Goal: Task Accomplishment & Management: Use online tool/utility

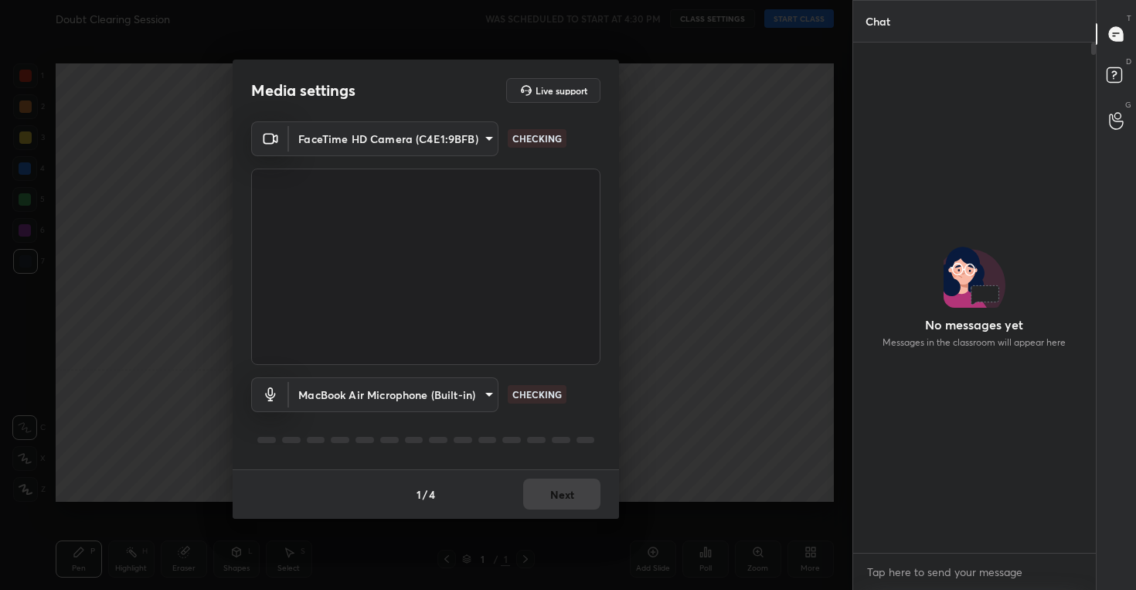
scroll to position [5, 5]
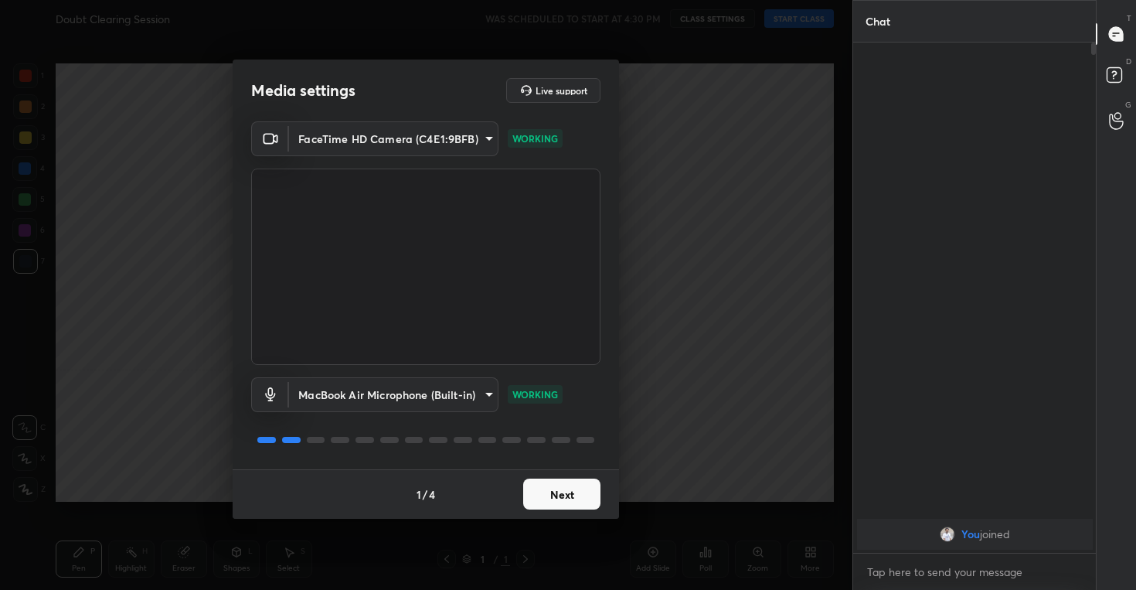
click at [559, 496] on button "Next" at bounding box center [561, 493] width 77 height 31
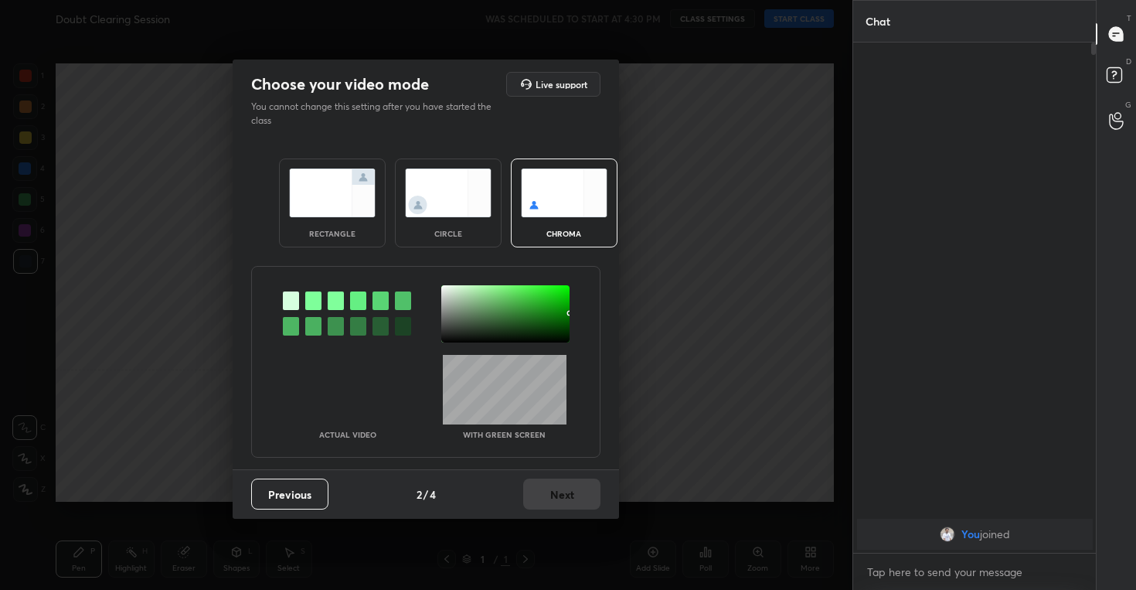
click at [444, 174] on img at bounding box center [448, 192] width 87 height 49
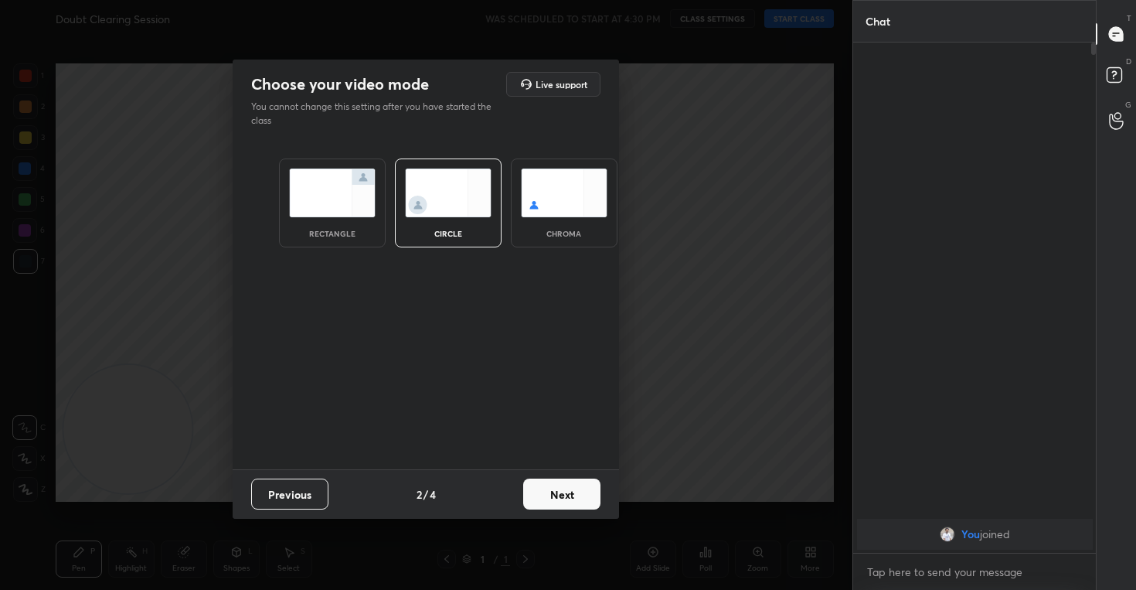
click at [561, 499] on button "Next" at bounding box center [561, 493] width 77 height 31
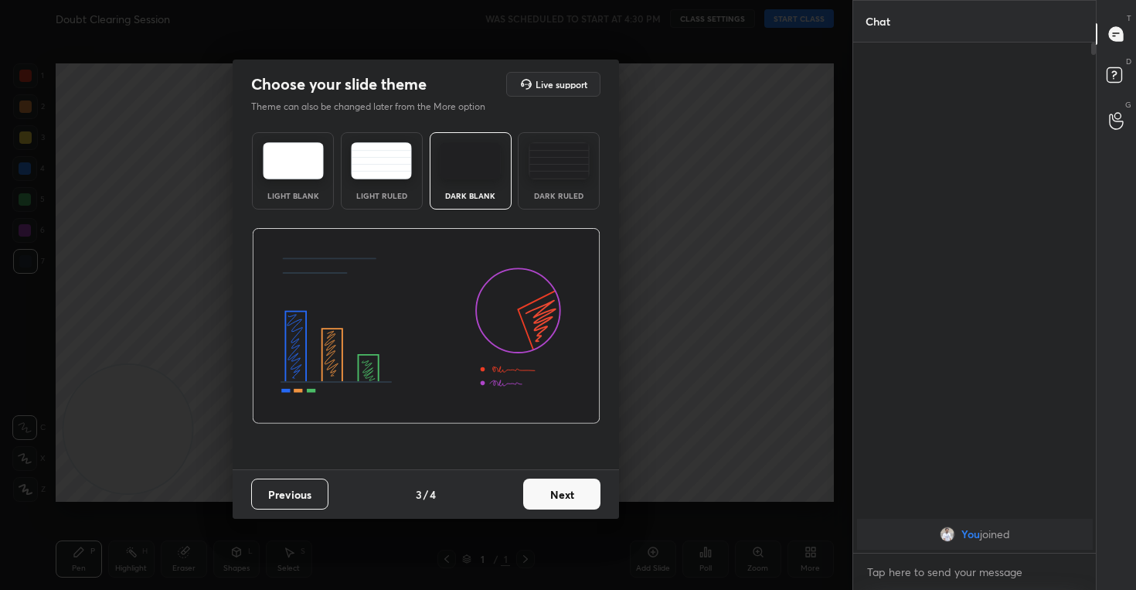
click at [586, 501] on button "Next" at bounding box center [561, 493] width 77 height 31
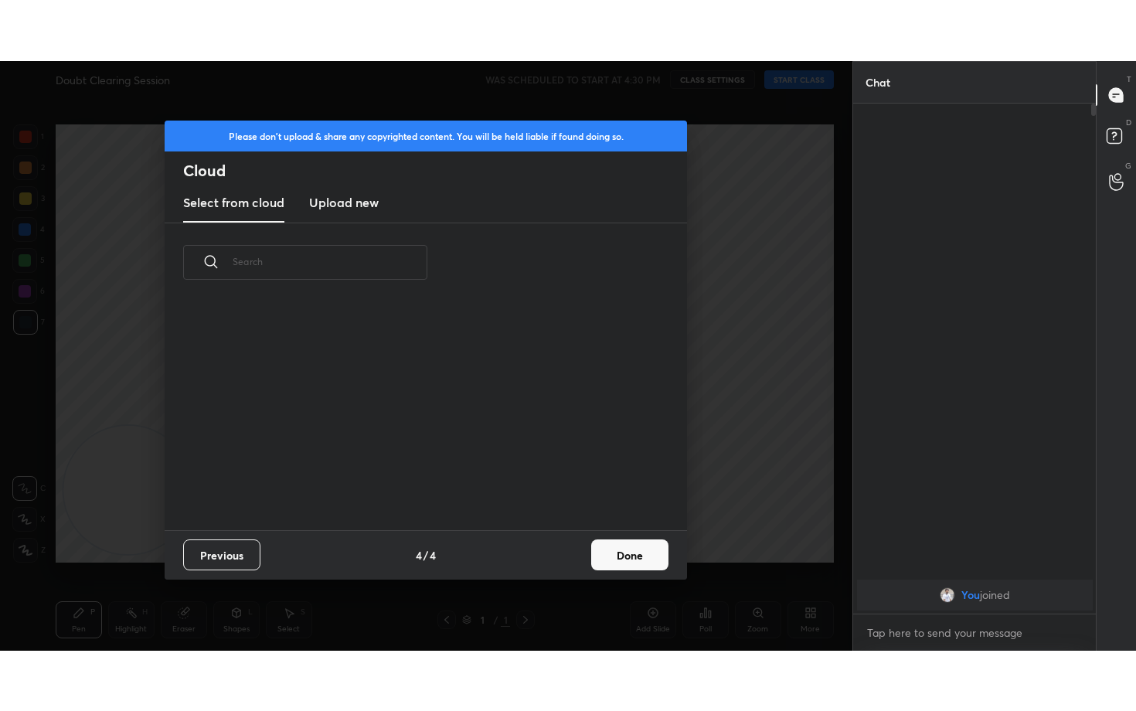
scroll to position [228, 496]
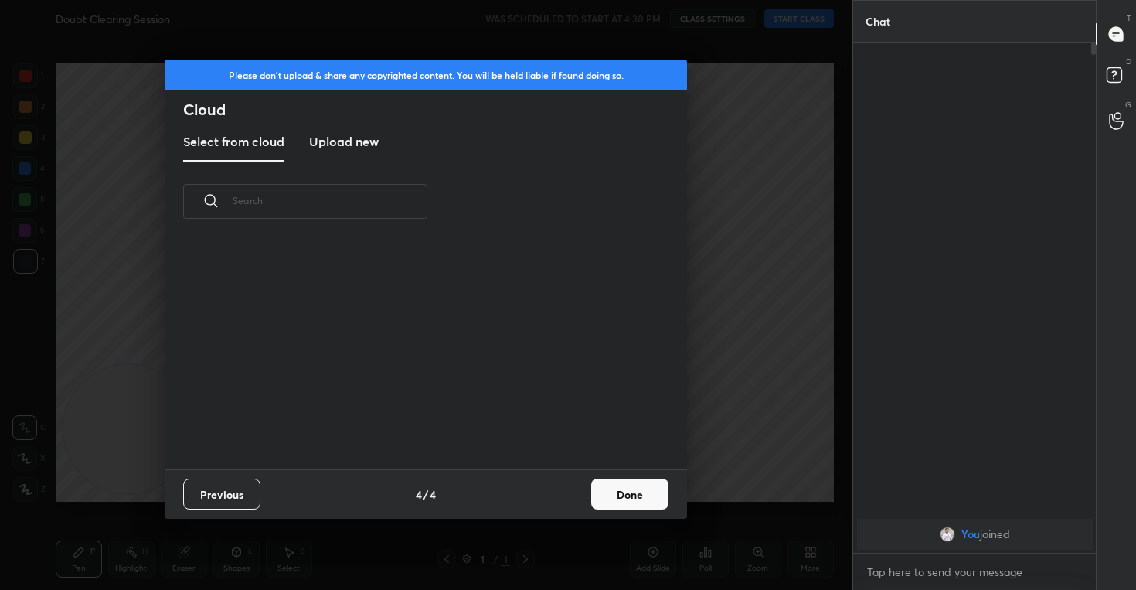
click at [348, 141] on h3 "Upload new" at bounding box center [344, 141] width 70 height 19
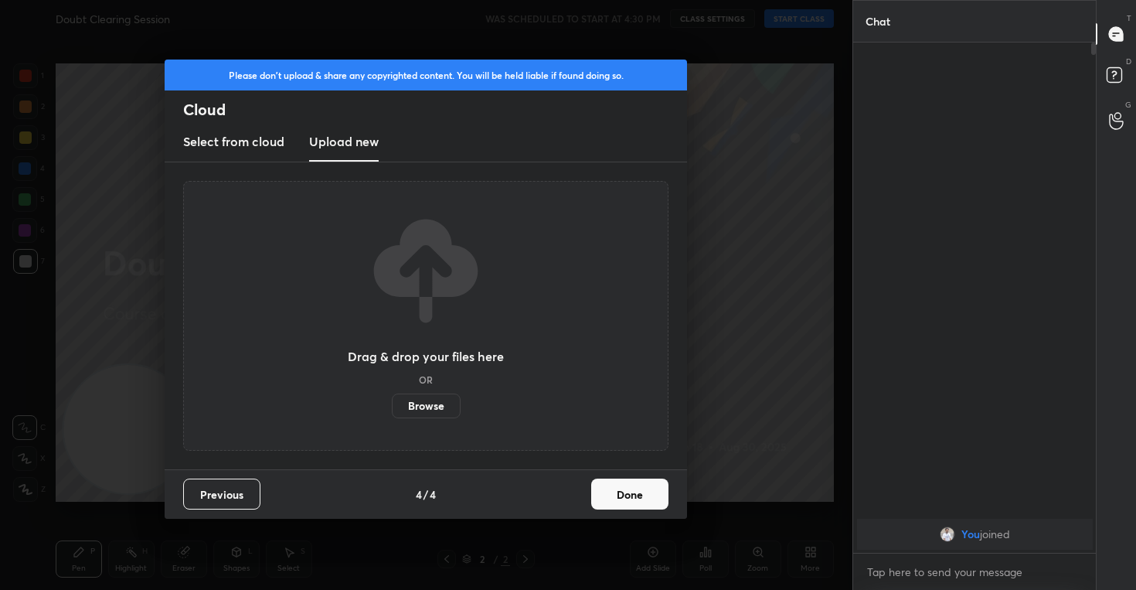
click at [427, 406] on label "Browse" at bounding box center [426, 405] width 69 height 25
click at [392, 406] on input "Browse" at bounding box center [392, 405] width 0 height 25
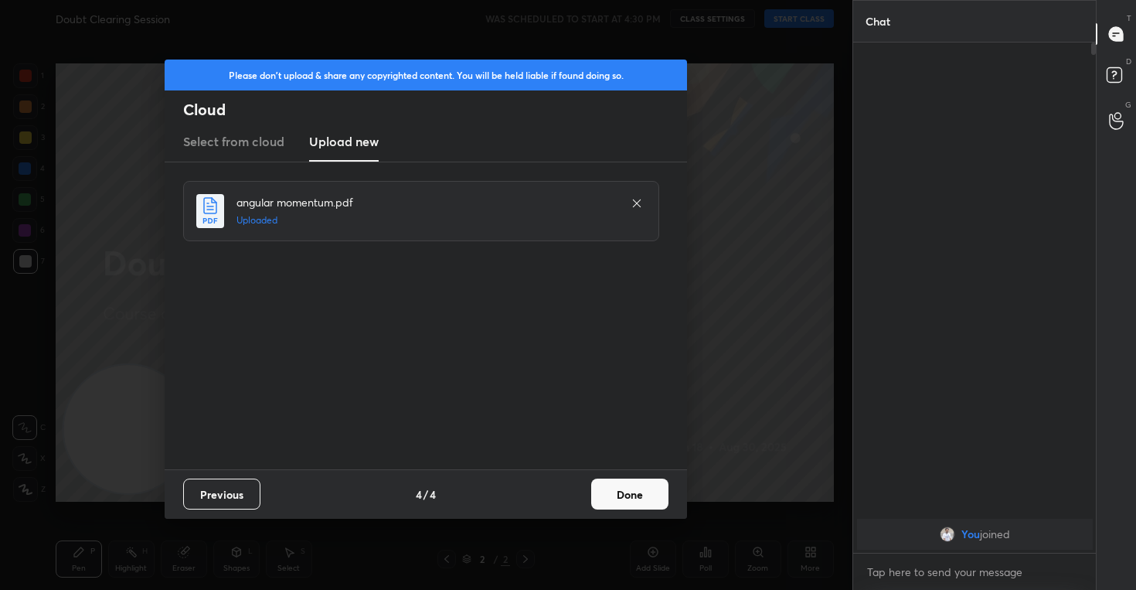
click at [627, 498] on button "Done" at bounding box center [629, 493] width 77 height 31
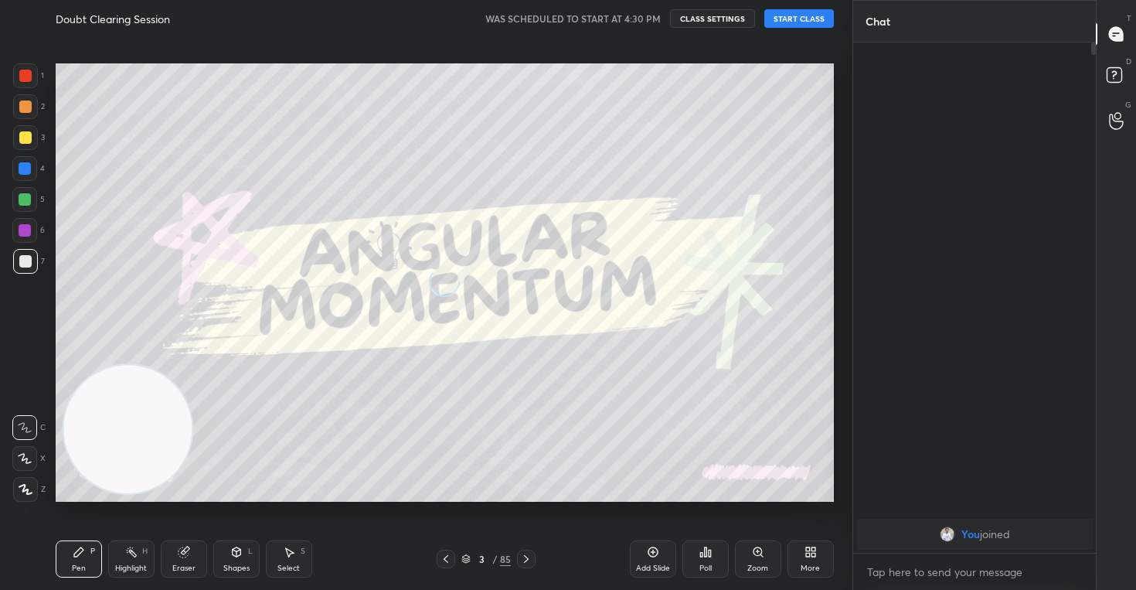
click at [26, 454] on icon at bounding box center [25, 458] width 14 height 11
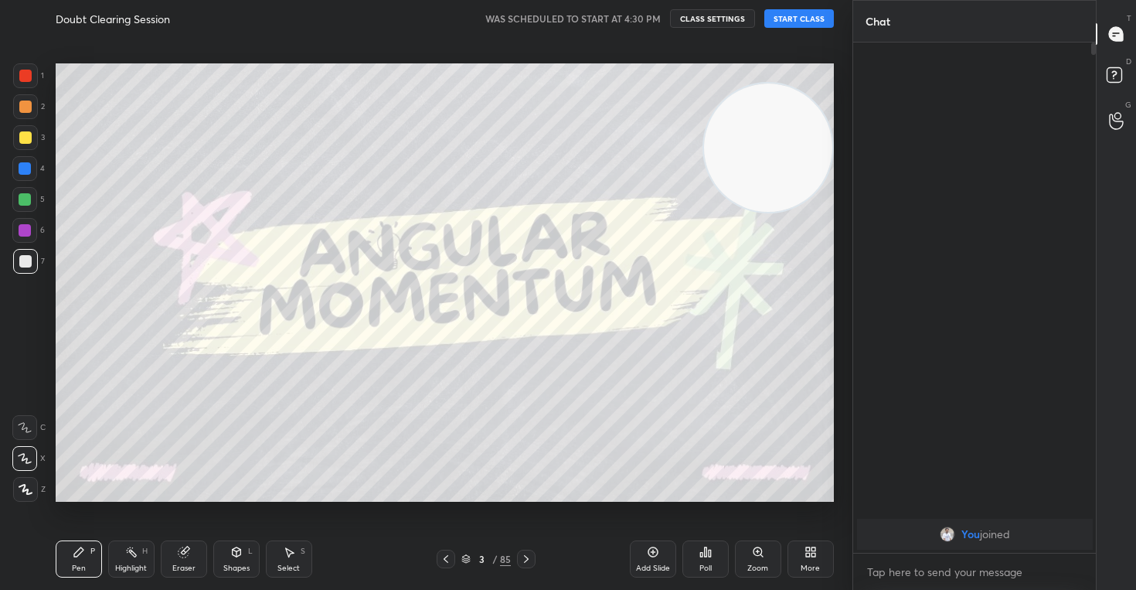
drag, startPoint x: 149, startPoint y: 446, endPoint x: 827, endPoint y: 162, distance: 734.6
click at [827, 162] on video at bounding box center [768, 147] width 128 height 128
click at [806, 21] on button "START CLASS" at bounding box center [799, 18] width 70 height 19
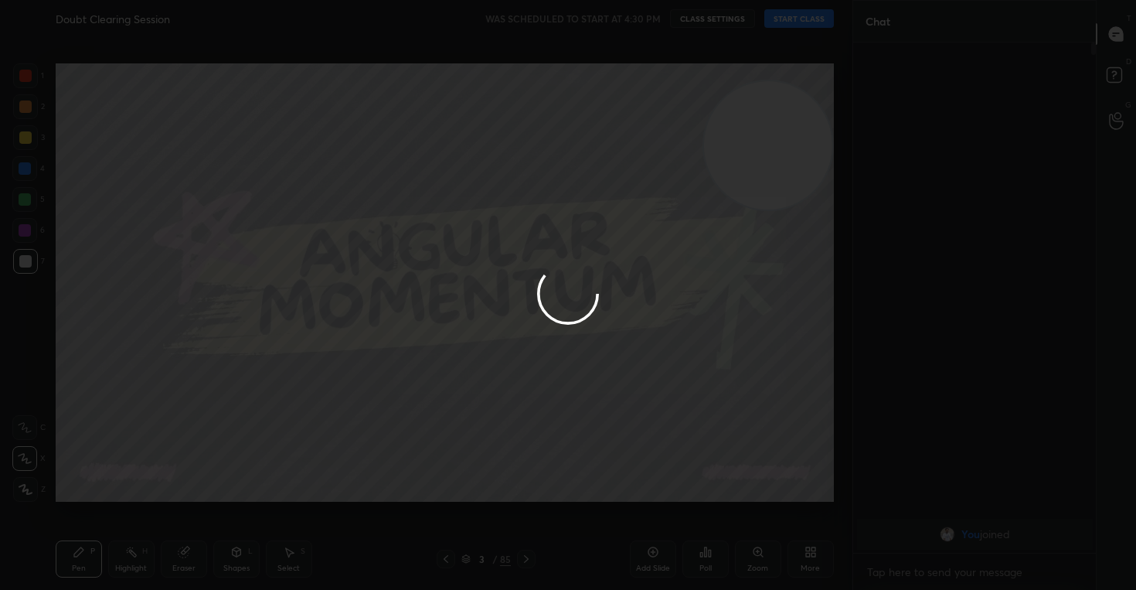
type textarea "x"
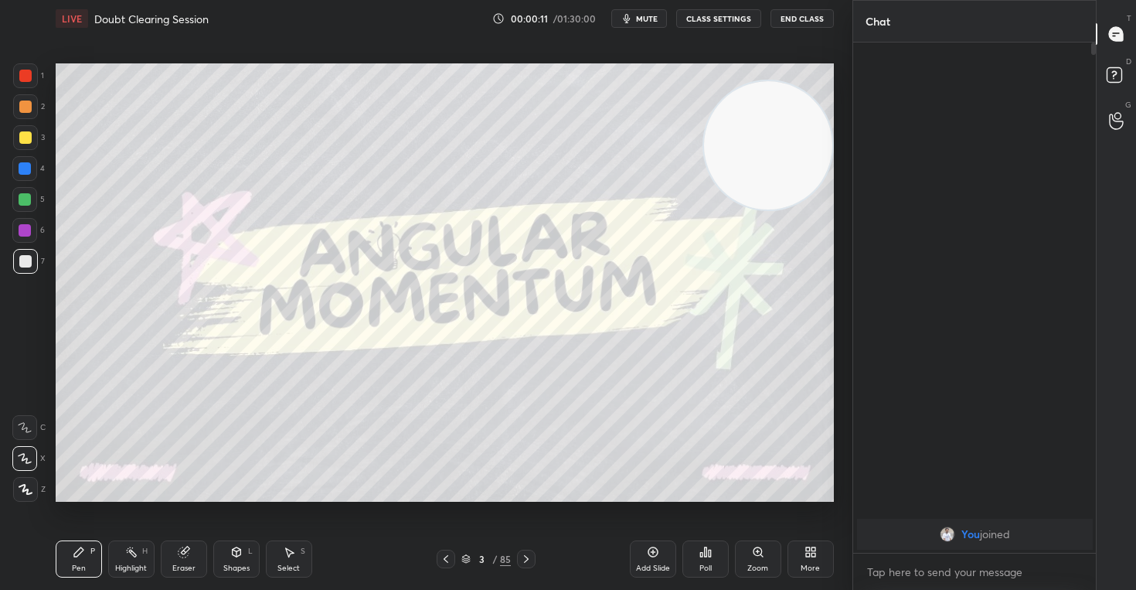
click at [644, 19] on span "mute" at bounding box center [647, 18] width 22 height 11
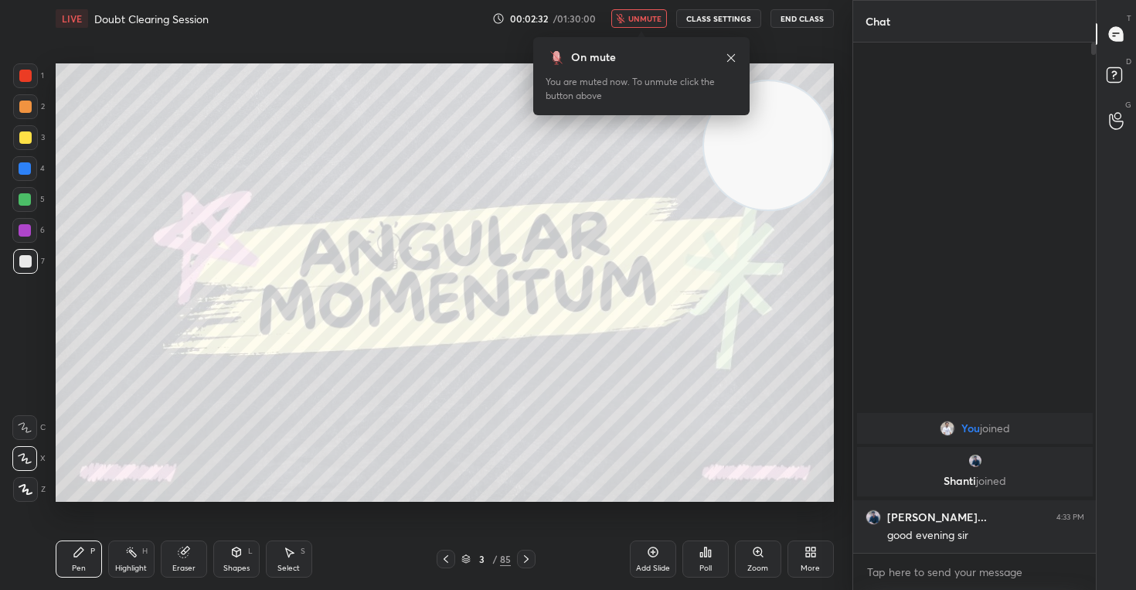
click at [644, 19] on span "unmute" at bounding box center [644, 18] width 33 height 11
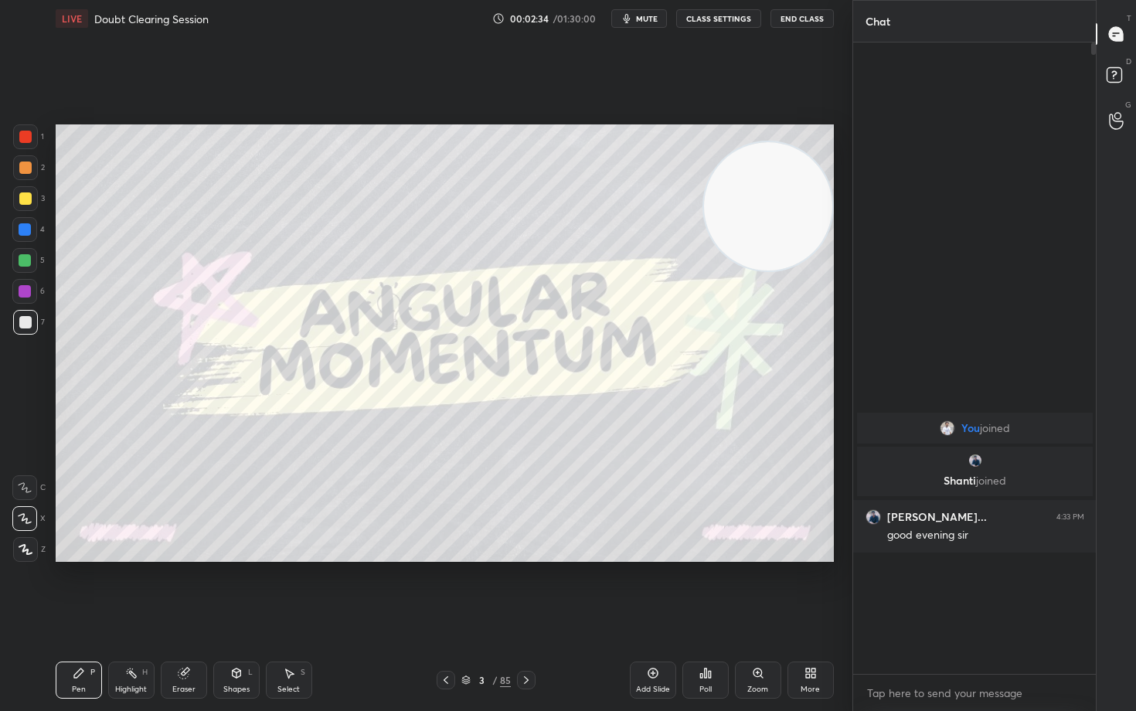
scroll to position [498, 238]
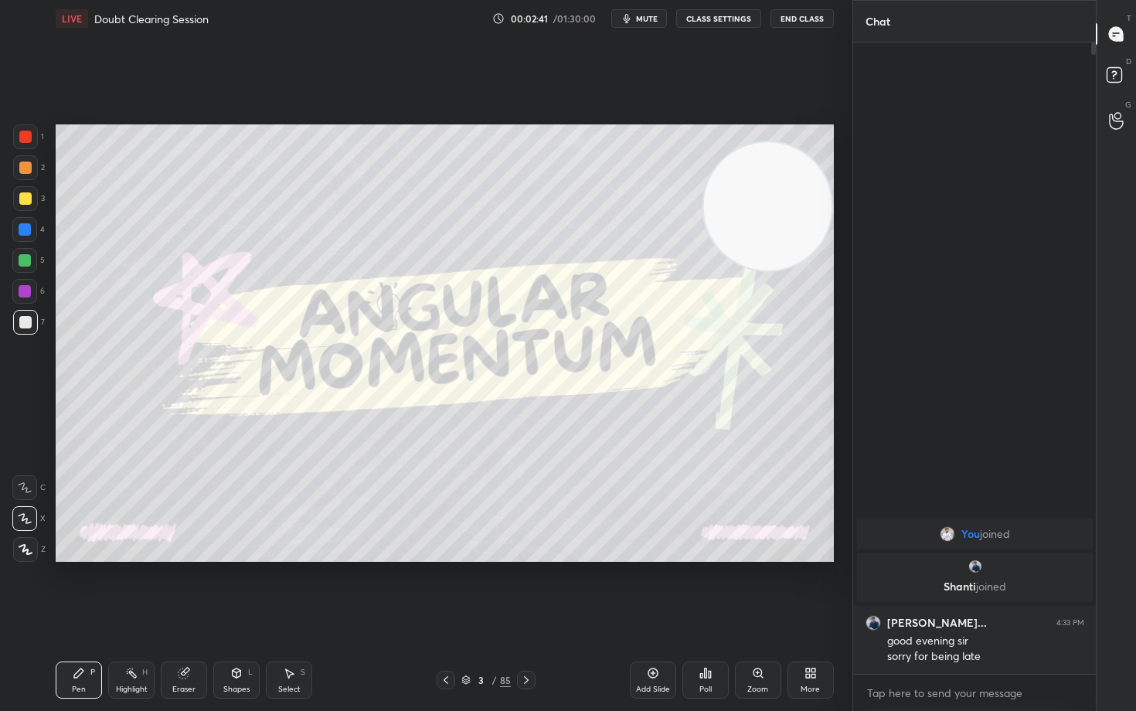
click at [651, 589] on icon at bounding box center [653, 673] width 12 height 12
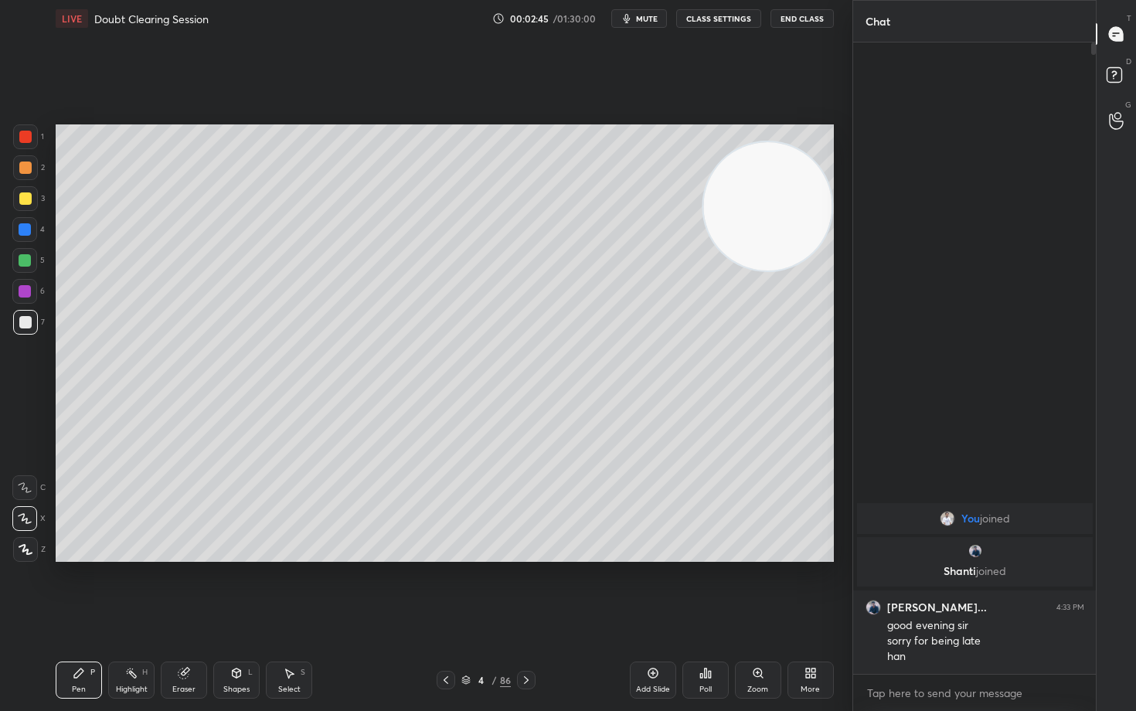
click at [26, 198] on div at bounding box center [25, 198] width 12 height 12
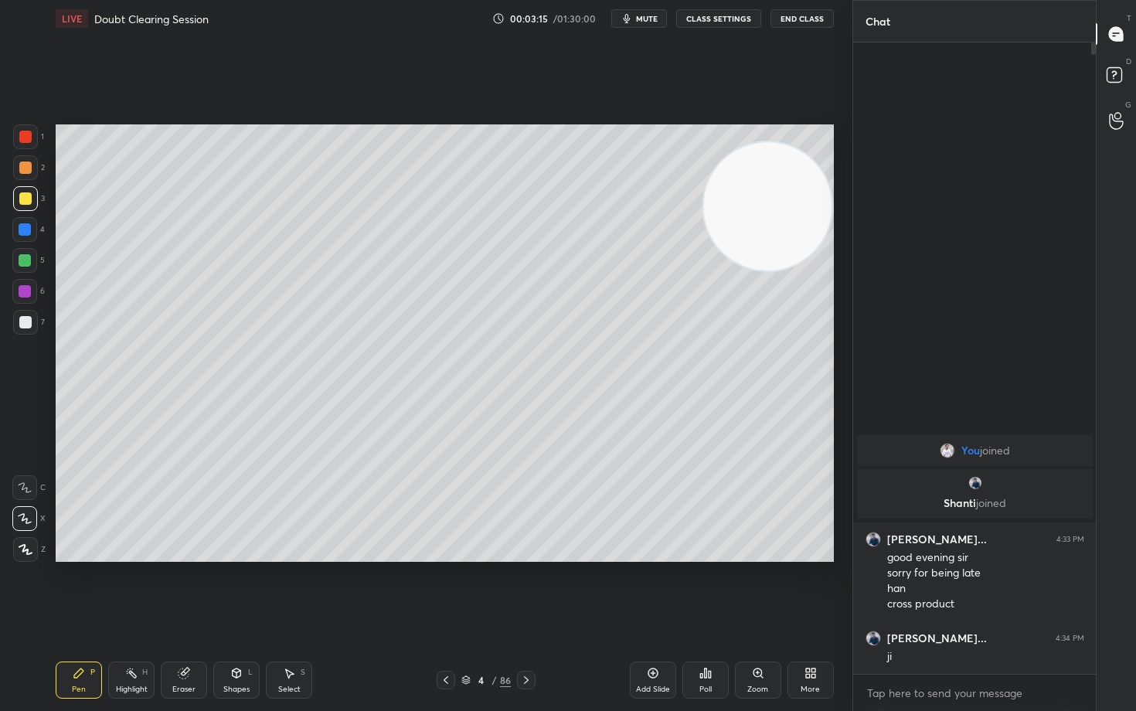
click at [650, 589] on icon at bounding box center [653, 673] width 12 height 12
drag, startPoint x: 21, startPoint y: 165, endPoint x: 47, endPoint y: 168, distance: 26.4
click at [21, 166] on div at bounding box center [25, 167] width 12 height 12
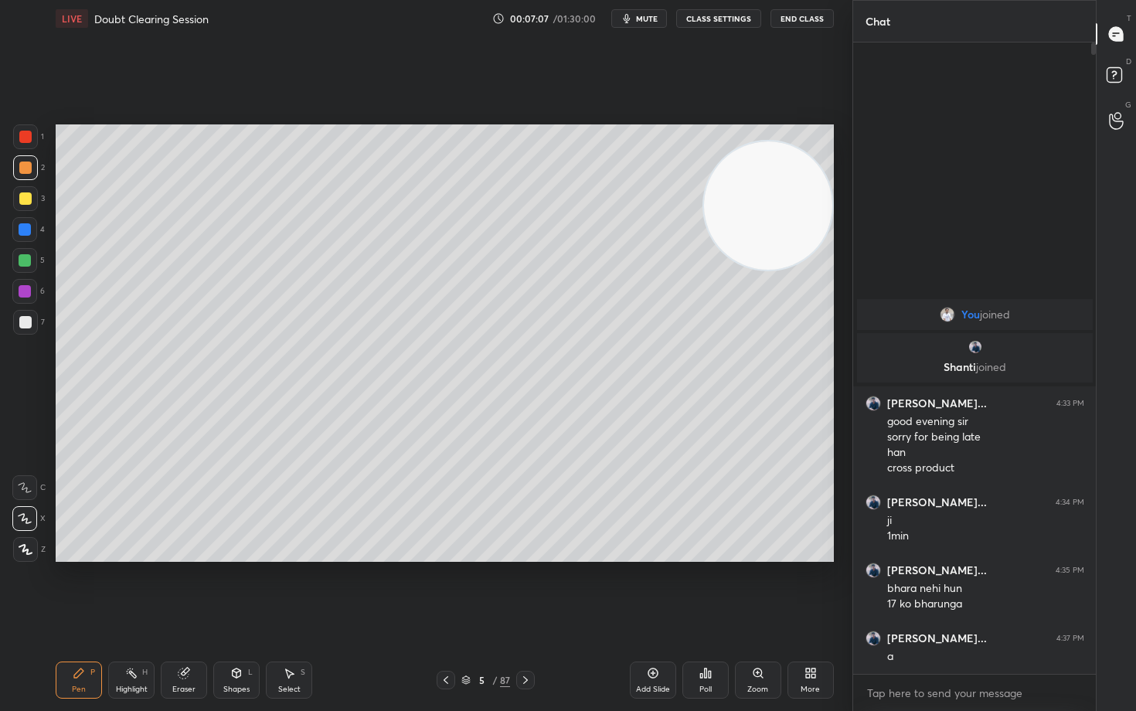
drag, startPoint x: 769, startPoint y: 229, endPoint x: 389, endPoint y: 216, distance: 379.6
click at [704, 217] on video at bounding box center [768, 205] width 128 height 128
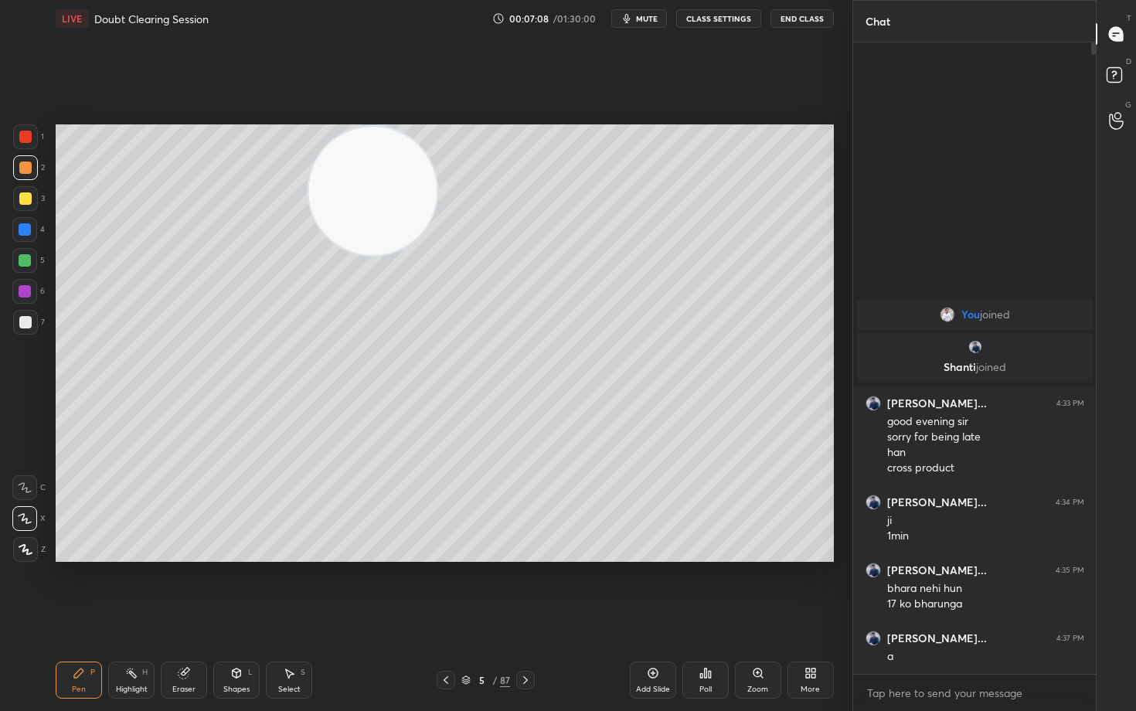
drag, startPoint x: 426, startPoint y: 212, endPoint x: 335, endPoint y: 201, distance: 91.8
click at [344, 202] on video at bounding box center [372, 191] width 128 height 128
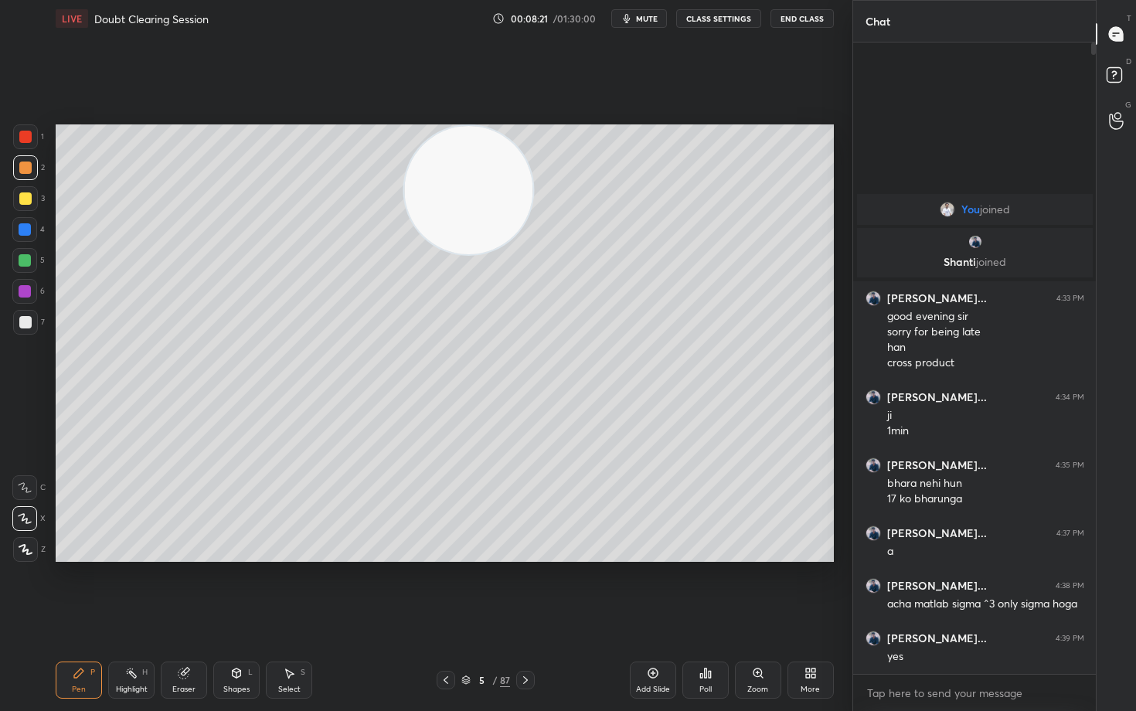
drag, startPoint x: 301, startPoint y: 219, endPoint x: 692, endPoint y: 153, distance: 396.6
click at [532, 185] on video at bounding box center [468, 190] width 128 height 128
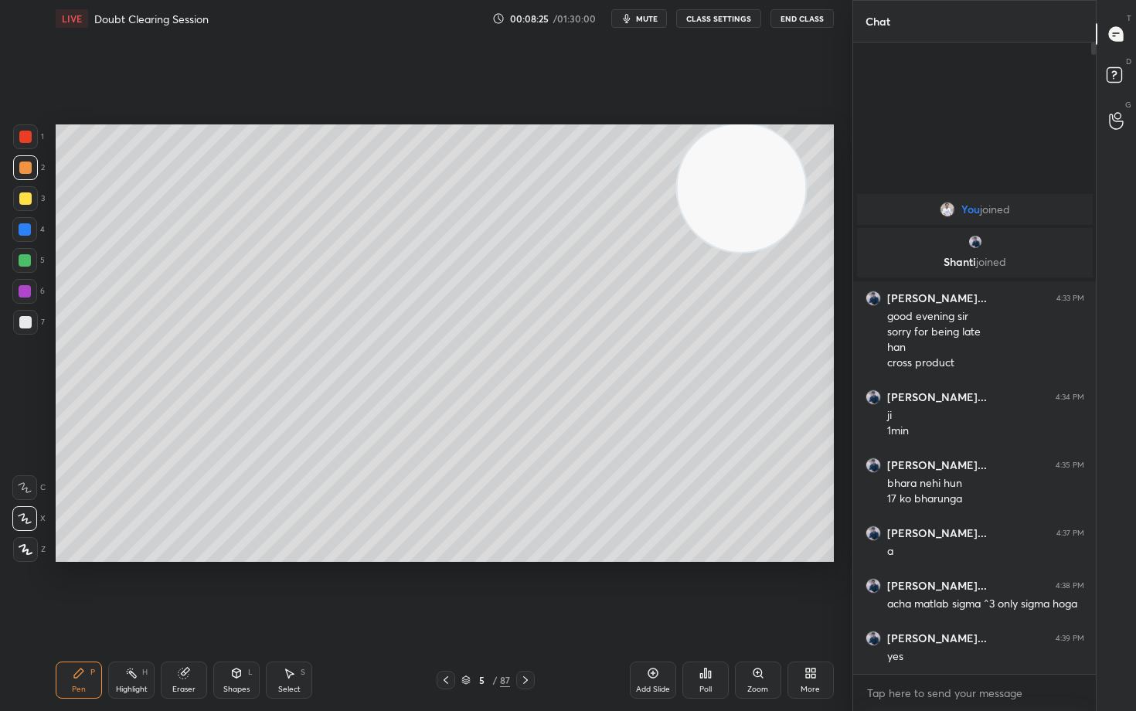
click at [653, 589] on icon at bounding box center [653, 673] width 12 height 12
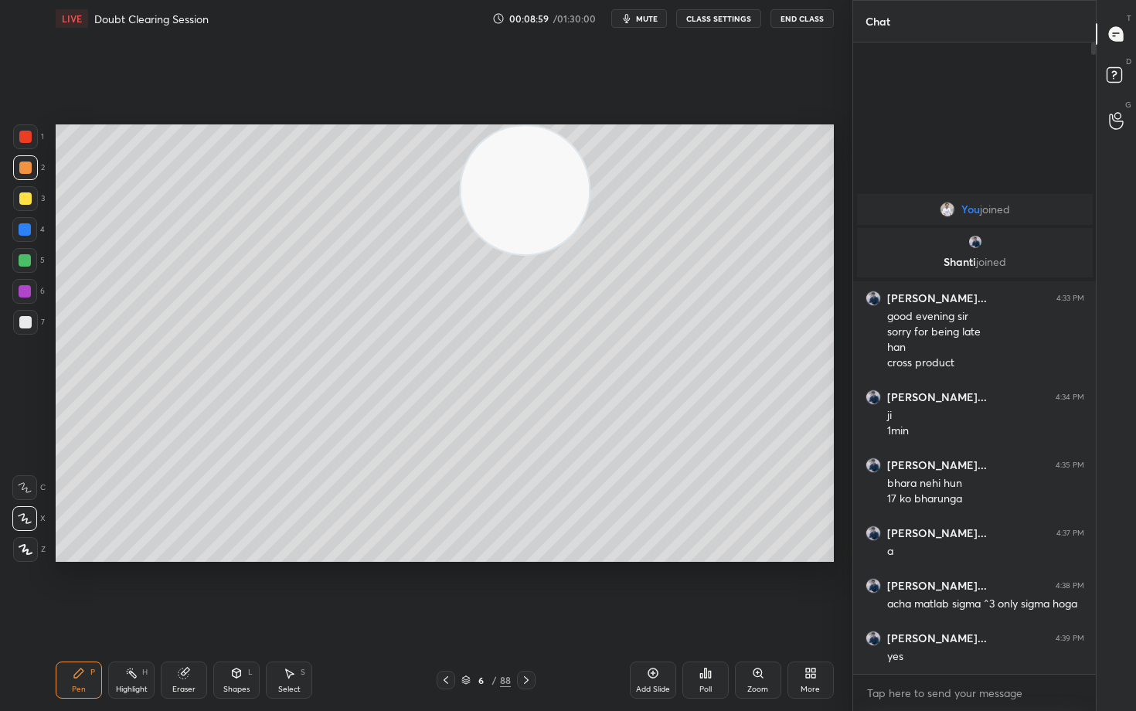
drag, startPoint x: 594, startPoint y: 180, endPoint x: 506, endPoint y: 172, distance: 88.4
click at [495, 177] on video at bounding box center [525, 190] width 128 height 128
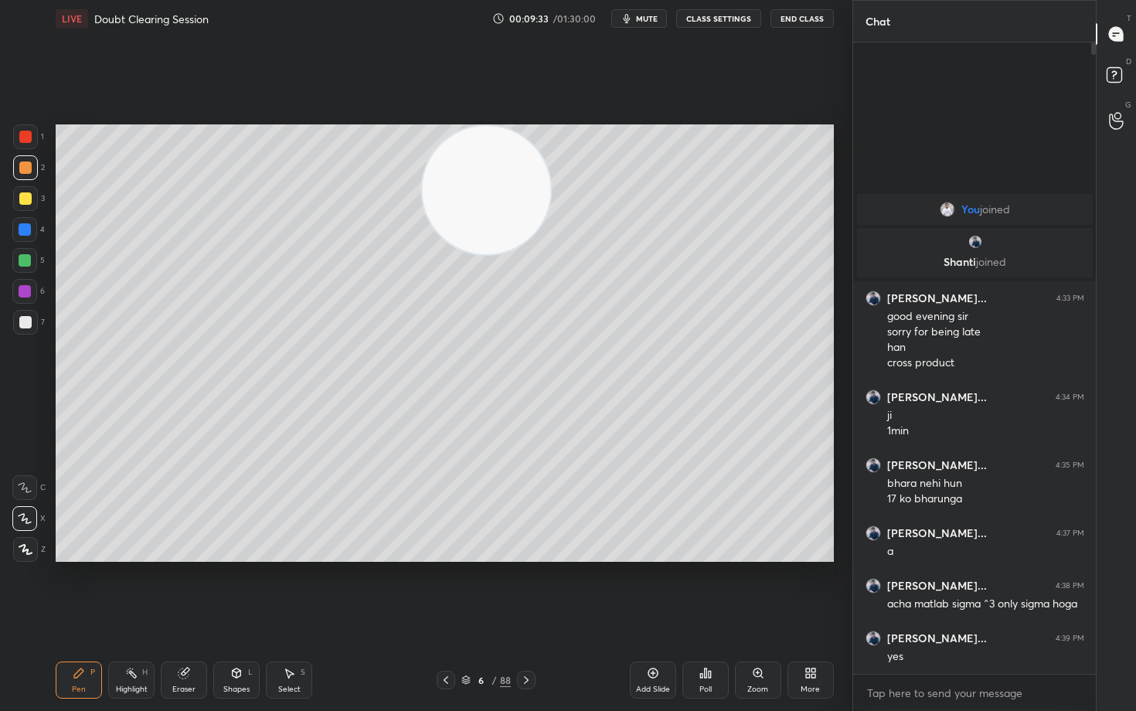
drag, startPoint x: 467, startPoint y: 216, endPoint x: 805, endPoint y: 172, distance: 340.5
click at [550, 172] on video at bounding box center [486, 190] width 128 height 128
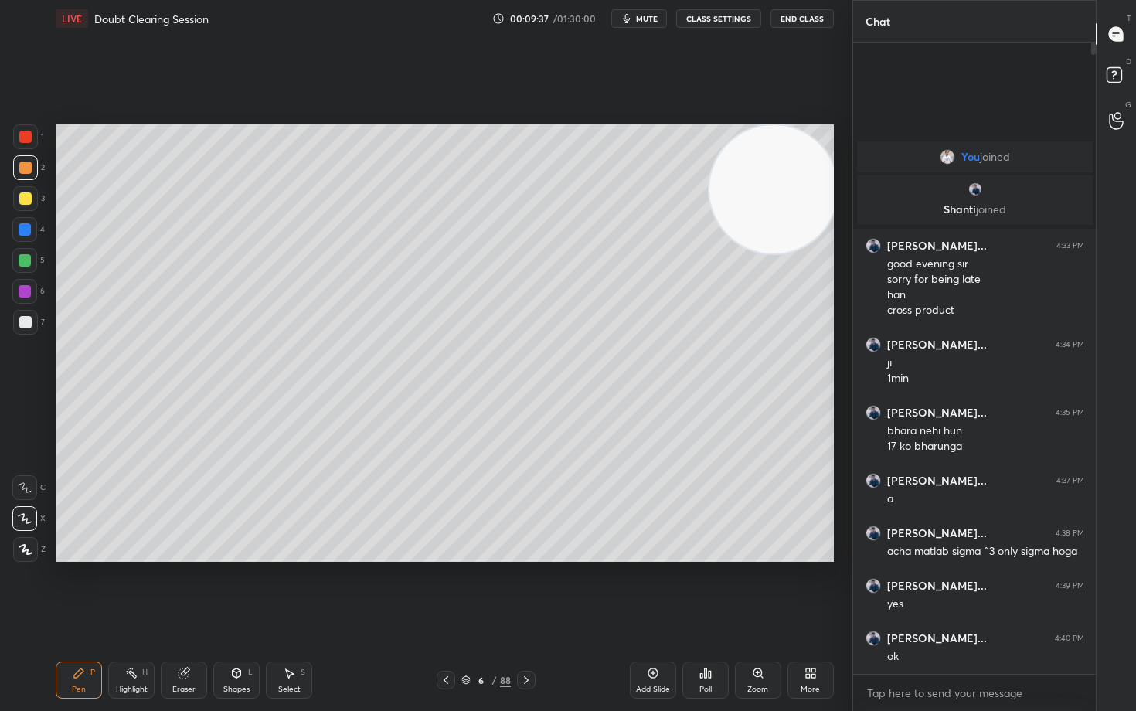
click at [646, 17] on span "mute" at bounding box center [647, 18] width 22 height 11
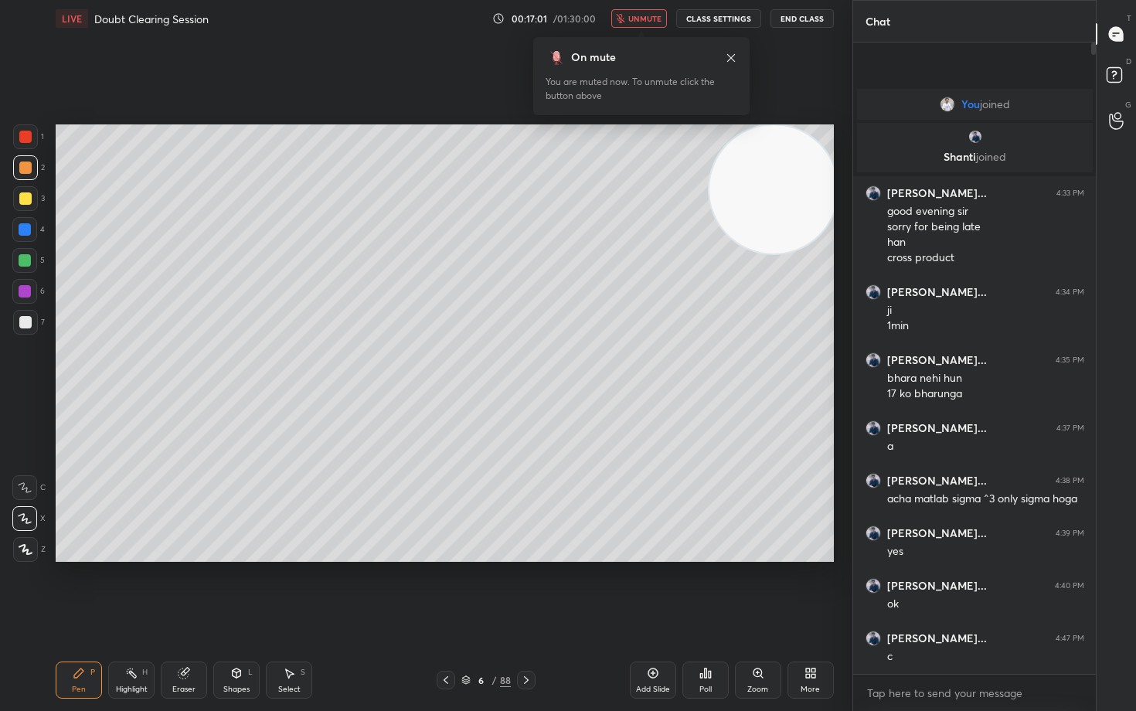
click at [635, 25] on button "unmute" at bounding box center [639, 18] width 56 height 19
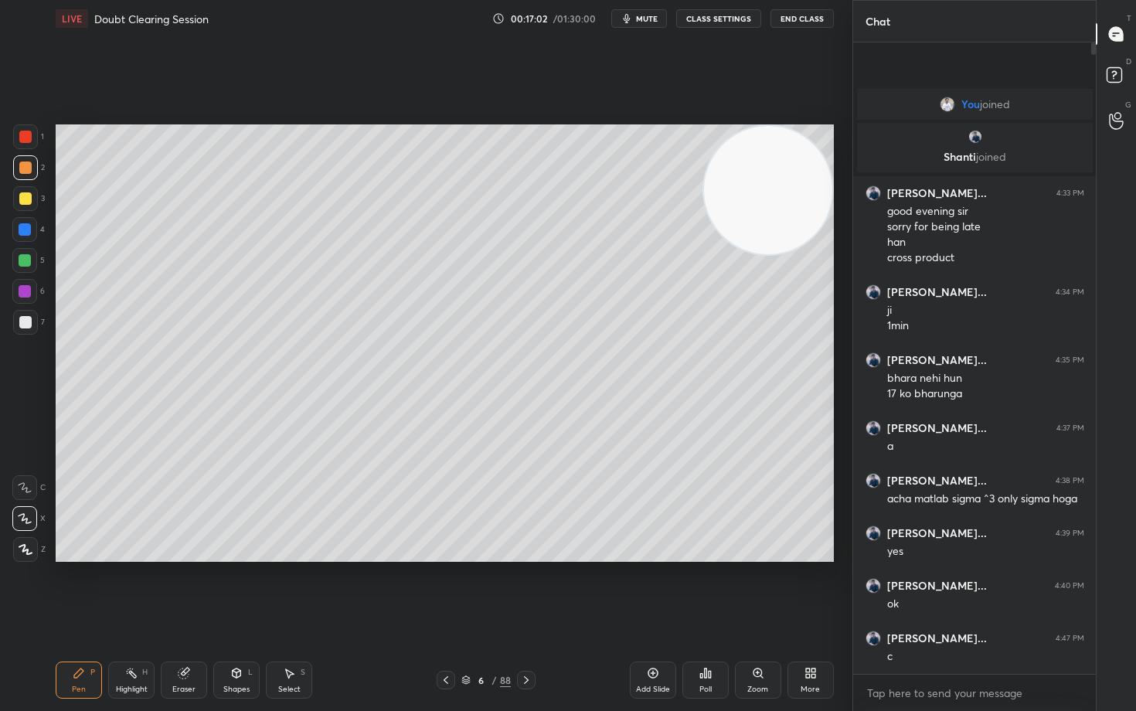
drag, startPoint x: 785, startPoint y: 208, endPoint x: 797, endPoint y: 190, distance: 21.6
click at [794, 191] on video at bounding box center [768, 190] width 128 height 128
click at [652, 589] on icon at bounding box center [653, 673] width 10 height 10
click at [25, 323] on div at bounding box center [25, 322] width 12 height 12
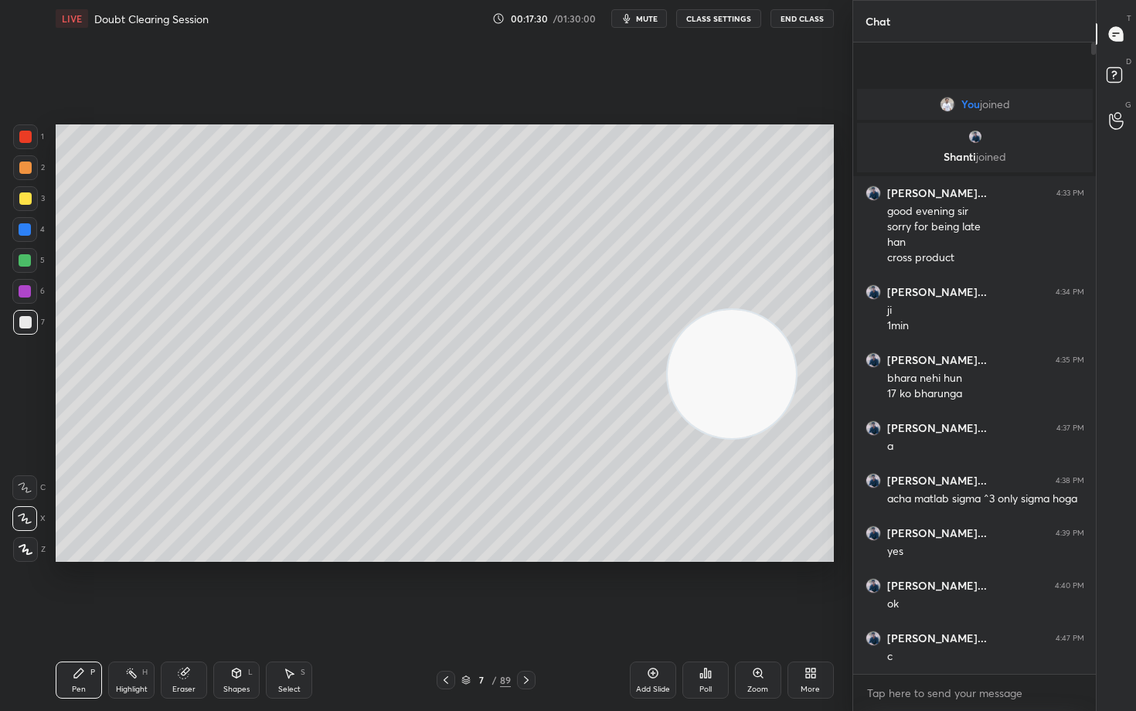
drag, startPoint x: 770, startPoint y: 218, endPoint x: 713, endPoint y: 365, distance: 158.3
click at [728, 378] on video at bounding box center [732, 374] width 128 height 128
drag, startPoint x: 710, startPoint y: 386, endPoint x: 676, endPoint y: 430, distance: 56.3
click at [726, 456] on video at bounding box center [725, 392] width 128 height 128
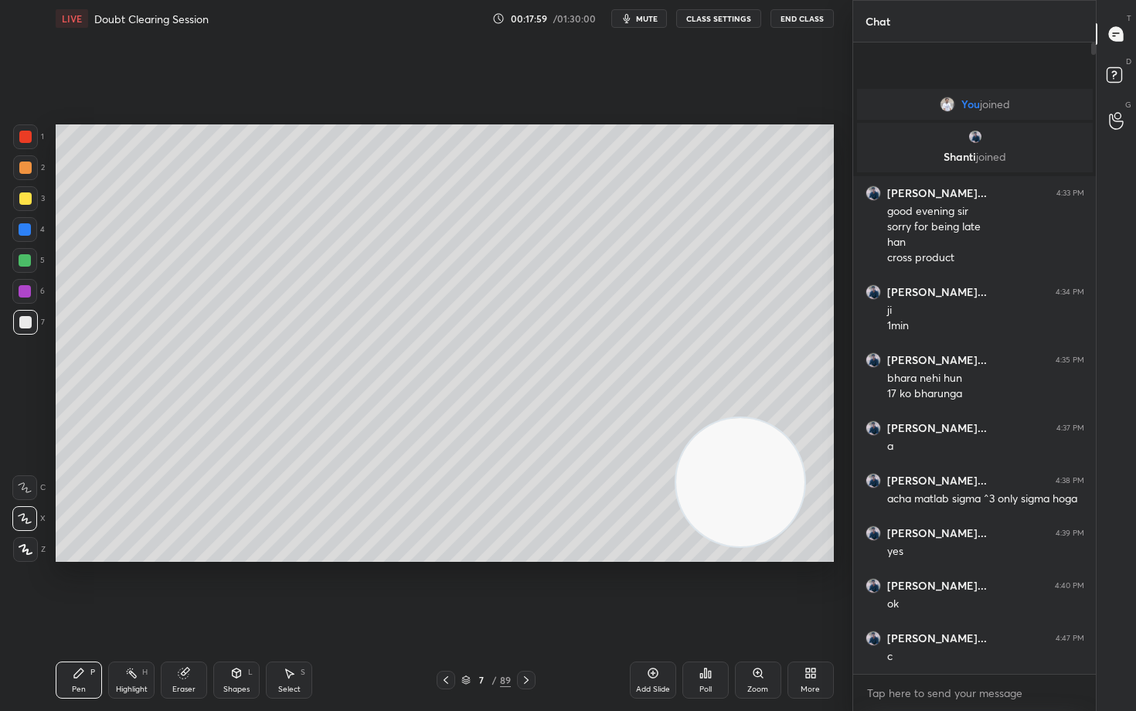
drag, startPoint x: 730, startPoint y: 471, endPoint x: 784, endPoint y: 206, distance: 270.5
click at [782, 418] on video at bounding box center [740, 482] width 128 height 128
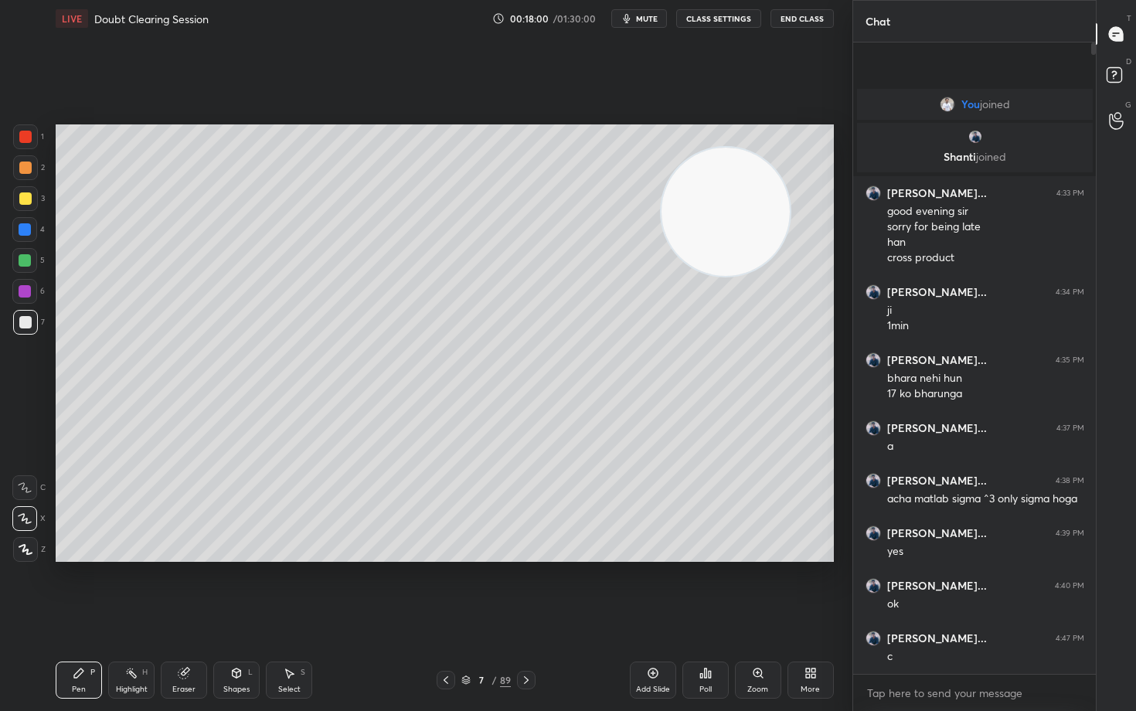
drag, startPoint x: 797, startPoint y: 233, endPoint x: 529, endPoint y: 213, distance: 268.0
click at [661, 221] on video at bounding box center [725, 212] width 128 height 128
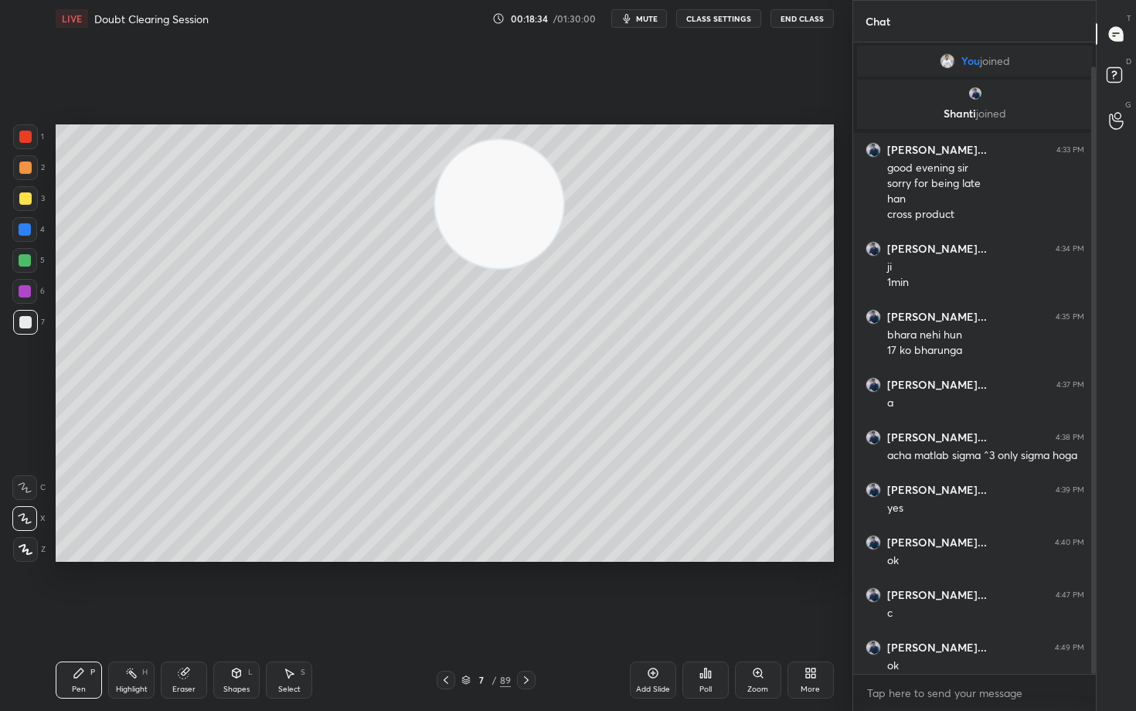
scroll to position [25, 0]
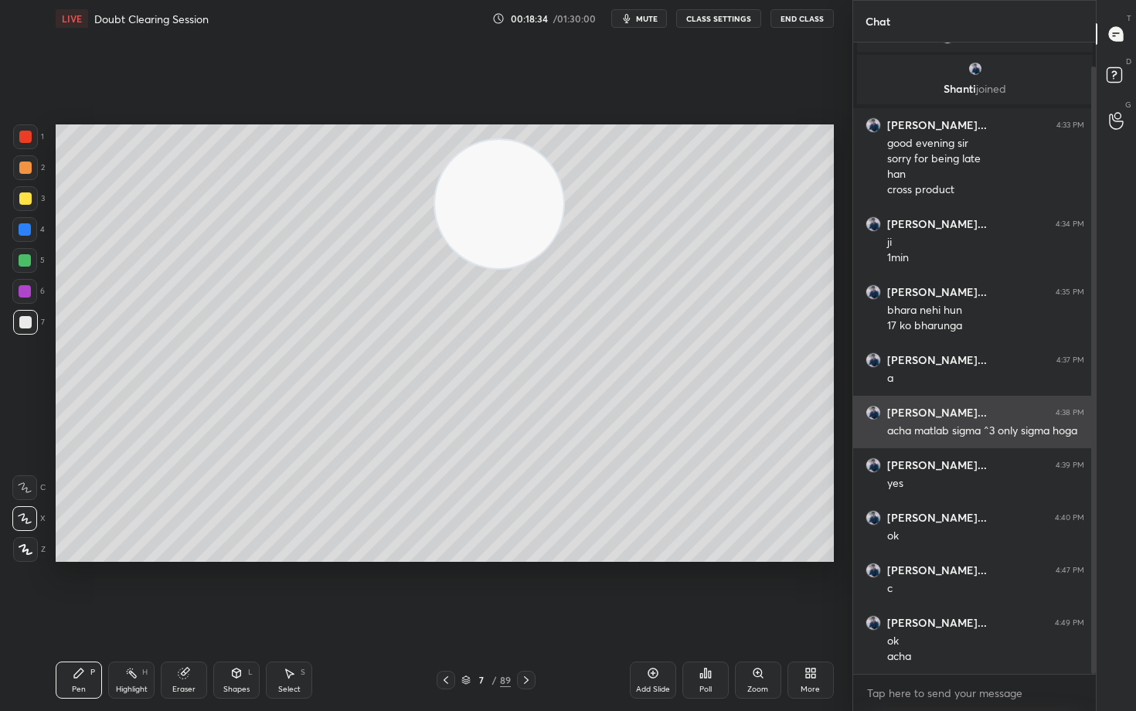
drag, startPoint x: 1093, startPoint y: 407, endPoint x: 1086, endPoint y: 444, distance: 37.7
click at [1086, 444] on div "You joined Shanti joined Shanti Swa... 4:33 PM good evening sir sorry for being…" at bounding box center [974, 357] width 243 height 631
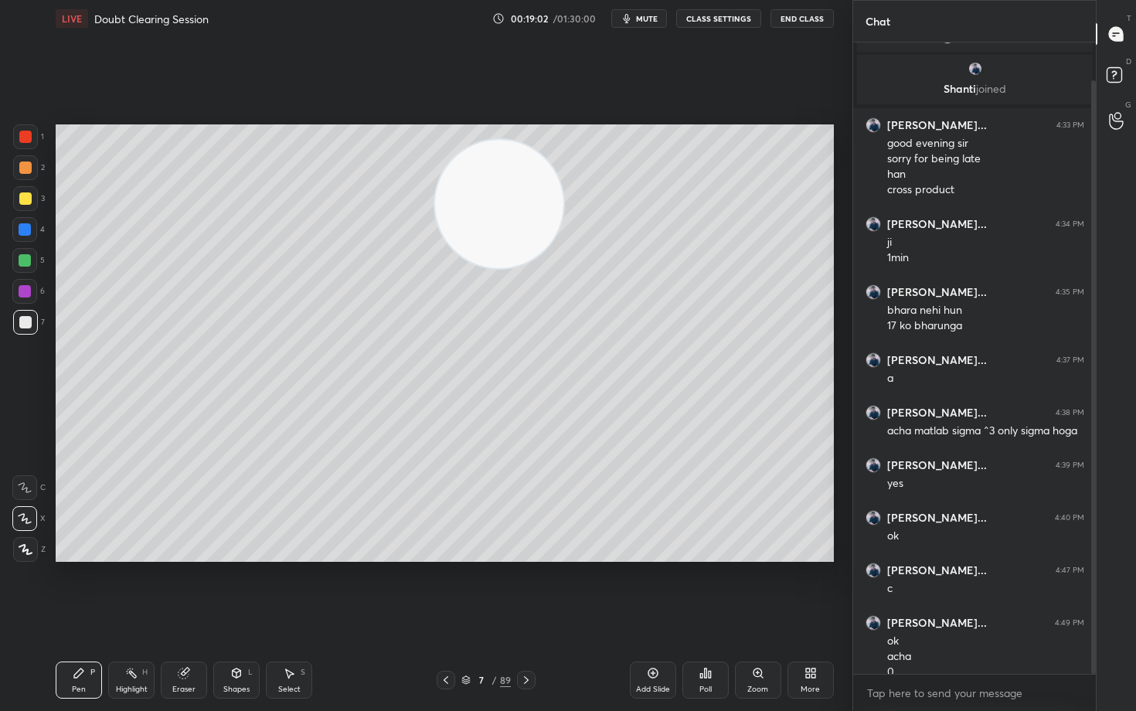
scroll to position [40, 0]
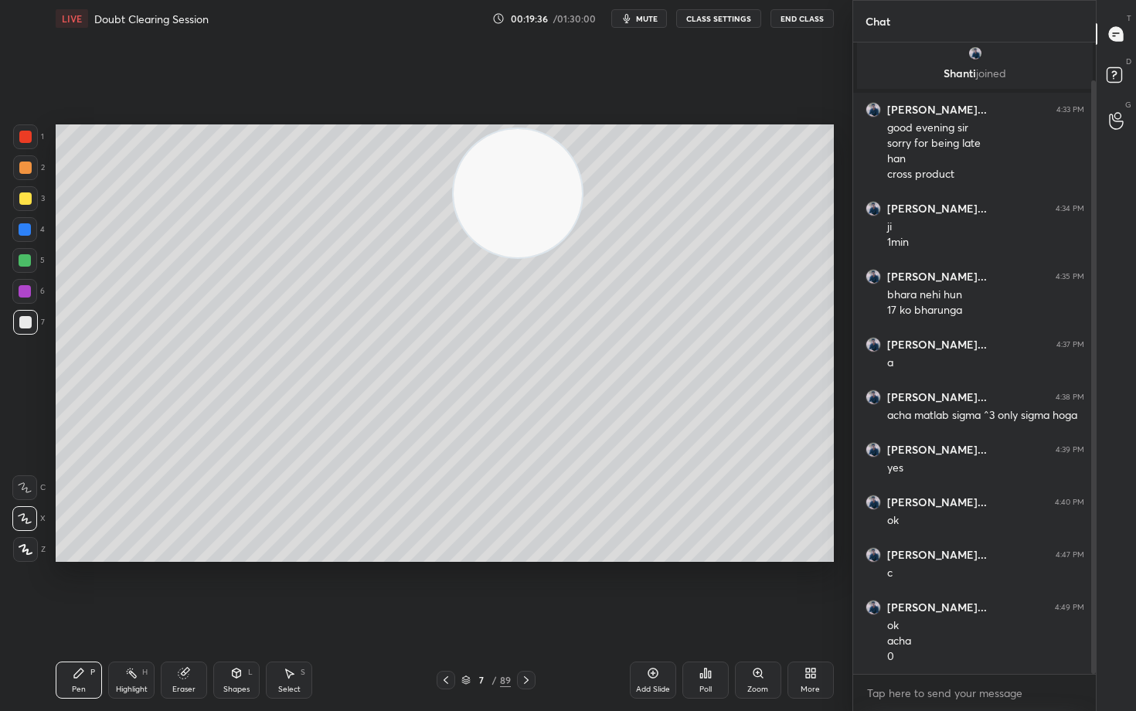
drag, startPoint x: 505, startPoint y: 223, endPoint x: 740, endPoint y: 171, distance: 240.7
click at [582, 178] on video at bounding box center [518, 193] width 128 height 128
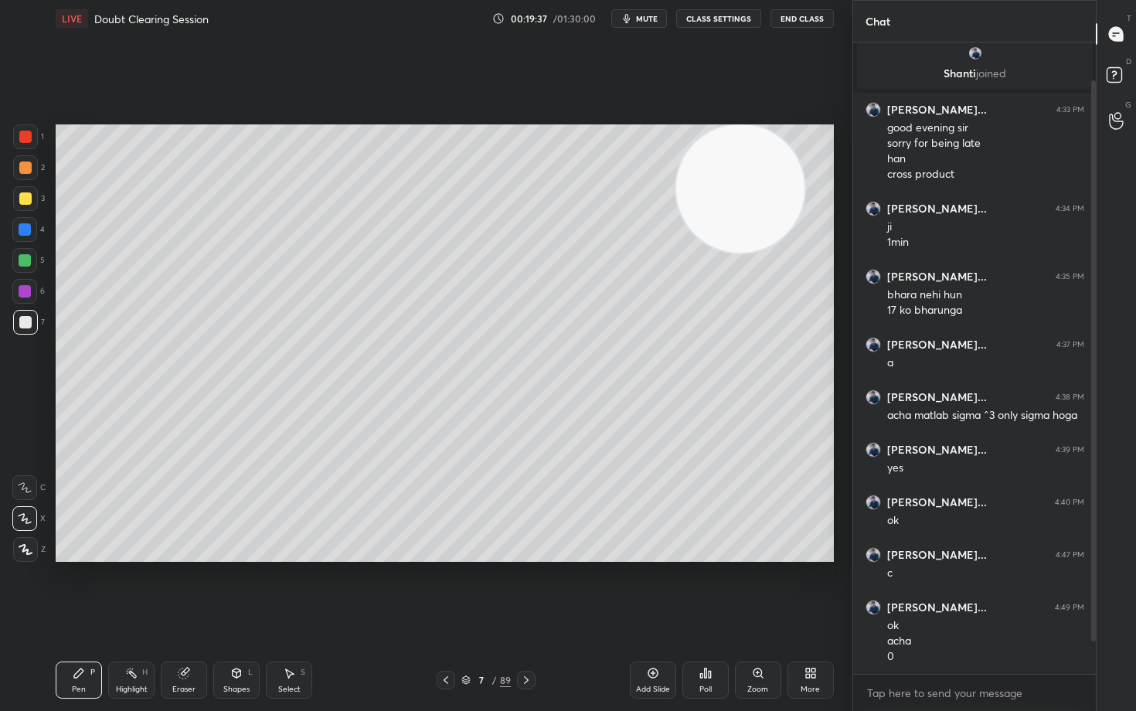
scroll to position [93, 0]
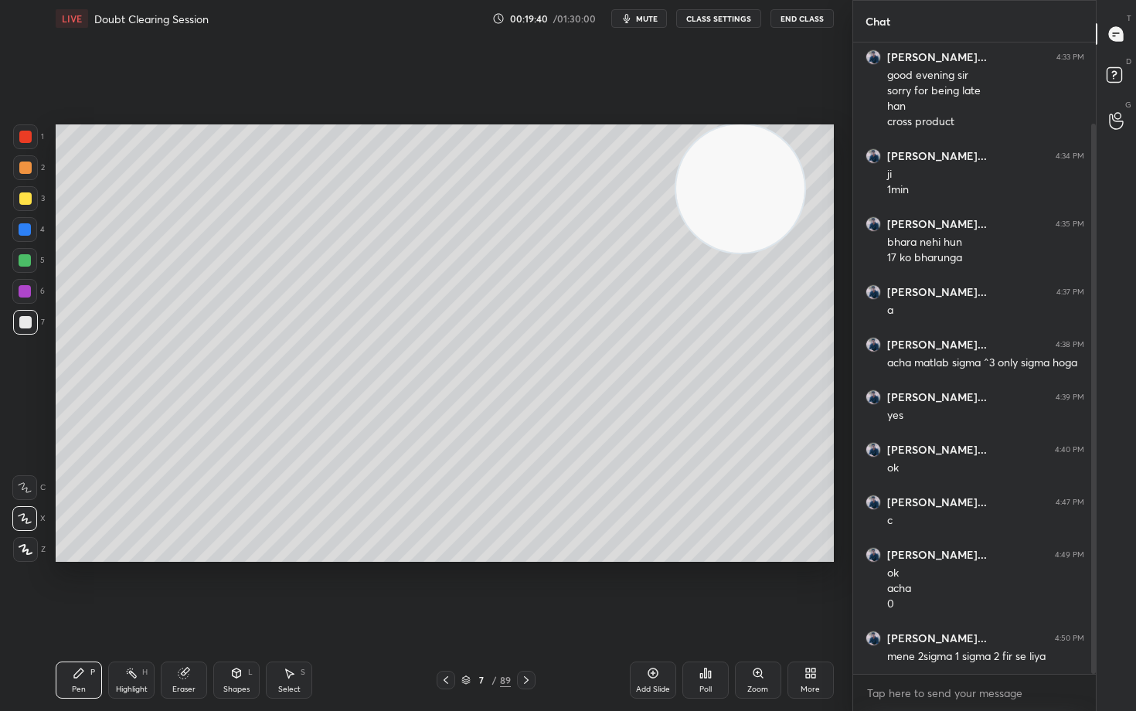
drag, startPoint x: 652, startPoint y: 678, endPoint x: 671, endPoint y: 671, distance: 19.5
click at [652, 589] on icon at bounding box center [653, 673] width 12 height 12
click at [23, 201] on div at bounding box center [25, 198] width 12 height 12
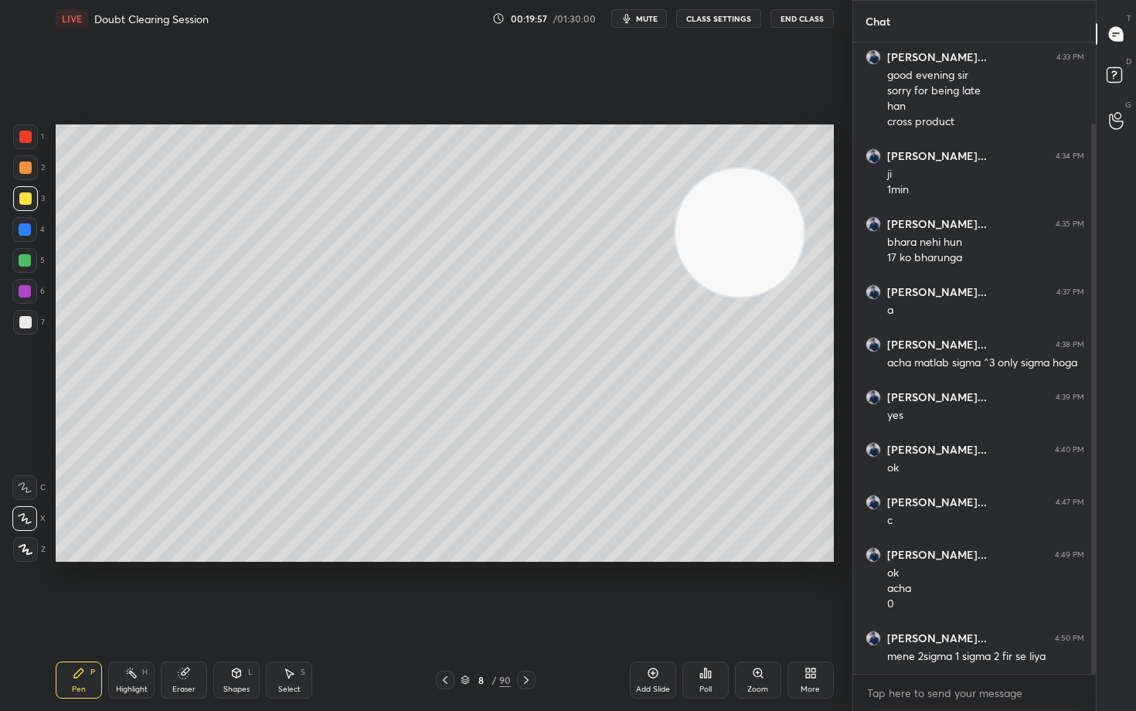
drag, startPoint x: 728, startPoint y: 188, endPoint x: 708, endPoint y: 321, distance: 134.4
click at [709, 297] on video at bounding box center [739, 232] width 128 height 128
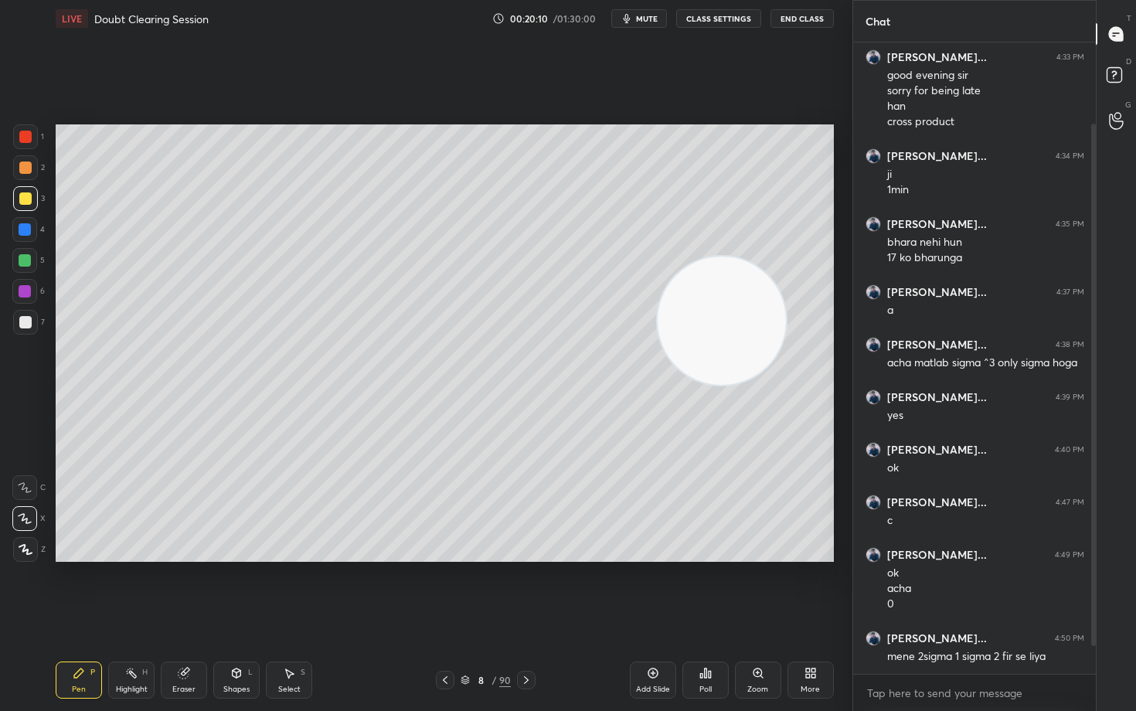
scroll to position [145, 0]
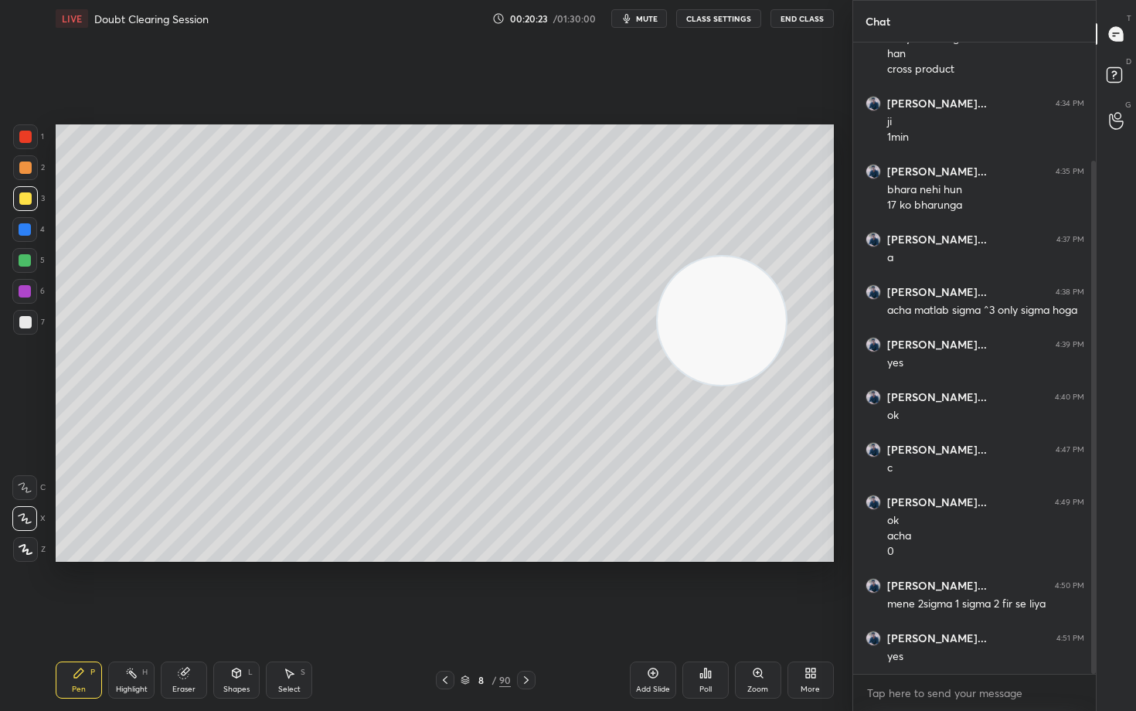
drag, startPoint x: 708, startPoint y: 328, endPoint x: 705, endPoint y: 399, distance: 71.1
click at [712, 385] on video at bounding box center [722, 321] width 128 height 128
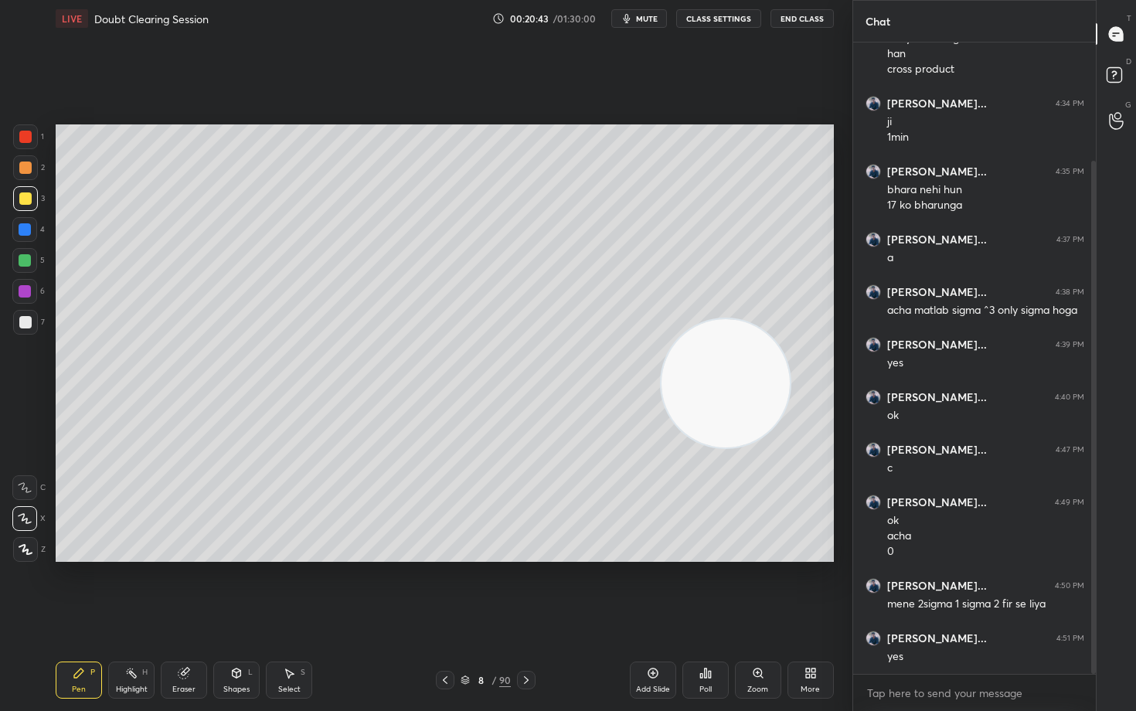
click at [739, 447] on video at bounding box center [725, 383] width 128 height 128
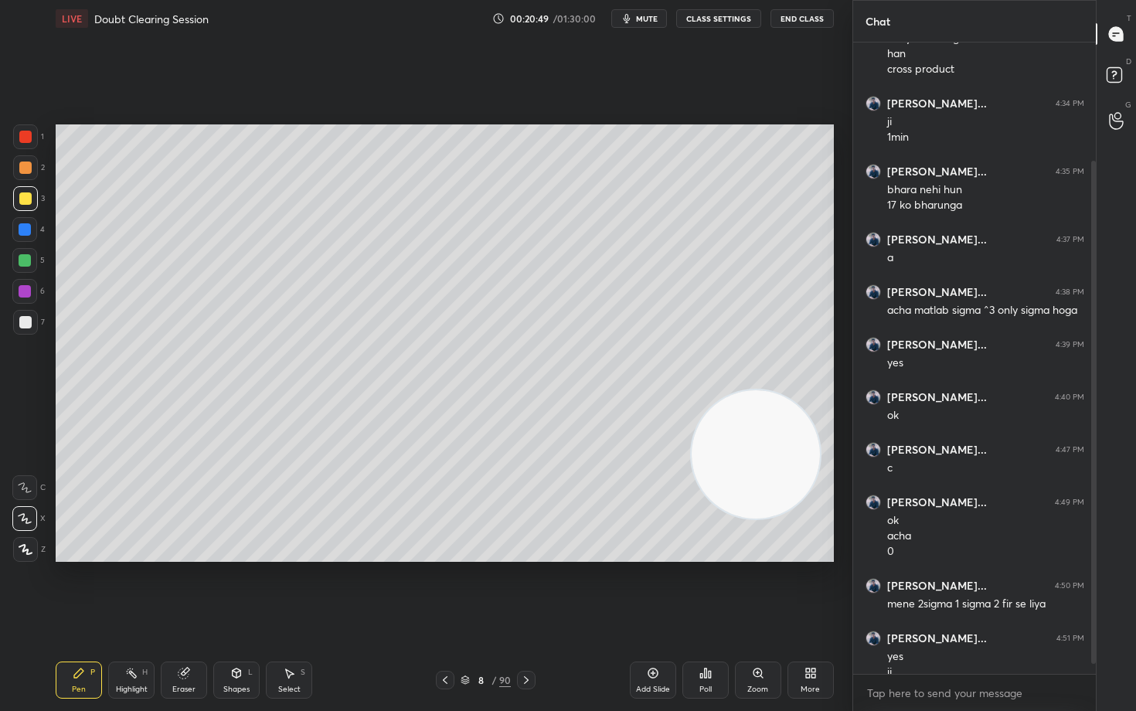
scroll to position [161, 0]
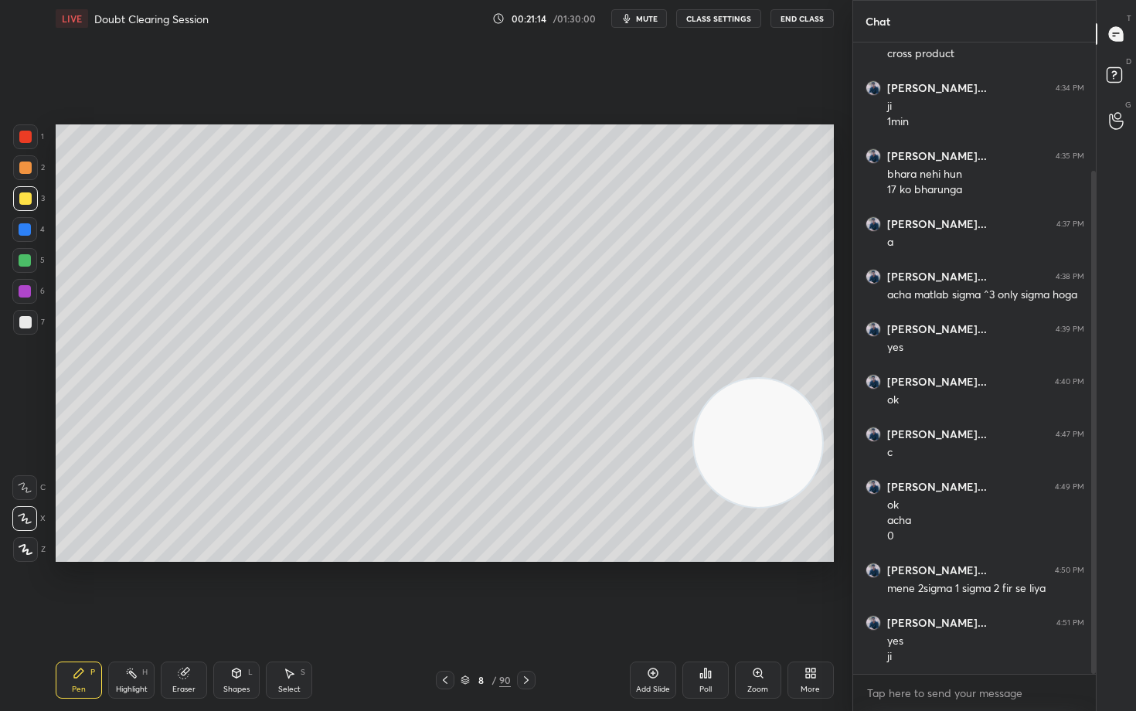
drag, startPoint x: 772, startPoint y: 453, endPoint x: 763, endPoint y: 277, distance: 175.6
click at [807, 379] on video at bounding box center [758, 443] width 128 height 128
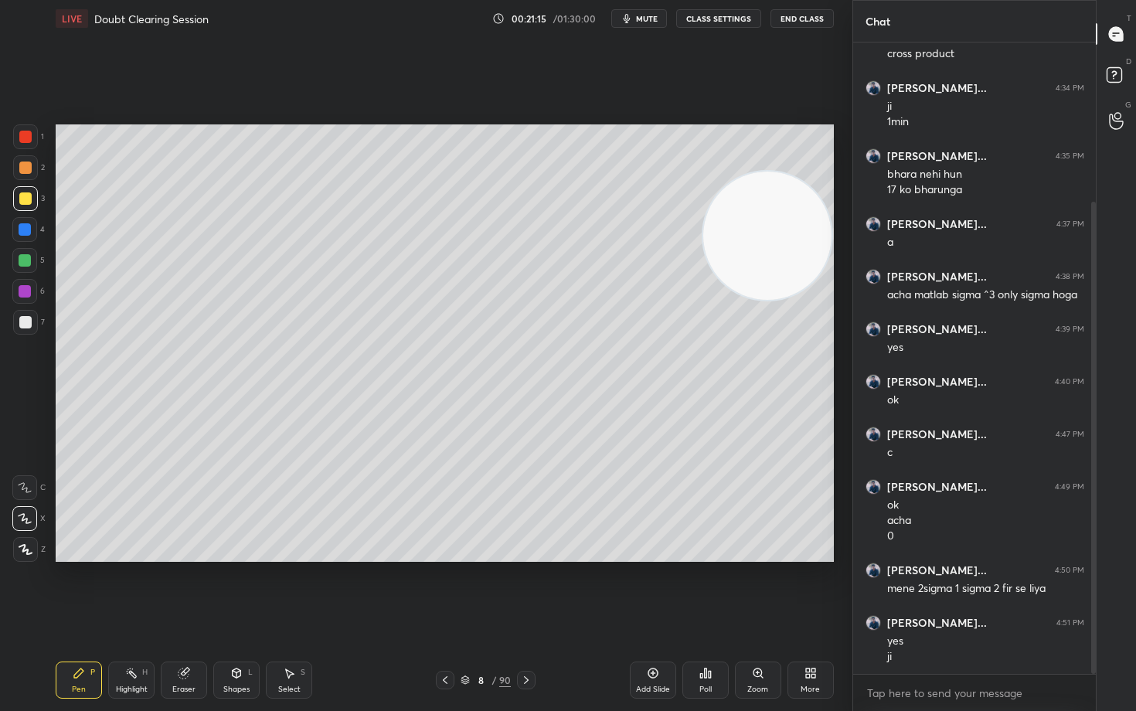
scroll to position [213, 0]
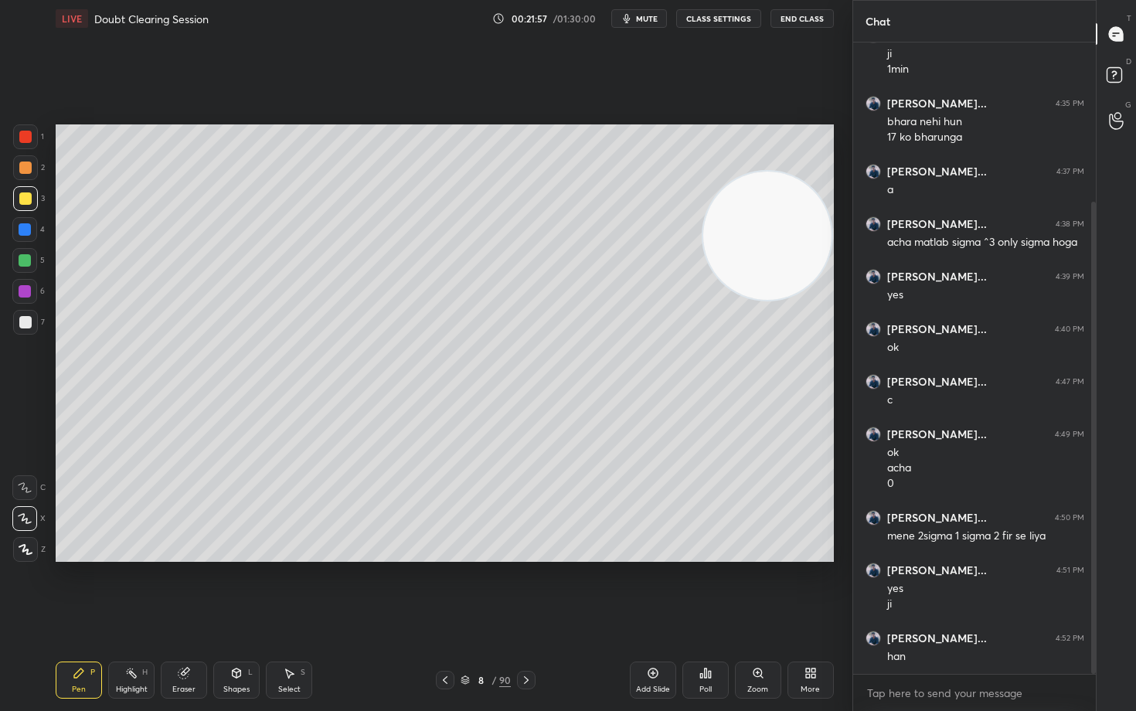
drag, startPoint x: 645, startPoint y: 682, endPoint x: 635, endPoint y: 674, distance: 13.2
click at [641, 589] on div "Add Slide" at bounding box center [653, 679] width 46 height 37
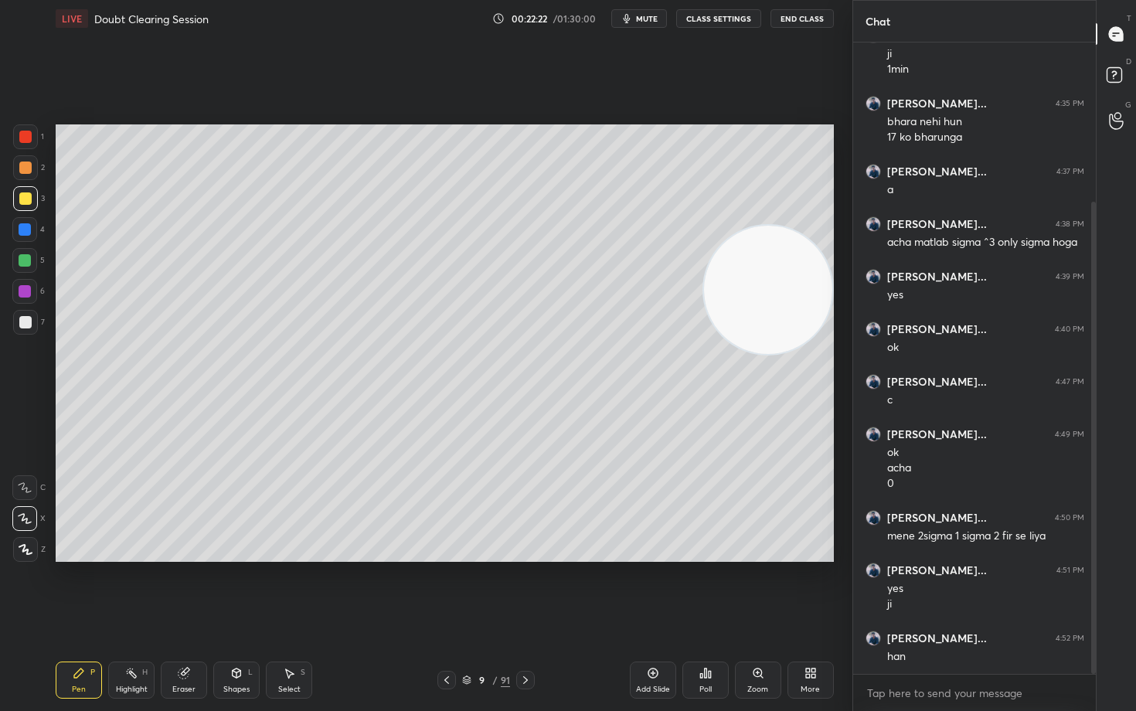
drag, startPoint x: 760, startPoint y: 239, endPoint x: 758, endPoint y: 315, distance: 76.5
click at [761, 332] on video at bounding box center [768, 290] width 128 height 128
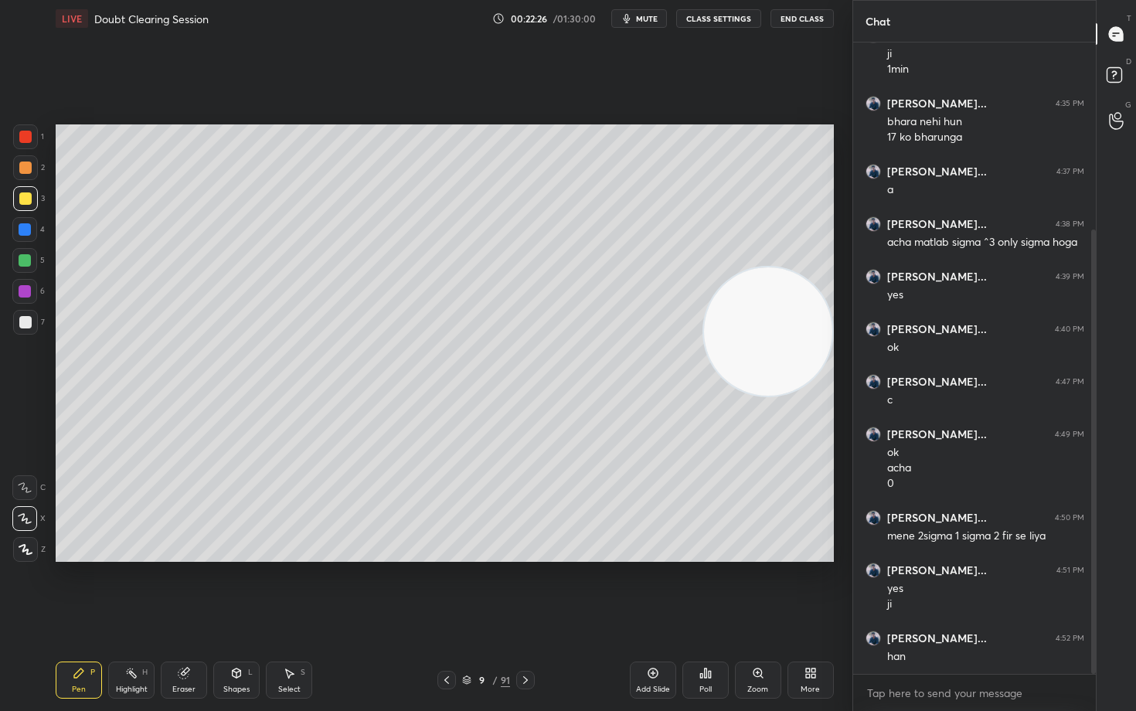
scroll to position [266, 0]
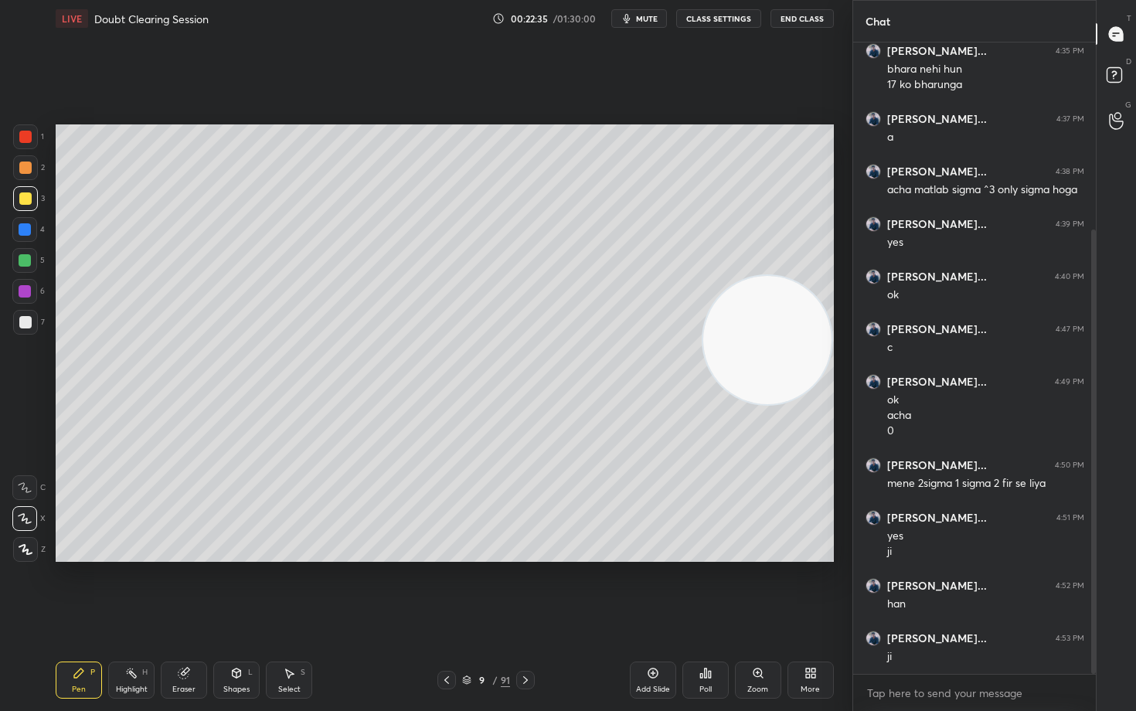
drag, startPoint x: 798, startPoint y: 346, endPoint x: 756, endPoint y: 389, distance: 60.7
click at [786, 404] on video at bounding box center [767, 340] width 128 height 128
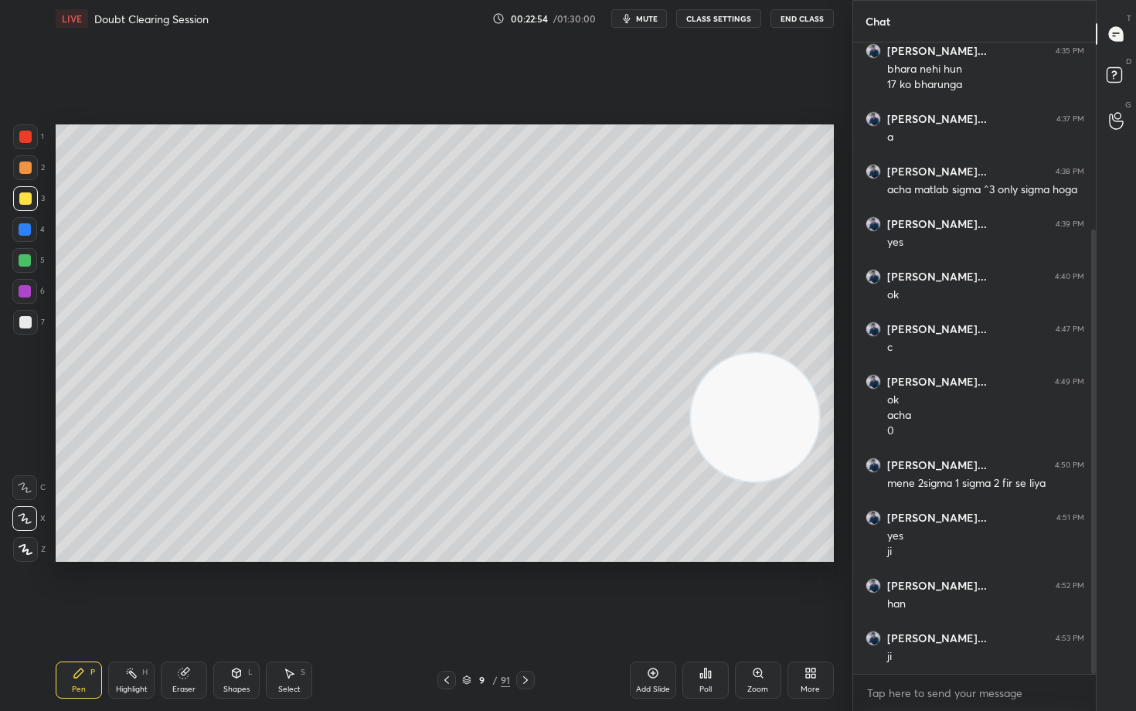
click at [22, 322] on div at bounding box center [25, 322] width 12 height 12
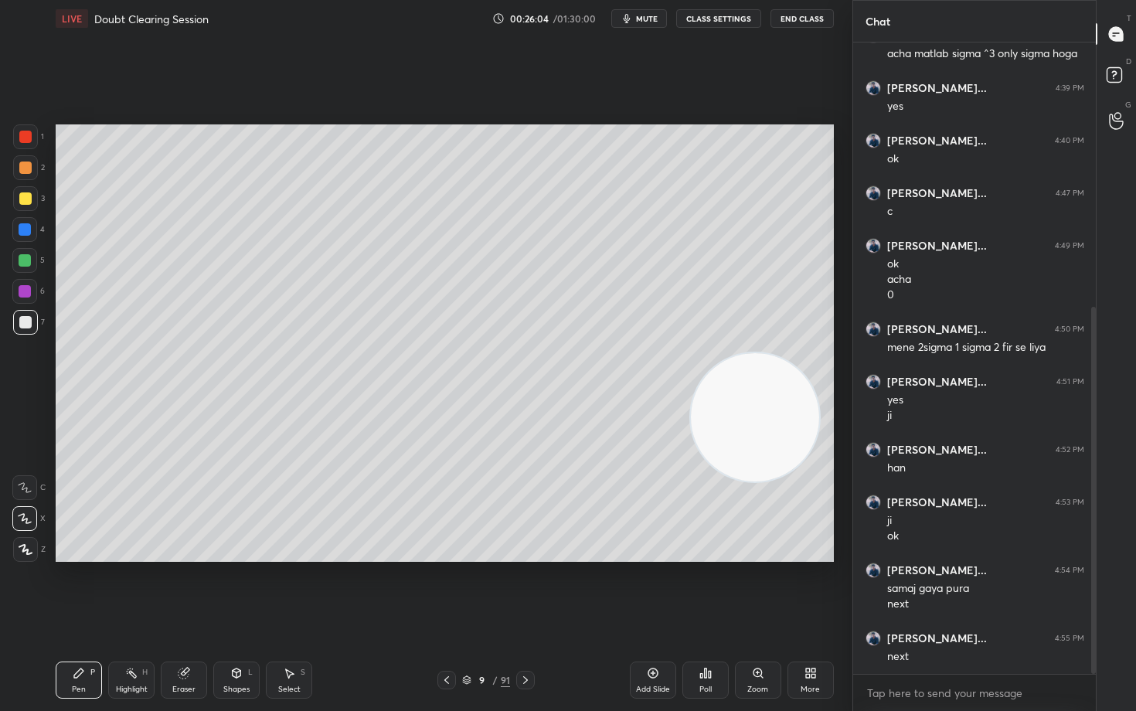
scroll to position [454, 0]
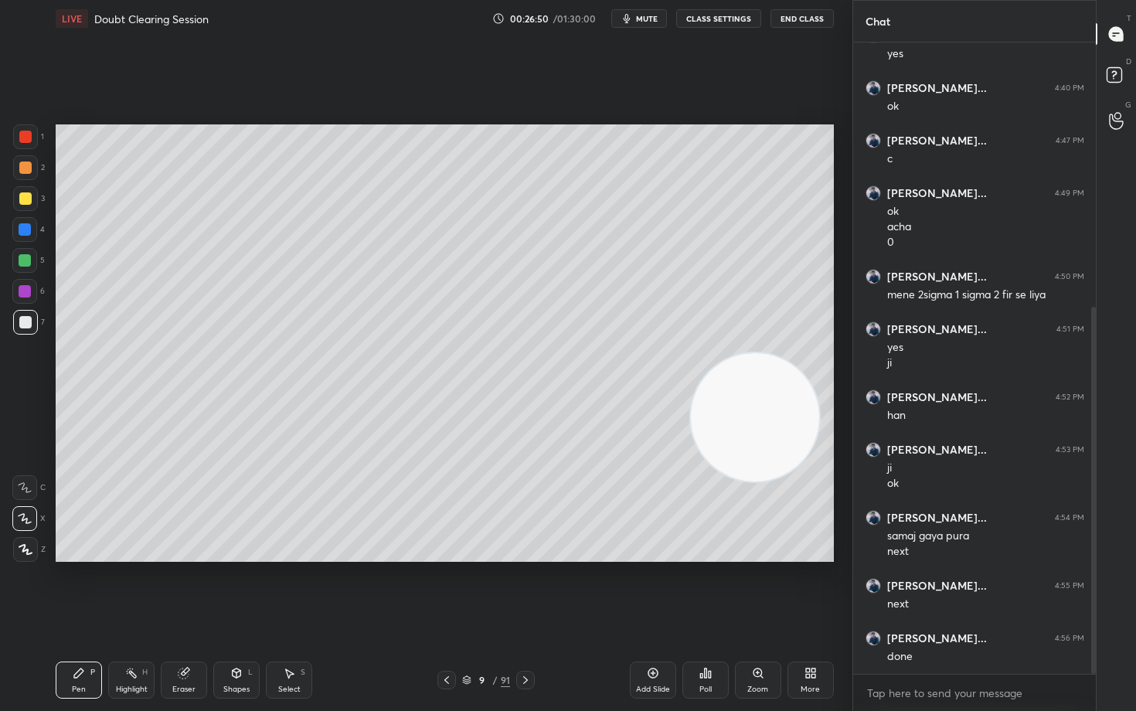
click at [652, 589] on icon at bounding box center [652, 673] width 5 height 5
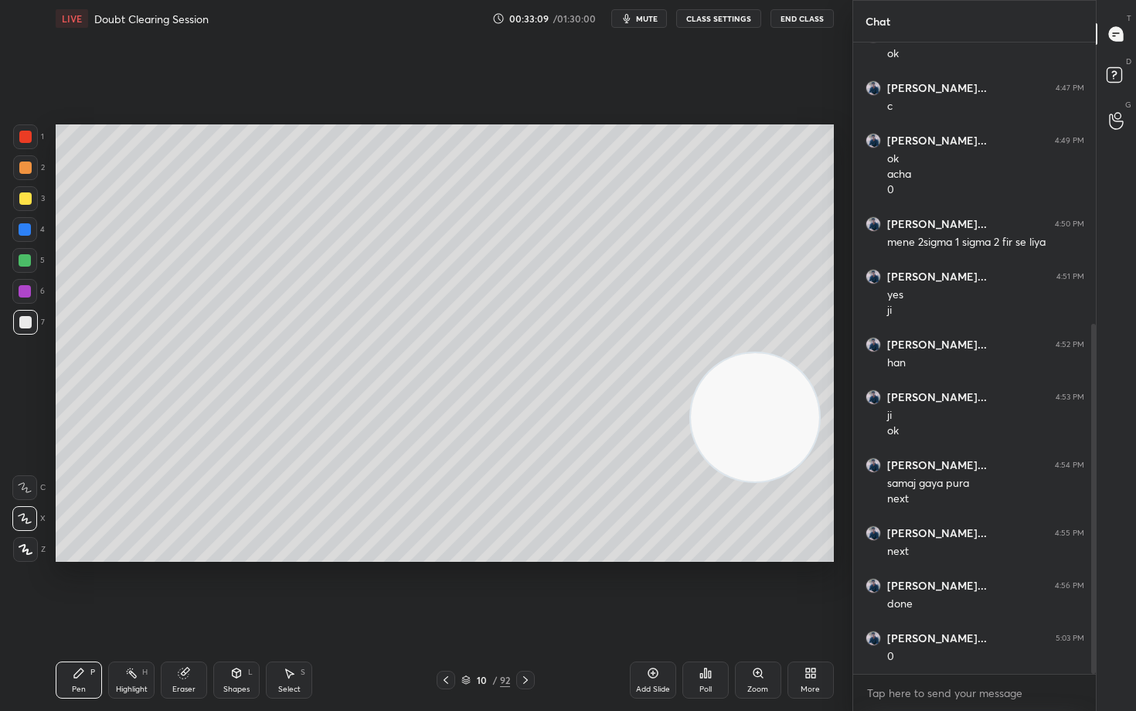
click at [807, 589] on icon at bounding box center [810, 673] width 12 height 12
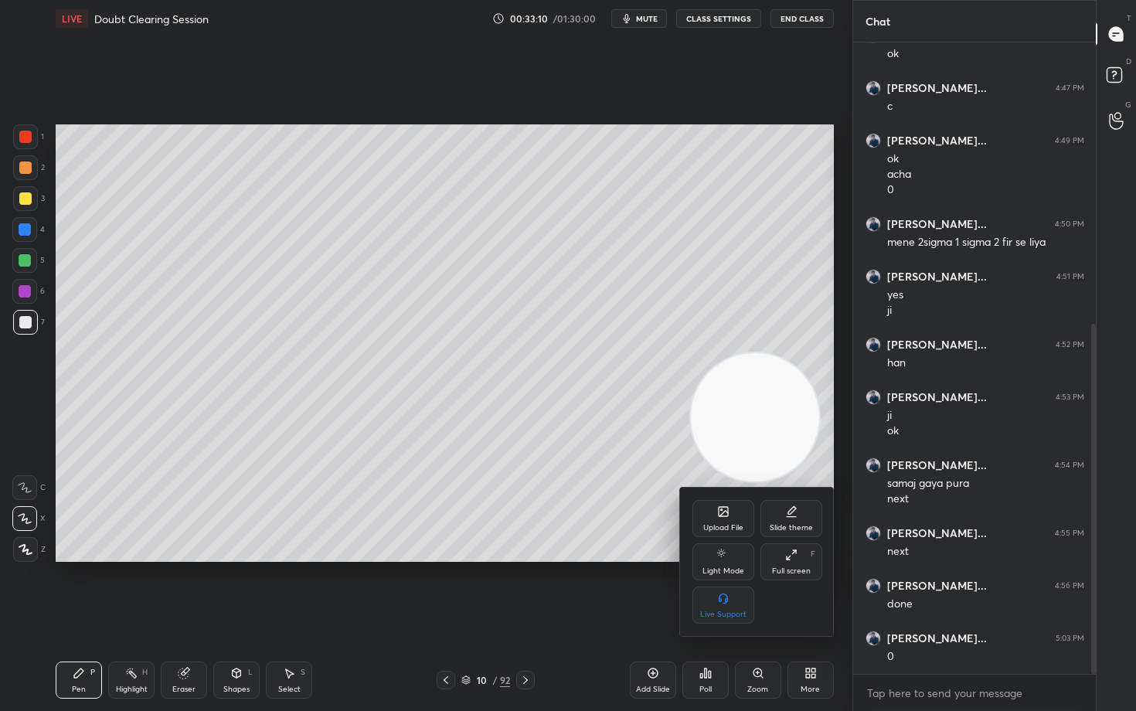
click at [713, 515] on div "Upload File" at bounding box center [723, 518] width 62 height 37
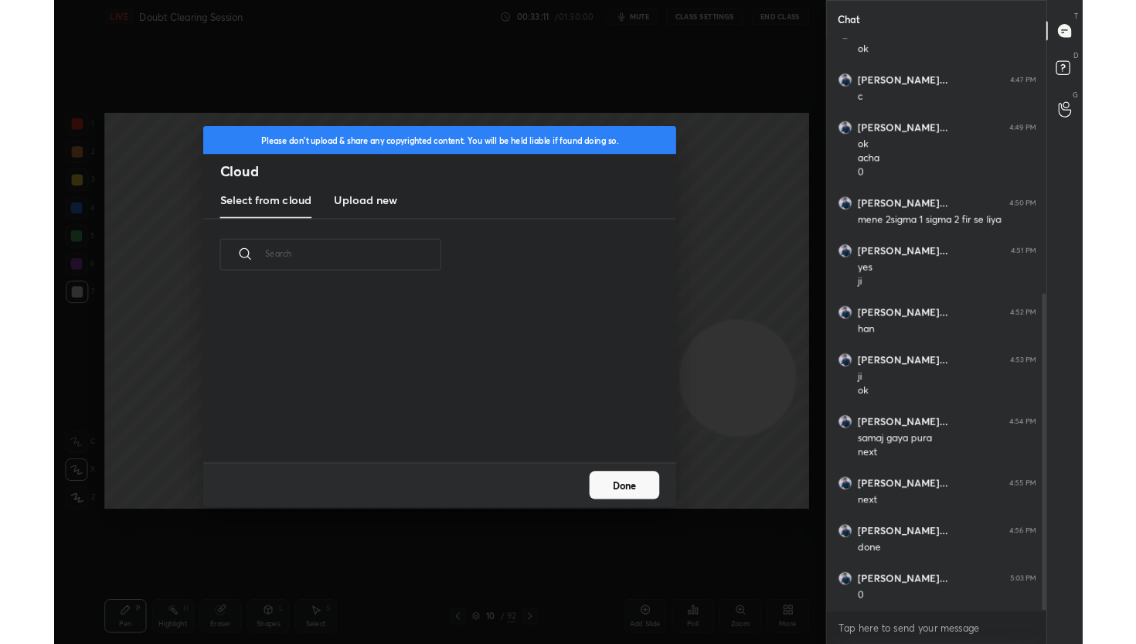
scroll to position [190, 496]
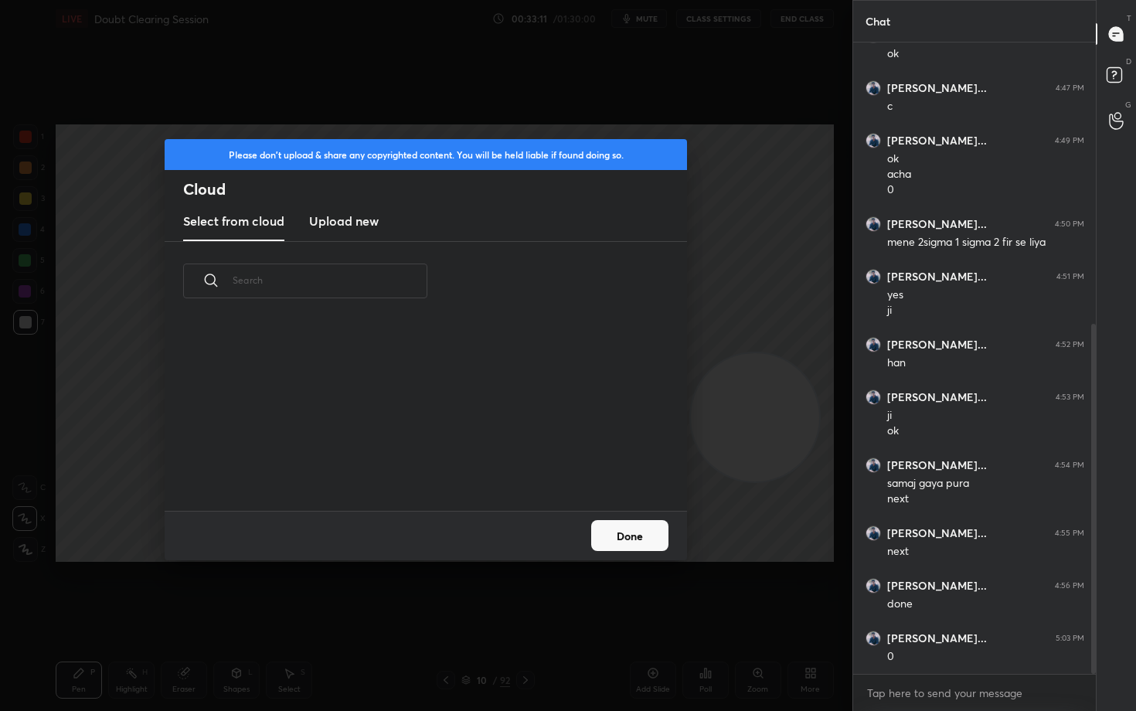
click at [350, 223] on h3 "Upload new" at bounding box center [344, 221] width 70 height 19
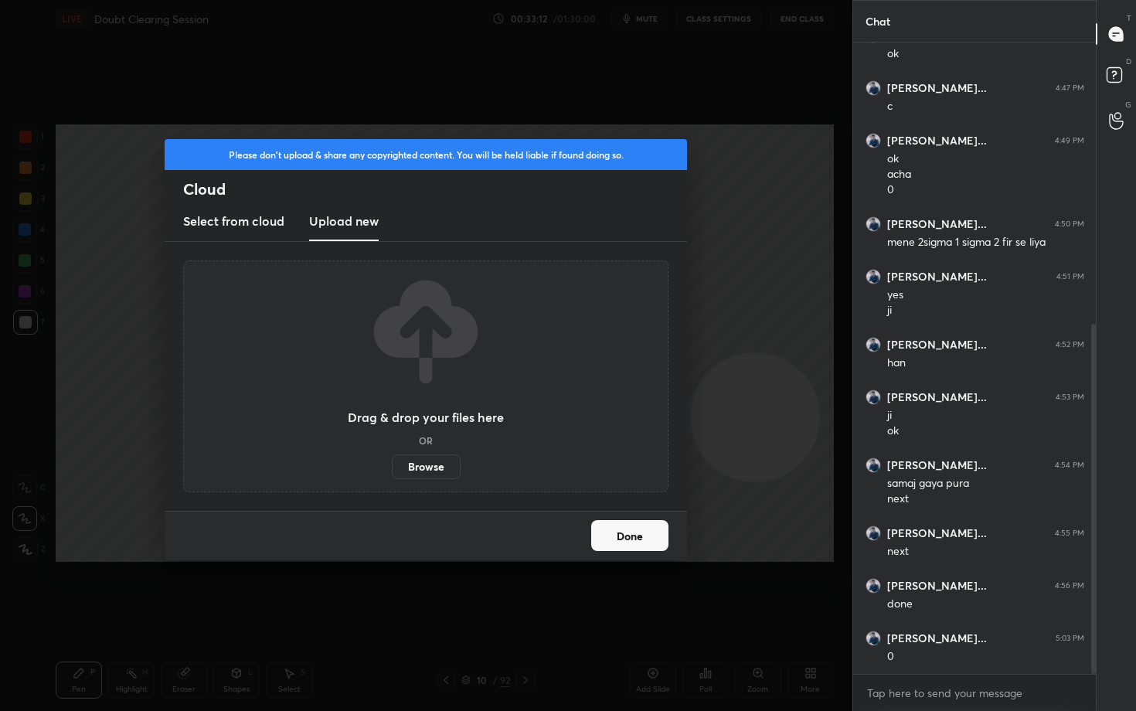
click at [432, 461] on label "Browse" at bounding box center [426, 466] width 69 height 25
click at [392, 461] on input "Browse" at bounding box center [392, 466] width 0 height 25
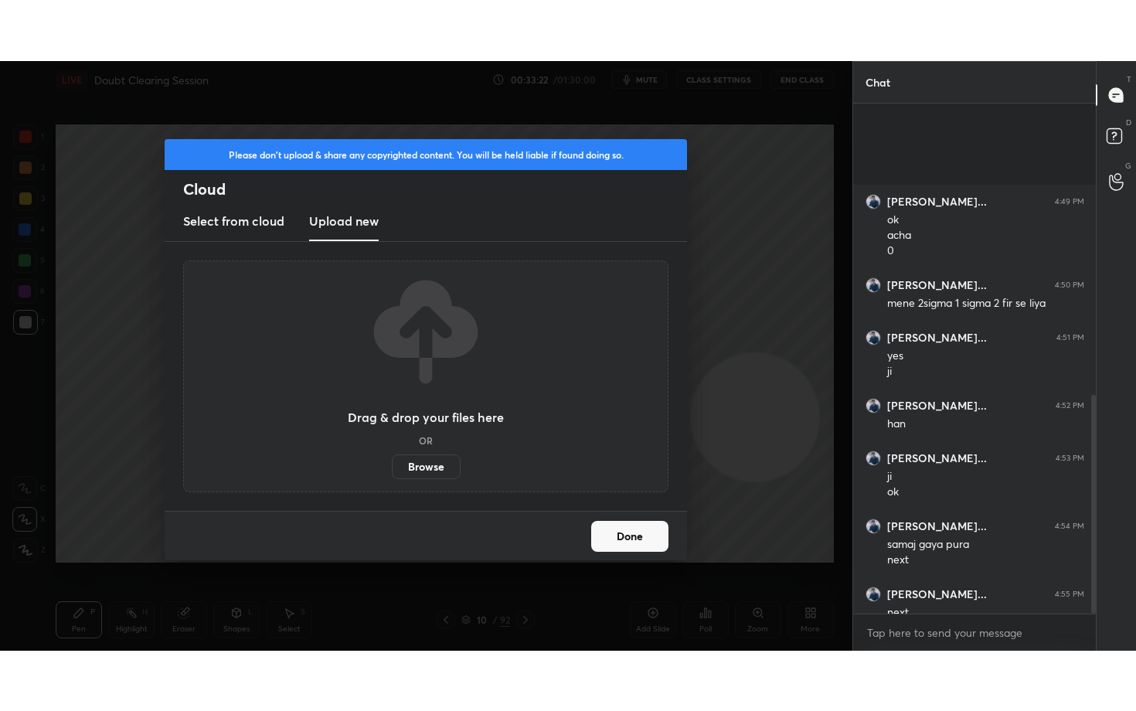
scroll to position [681, 0]
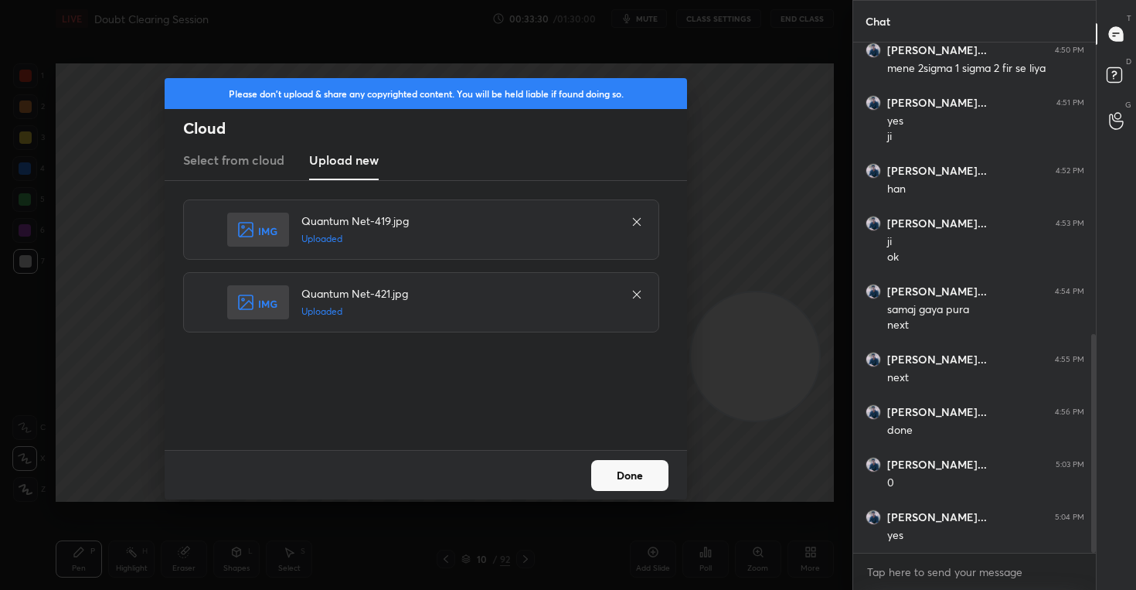
click at [637, 466] on button "Done" at bounding box center [629, 475] width 77 height 31
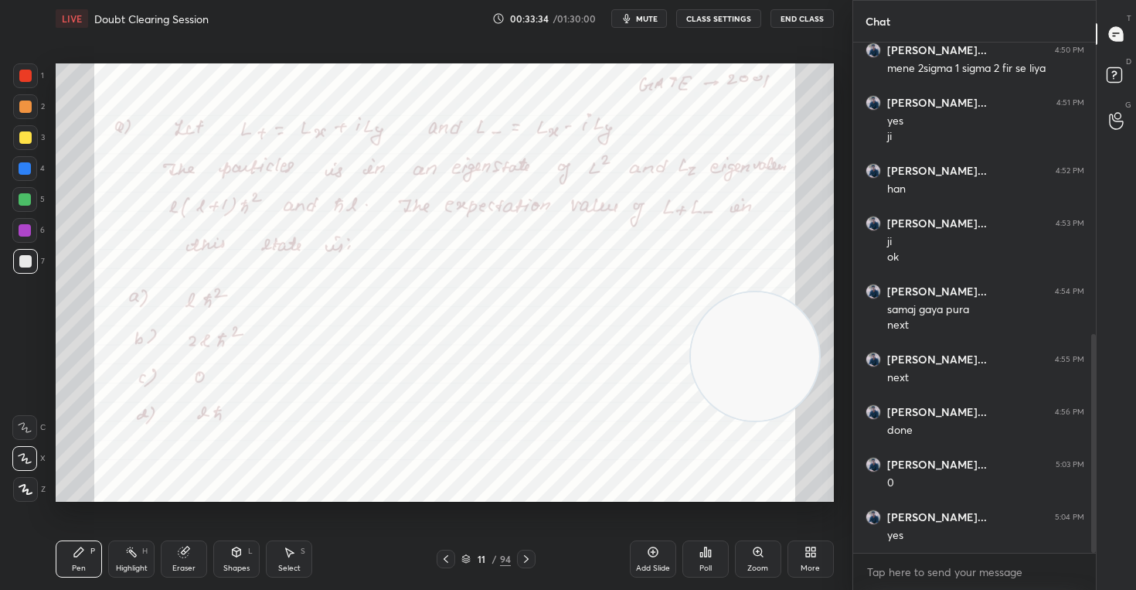
drag, startPoint x: 762, startPoint y: 384, endPoint x: 780, endPoint y: 434, distance: 53.3
click at [778, 420] on video at bounding box center [755, 356] width 128 height 128
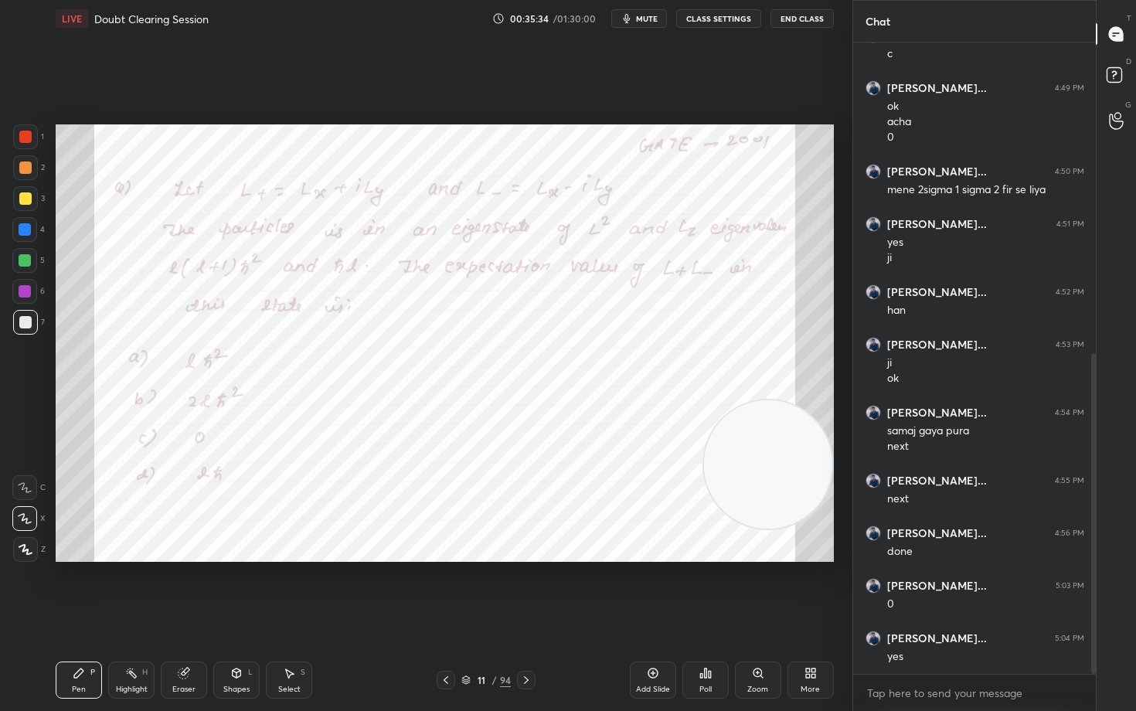
scroll to position [612, 0]
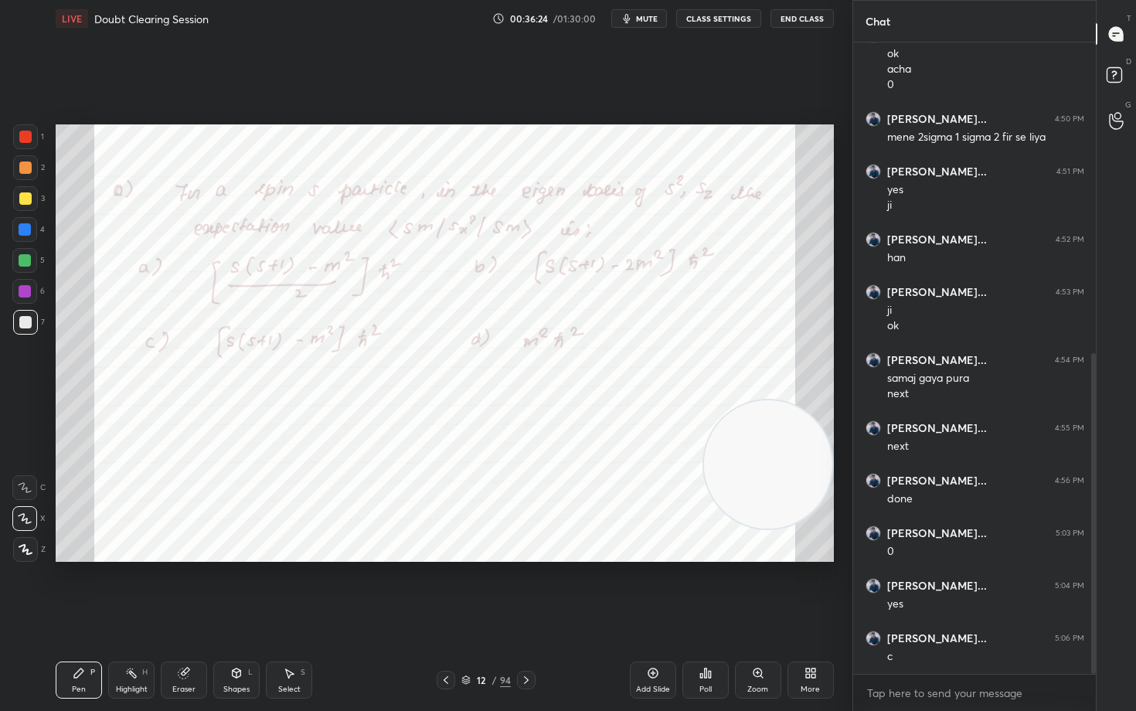
click at [22, 134] on div at bounding box center [25, 137] width 12 height 12
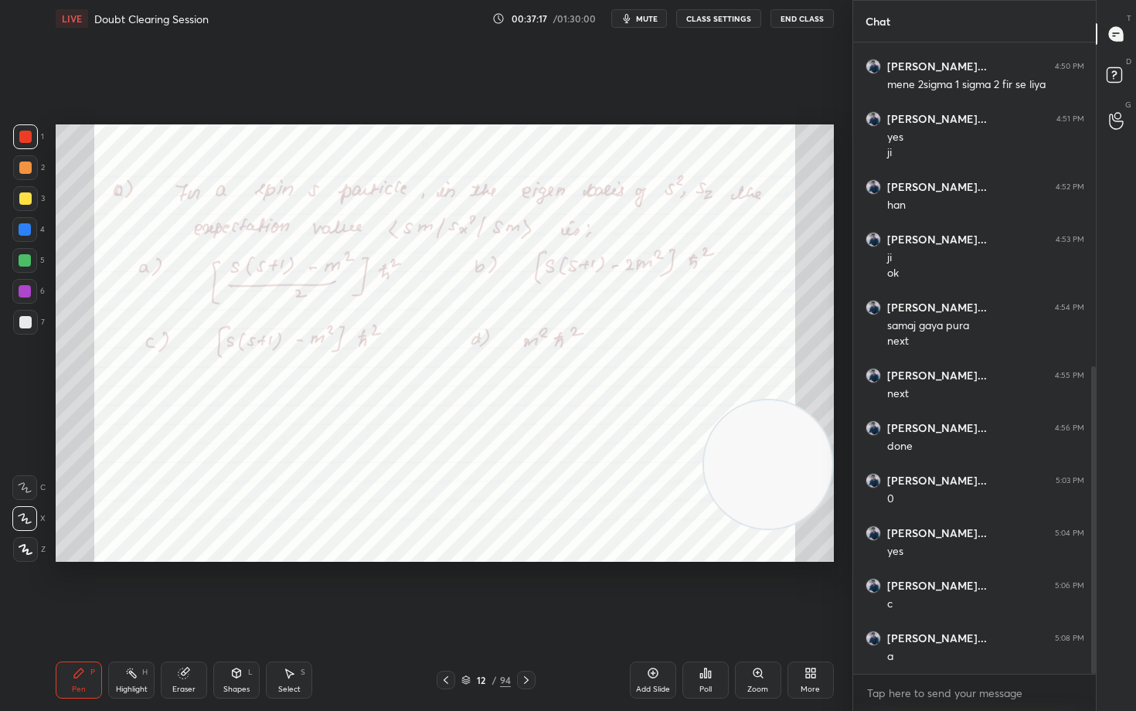
click at [651, 589] on icon at bounding box center [653, 673] width 12 height 12
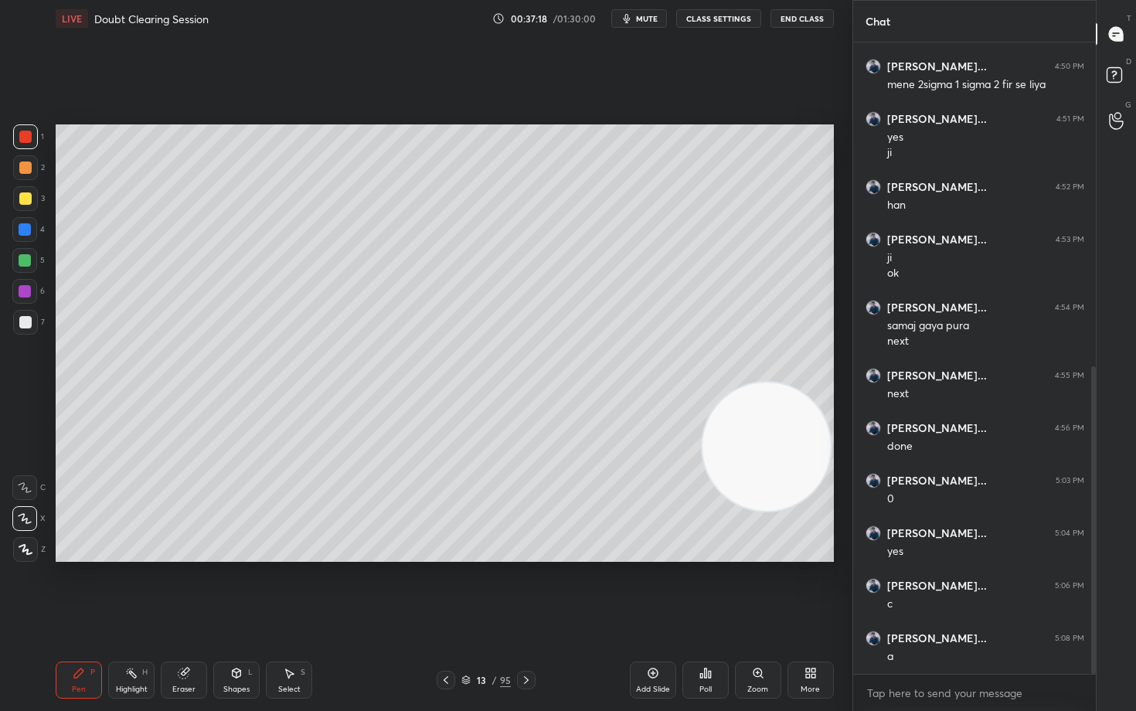
drag, startPoint x: 775, startPoint y: 496, endPoint x: 811, endPoint y: 254, distance: 244.6
click at [813, 382] on video at bounding box center [766, 446] width 128 height 128
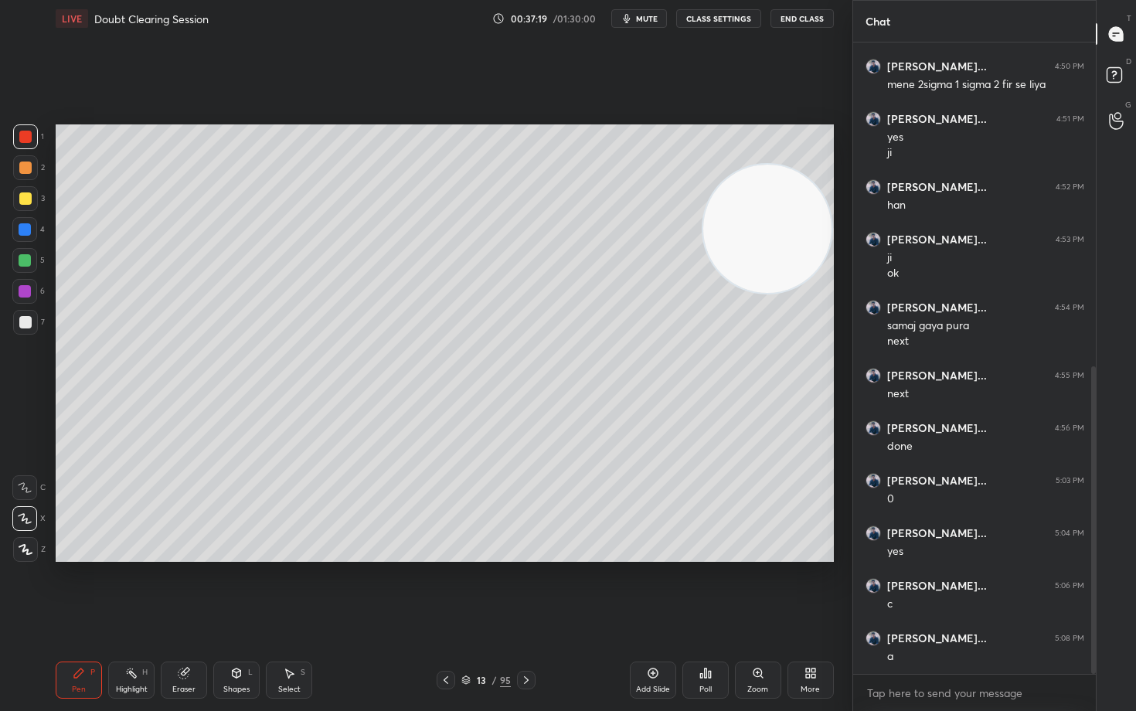
drag, startPoint x: 801, startPoint y: 200, endPoint x: 792, endPoint y: 168, distance: 33.5
click at [803, 175] on video at bounding box center [767, 229] width 128 height 128
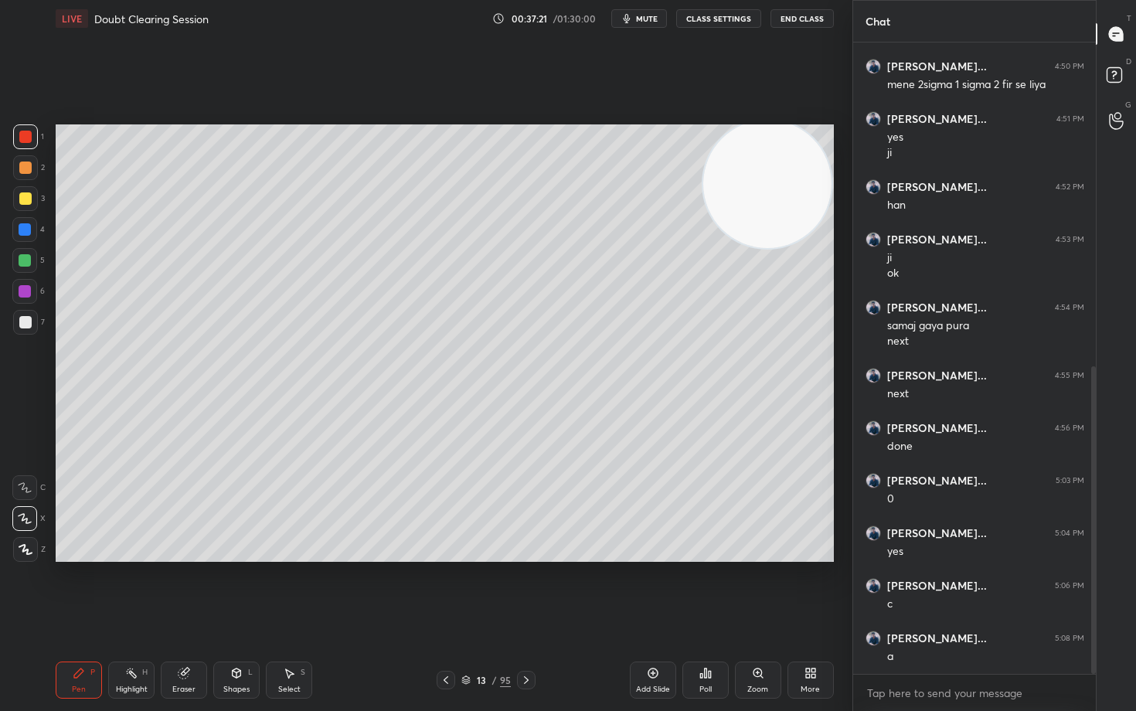
click at [31, 195] on div at bounding box center [25, 198] width 25 height 25
click at [17, 317] on div at bounding box center [25, 322] width 25 height 25
click at [26, 198] on div at bounding box center [25, 198] width 12 height 12
click at [22, 321] on div at bounding box center [25, 322] width 12 height 12
click at [651, 589] on icon at bounding box center [653, 673] width 12 height 12
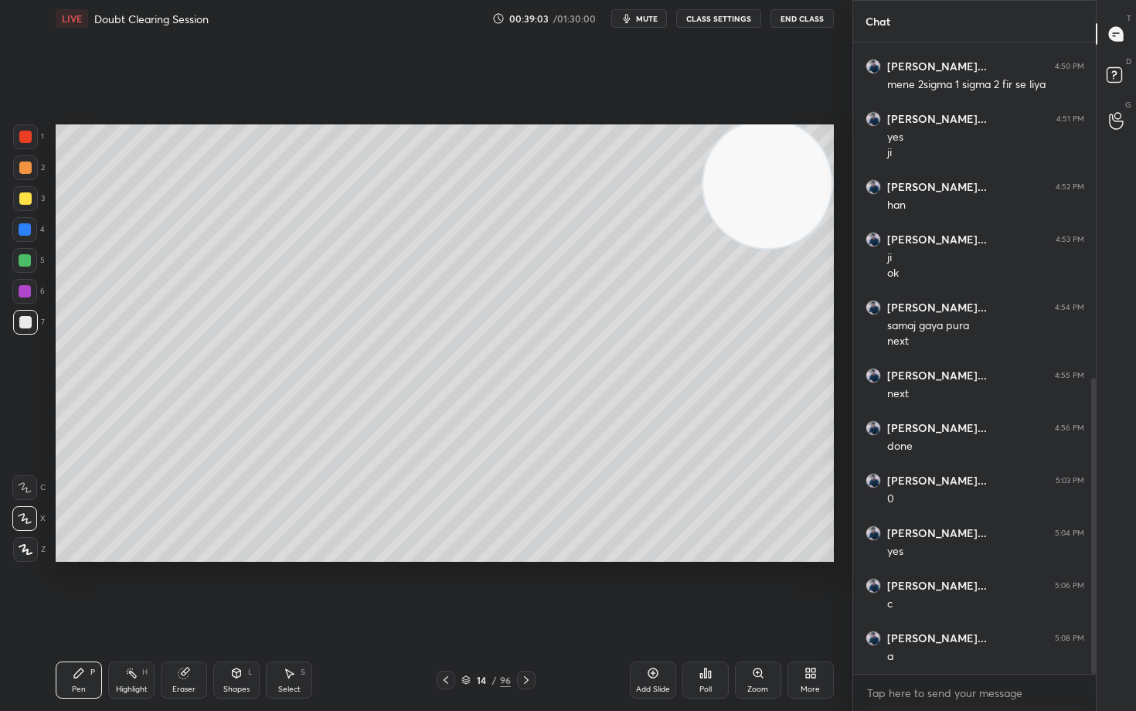
scroll to position [717, 0]
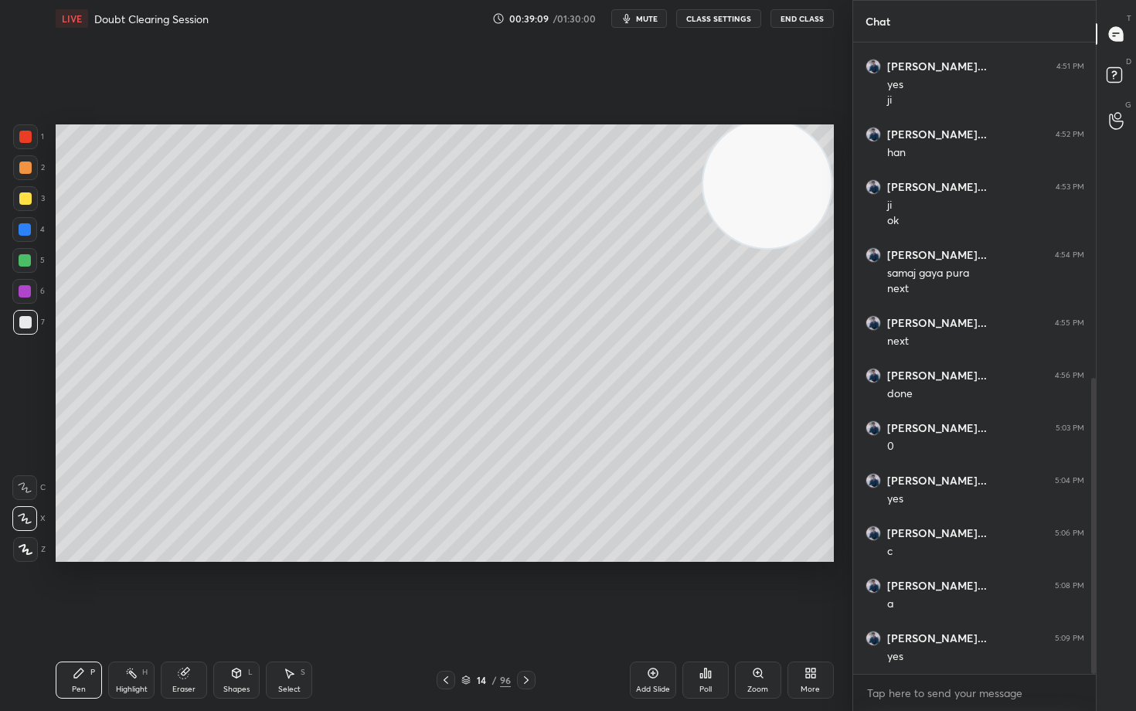
drag, startPoint x: 756, startPoint y: 286, endPoint x: 752, endPoint y: 369, distance: 82.8
click at [750, 248] on video at bounding box center [767, 184] width 128 height 128
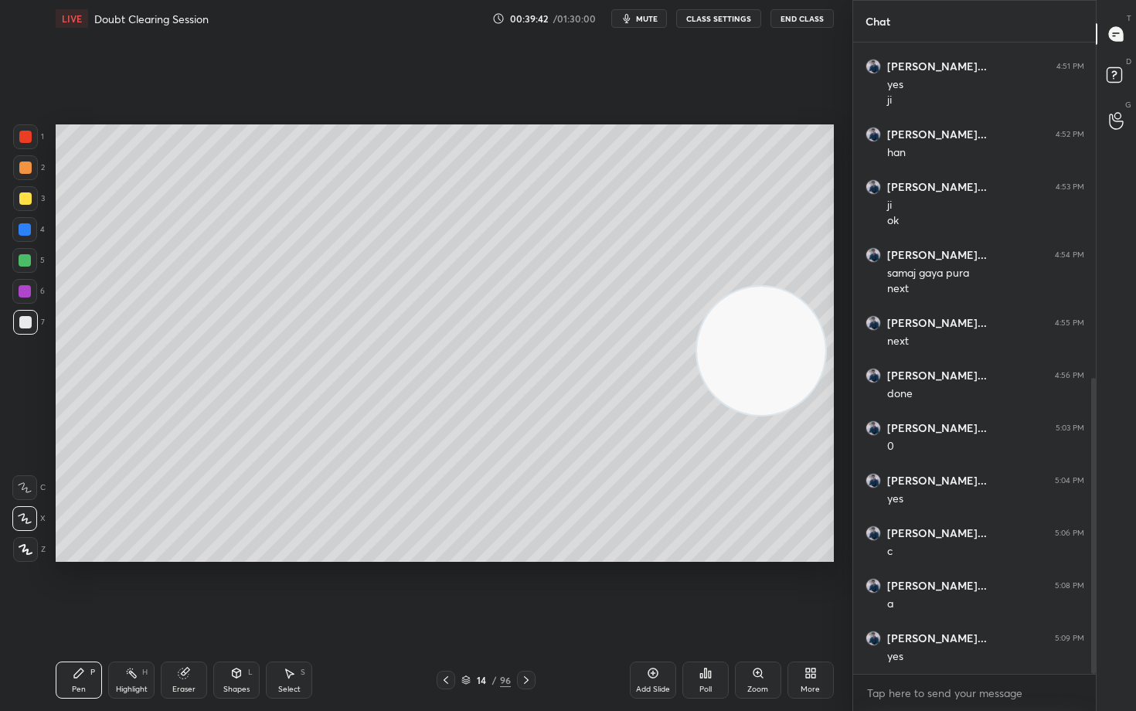
scroll to position [770, 0]
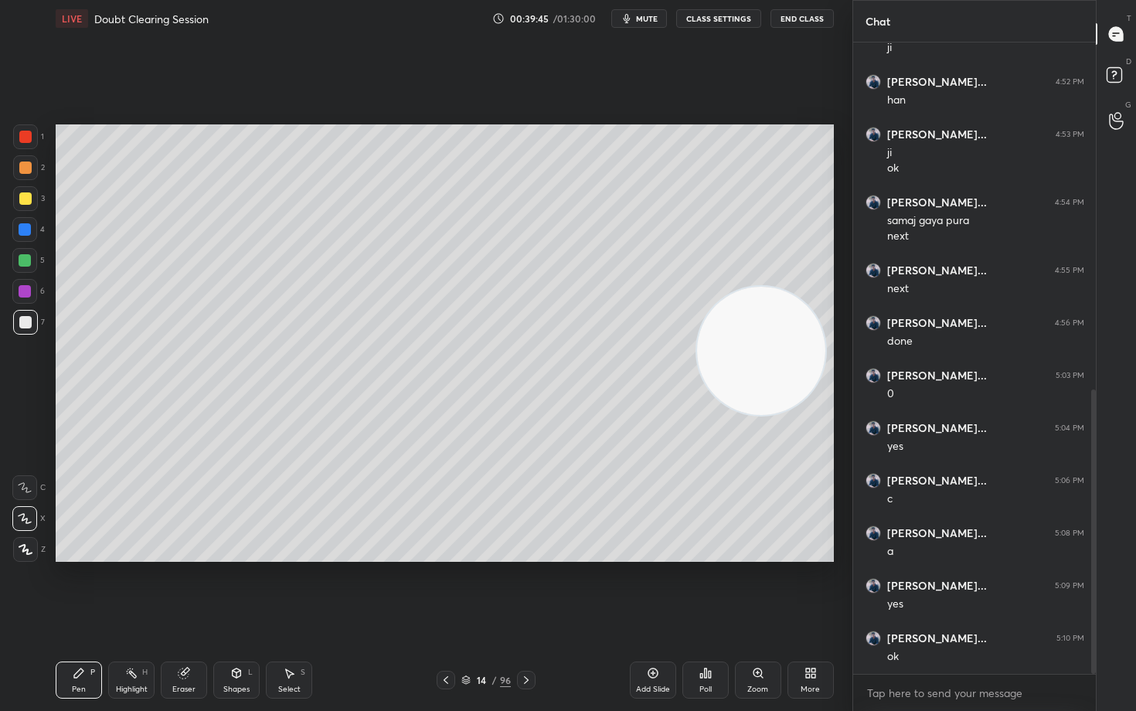
click at [642, 22] on span "mute" at bounding box center [647, 18] width 22 height 11
click at [653, 15] on span "unmute" at bounding box center [644, 18] width 33 height 11
click at [653, 15] on span "mute" at bounding box center [647, 18] width 22 height 11
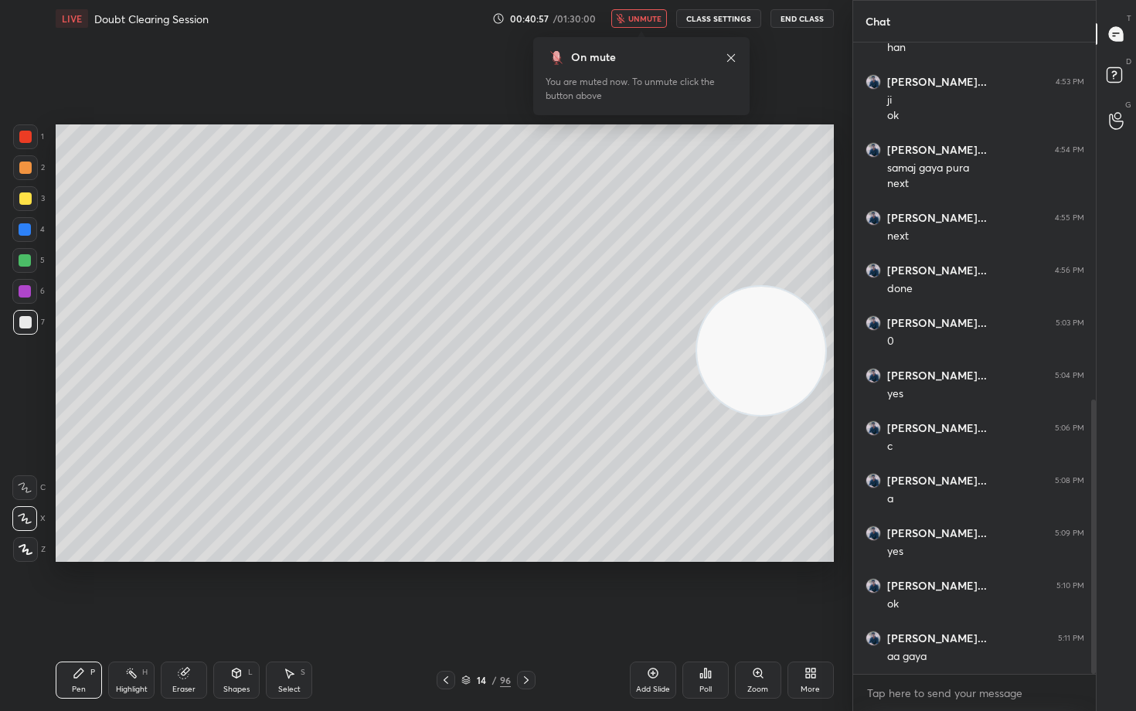
drag, startPoint x: 651, startPoint y: 671, endPoint x: 667, endPoint y: 600, distance: 72.9
click at [649, 589] on icon at bounding box center [653, 673] width 12 height 12
drag, startPoint x: 751, startPoint y: 378, endPoint x: 784, endPoint y: 175, distance: 205.2
click at [801, 285] on video at bounding box center [761, 349] width 128 height 128
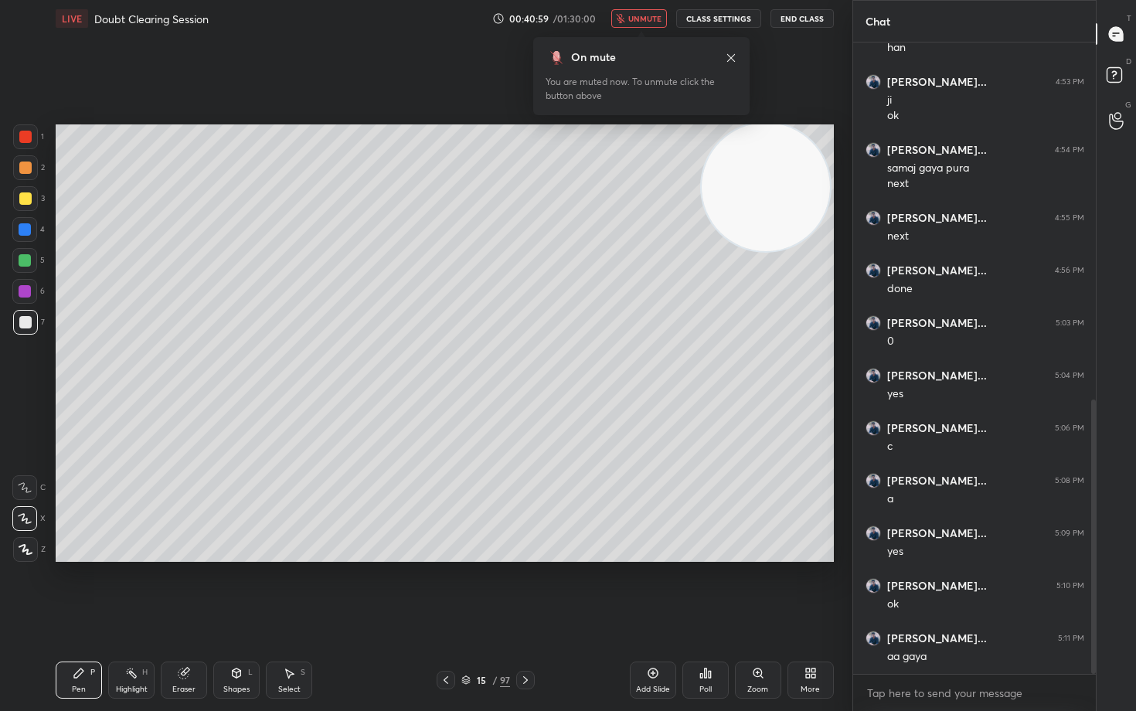
drag, startPoint x: 647, startPoint y: 19, endPoint x: 638, endPoint y: 22, distance: 9.3
click at [645, 21] on span "unmute" at bounding box center [644, 18] width 33 height 11
click at [22, 199] on div at bounding box center [25, 198] width 12 height 12
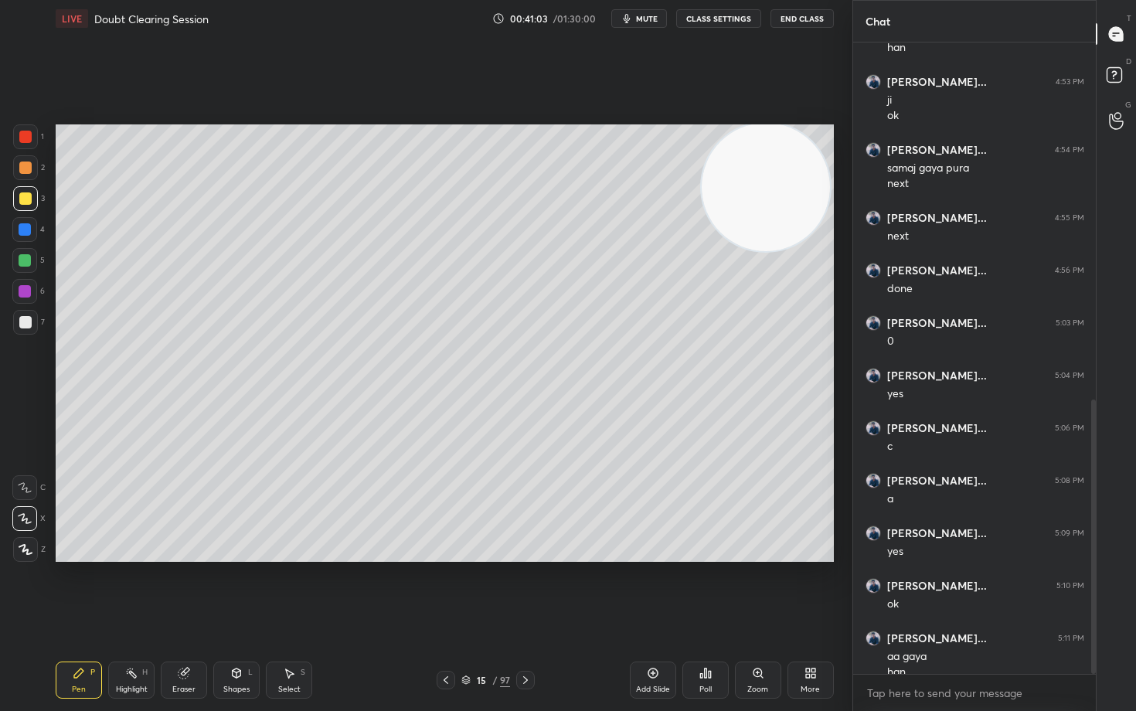
scroll to position [838, 0]
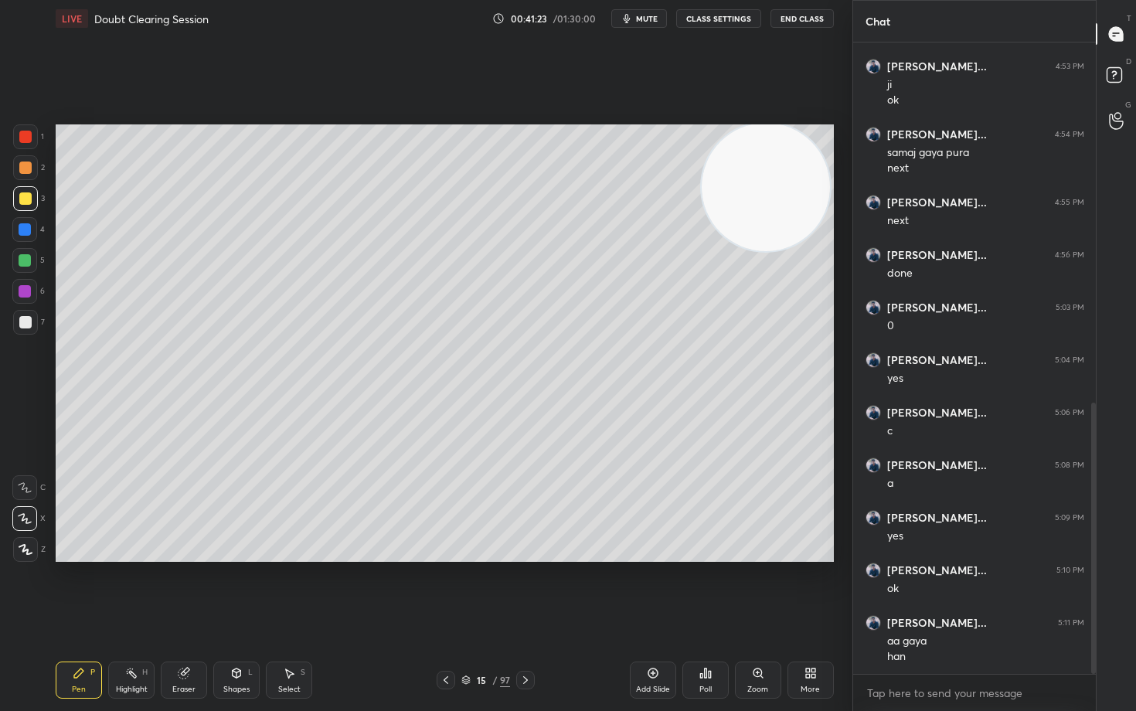
click at [182, 589] on icon at bounding box center [183, 673] width 10 height 10
click at [81, 589] on icon at bounding box center [79, 673] width 12 height 12
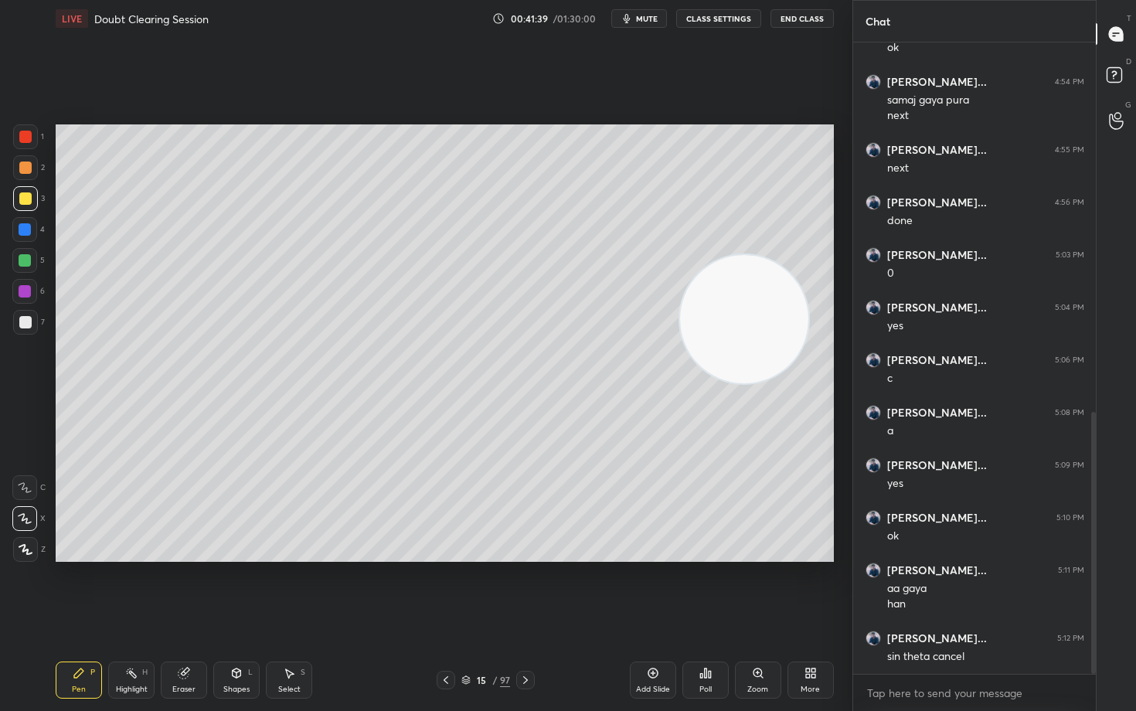
drag, startPoint x: 750, startPoint y: 274, endPoint x: 725, endPoint y: 327, distance: 58.4
click at [738, 345] on video at bounding box center [744, 319] width 128 height 128
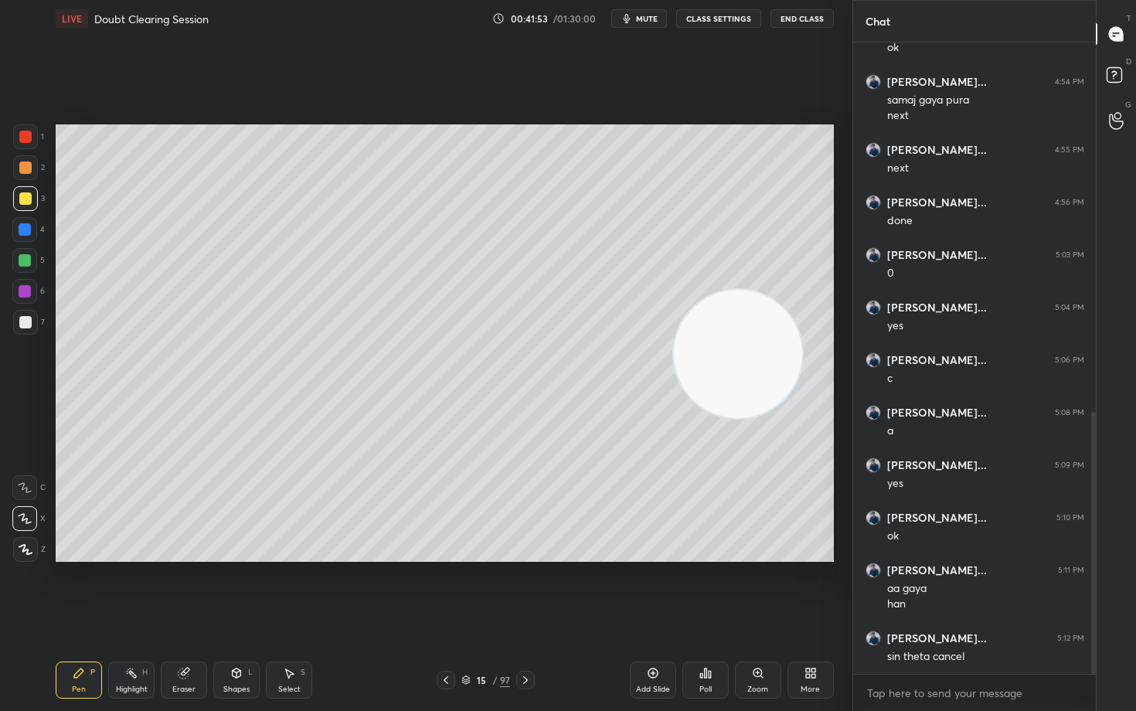
click at [162, 589] on div "Eraser" at bounding box center [184, 679] width 46 height 37
click at [76, 589] on icon at bounding box center [79, 673] width 12 height 12
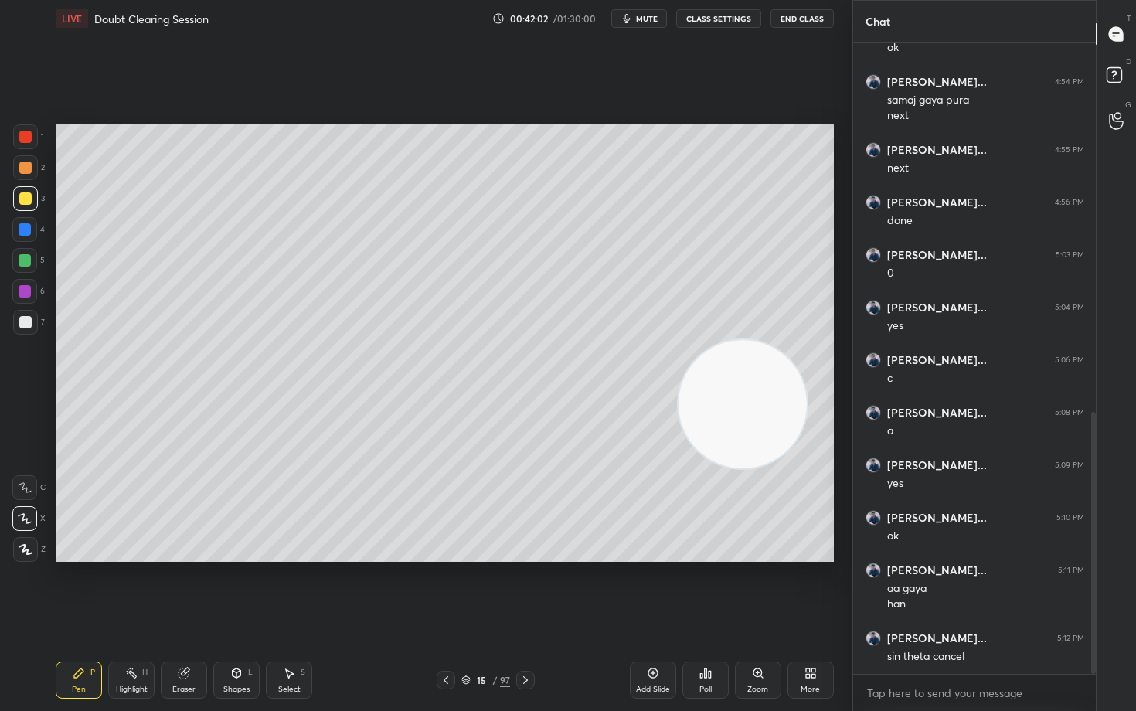
drag, startPoint x: 736, startPoint y: 342, endPoint x: 737, endPoint y: 465, distance: 122.9
click at [740, 462] on video at bounding box center [742, 404] width 128 height 128
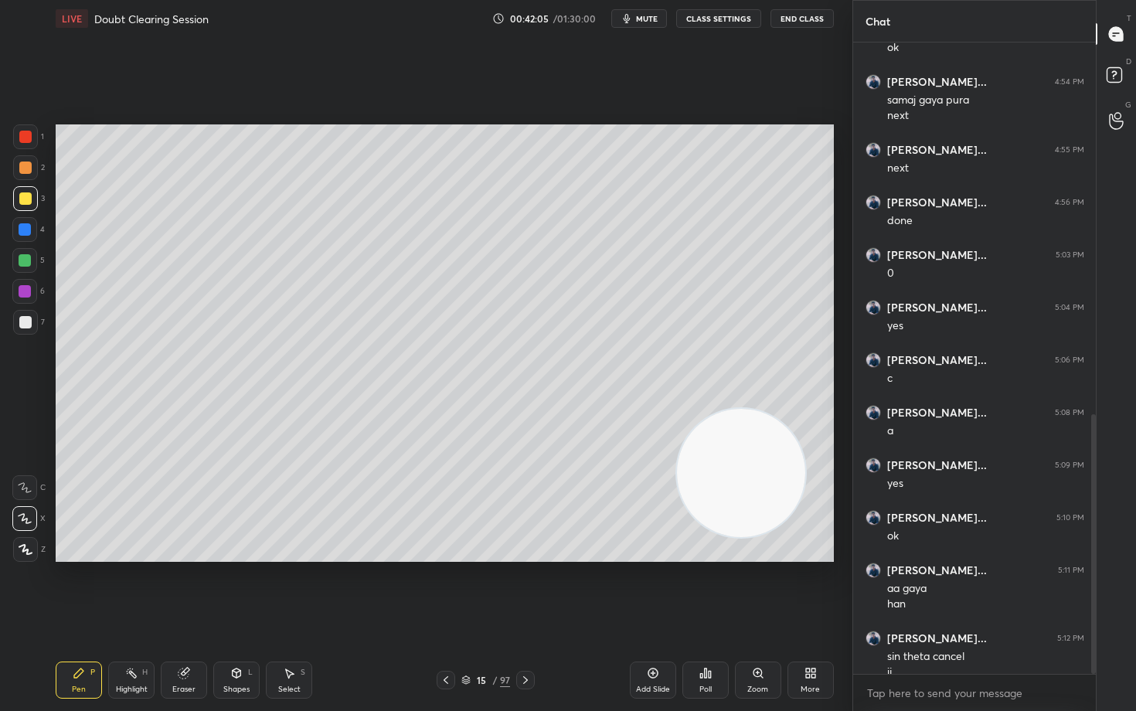
scroll to position [906, 0]
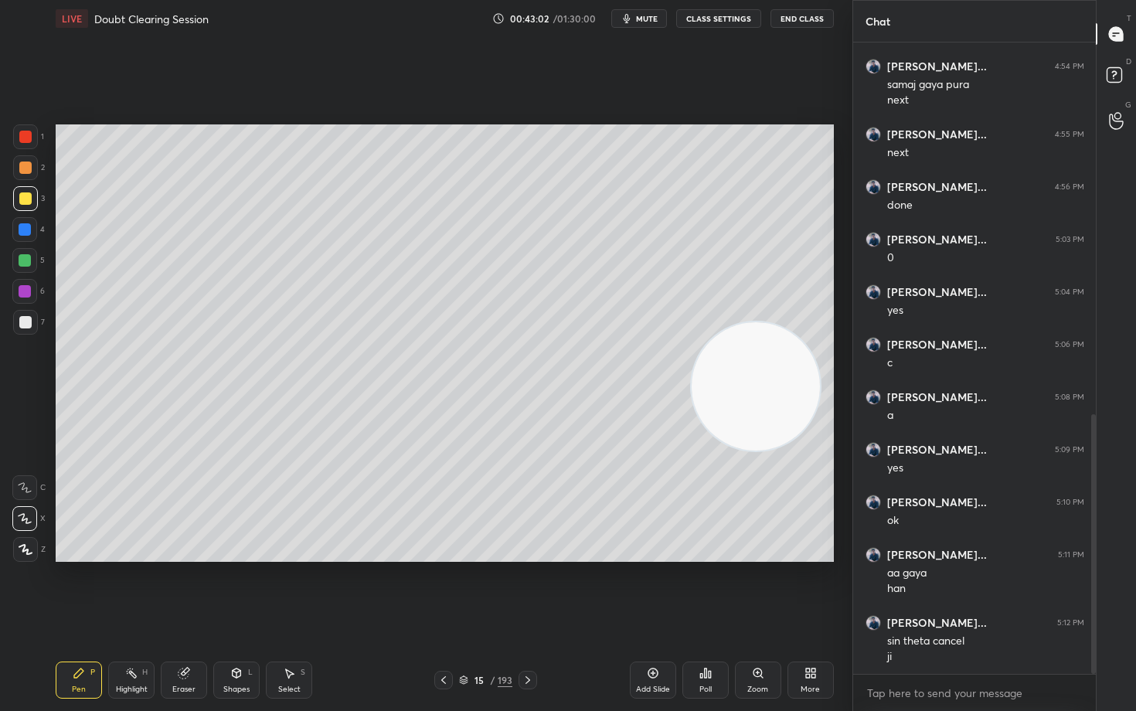
drag, startPoint x: 743, startPoint y: 447, endPoint x: 811, endPoint y: 173, distance: 282.8
click at [800, 322] on video at bounding box center [756, 386] width 128 height 128
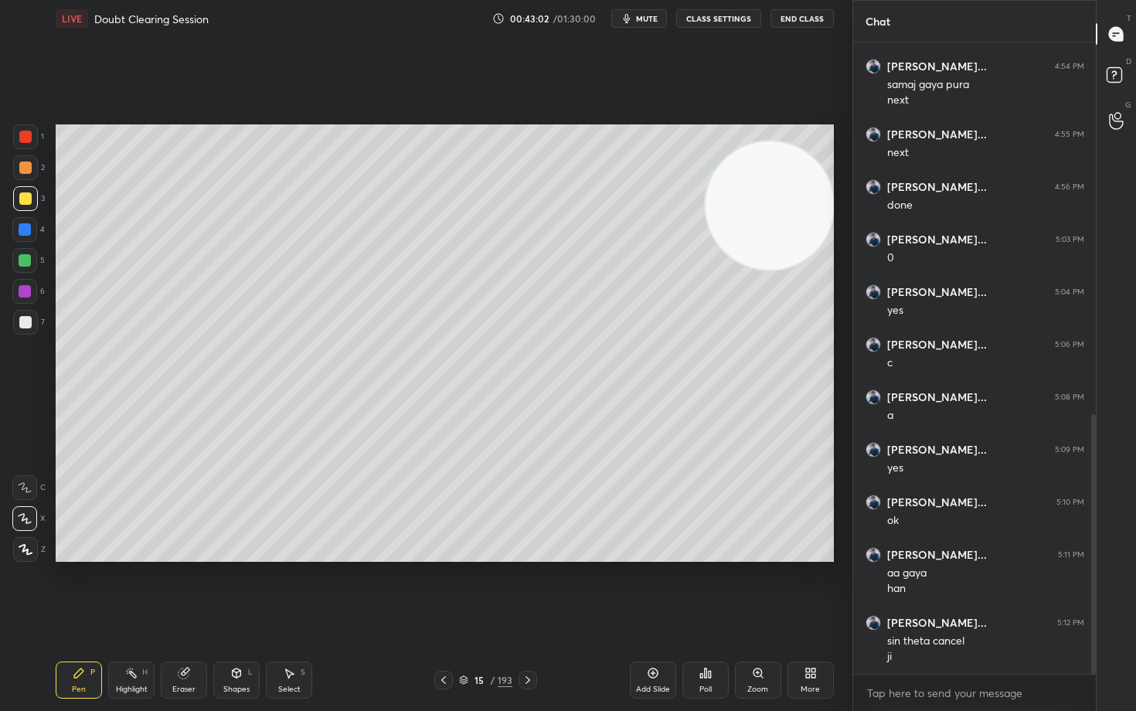
drag, startPoint x: 787, startPoint y: 201, endPoint x: 806, endPoint y: 161, distance: 43.6
click at [807, 173] on video at bounding box center [769, 205] width 128 height 128
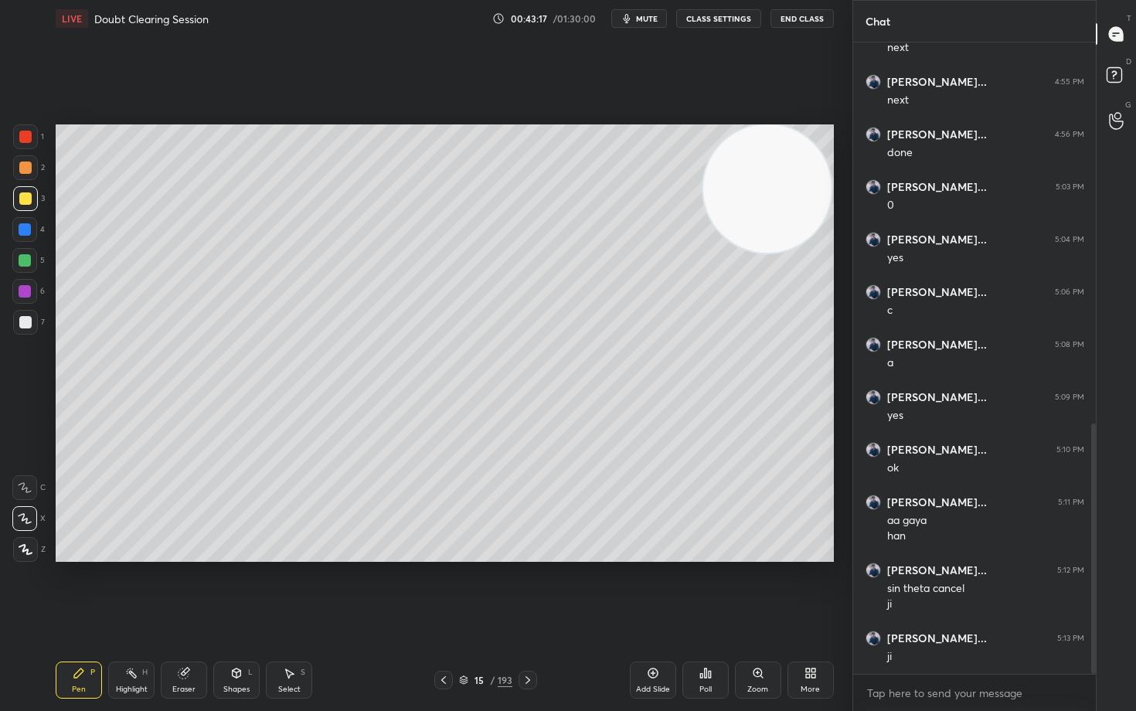
scroll to position [1011, 0]
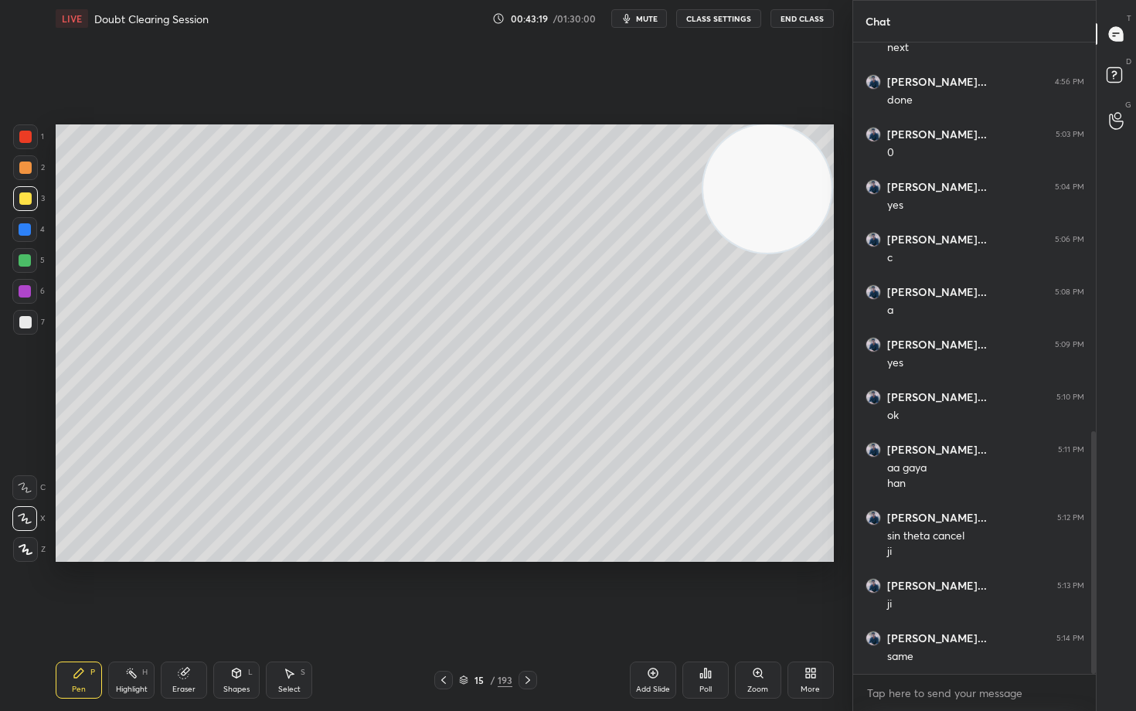
click at [653, 589] on icon at bounding box center [653, 673] width 12 height 12
drag, startPoint x: 27, startPoint y: 323, endPoint x: 50, endPoint y: 311, distance: 25.9
click at [27, 323] on div at bounding box center [25, 322] width 12 height 12
click at [182, 589] on icon at bounding box center [183, 673] width 10 height 10
click at [26, 547] on span "Erase all" at bounding box center [24, 549] width 23 height 11
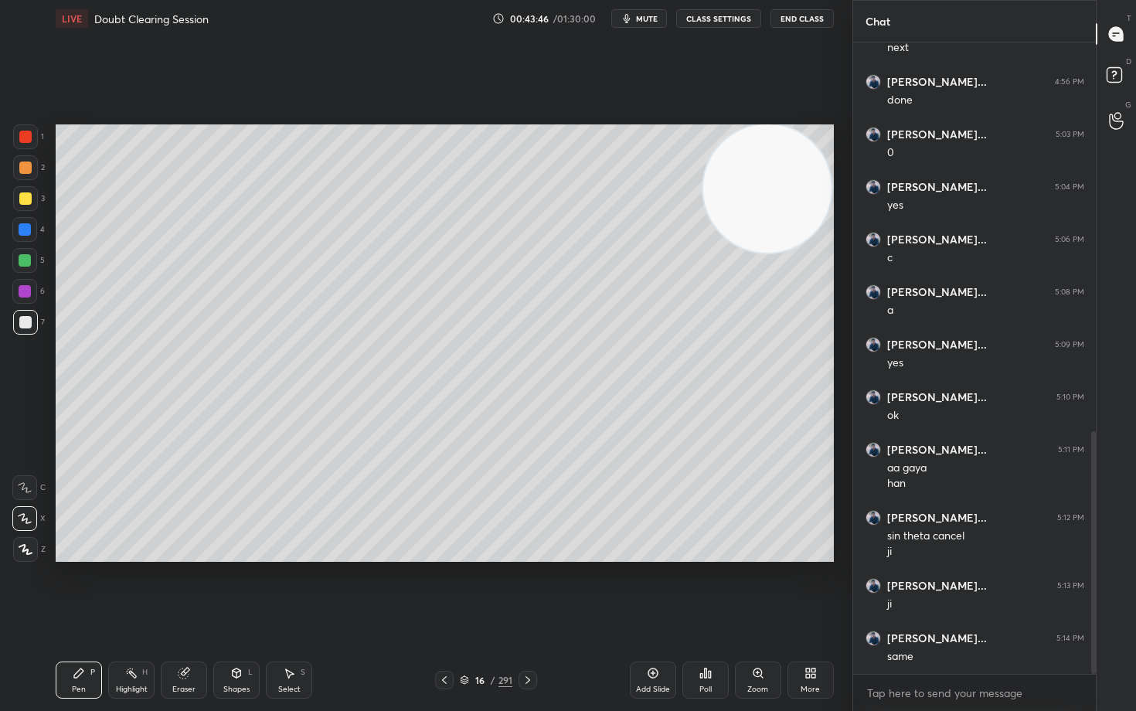
click at [23, 200] on div at bounding box center [25, 198] width 12 height 12
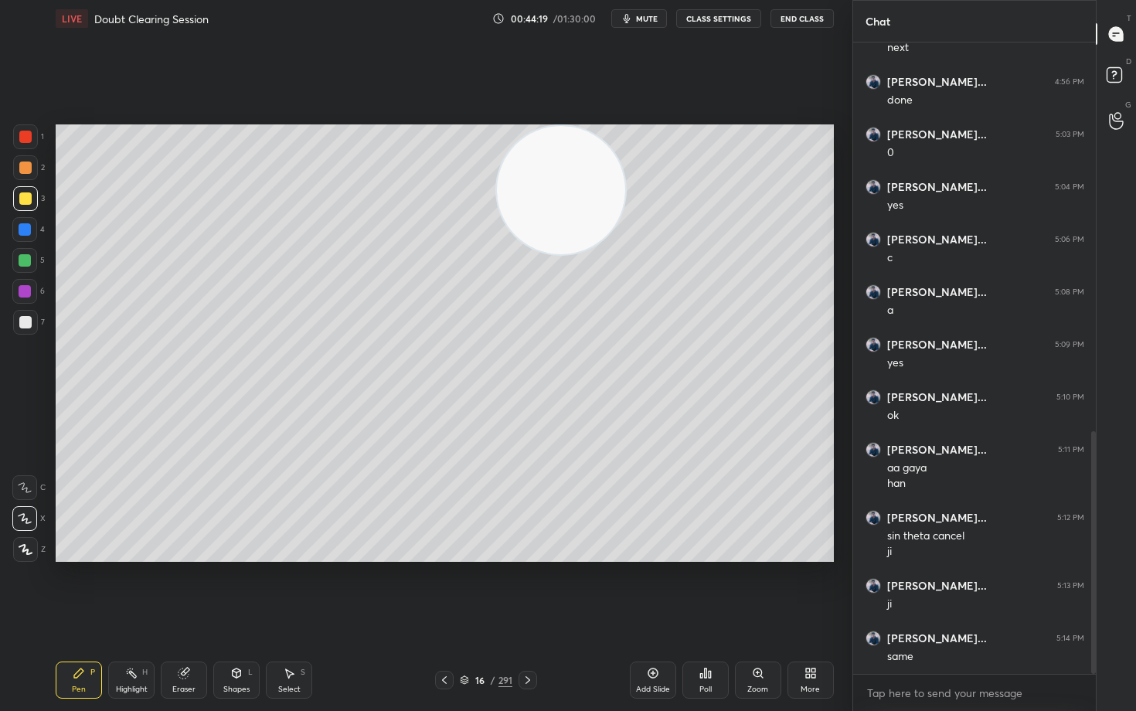
drag, startPoint x: 711, startPoint y: 192, endPoint x: 507, endPoint y: 147, distance: 209.0
click at [501, 158] on video at bounding box center [561, 190] width 128 height 128
drag, startPoint x: 539, startPoint y: 211, endPoint x: 790, endPoint y: 171, distance: 254.3
click at [591, 172] on video at bounding box center [527, 189] width 128 height 128
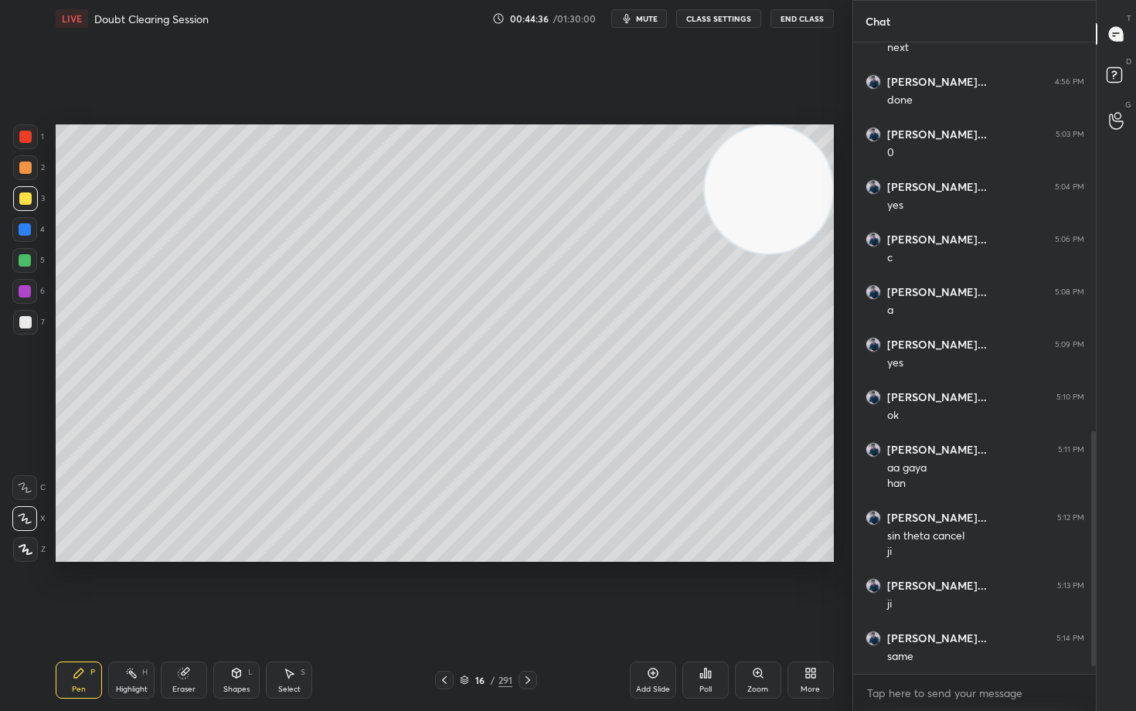
scroll to position [1063, 0]
click at [186, 589] on icon at bounding box center [183, 673] width 10 height 10
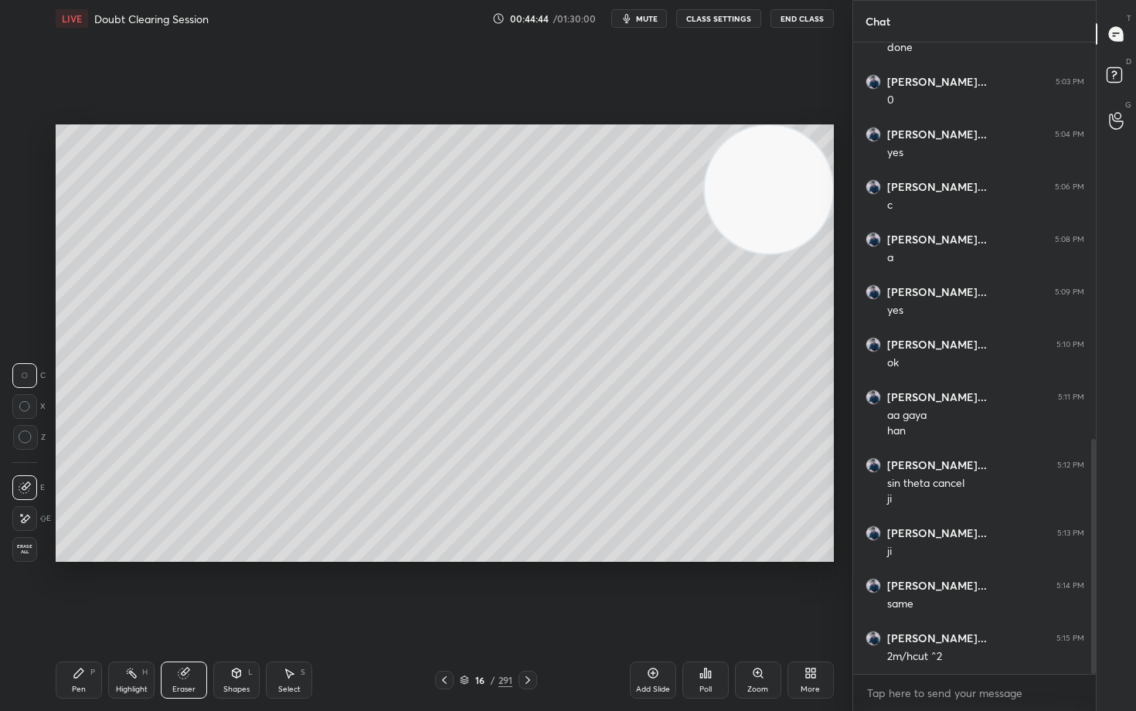
click at [73, 589] on div "Pen P" at bounding box center [79, 679] width 46 height 37
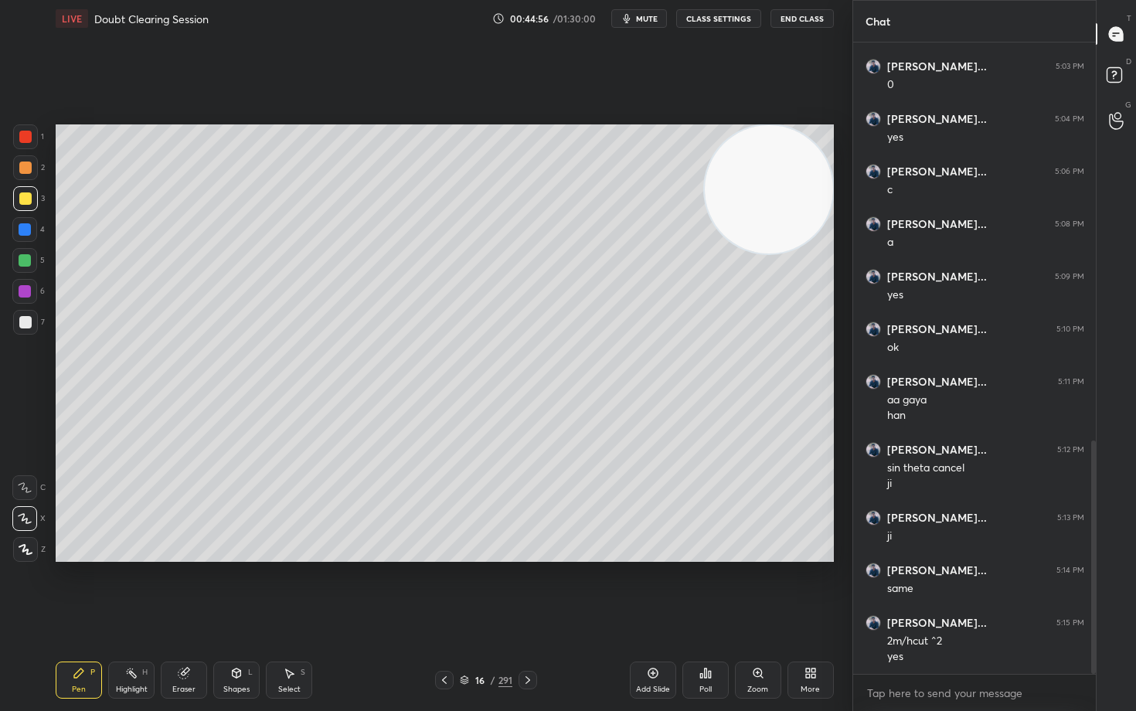
click at [28, 170] on div at bounding box center [25, 167] width 12 height 12
drag, startPoint x: 760, startPoint y: 202, endPoint x: 424, endPoint y: 166, distance: 338.0
click at [688, 168] on video at bounding box center [752, 190] width 128 height 128
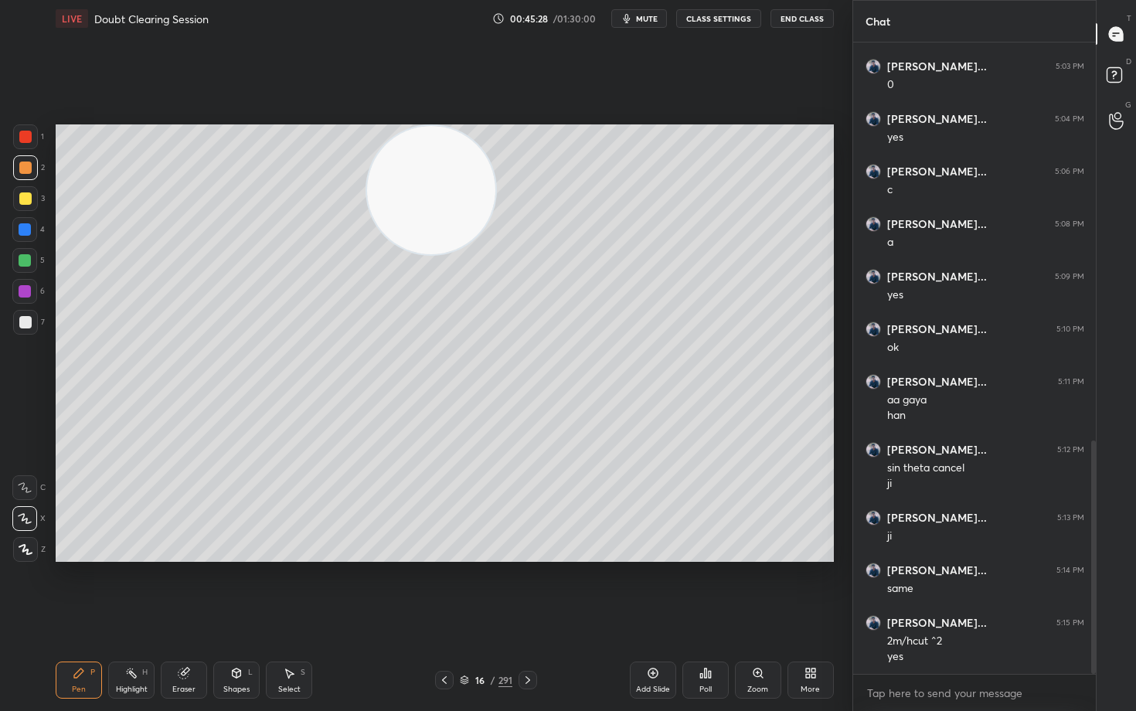
click at [175, 589] on div "Eraser" at bounding box center [184, 679] width 46 height 37
click at [79, 589] on icon at bounding box center [79, 673] width 12 height 12
click at [187, 589] on icon at bounding box center [183, 673] width 10 height 10
click at [77, 589] on icon at bounding box center [78, 672] width 9 height 9
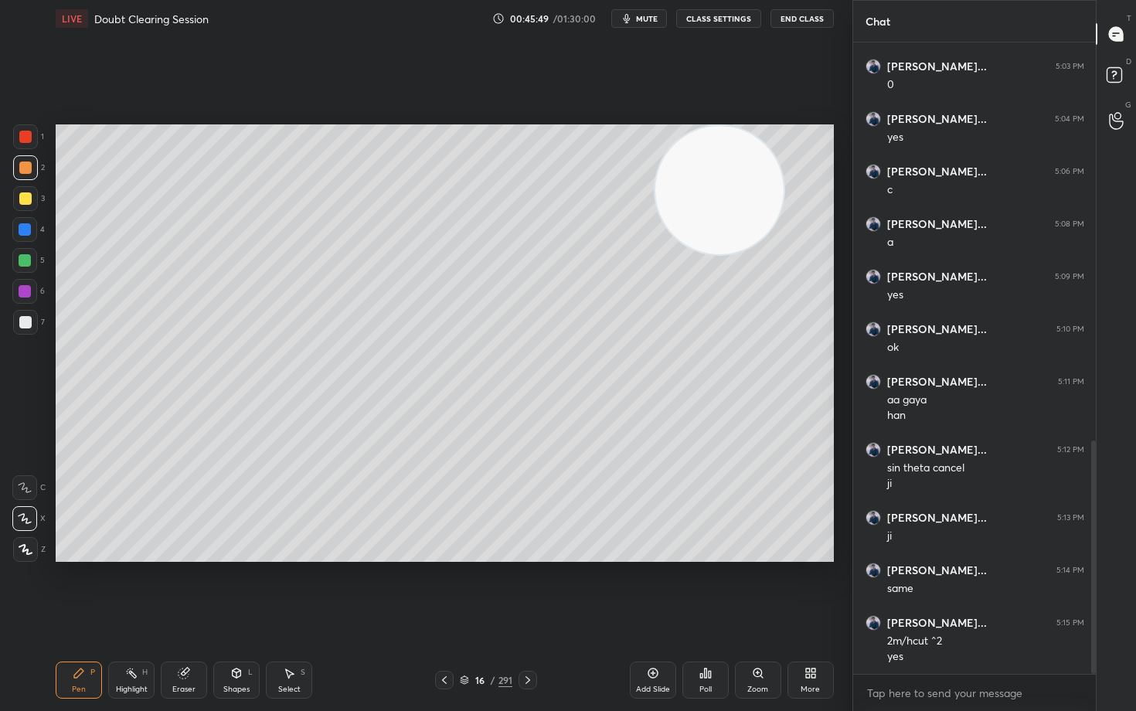
drag, startPoint x: 474, startPoint y: 199, endPoint x: 728, endPoint y: 161, distance: 257.0
click at [733, 158] on video at bounding box center [719, 190] width 128 height 128
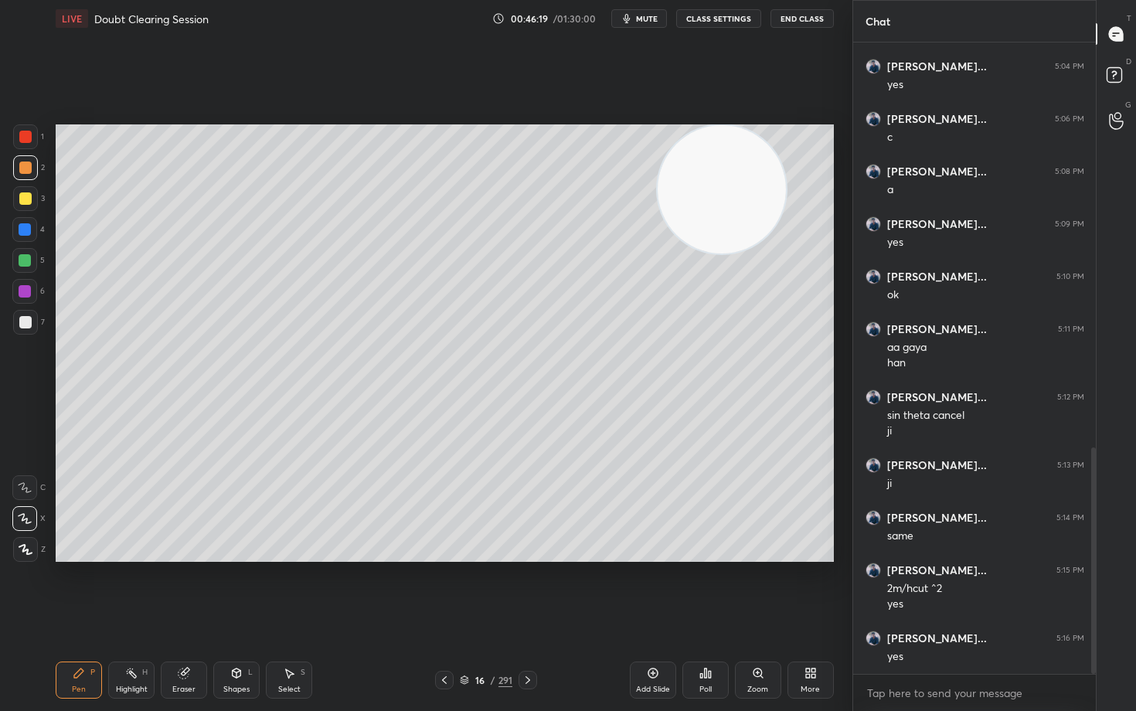
click at [25, 321] on div at bounding box center [25, 322] width 12 height 12
click at [186, 589] on div "Eraser" at bounding box center [184, 679] width 46 height 37
drag, startPoint x: 87, startPoint y: 672, endPoint x: 177, endPoint y: 599, distance: 116.5
click at [86, 589] on div "Pen P" at bounding box center [79, 679] width 46 height 37
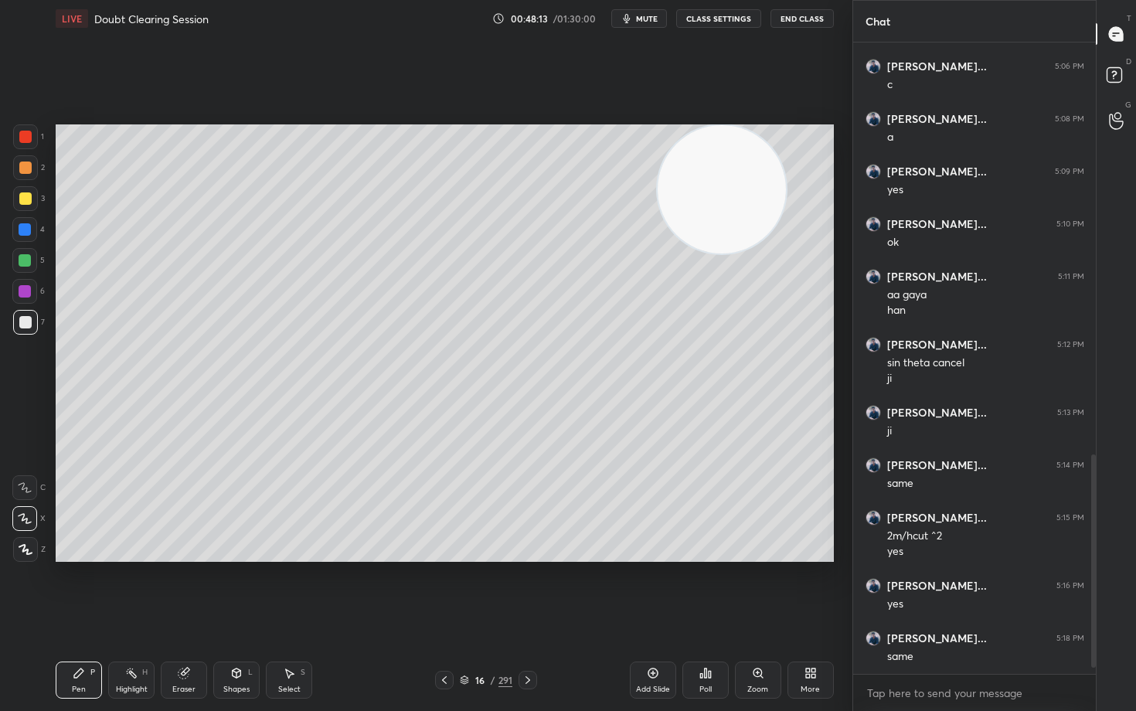
scroll to position [1236, 0]
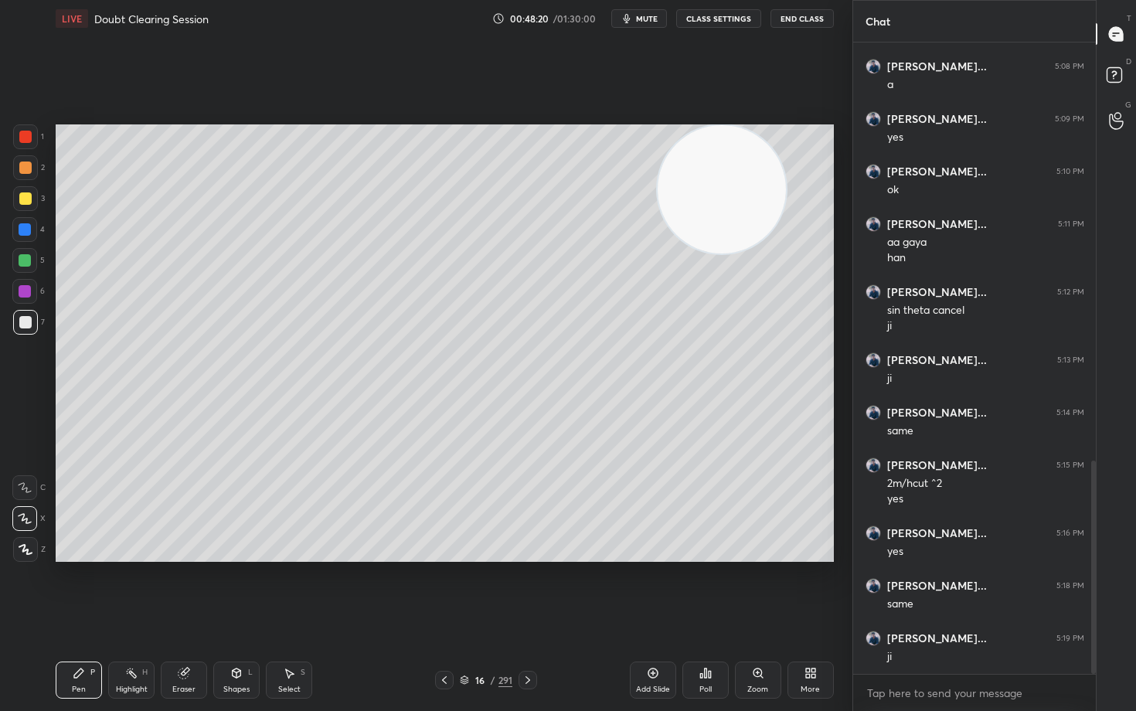
click at [654, 589] on icon at bounding box center [653, 673] width 12 height 12
drag, startPoint x: 733, startPoint y: 219, endPoint x: 790, endPoint y: 190, distance: 65.0
click at [784, 194] on video at bounding box center [720, 190] width 128 height 128
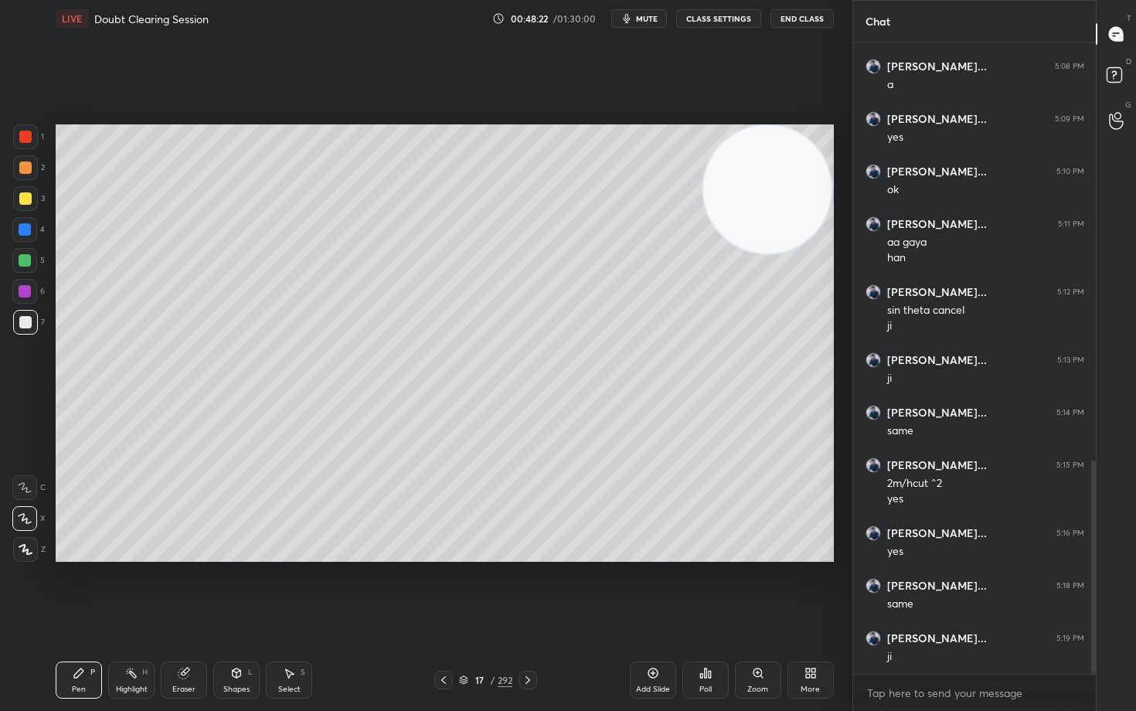
click at [24, 201] on div at bounding box center [25, 198] width 12 height 12
click at [32, 316] on div at bounding box center [25, 322] width 25 height 25
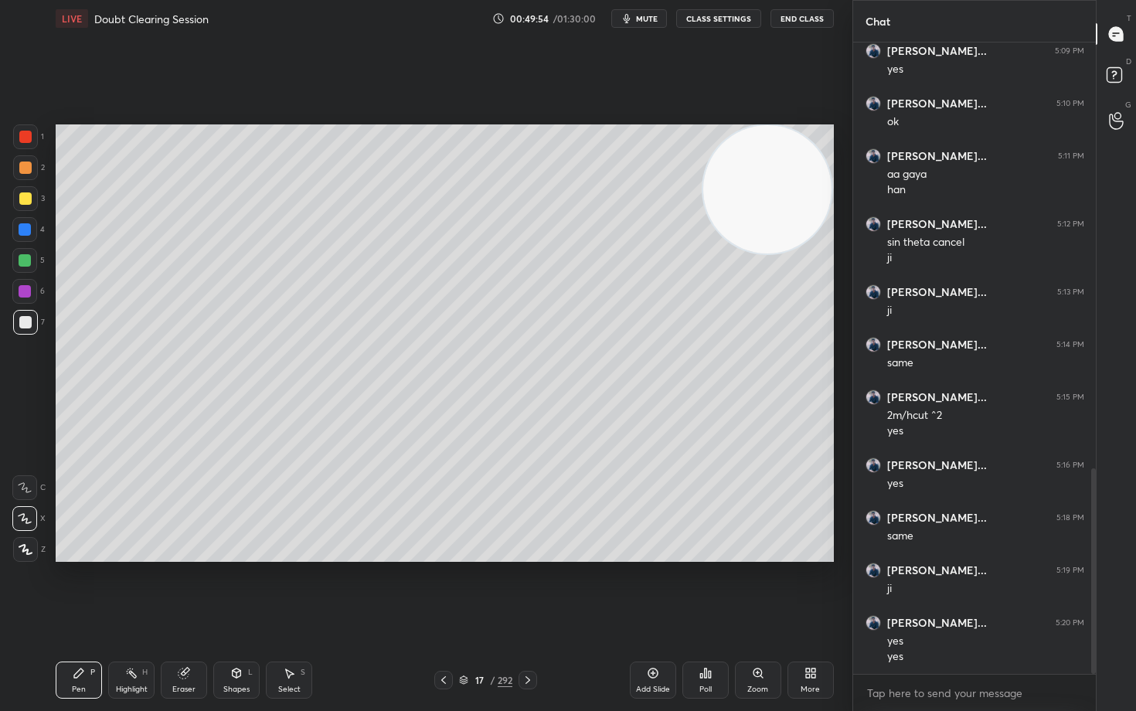
scroll to position [1320, 0]
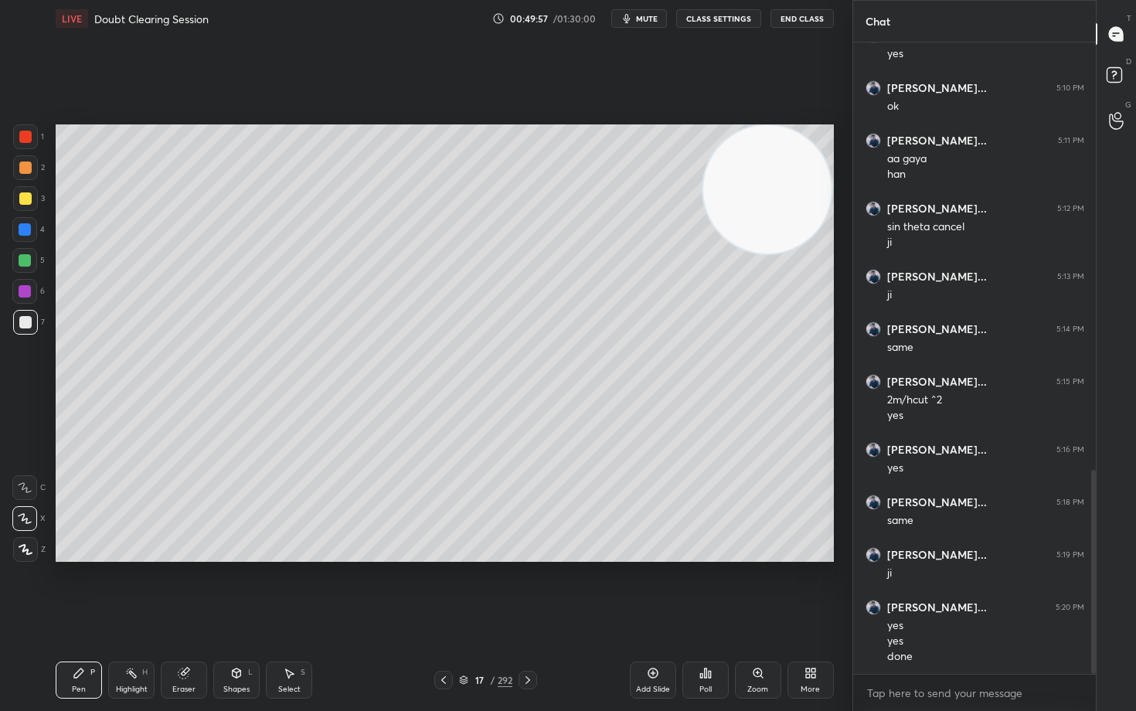
click at [649, 589] on icon at bounding box center [653, 673] width 12 height 12
drag, startPoint x: 780, startPoint y: 180, endPoint x: 777, endPoint y: 278, distance: 98.2
click at [777, 254] on video at bounding box center [768, 190] width 128 height 128
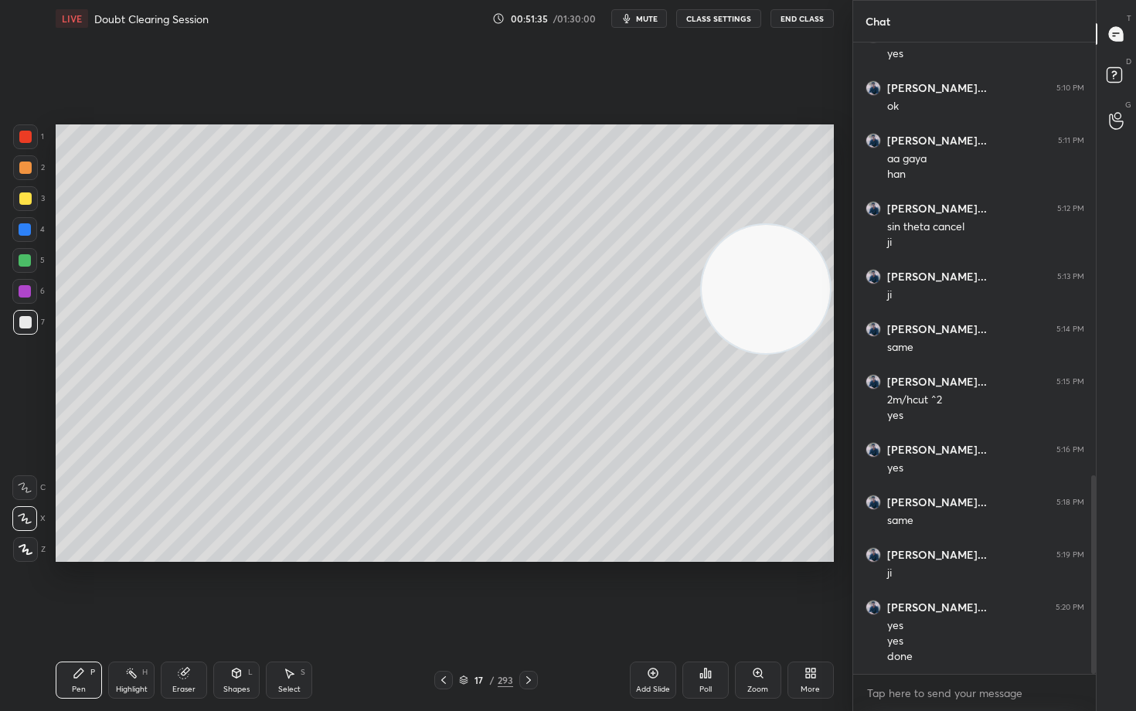
scroll to position [1372, 0]
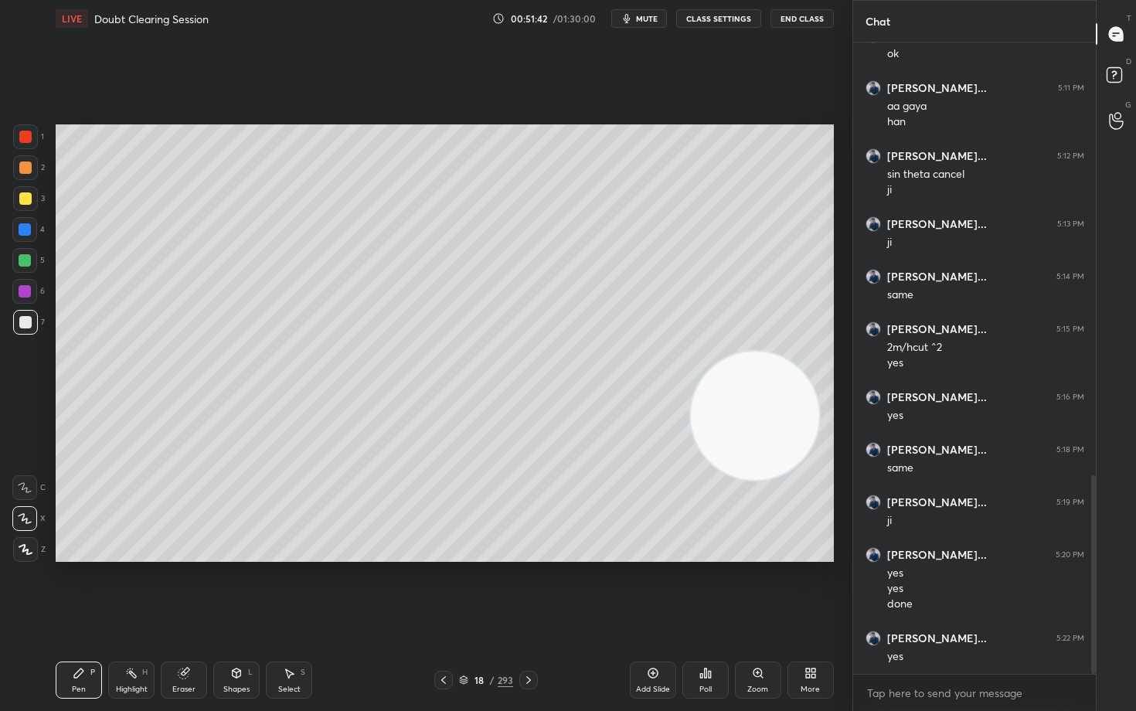
drag, startPoint x: 790, startPoint y: 327, endPoint x: 755, endPoint y: 455, distance: 133.1
click at [773, 476] on video at bounding box center [755, 416] width 128 height 128
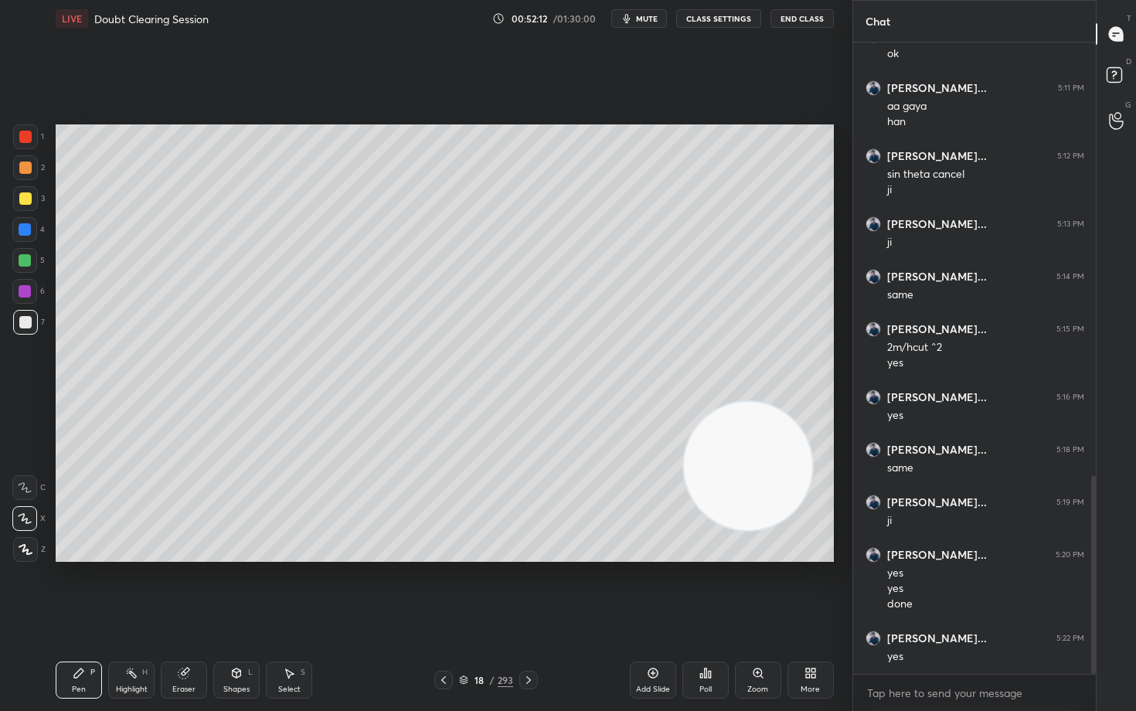
click at [173, 589] on div "Eraser" at bounding box center [184, 679] width 46 height 37
drag, startPoint x: 83, startPoint y: 678, endPoint x: 206, endPoint y: 578, distance: 159.3
click at [82, 589] on icon at bounding box center [79, 673] width 12 height 12
click at [176, 589] on div "Eraser" at bounding box center [183, 689] width 23 height 8
click at [87, 589] on div "Pen P" at bounding box center [79, 679] width 46 height 37
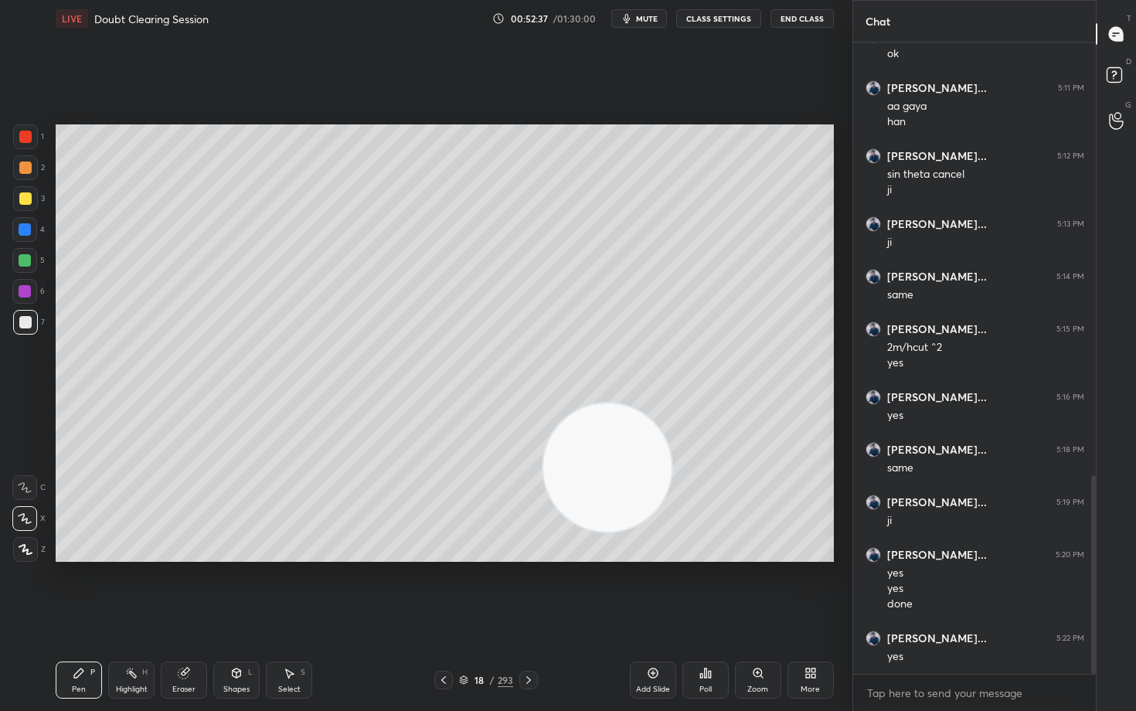
drag, startPoint x: 693, startPoint y: 481, endPoint x: 463, endPoint y: 447, distance: 232.6
click at [543, 465] on video at bounding box center [607, 467] width 128 height 128
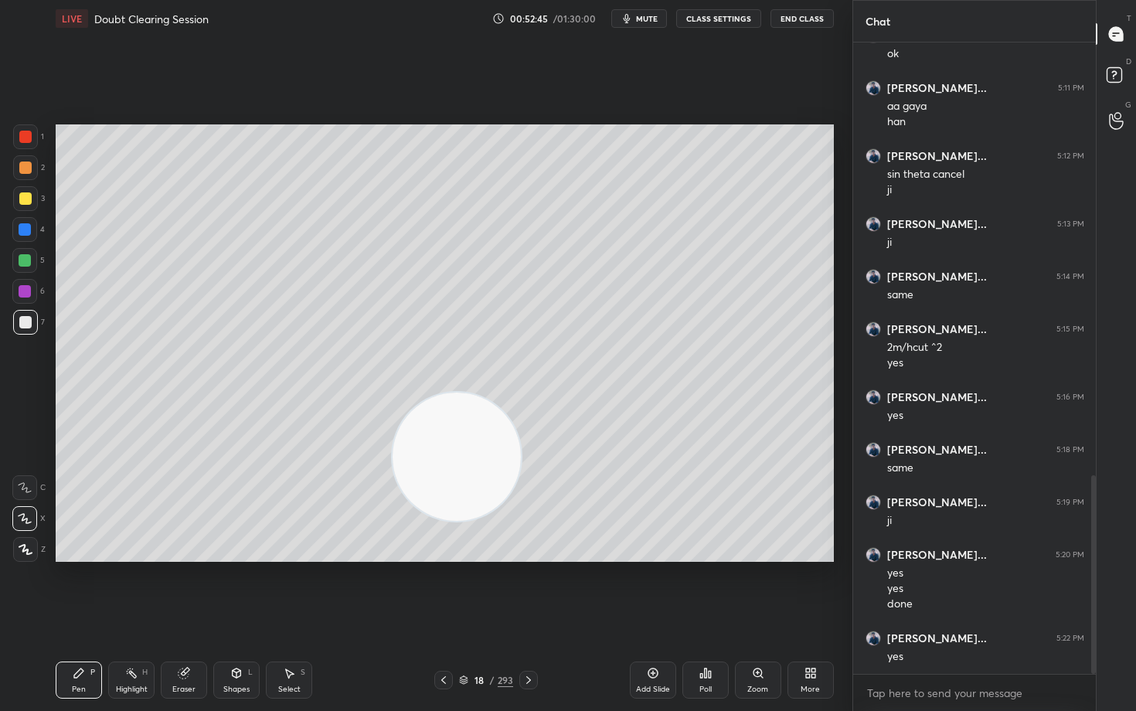
drag, startPoint x: 457, startPoint y: 481, endPoint x: 734, endPoint y: 195, distance: 398.4
click at [521, 393] on video at bounding box center [457, 457] width 128 height 128
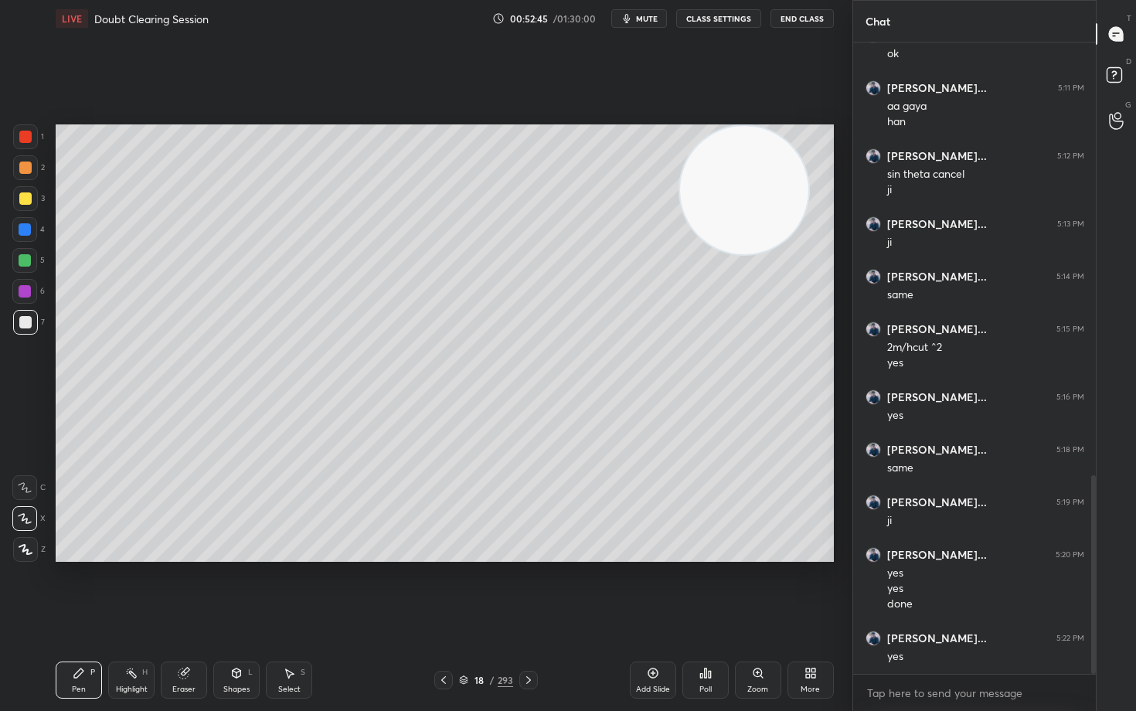
drag, startPoint x: 733, startPoint y: 208, endPoint x: 785, endPoint y: 155, distance: 73.8
click at [783, 152] on video at bounding box center [744, 190] width 128 height 128
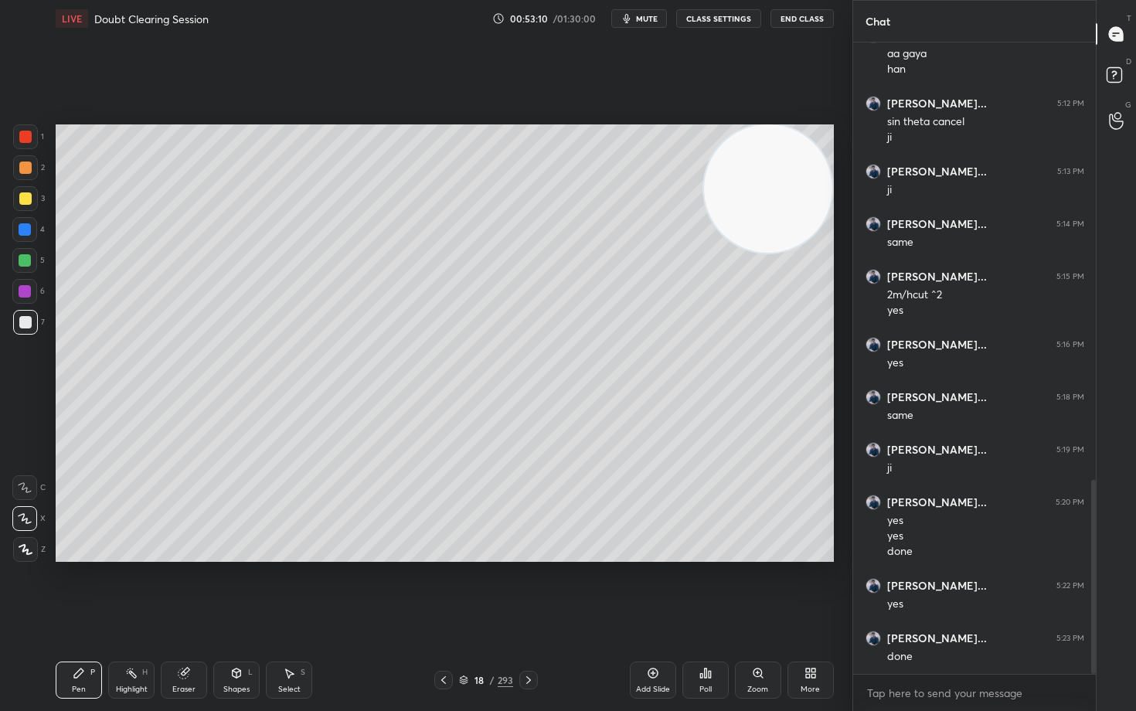
drag, startPoint x: 25, startPoint y: 198, endPoint x: 31, endPoint y: 224, distance: 27.0
click at [24, 200] on div at bounding box center [25, 198] width 12 height 12
click at [185, 589] on icon at bounding box center [183, 673] width 10 height 10
drag, startPoint x: 73, startPoint y: 677, endPoint x: 83, endPoint y: 669, distance: 12.7
click at [75, 589] on icon at bounding box center [79, 673] width 12 height 12
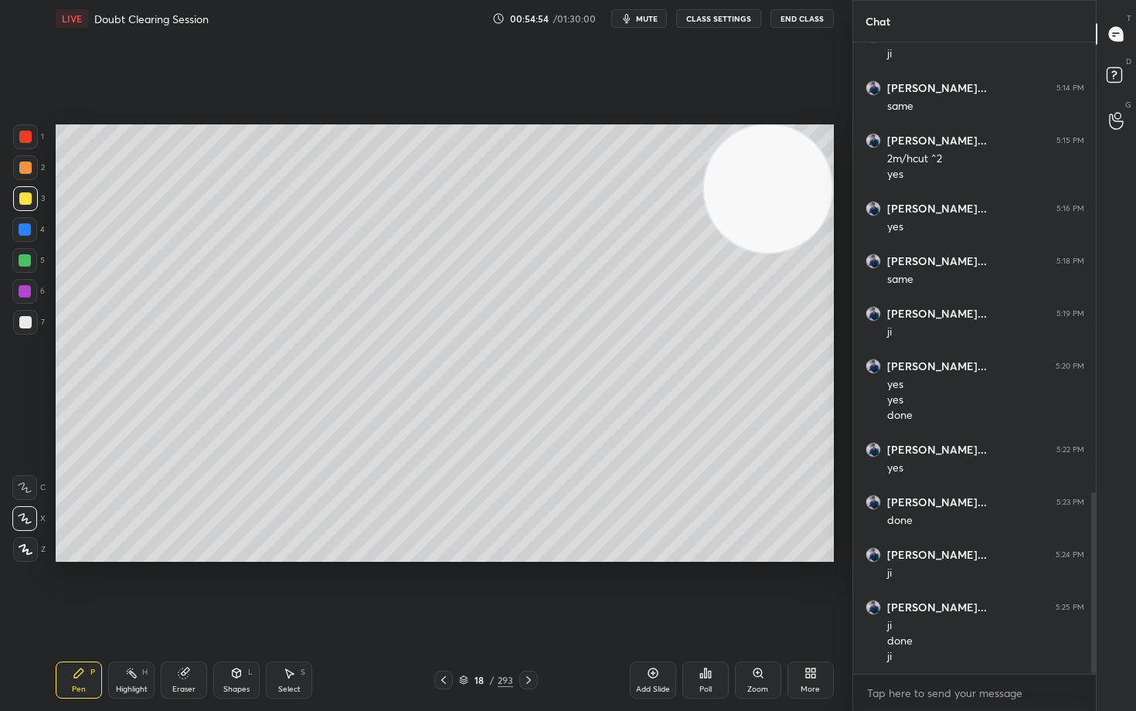
scroll to position [1576, 0]
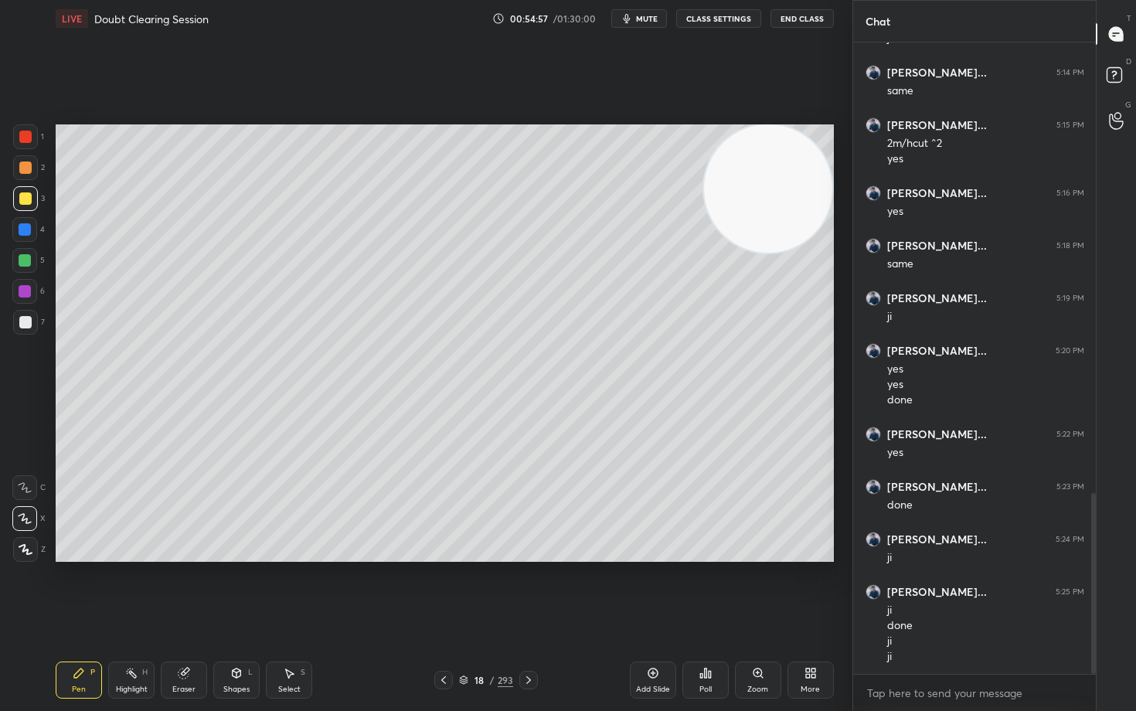
click at [656, 589] on icon at bounding box center [653, 673] width 12 height 12
click at [25, 168] on div at bounding box center [25, 167] width 12 height 12
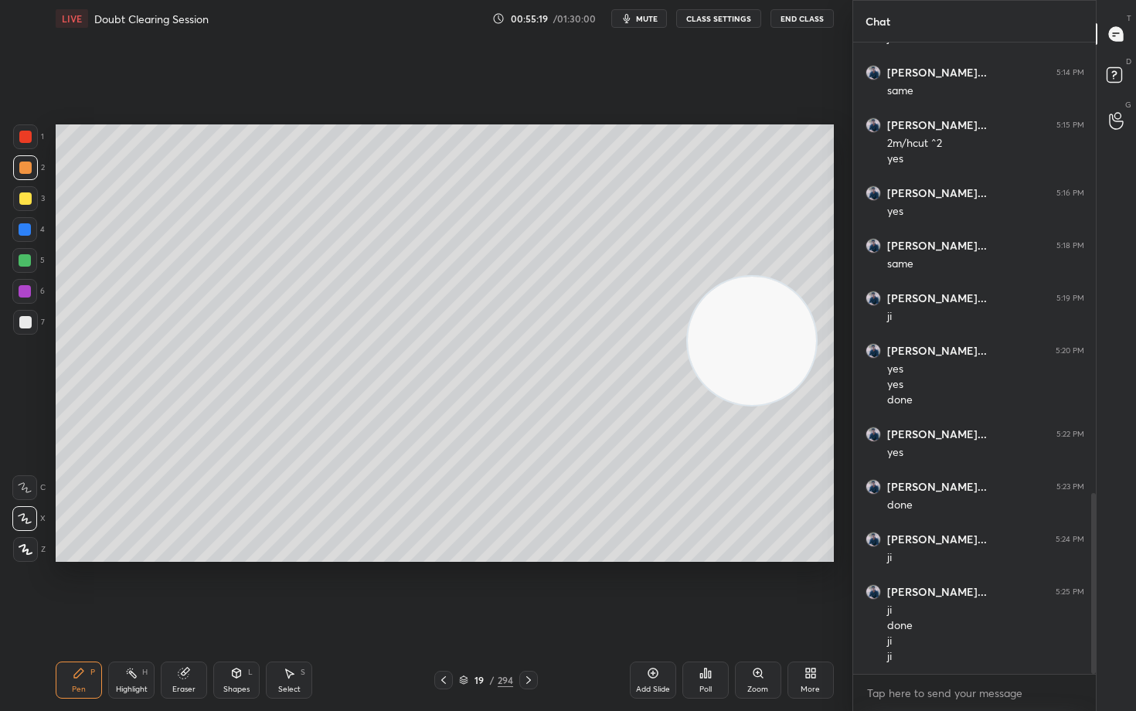
drag, startPoint x: 758, startPoint y: 253, endPoint x: 730, endPoint y: 353, distance: 104.2
click at [746, 370] on video at bounding box center [752, 341] width 128 height 128
drag, startPoint x: 750, startPoint y: 382, endPoint x: 756, endPoint y: 478, distance: 96.0
click at [762, 433] on video at bounding box center [751, 369] width 128 height 128
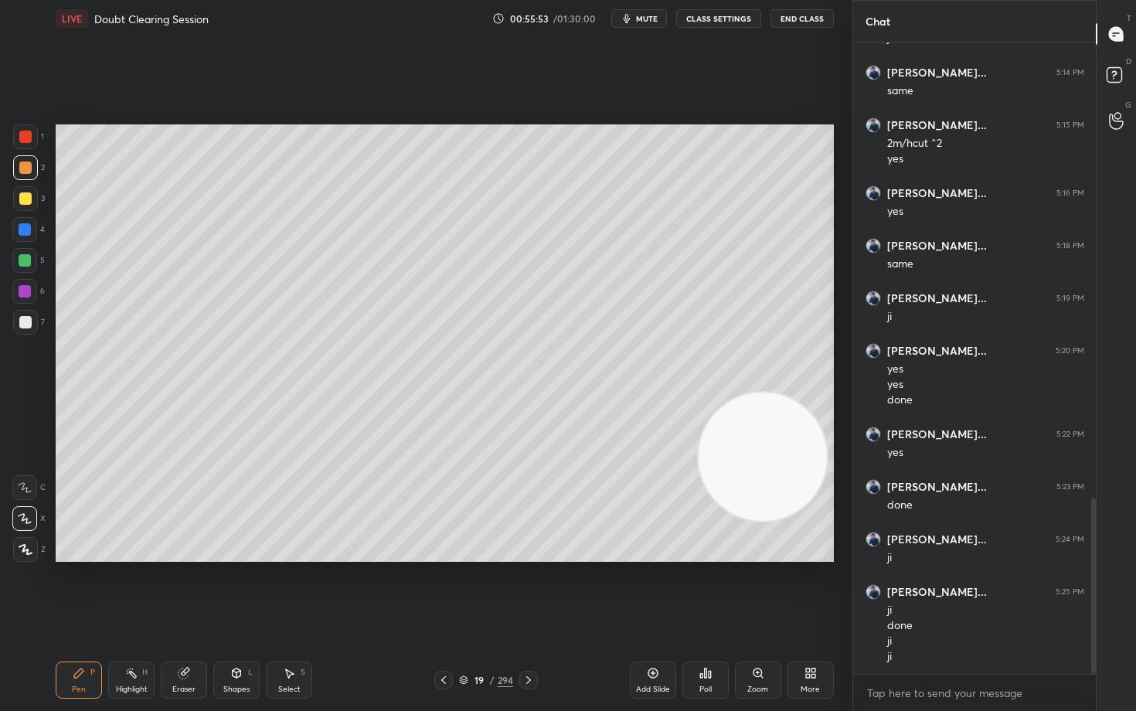
scroll to position [1629, 0]
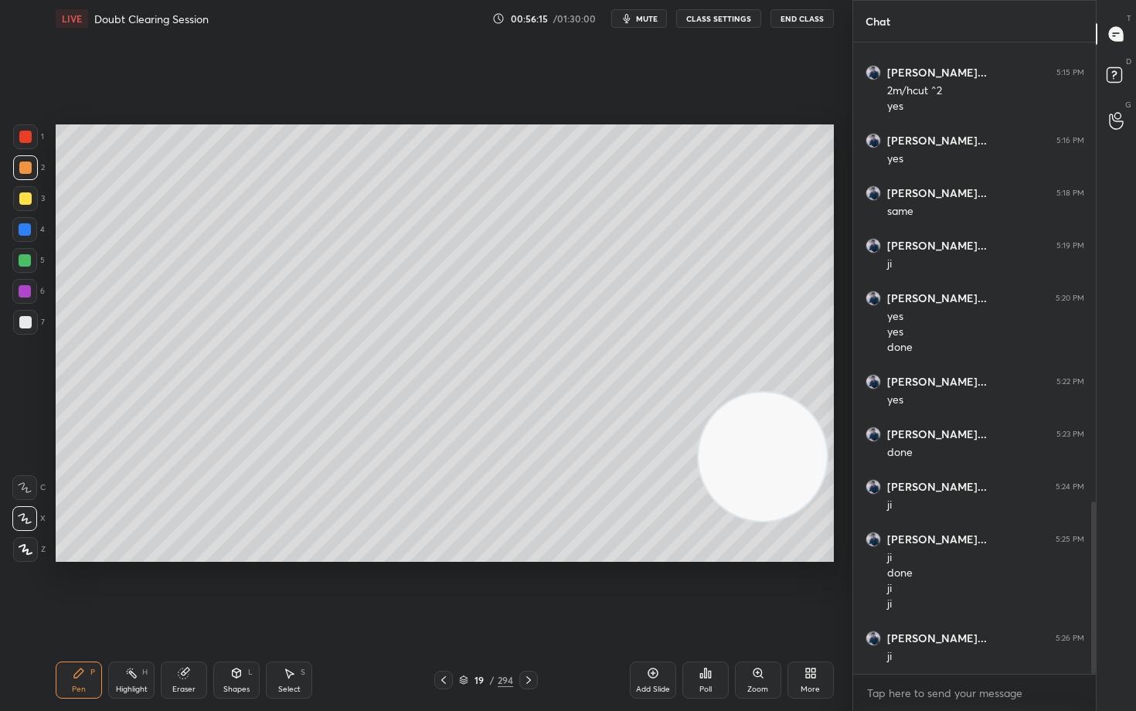
click at [29, 198] on div at bounding box center [25, 198] width 12 height 12
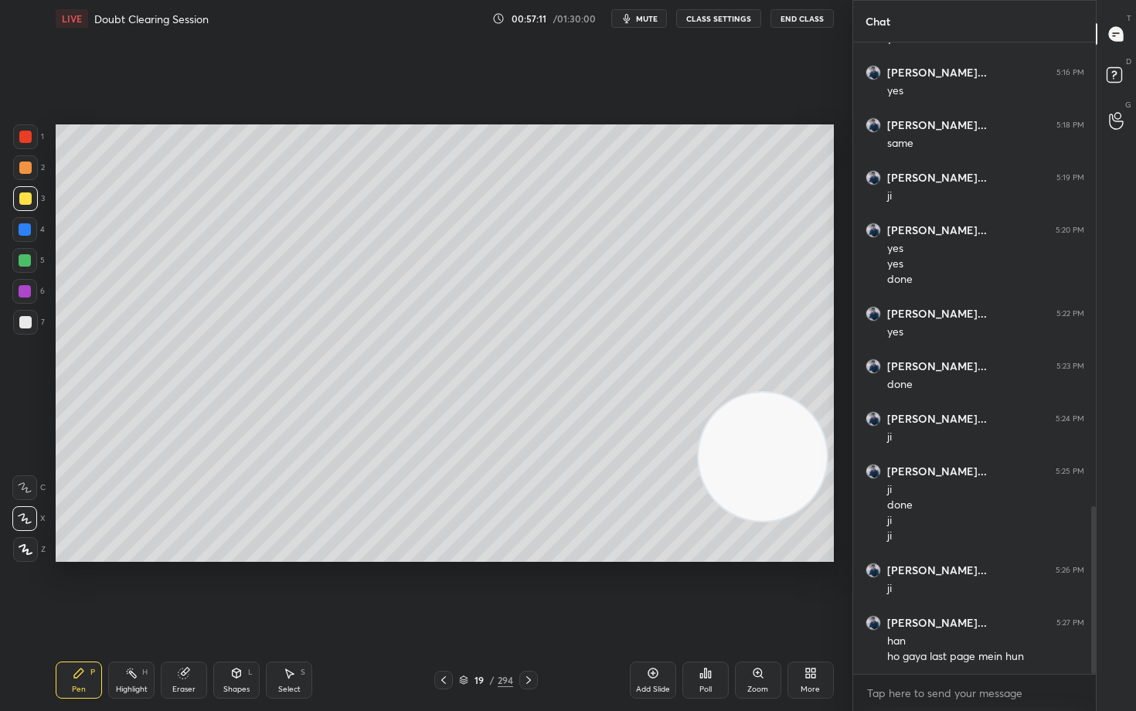
scroll to position [1749, 0]
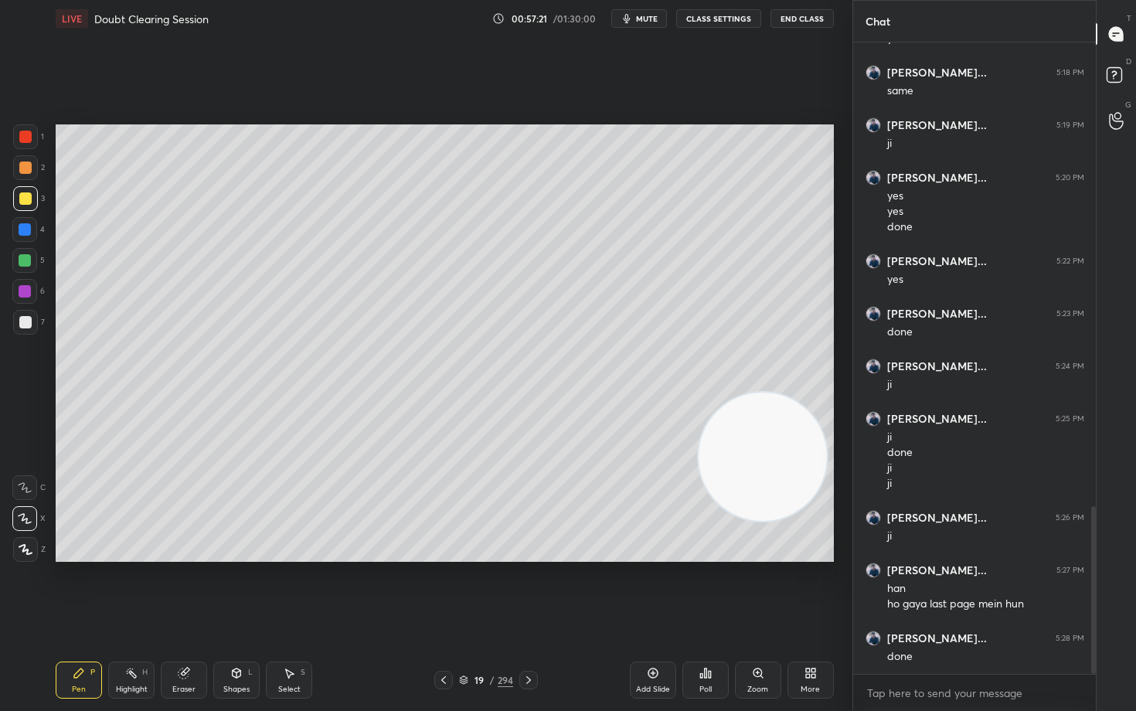
click at [648, 589] on icon at bounding box center [653, 673] width 12 height 12
drag, startPoint x: 25, startPoint y: 168, endPoint x: 42, endPoint y: 170, distance: 17.2
click at [24, 167] on div at bounding box center [25, 167] width 12 height 12
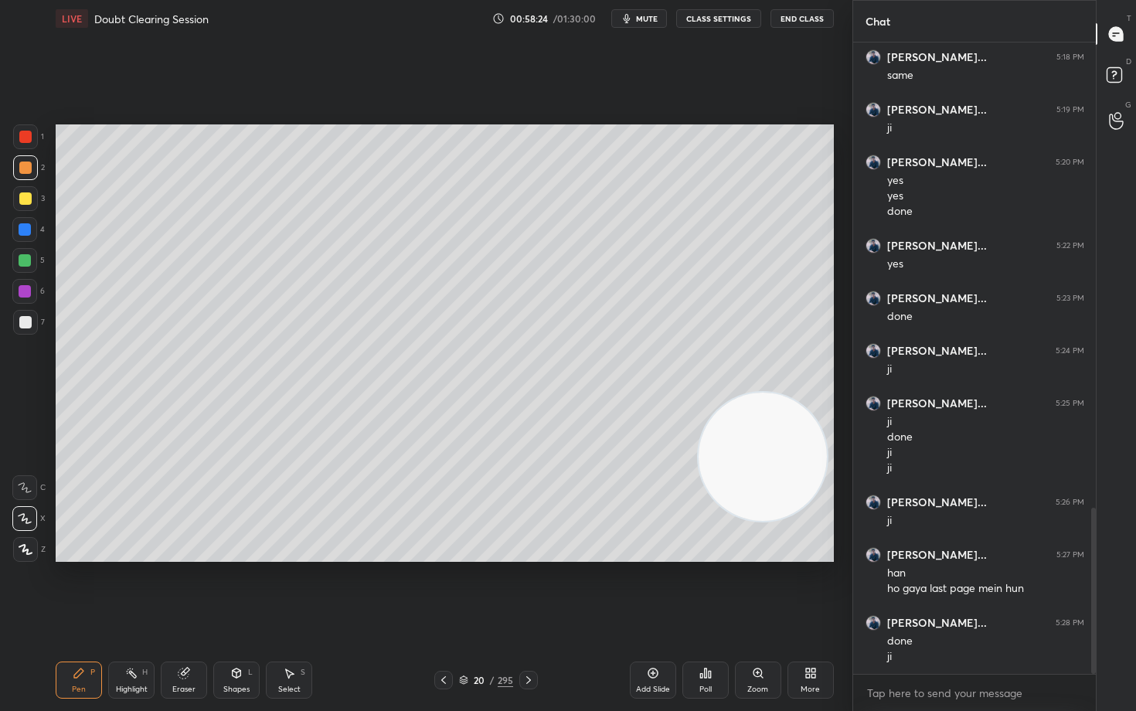
scroll to position [1817, 0]
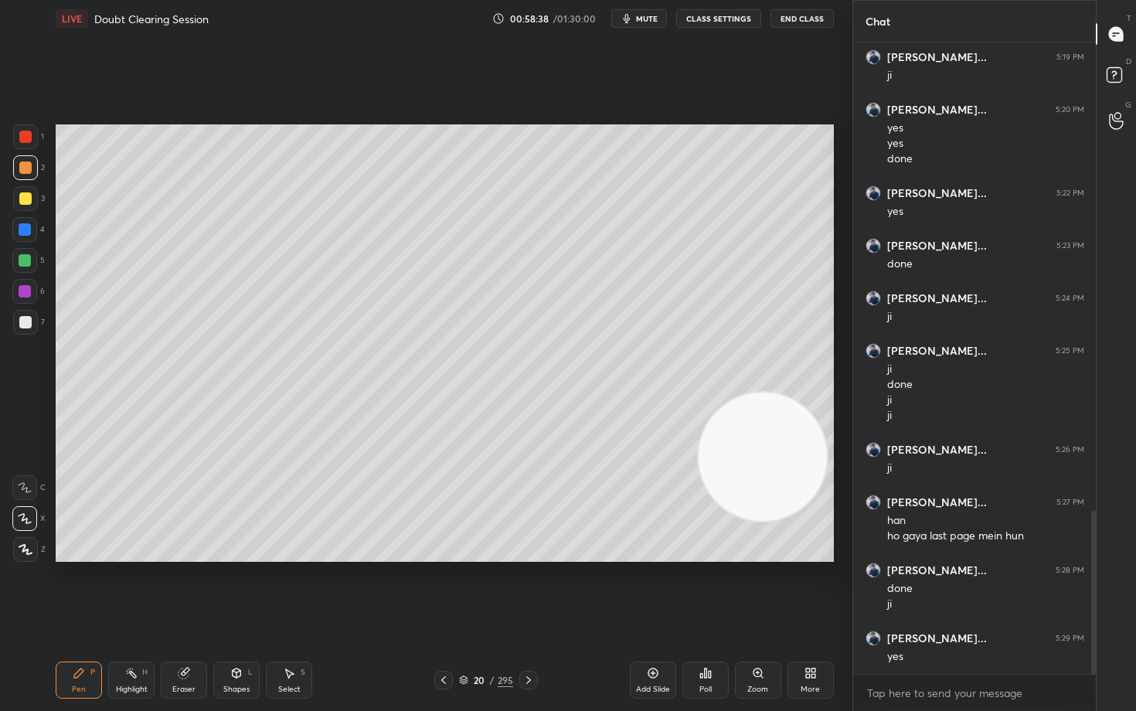
click at [653, 589] on icon at bounding box center [653, 673] width 12 height 12
click at [18, 201] on div at bounding box center [25, 198] width 25 height 25
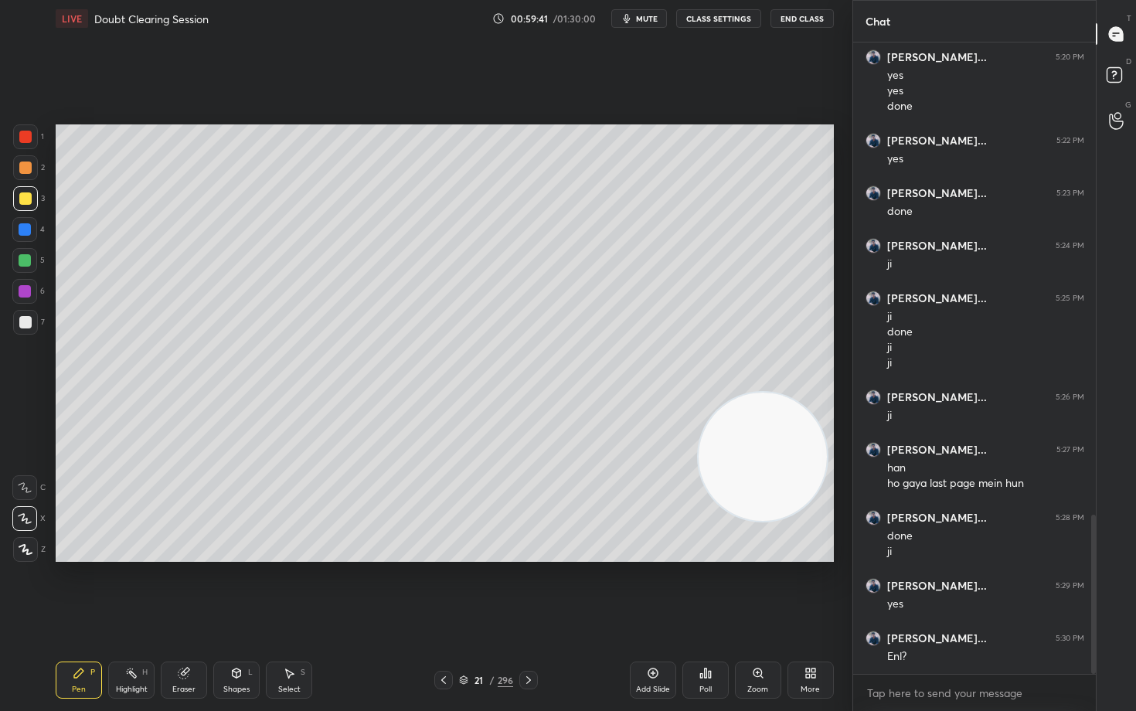
click at [182, 589] on icon at bounding box center [183, 673] width 10 height 10
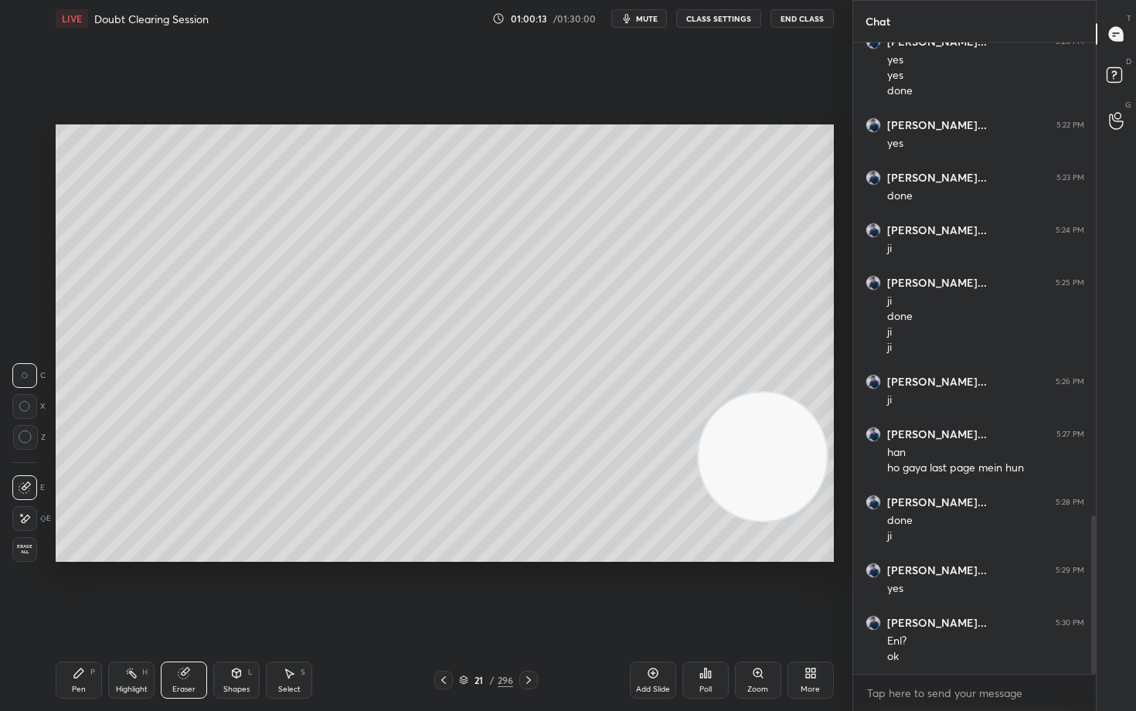
click at [20, 439] on icon at bounding box center [26, 437] width 14 height 14
click at [651, 589] on icon at bounding box center [653, 673] width 12 height 12
click at [81, 589] on icon at bounding box center [79, 673] width 12 height 12
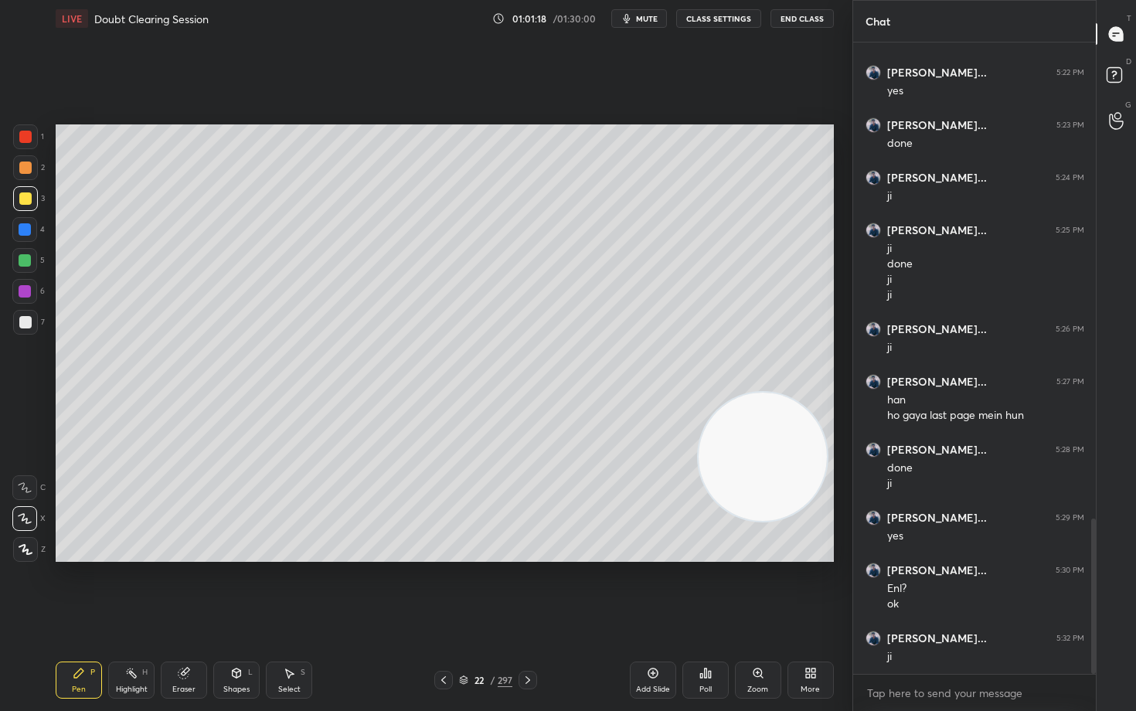
click at [186, 589] on div "Eraser" at bounding box center [184, 679] width 46 height 37
click at [80, 589] on icon at bounding box center [79, 673] width 12 height 12
drag, startPoint x: 784, startPoint y: 356, endPoint x: 793, endPoint y: 257, distance: 100.0
click at [794, 393] on video at bounding box center [763, 457] width 128 height 128
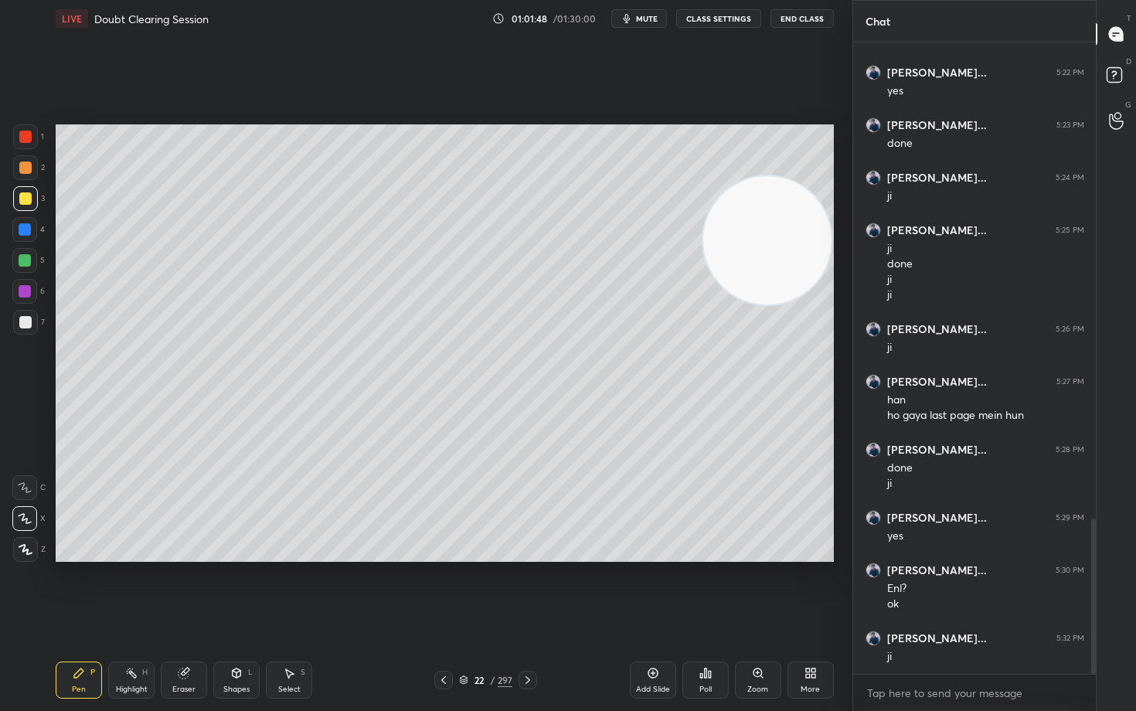
drag, startPoint x: 184, startPoint y: 677, endPoint x: 346, endPoint y: 605, distance: 177.5
click at [185, 589] on icon at bounding box center [184, 673] width 12 height 12
click at [71, 589] on div "Pen P" at bounding box center [79, 679] width 46 height 37
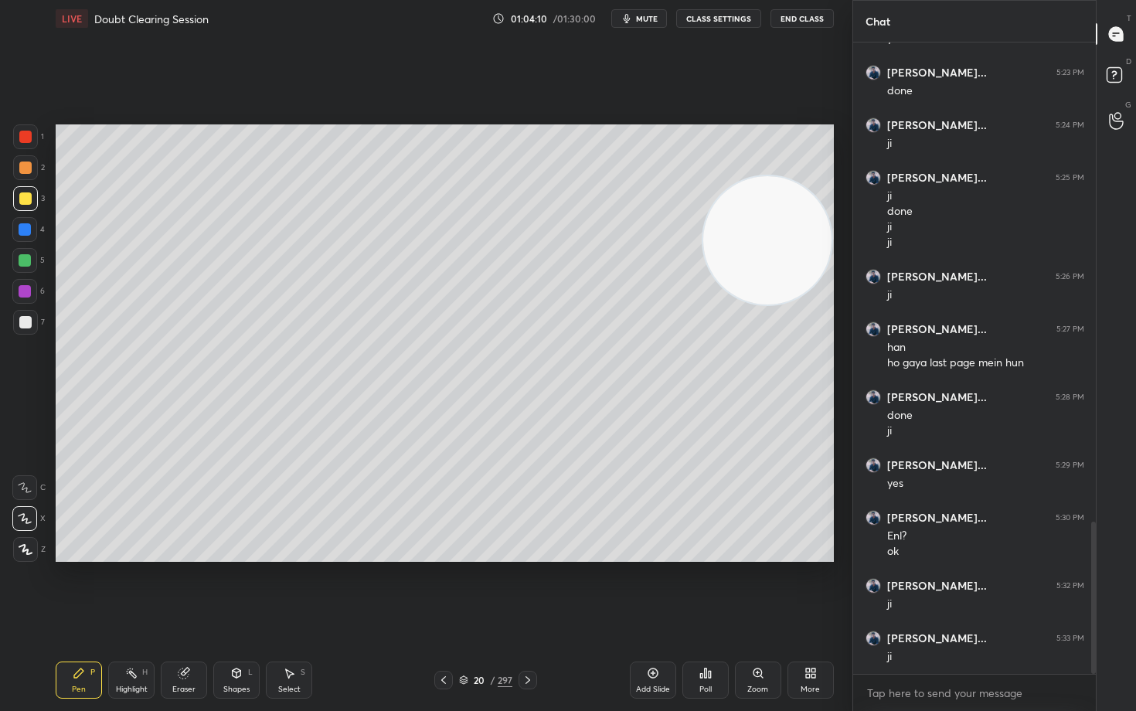
scroll to position [2043, 0]
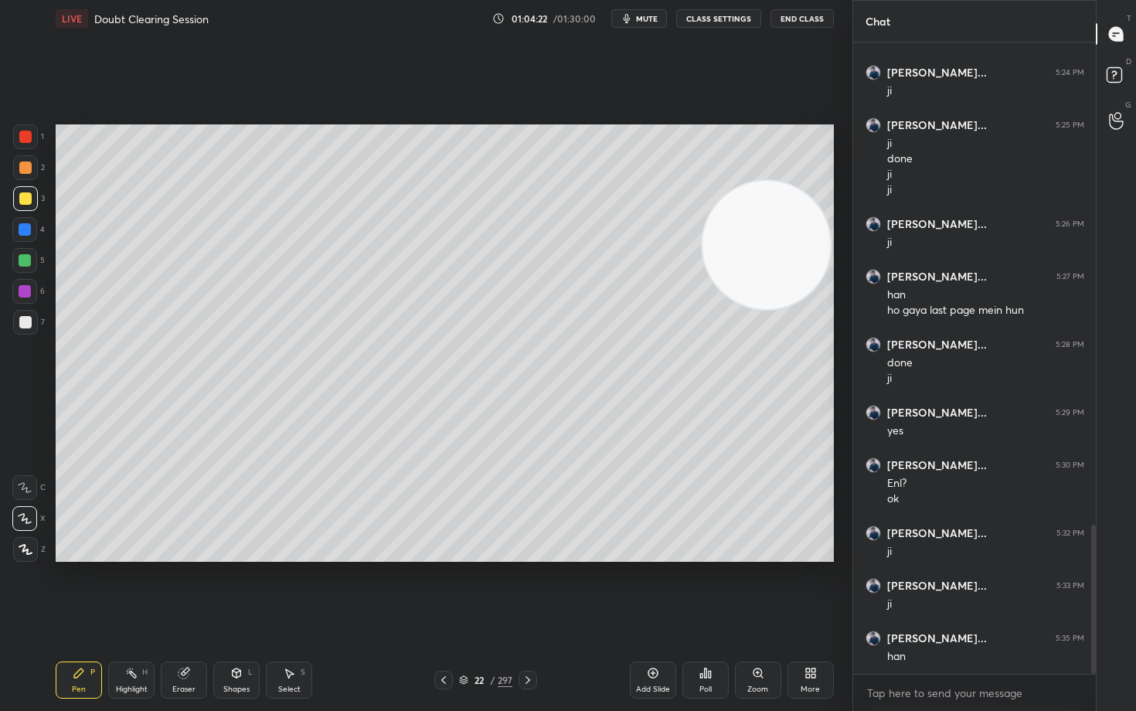
drag, startPoint x: 750, startPoint y: 258, endPoint x: 744, endPoint y: 333, distance: 75.2
click at [745, 309] on video at bounding box center [766, 245] width 128 height 128
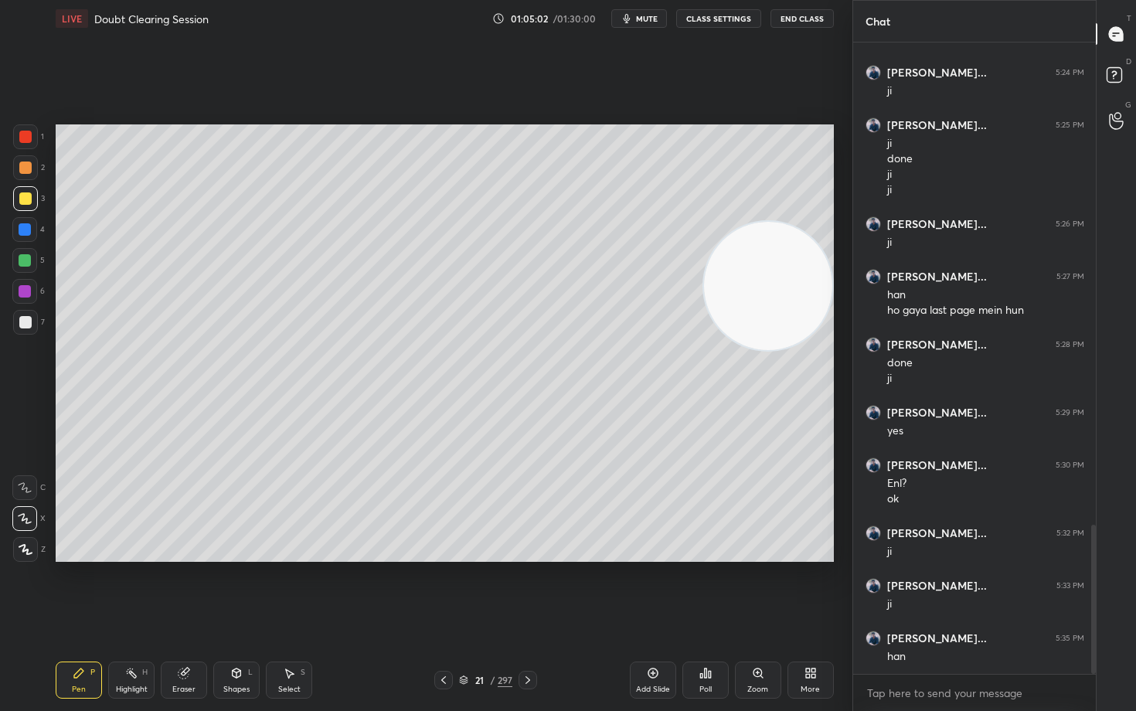
drag, startPoint x: 741, startPoint y: 353, endPoint x: 772, endPoint y: 212, distance: 144.0
click at [772, 225] on video at bounding box center [768, 286] width 128 height 128
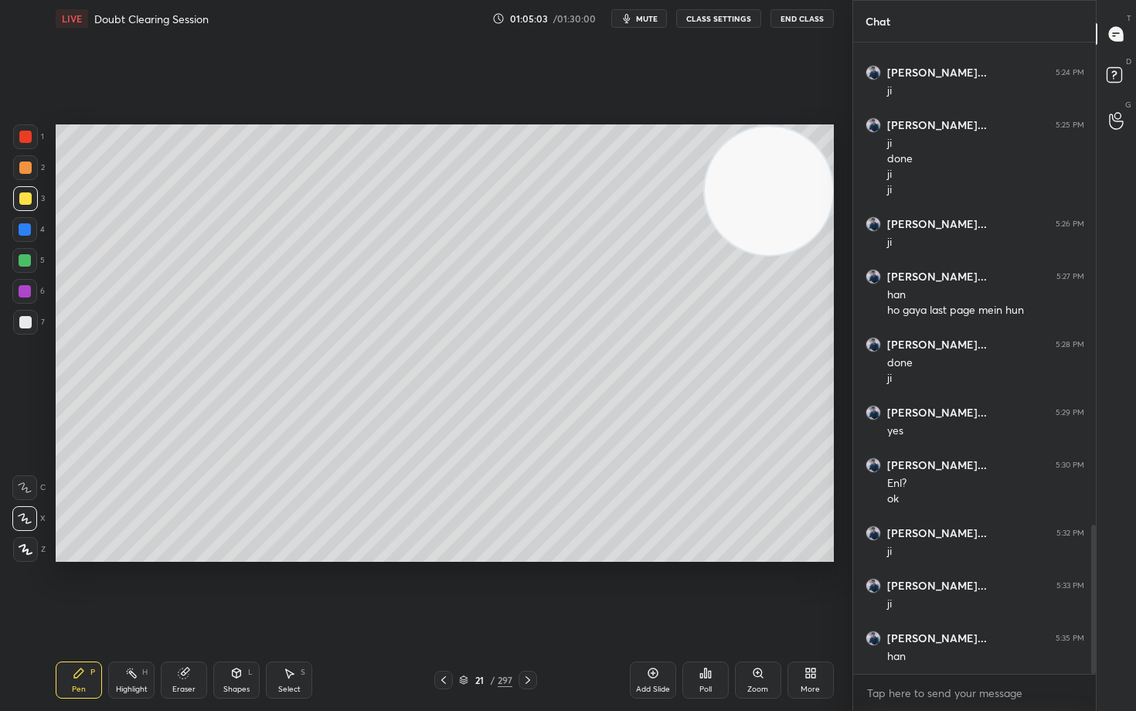
click at [648, 589] on icon at bounding box center [653, 673] width 10 height 10
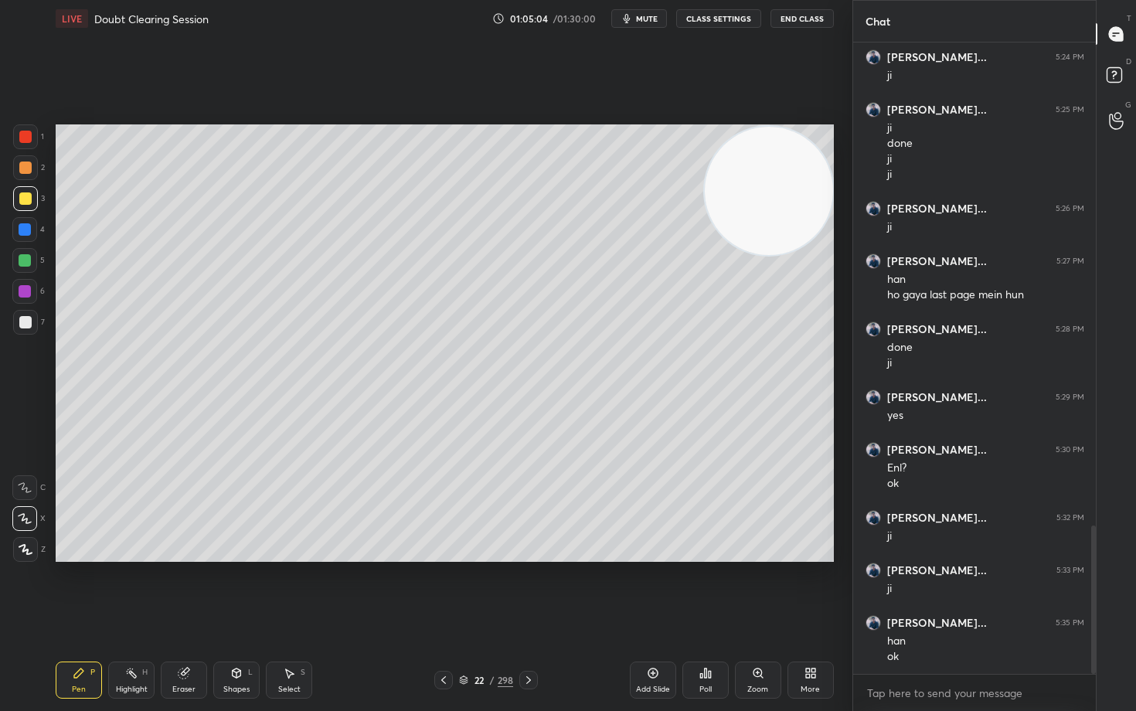
click at [26, 168] on div at bounding box center [25, 167] width 12 height 12
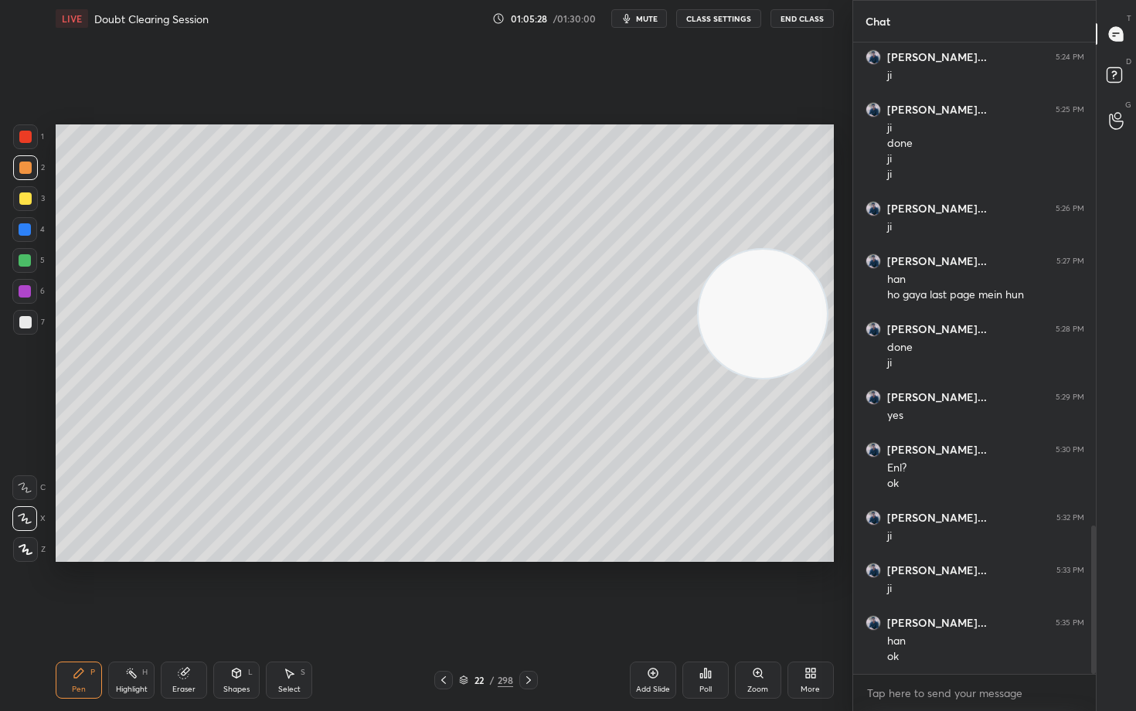
drag, startPoint x: 788, startPoint y: 199, endPoint x: 769, endPoint y: 279, distance: 81.9
click at [784, 333] on video at bounding box center [763, 314] width 128 height 128
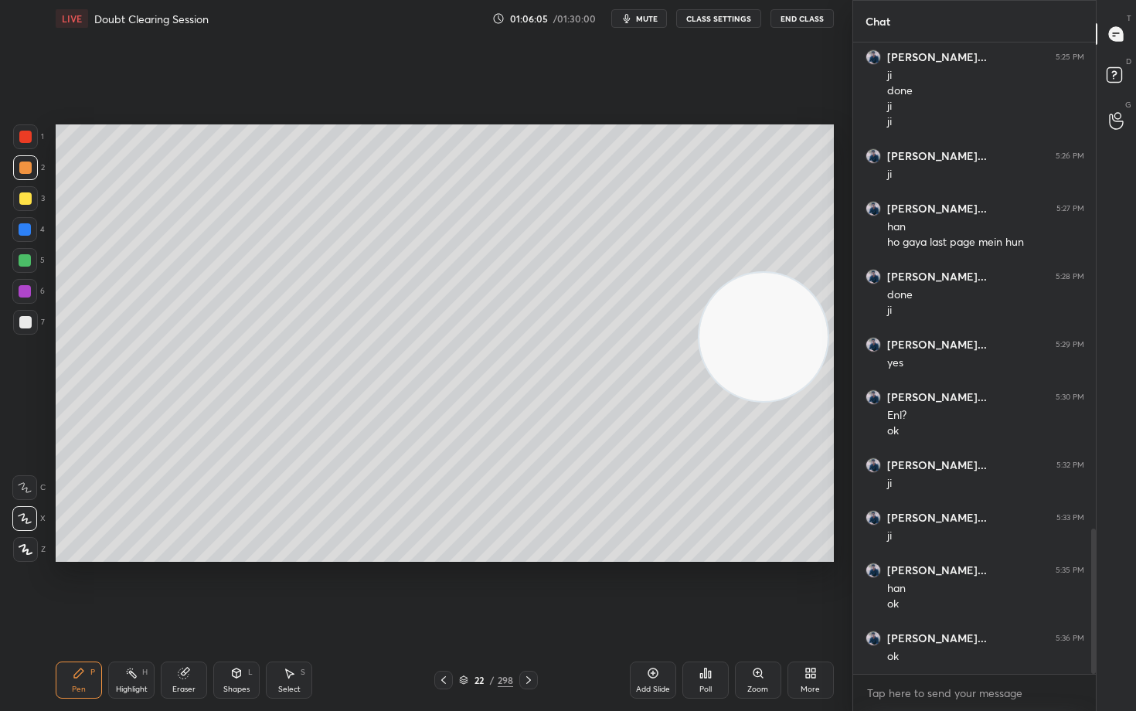
drag, startPoint x: 760, startPoint y: 352, endPoint x: 749, endPoint y: 443, distance: 91.1
click at [750, 401] on video at bounding box center [763, 337] width 128 height 128
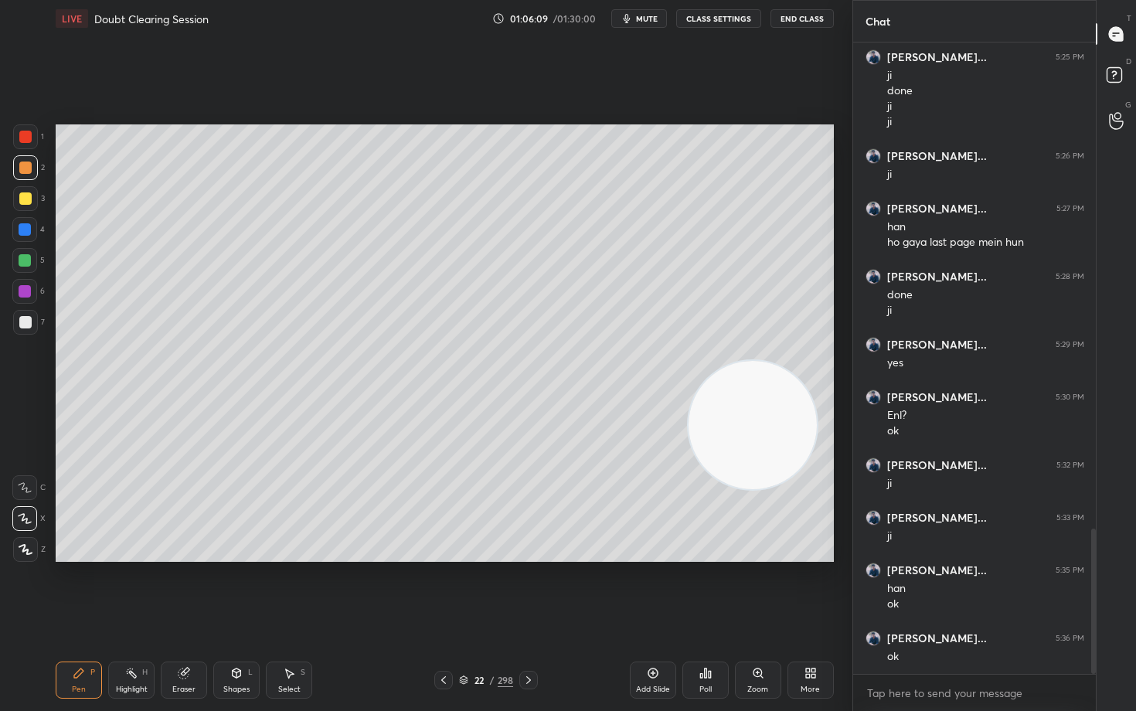
scroll to position [2164, 0]
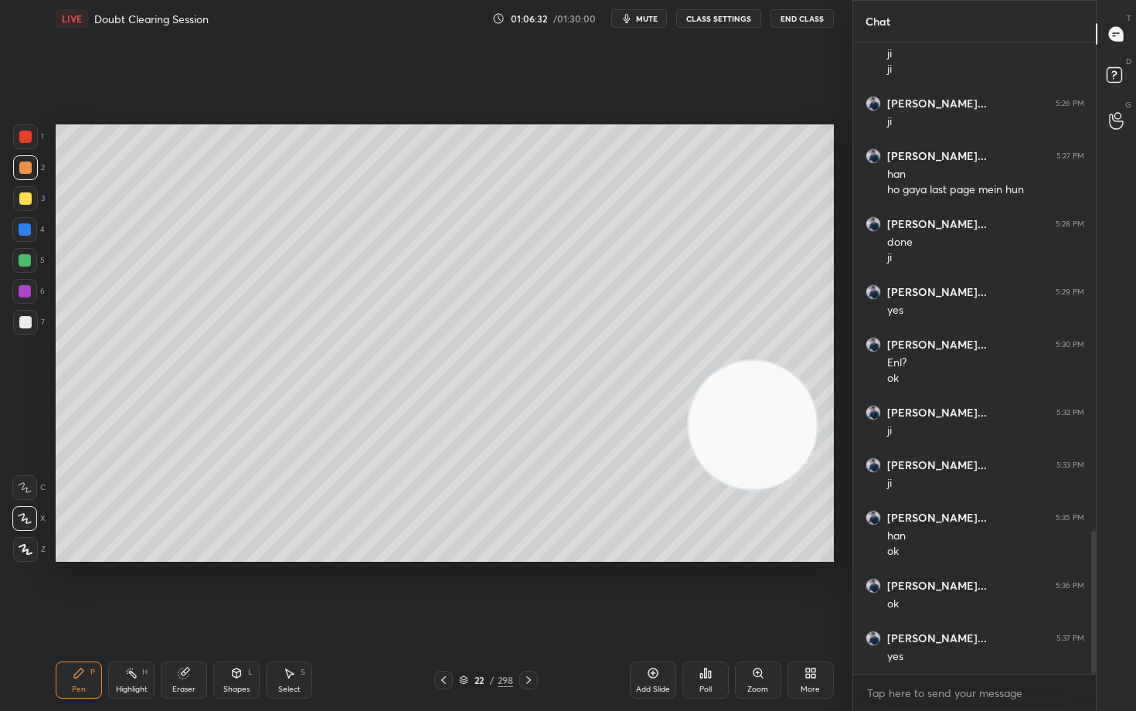
drag, startPoint x: 741, startPoint y: 436, endPoint x: 750, endPoint y: 271, distance: 164.8
click at [752, 361] on video at bounding box center [752, 425] width 128 height 128
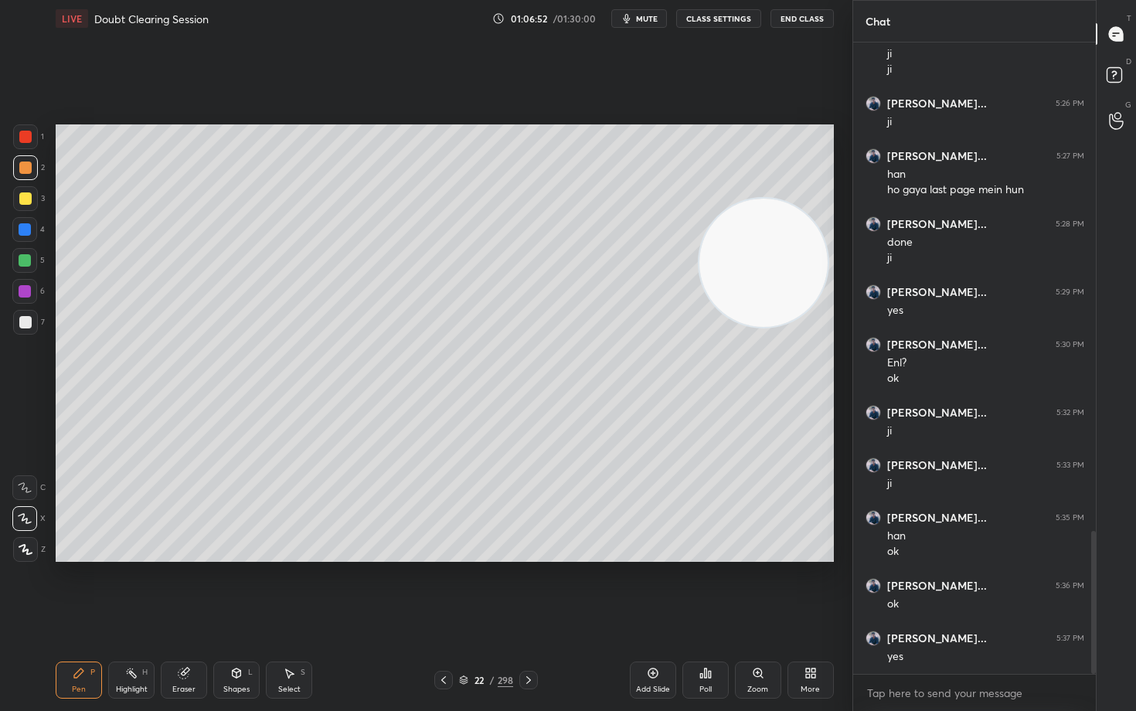
scroll to position [2179, 0]
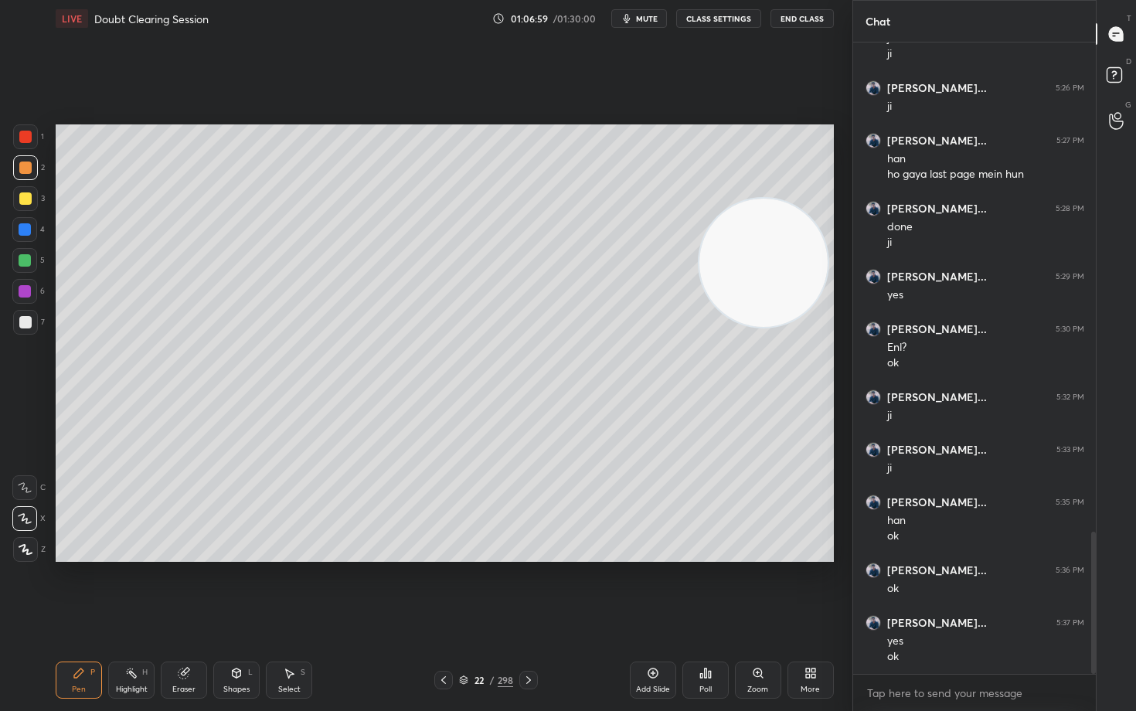
click at [648, 589] on icon at bounding box center [653, 673] width 12 height 12
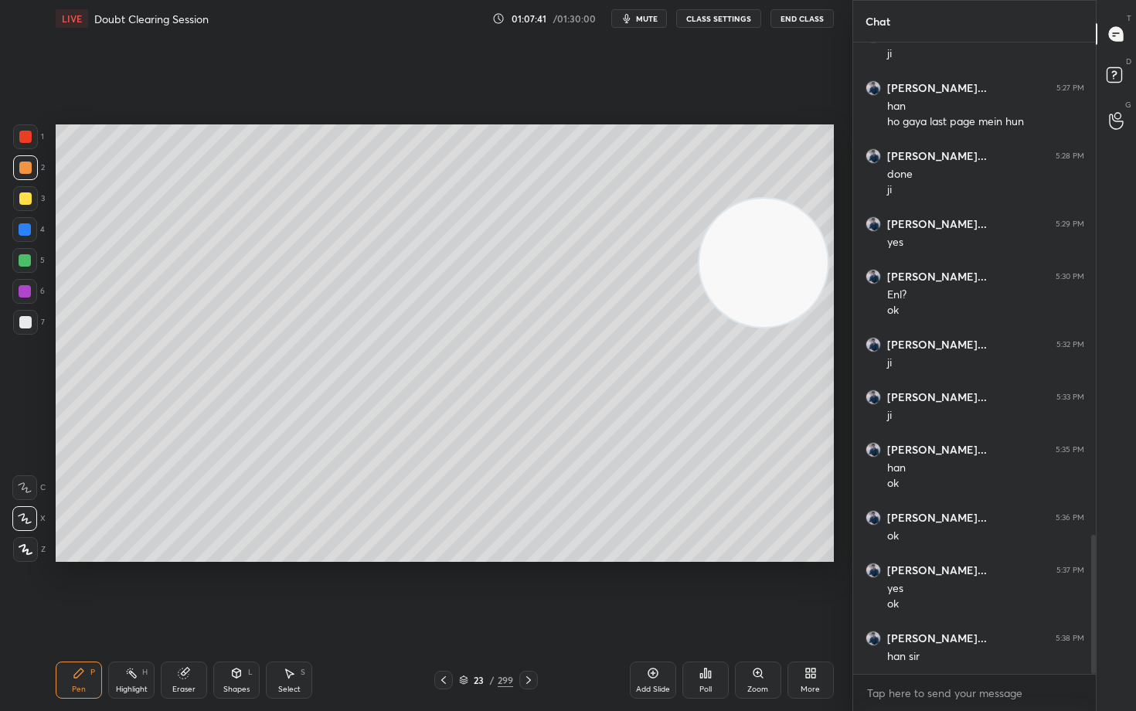
scroll to position [2247, 0]
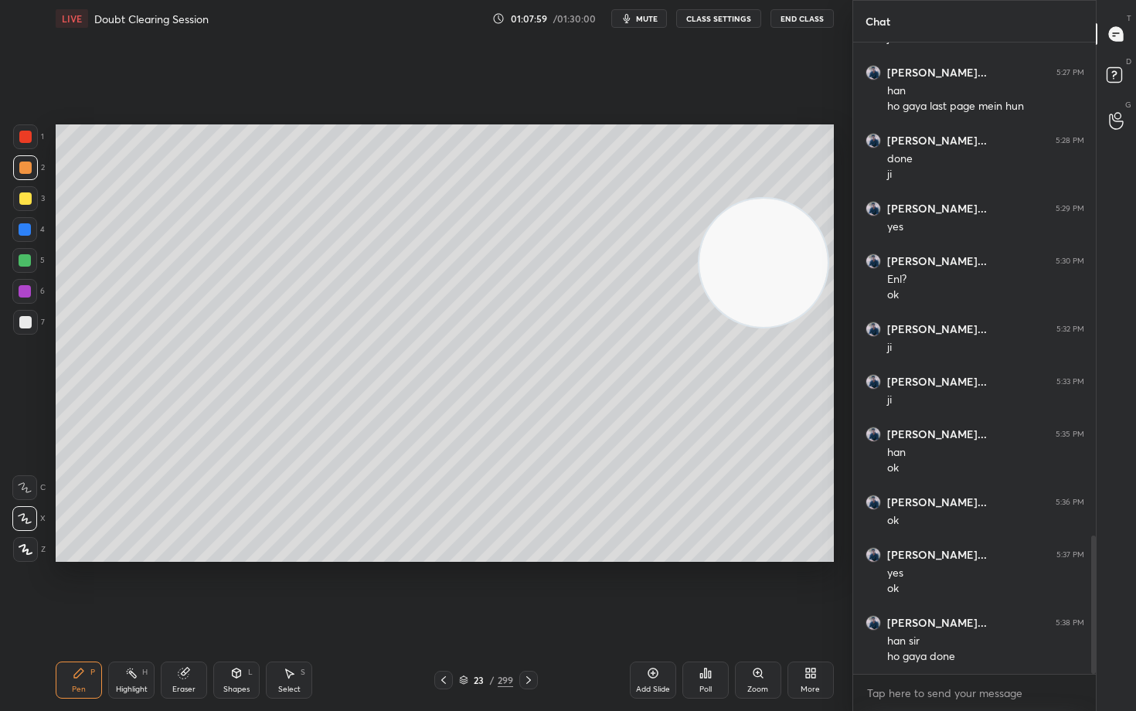
click at [29, 321] on div at bounding box center [25, 322] width 12 height 12
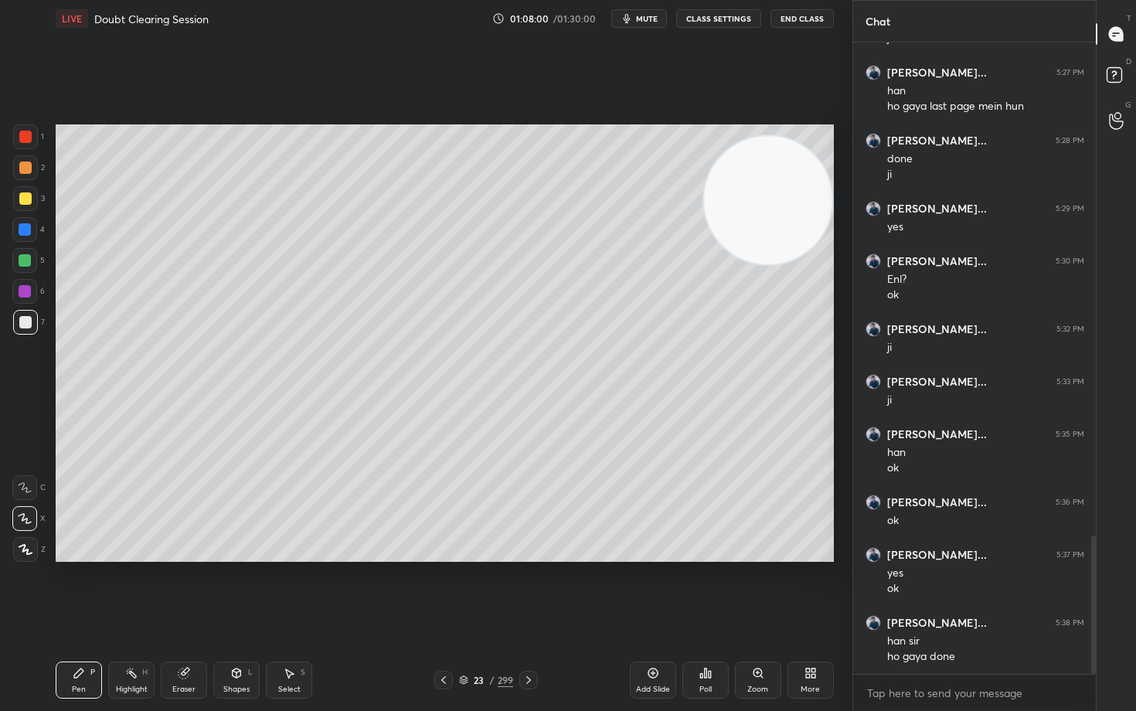
drag, startPoint x: 767, startPoint y: 287, endPoint x: 828, endPoint y: 186, distance: 117.5
click at [826, 190] on video at bounding box center [768, 200] width 128 height 128
drag, startPoint x: 644, startPoint y: 670, endPoint x: 642, endPoint y: 658, distance: 12.5
click at [644, 589] on div "Add Slide" at bounding box center [653, 679] width 46 height 37
drag, startPoint x: 22, startPoint y: 195, endPoint x: 48, endPoint y: 190, distance: 26.1
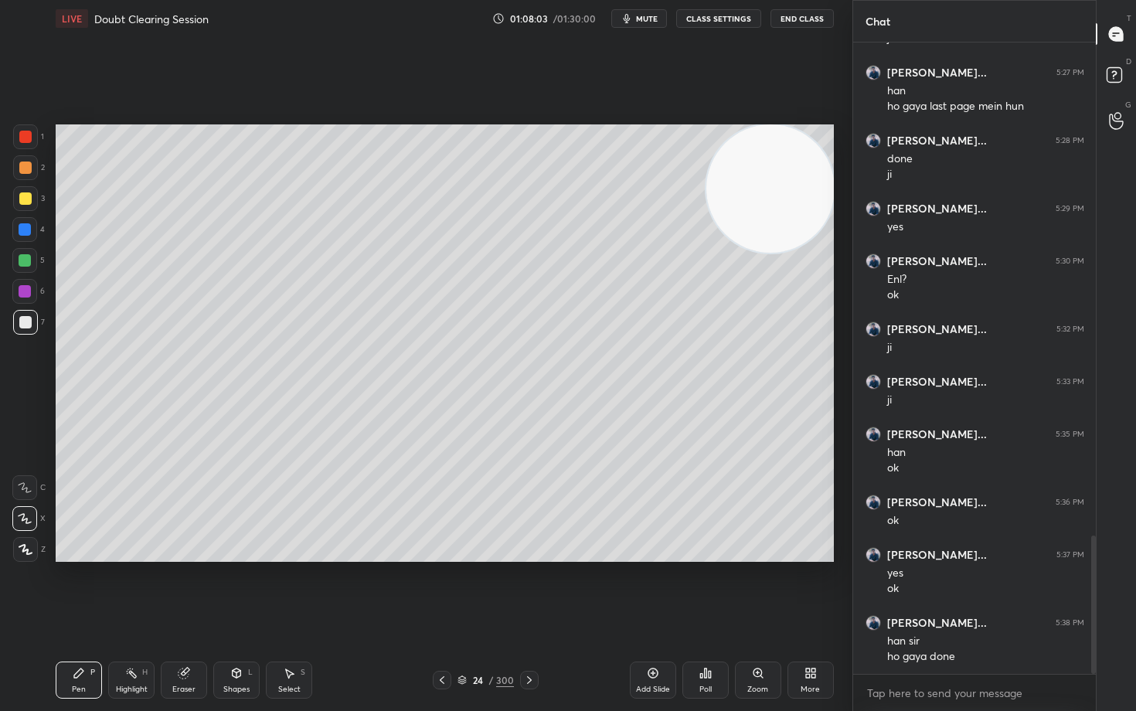
click at [21, 197] on div at bounding box center [25, 198] width 12 height 12
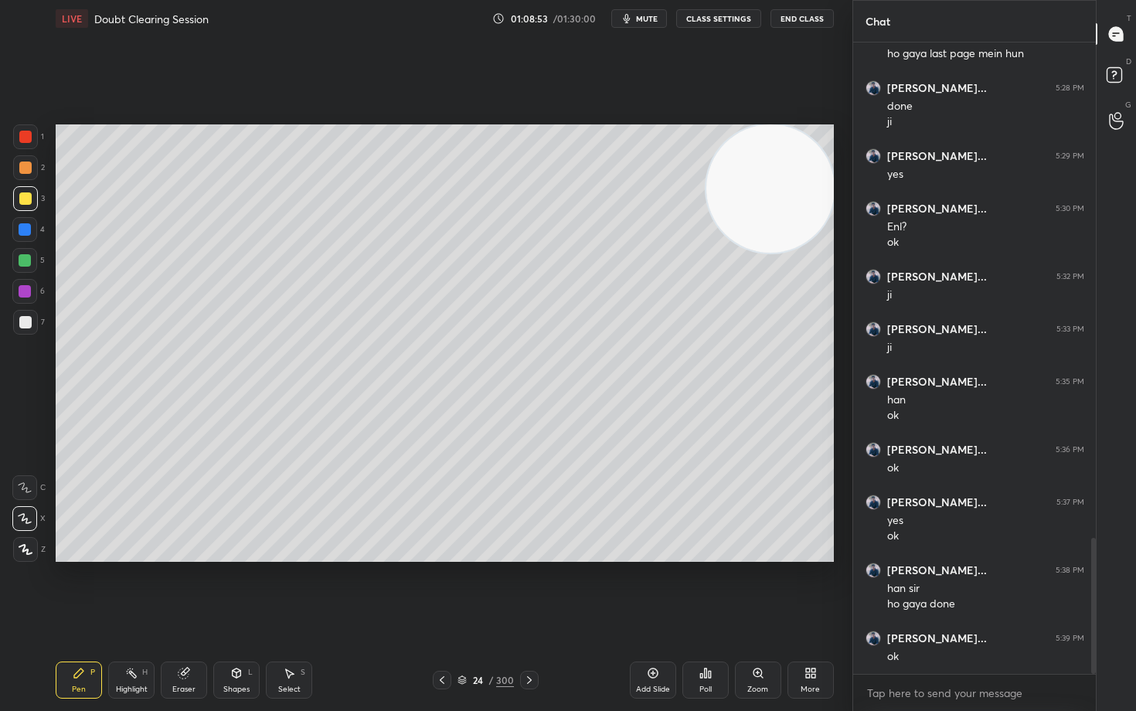
click at [24, 323] on div at bounding box center [25, 322] width 12 height 12
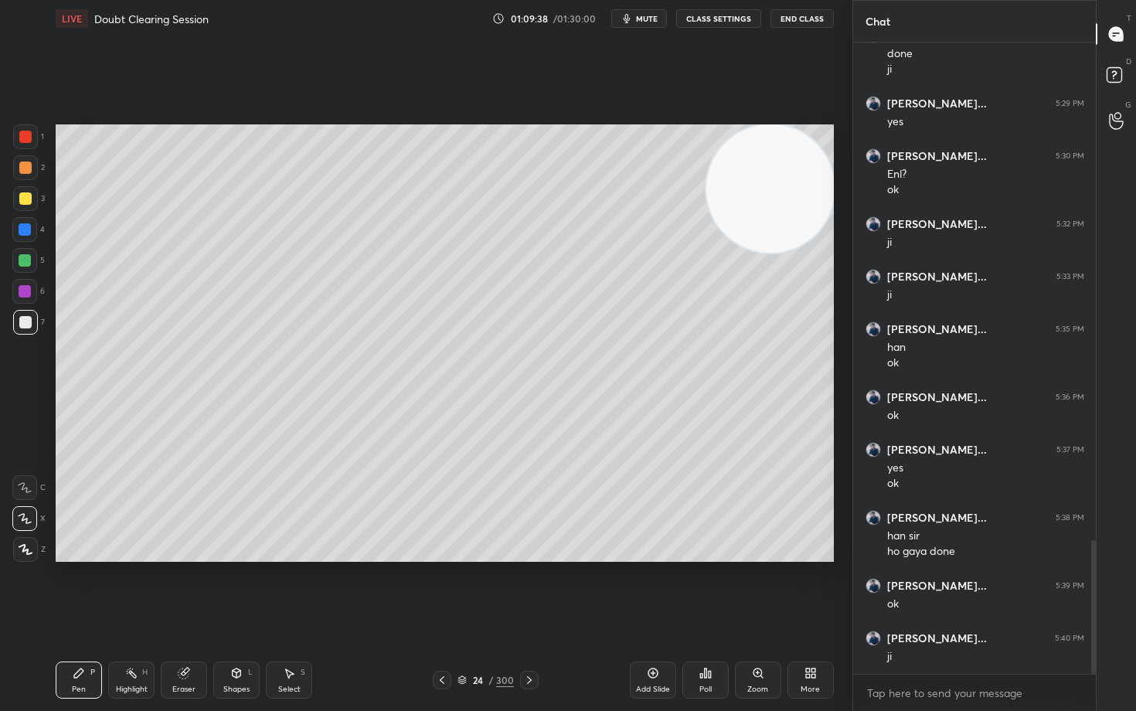
drag, startPoint x: 651, startPoint y: 675, endPoint x: 661, endPoint y: 663, distance: 14.8
click at [650, 589] on icon at bounding box center [653, 673] width 12 height 12
drag, startPoint x: 19, startPoint y: 200, endPoint x: 49, endPoint y: 197, distance: 30.3
click at [19, 199] on div at bounding box center [25, 198] width 12 height 12
drag, startPoint x: 779, startPoint y: 182, endPoint x: 760, endPoint y: 323, distance: 141.8
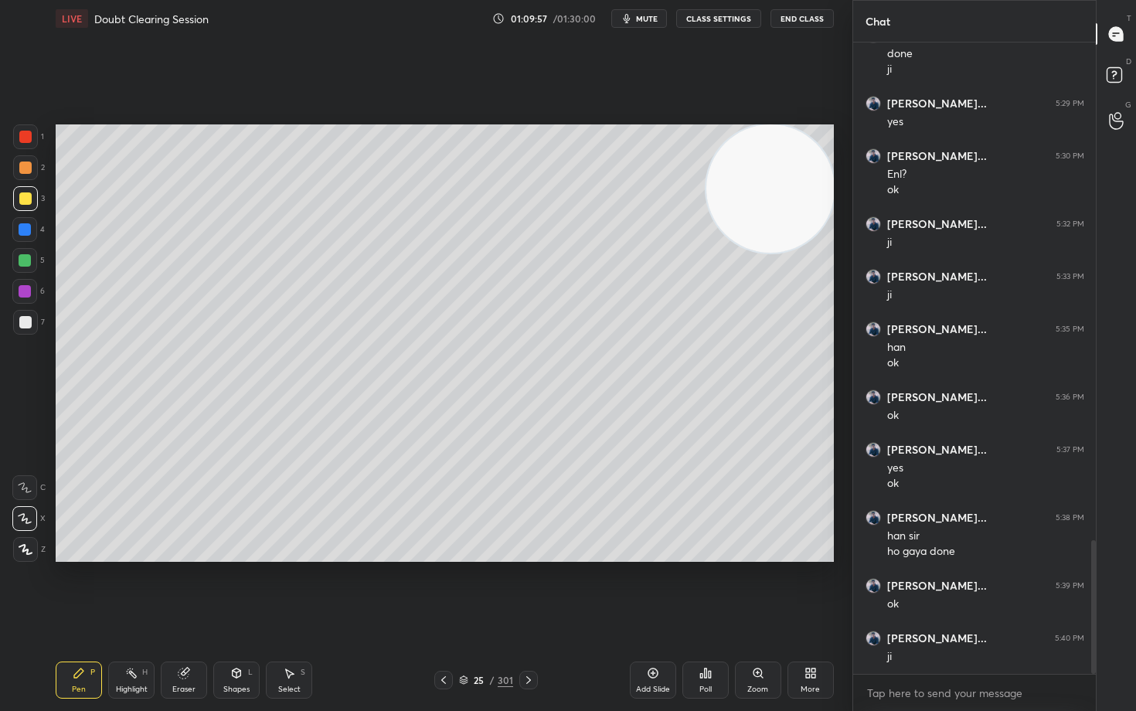
click at [763, 253] on video at bounding box center [770, 188] width 128 height 128
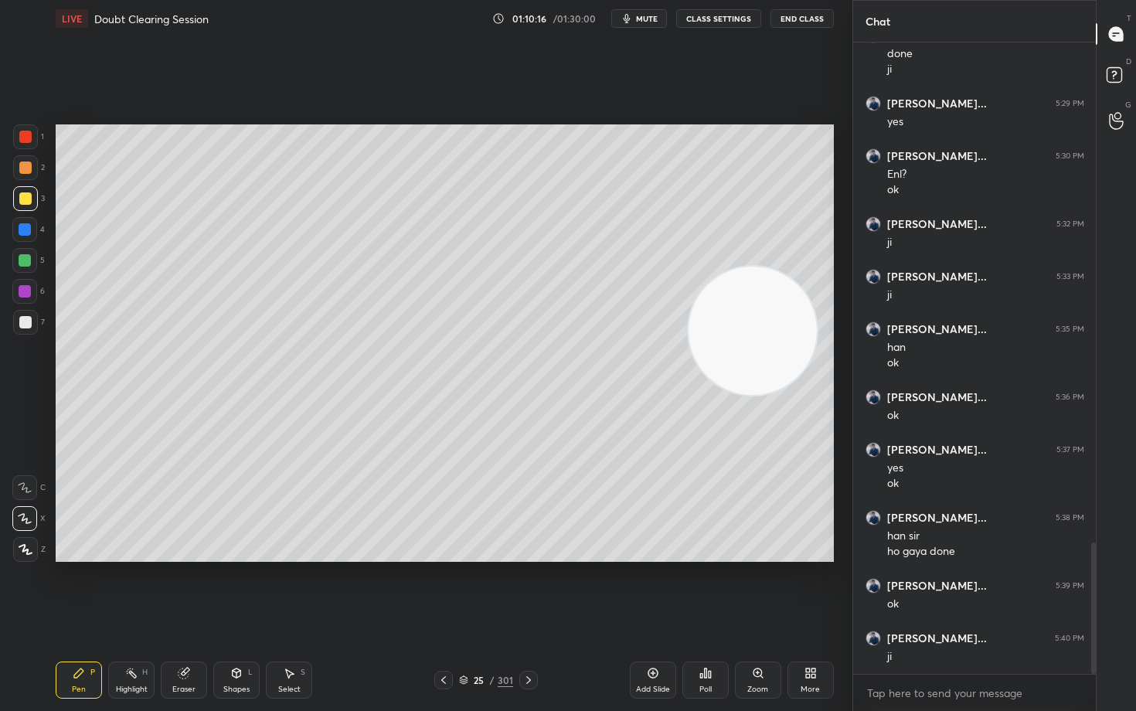
scroll to position [2405, 0]
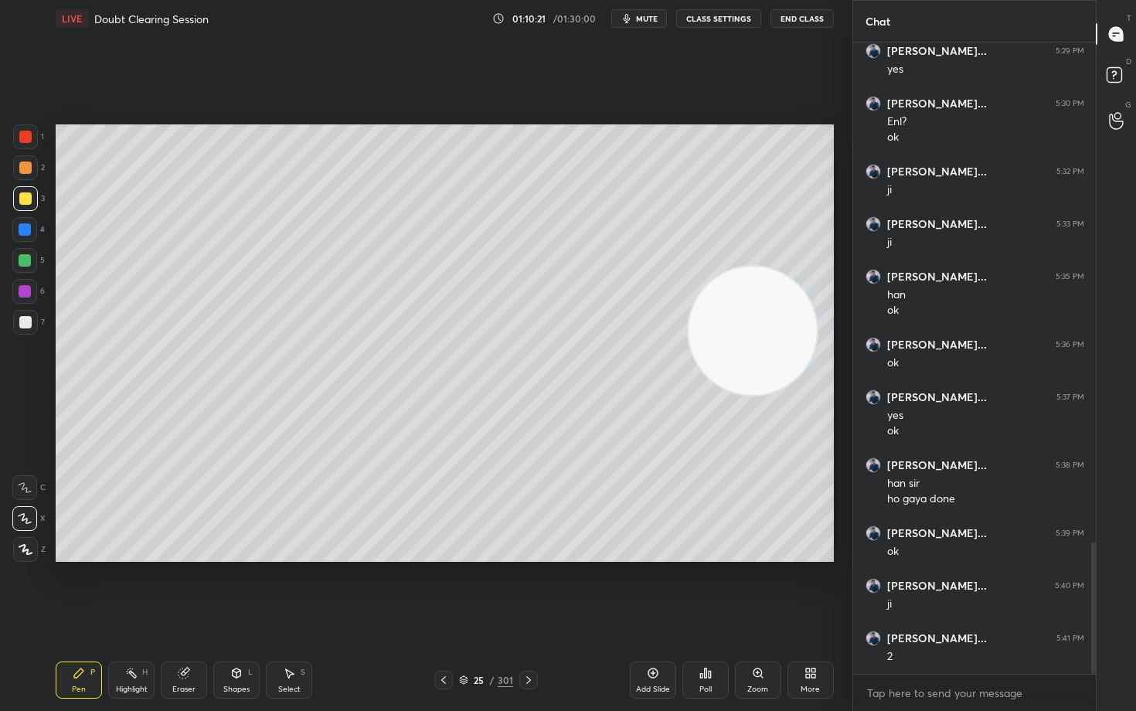
click at [27, 323] on div at bounding box center [25, 322] width 12 height 12
drag, startPoint x: 26, startPoint y: 203, endPoint x: 44, endPoint y: 213, distance: 20.4
click at [25, 204] on div at bounding box center [25, 198] width 12 height 12
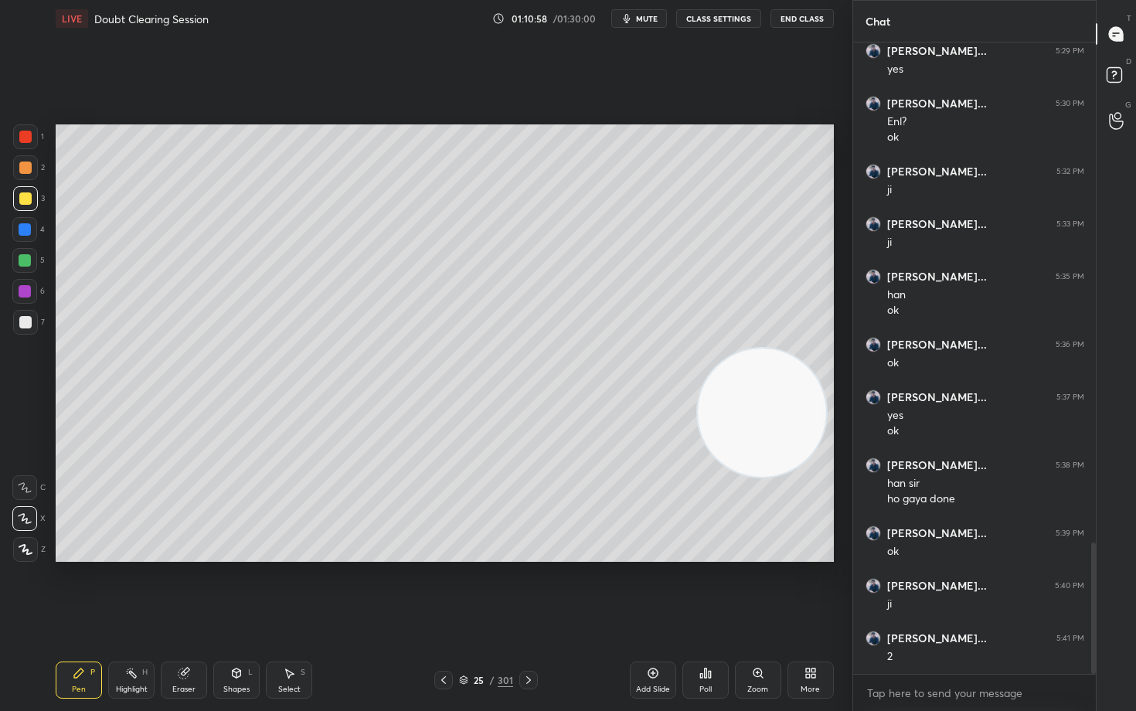
drag, startPoint x: 746, startPoint y: 434, endPoint x: 727, endPoint y: 453, distance: 26.8
click at [746, 477] on video at bounding box center [762, 412] width 128 height 128
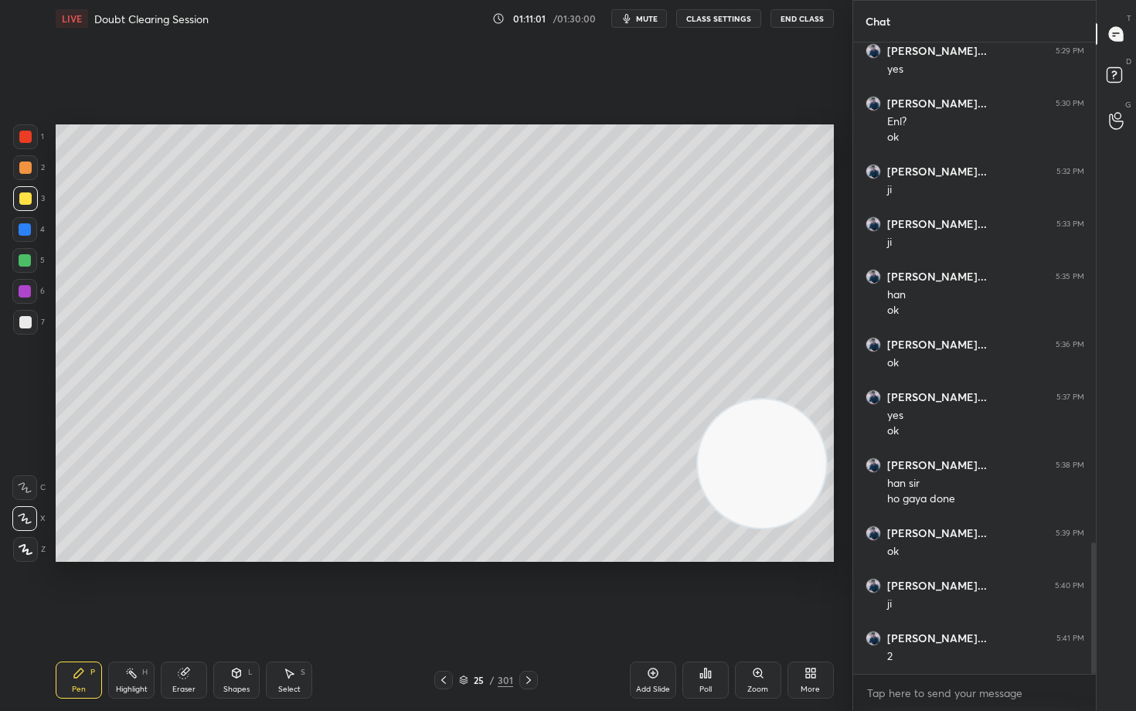
drag, startPoint x: 20, startPoint y: 167, endPoint x: 36, endPoint y: 170, distance: 15.8
click at [20, 168] on div at bounding box center [25, 167] width 12 height 12
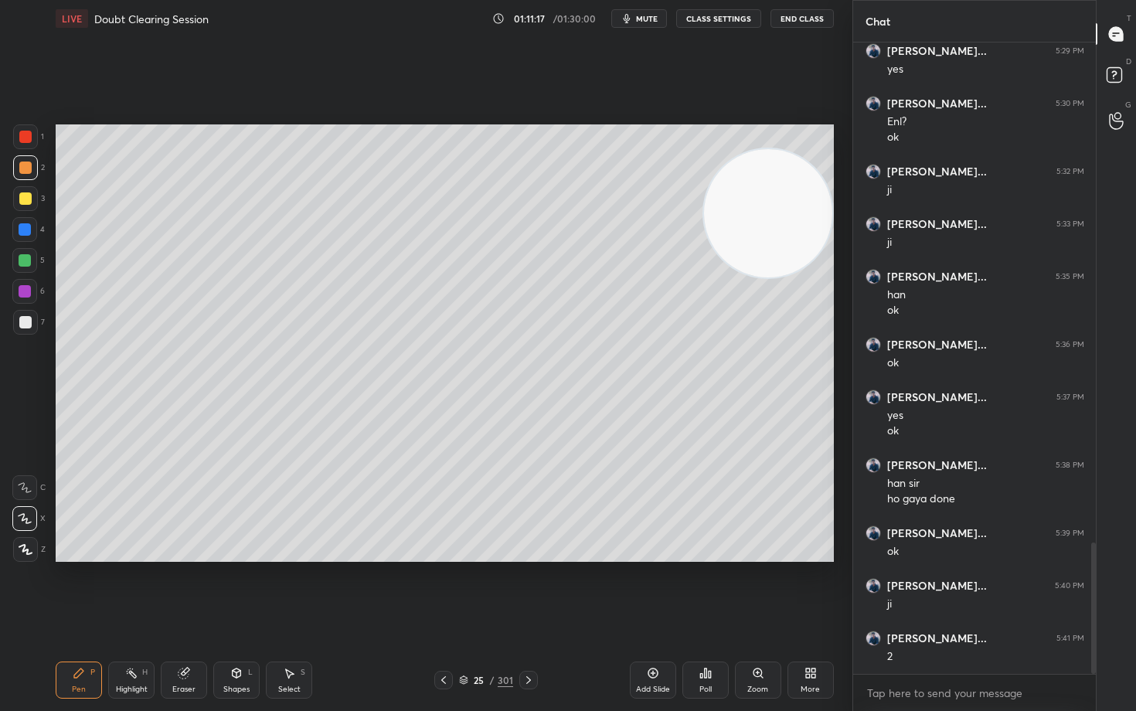
drag, startPoint x: 774, startPoint y: 433, endPoint x: 832, endPoint y: 170, distance: 269.0
click at [838, 211] on div "Setting up your live class Poll for secs No correct answer Start poll" at bounding box center [444, 343] width 790 height 612
drag, startPoint x: 654, startPoint y: 675, endPoint x: 653, endPoint y: 663, distance: 11.6
click at [651, 589] on icon at bounding box center [653, 673] width 12 height 12
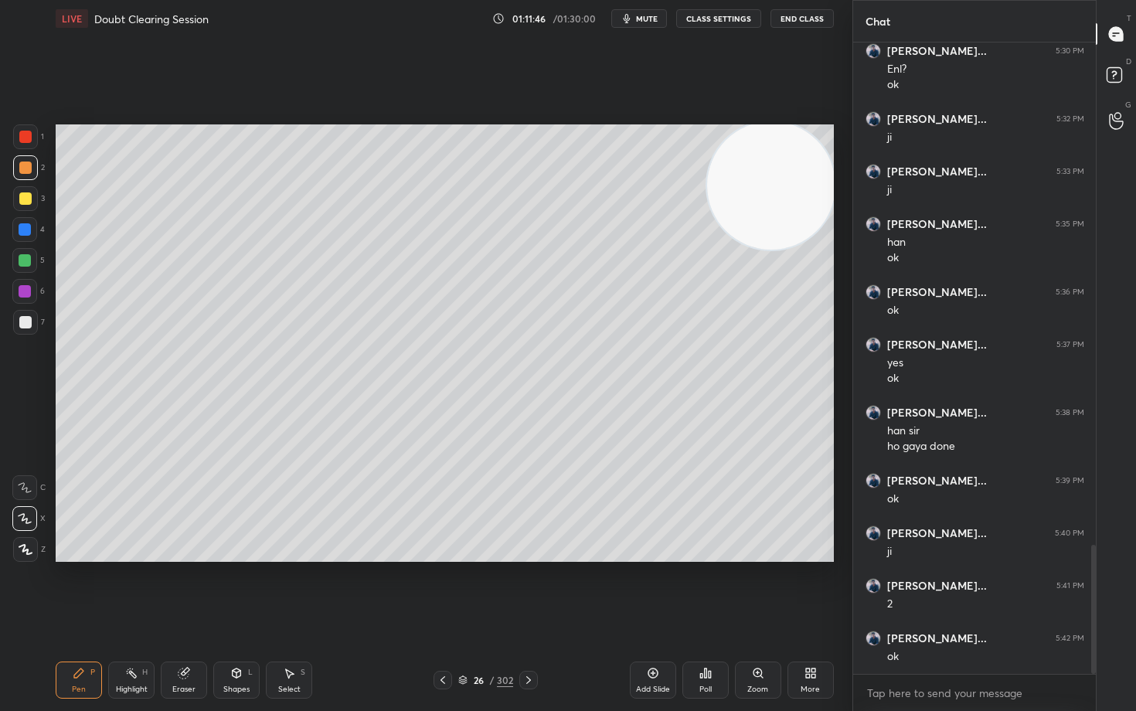
drag, startPoint x: 25, startPoint y: 318, endPoint x: 36, endPoint y: 313, distance: 12.5
click at [23, 318] on div at bounding box center [25, 322] width 12 height 12
click at [187, 589] on icon at bounding box center [184, 673] width 12 height 12
drag, startPoint x: 81, startPoint y: 675, endPoint x: 119, endPoint y: 644, distance: 48.9
click at [81, 589] on icon at bounding box center [79, 673] width 12 height 12
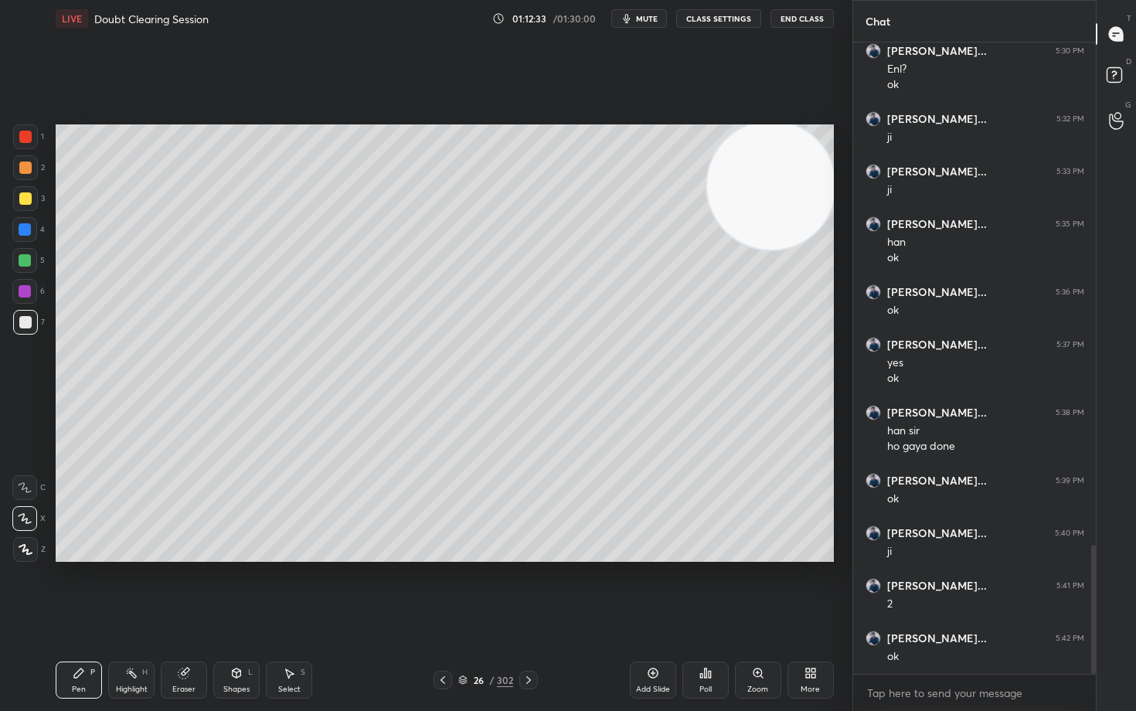
click at [753, 561] on div "Setting up your live class Poll for secs No correct answer Start poll" at bounding box center [444, 343] width 790 height 612
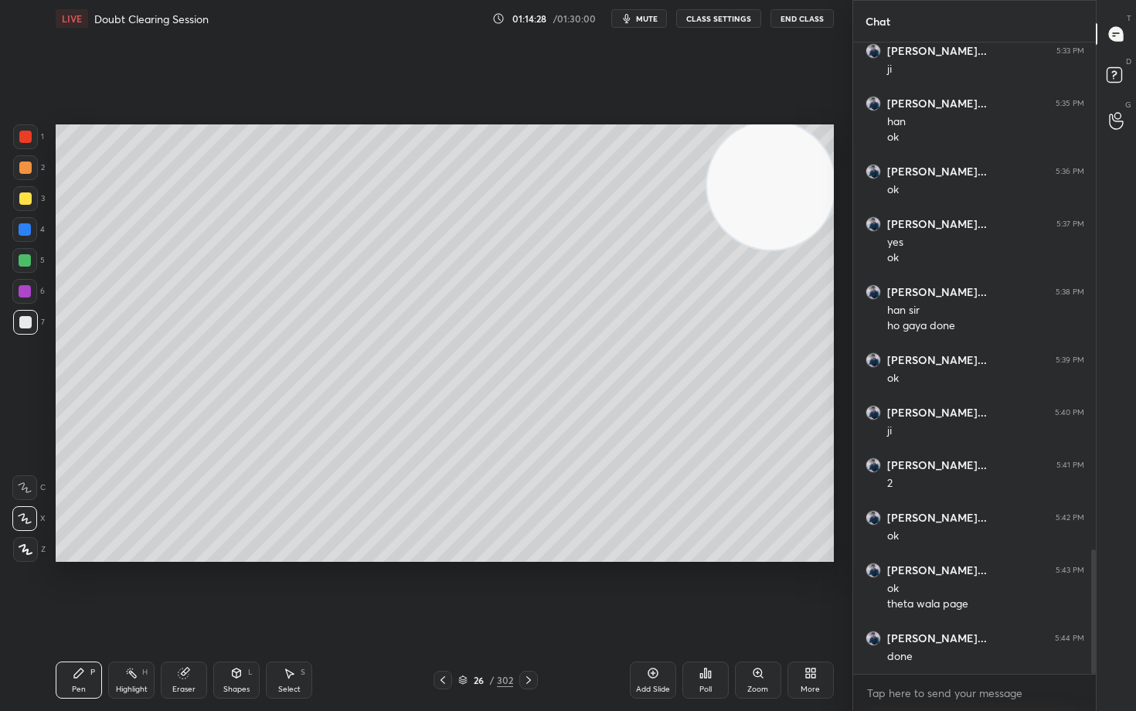
scroll to position [2630, 0]
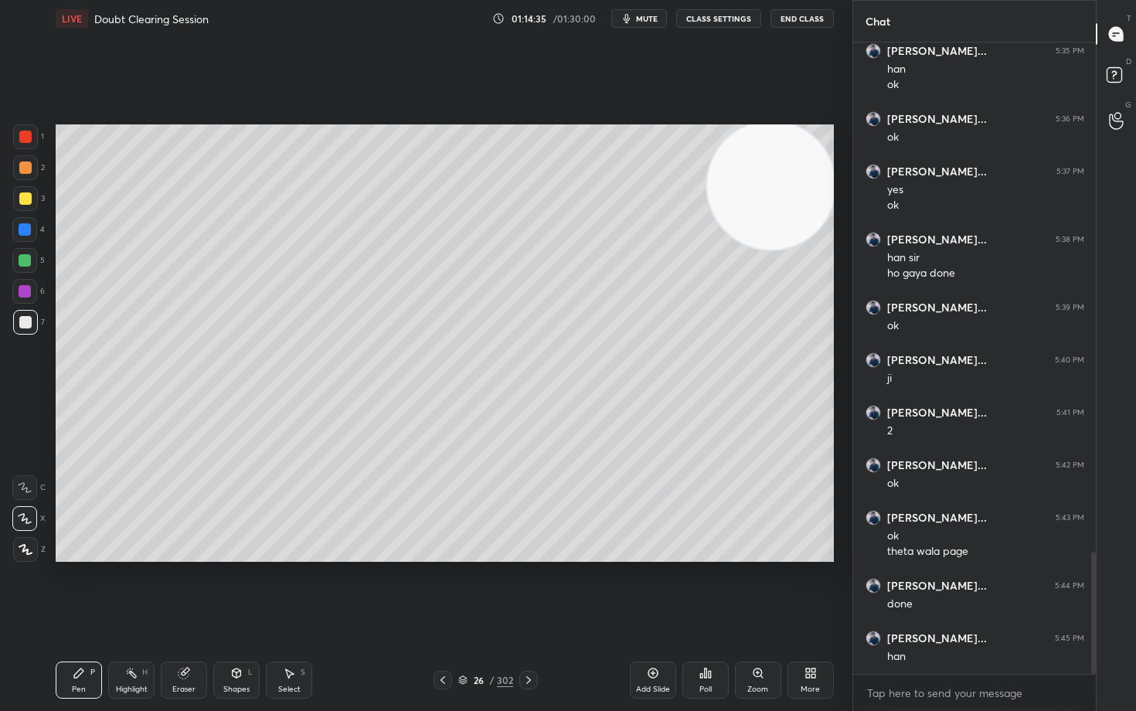
click at [795, 19] on button "End Class" at bounding box center [801, 18] width 63 height 19
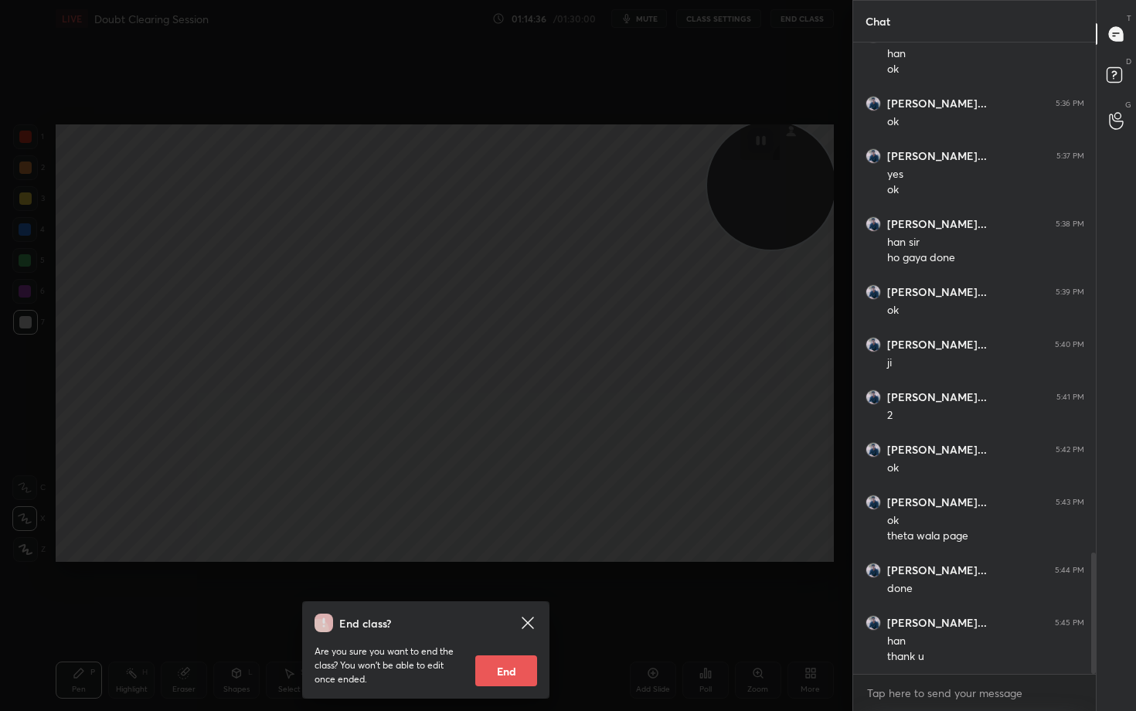
click at [507, 589] on button "End" at bounding box center [506, 670] width 62 height 31
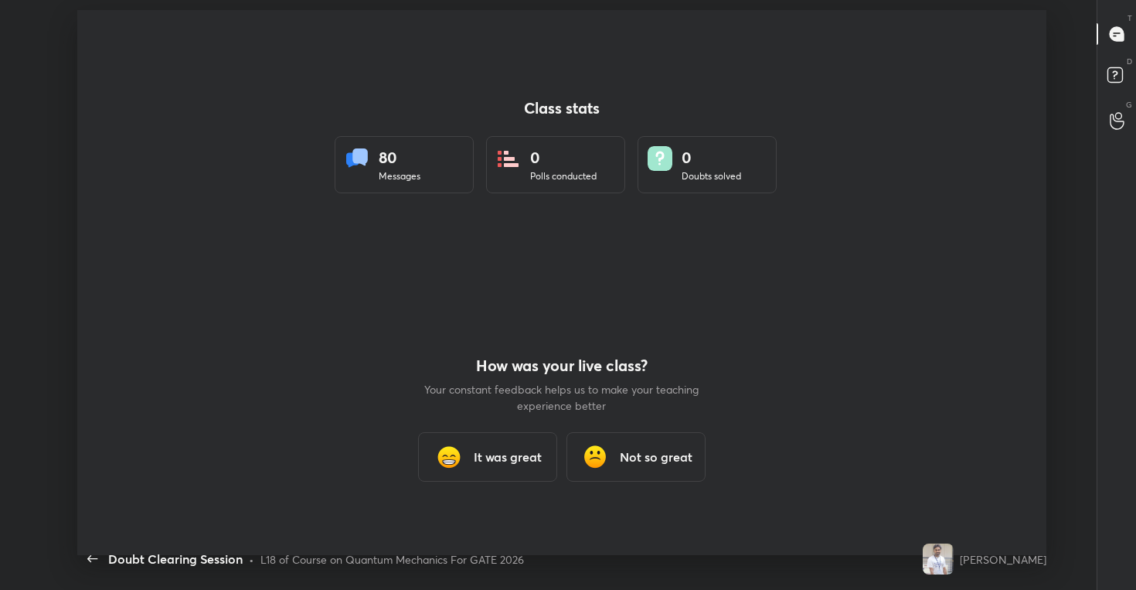
scroll to position [0, 0]
type textarea "x"
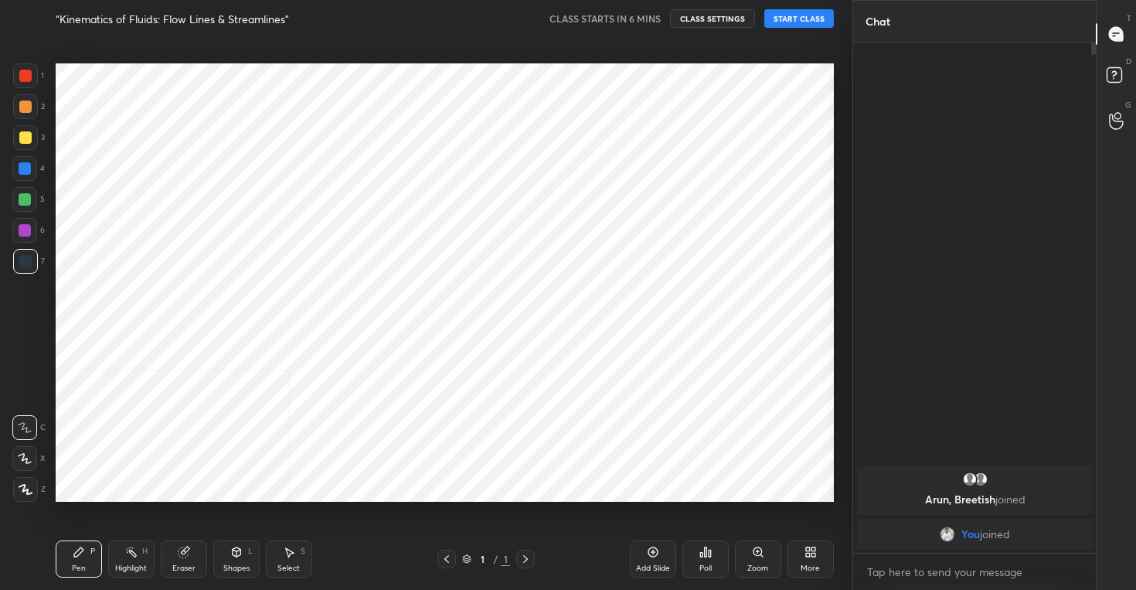
scroll to position [491, 790]
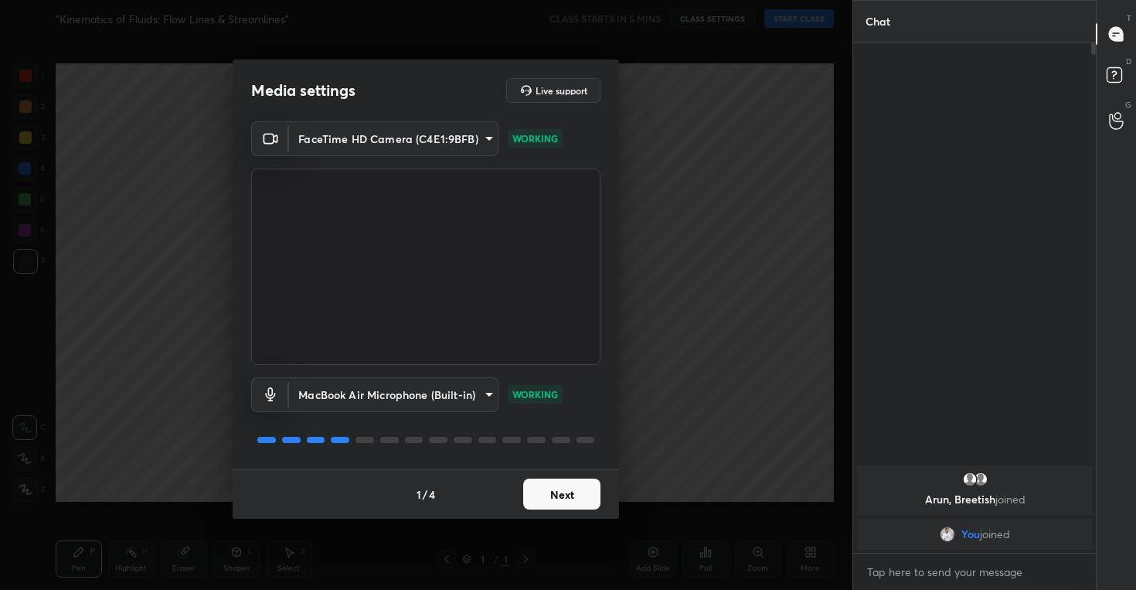
click at [565, 491] on button "Next" at bounding box center [561, 493] width 77 height 31
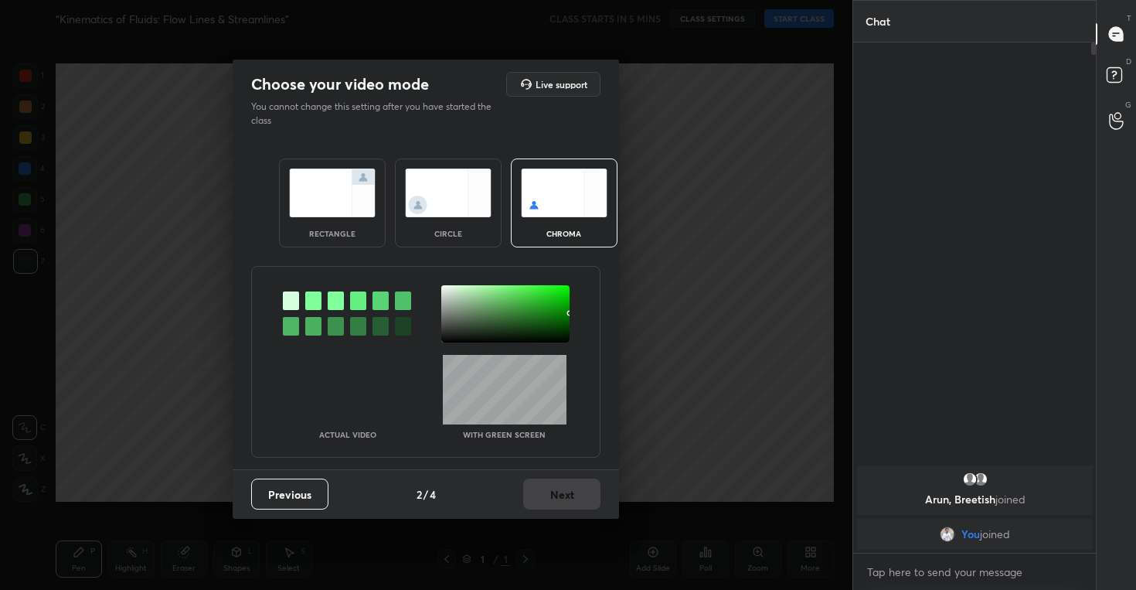
click at [453, 182] on img at bounding box center [448, 192] width 87 height 49
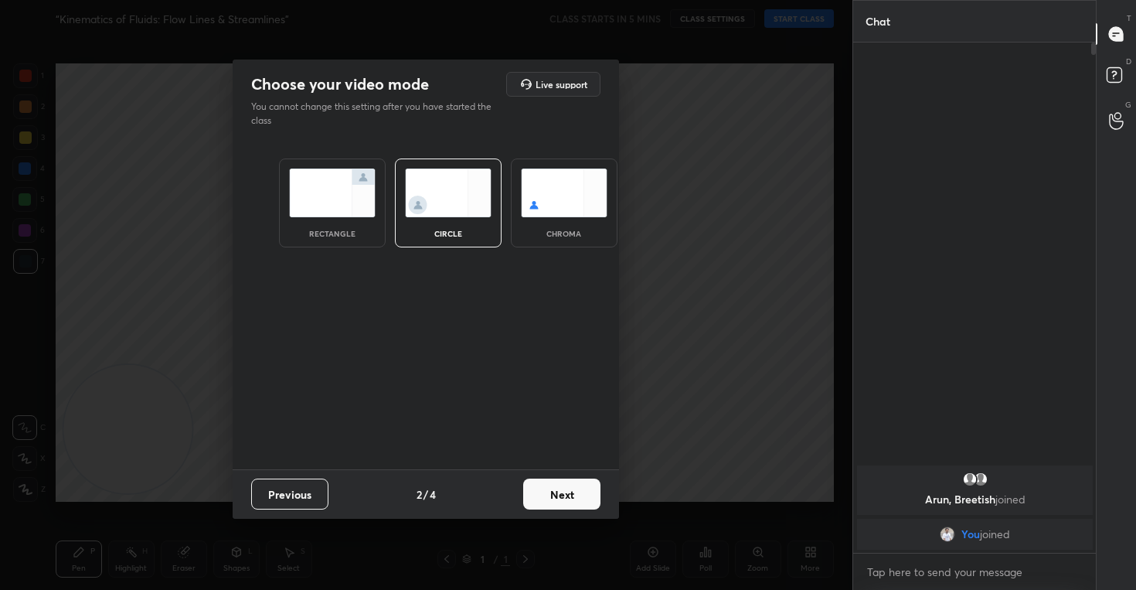
click at [559, 497] on button "Next" at bounding box center [561, 493] width 77 height 31
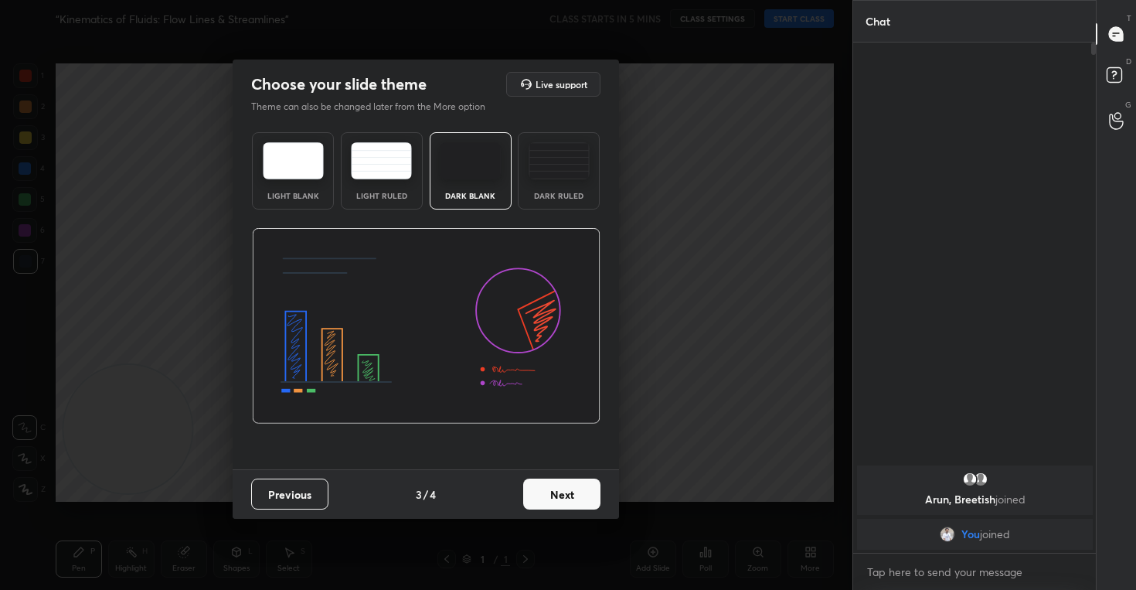
click at [563, 500] on button "Next" at bounding box center [561, 493] width 77 height 31
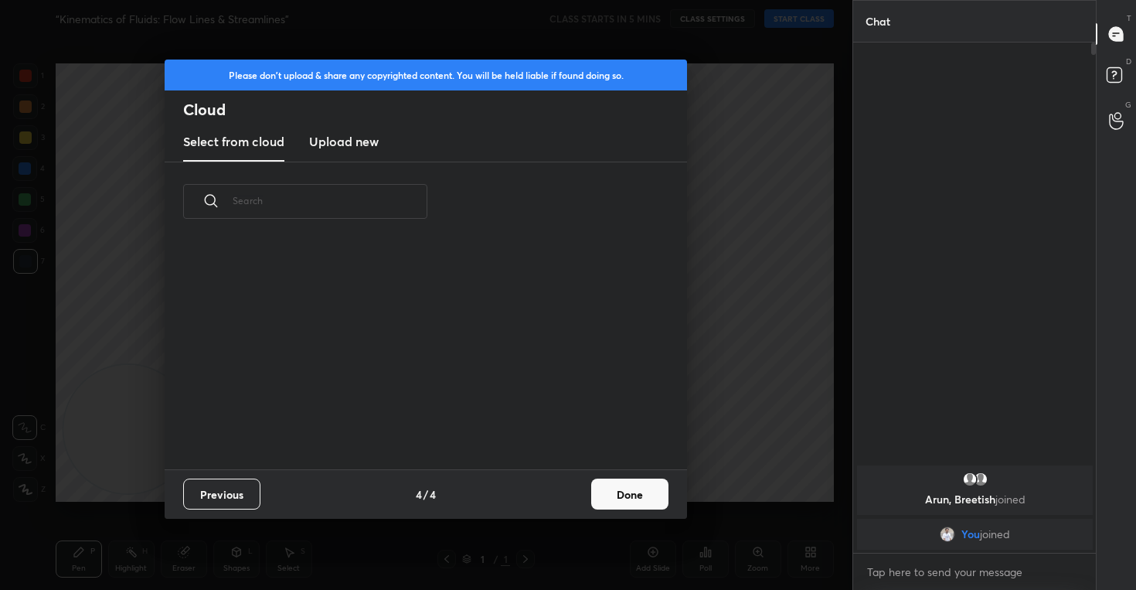
scroll to position [228, 496]
click at [348, 148] on h3 "Upload new" at bounding box center [344, 141] width 70 height 19
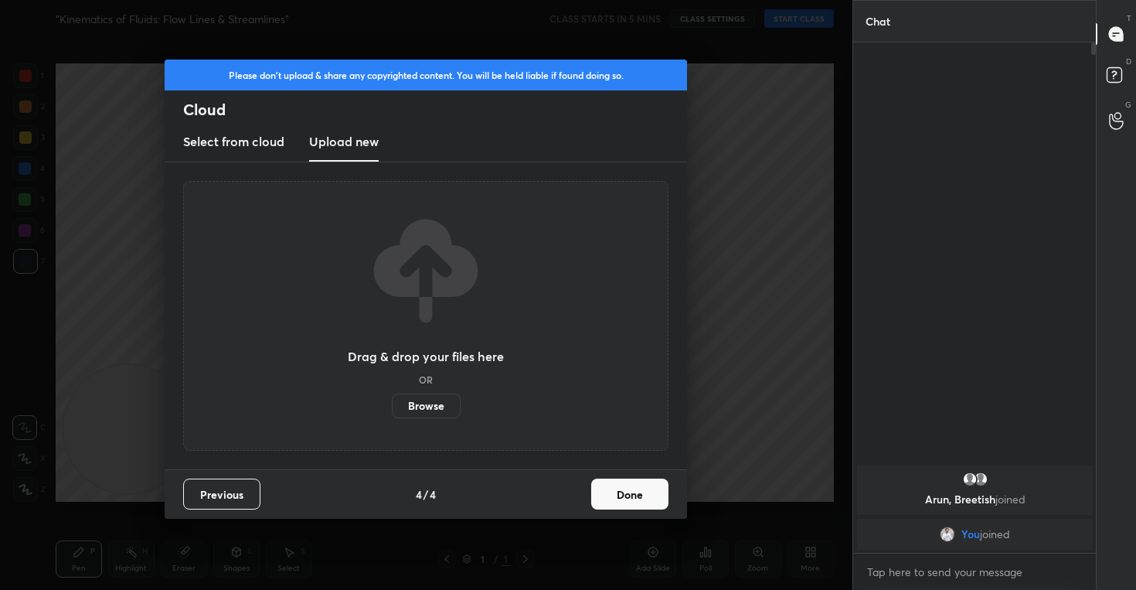
click at [437, 406] on label "Browse" at bounding box center [426, 405] width 69 height 25
click at [392, 406] on input "Browse" at bounding box center [392, 405] width 0 height 25
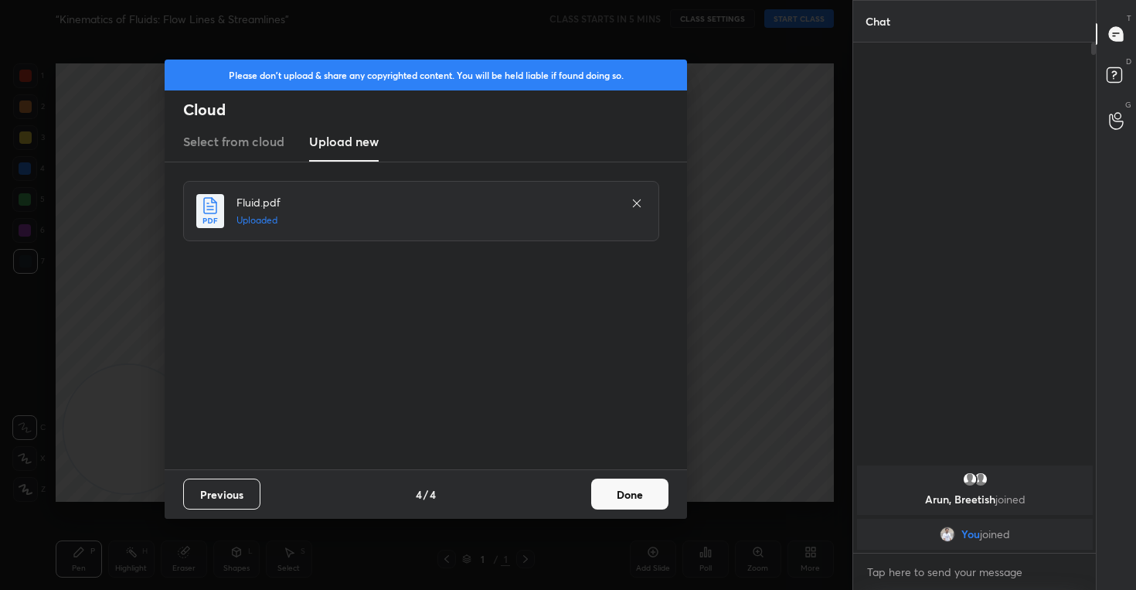
click at [622, 490] on button "Done" at bounding box center [629, 493] width 77 height 31
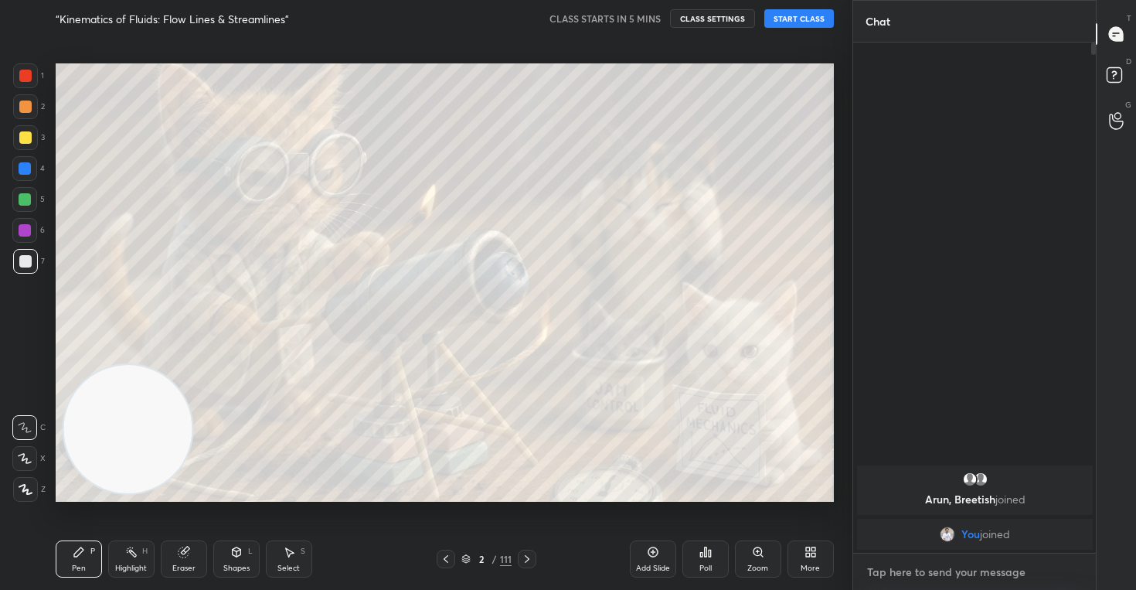
type textarea "x"
click at [973, 570] on textarea at bounding box center [974, 571] width 219 height 25
click at [961, 570] on textarea at bounding box center [974, 571] width 219 height 25
paste textarea "[URL][DOMAIN_NAME]"
type textarea "[URL][DOMAIN_NAME]"
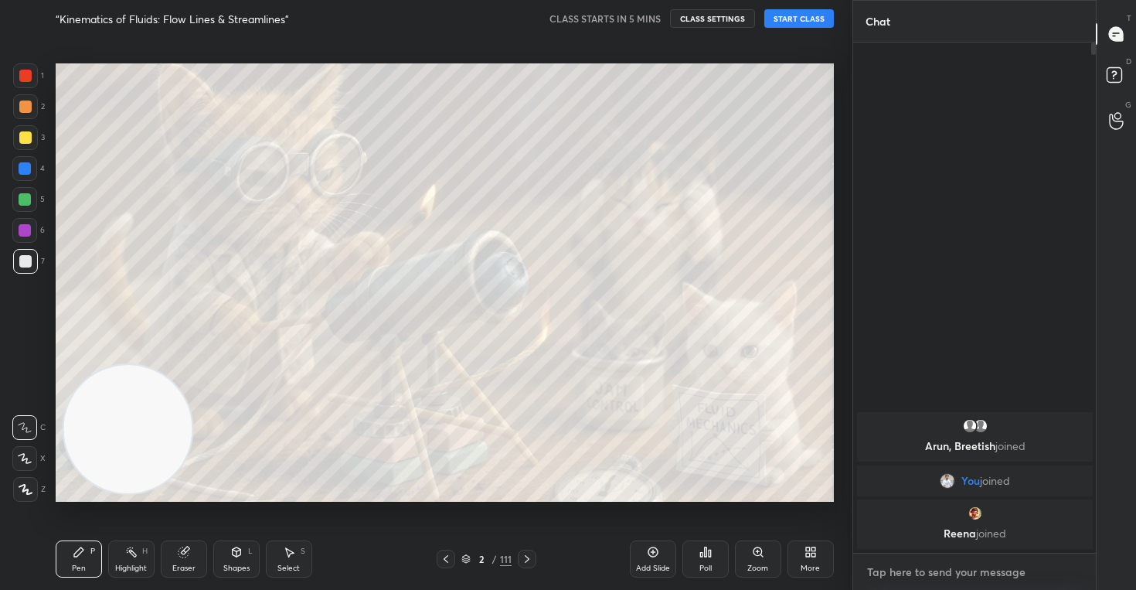
type textarea "x"
type textarea "[URL][DOMAIN_NAME]"
type textarea "x"
type textarea "[URL][DOMAIN_NAME] l"
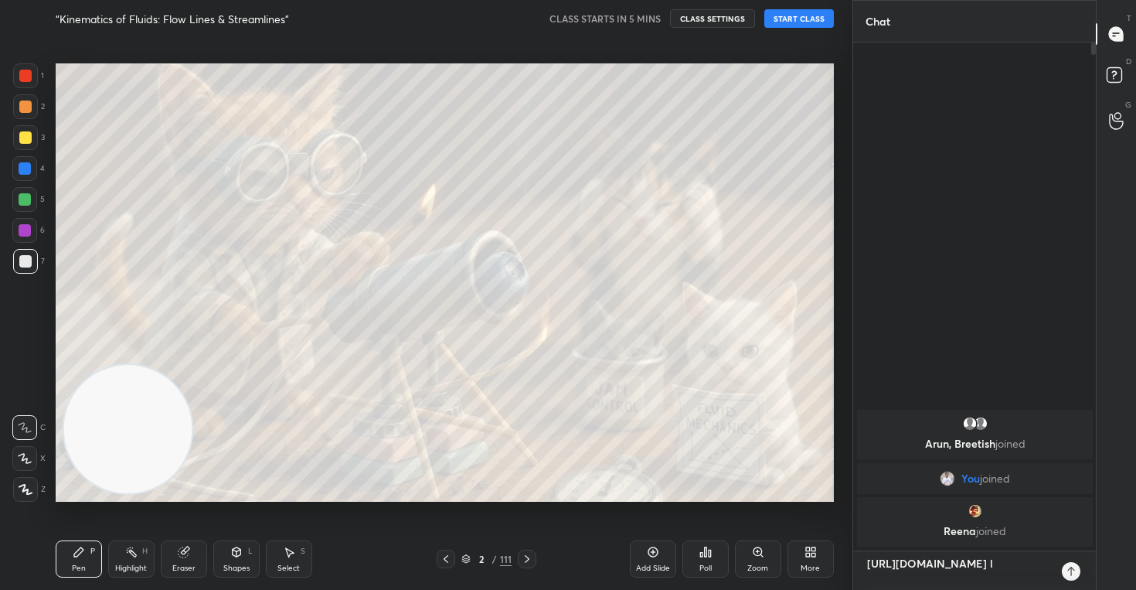
type textarea "x"
type textarea "[URL][DOMAIN_NAME] li"
type textarea "x"
type textarea "[URL][DOMAIN_NAME] liv"
type textarea "x"
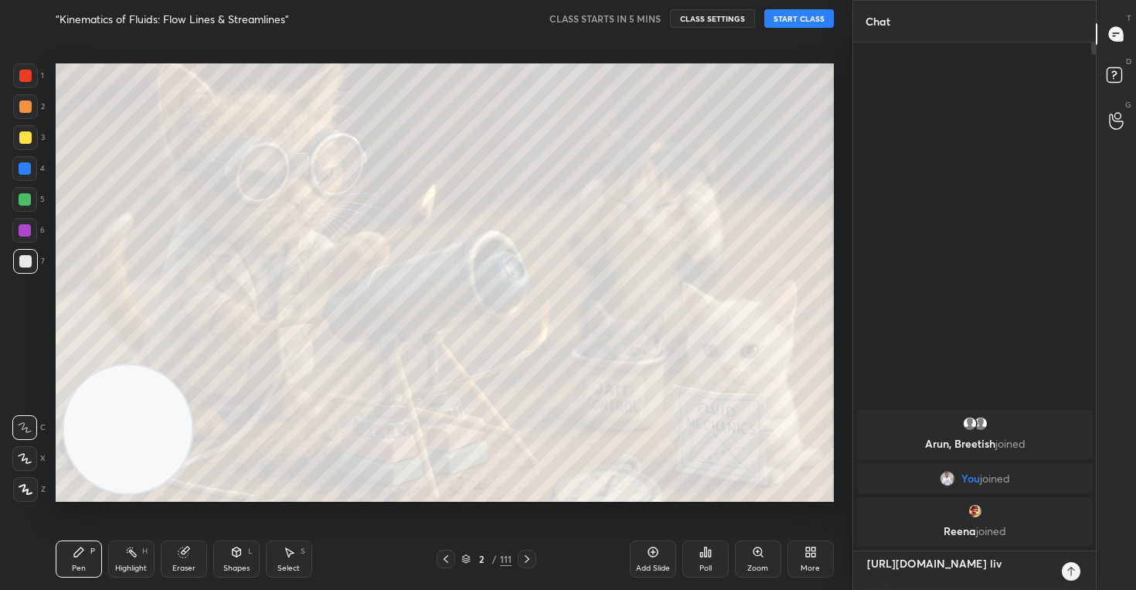
type textarea "[URL][DOMAIN_NAME] live"
type textarea "x"
type textarea "[URL][DOMAIN_NAME] live"
type textarea "x"
type textarea "[URL][DOMAIN_NAME] live t"
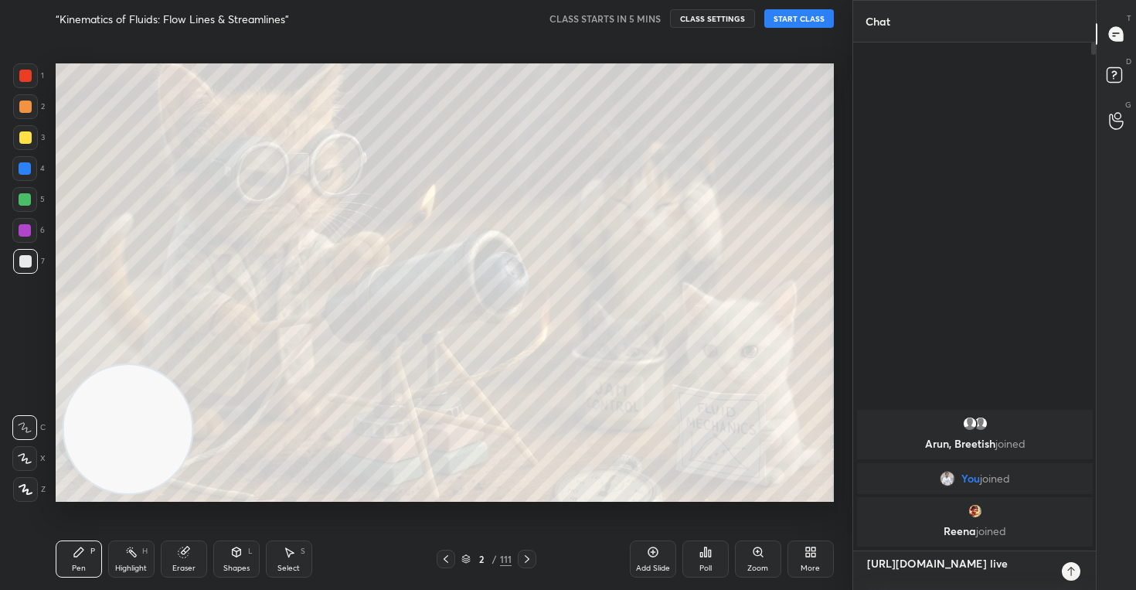
type textarea "x"
type textarea "[URL][DOMAIN_NAME] live to"
type textarea "x"
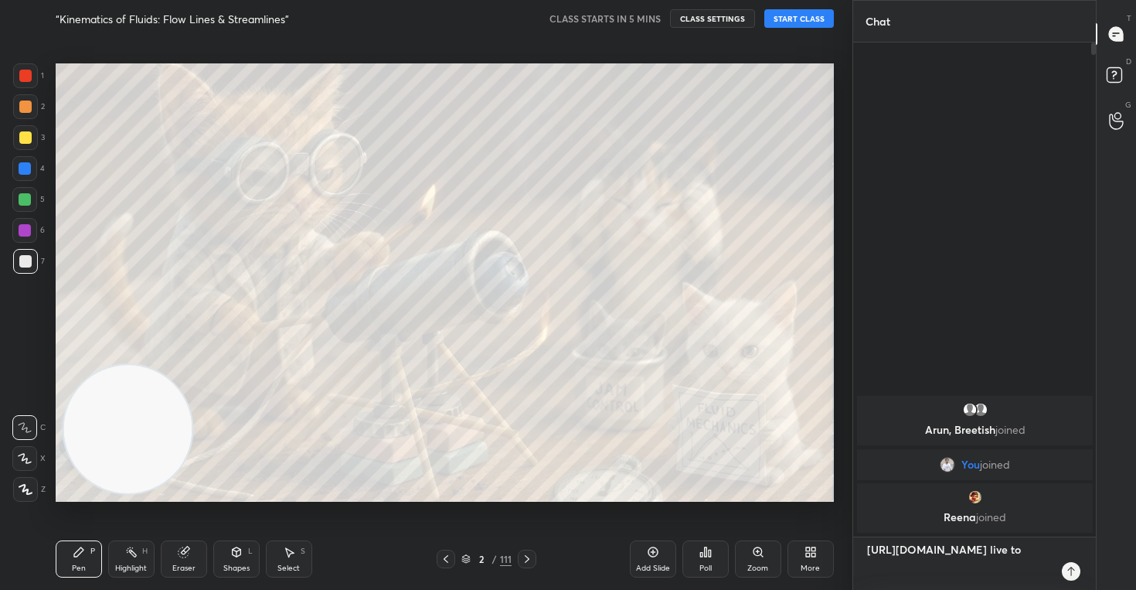
scroll to position [5, 5]
type textarea "[URL][DOMAIN_NAME] live [PERSON_NAME]"
type textarea "x"
type textarea "[URL][DOMAIN_NAME] live toda"
type textarea "x"
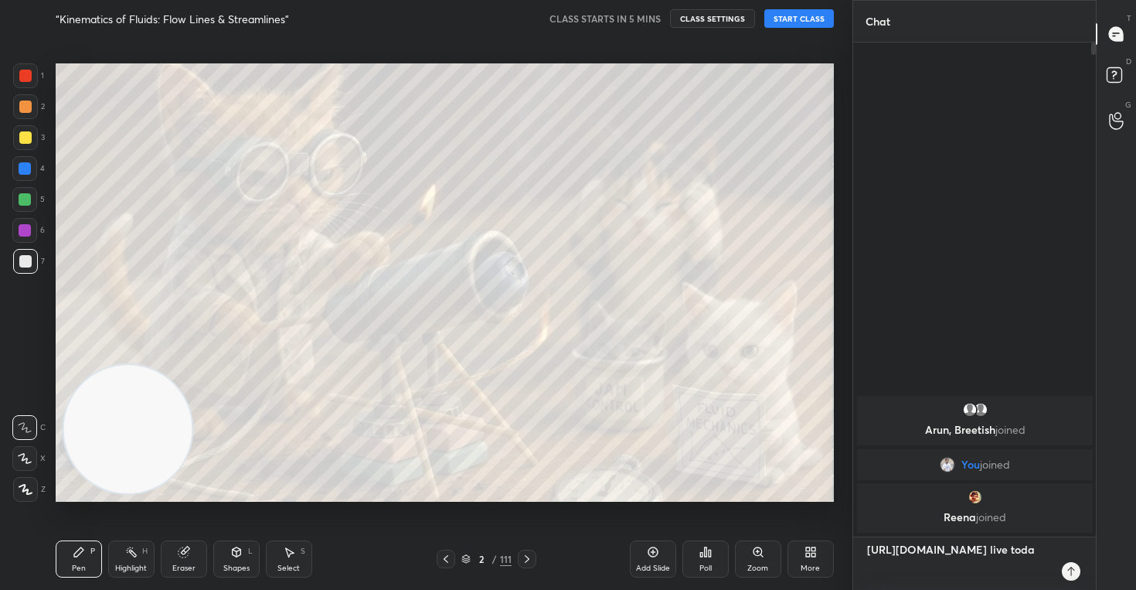
type textarea "[URL][DOMAIN_NAME] live [DATE]"
type textarea "x"
type textarea "[URL][DOMAIN_NAME] live [DATE]"
type textarea "x"
type textarea "[URL][DOMAIN_NAME] live [DATE] a"
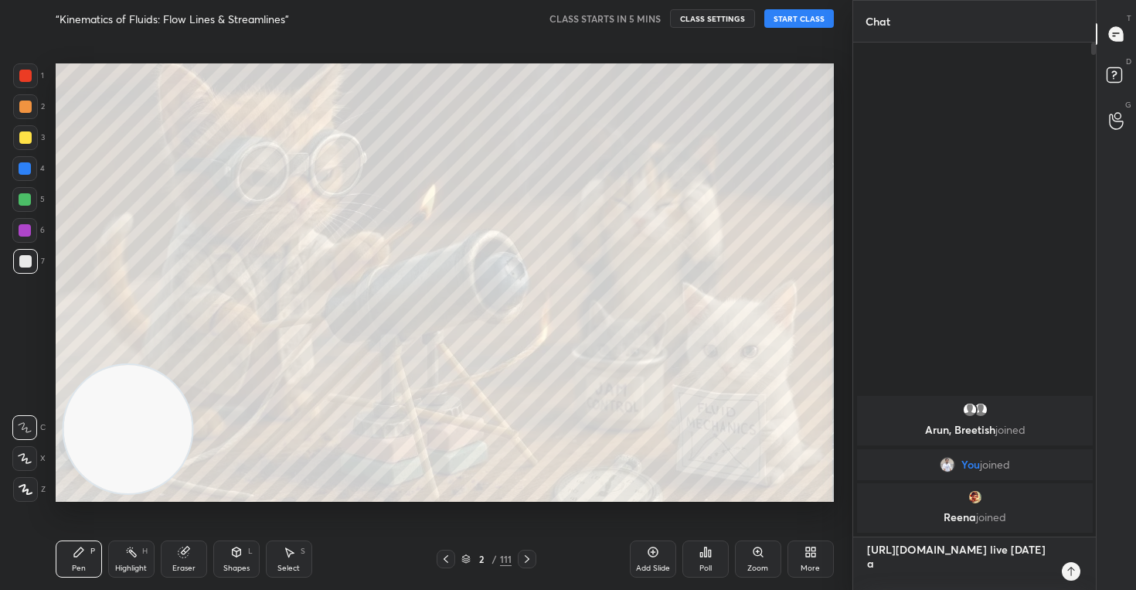
type textarea "x"
type textarea "[URL][DOMAIN_NAME] live [DATE] at"
type textarea "x"
type textarea "[URL][DOMAIN_NAME] live [DATE] at"
type textarea "x"
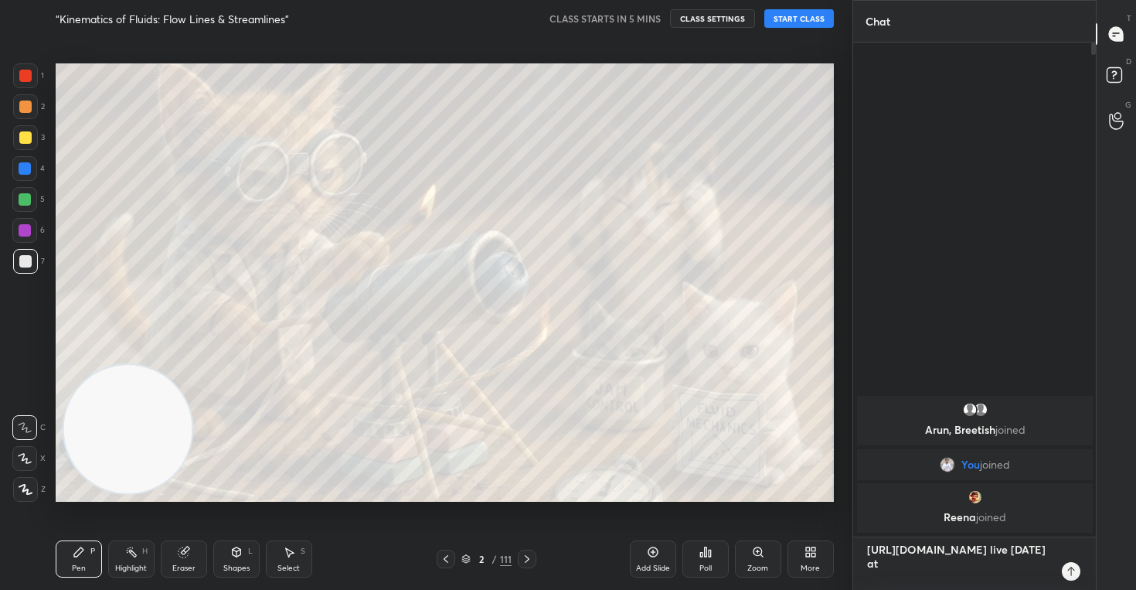
type textarea "[URL][DOMAIN_NAME] live [DATE] at 7"
type textarea "x"
type textarea "[URL][DOMAIN_NAME] live [DATE] at 7:"
type textarea "x"
type textarea "[URL][DOMAIN_NAME] live [DATE] at 7:3"
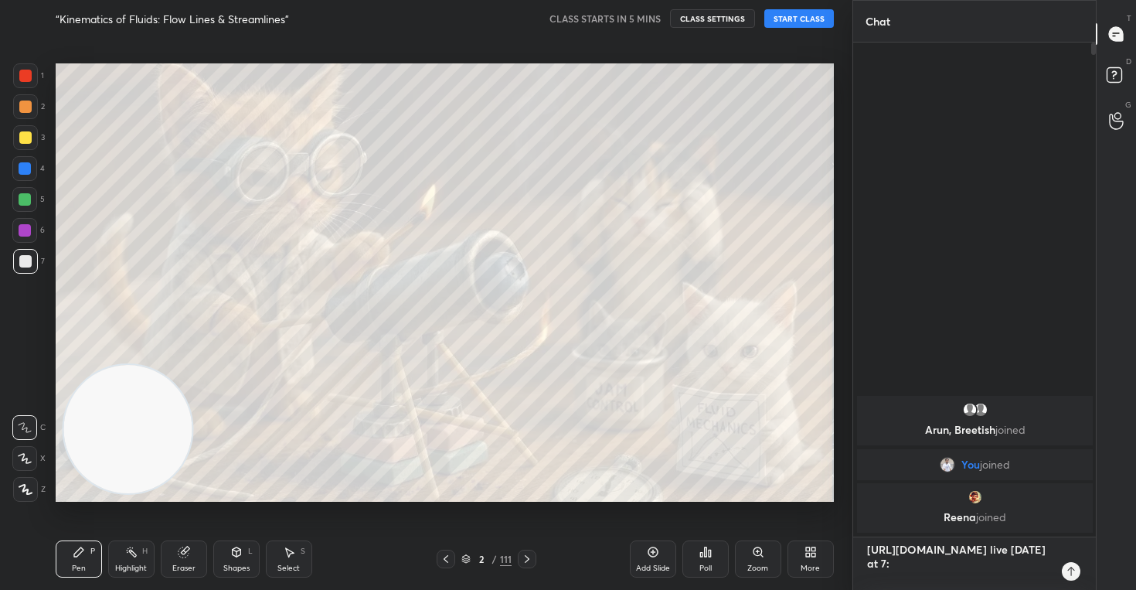
type textarea "x"
type textarea "[URL][DOMAIN_NAME] live [DATE] at 7:30"
type textarea "x"
type textarea "[URL][DOMAIN_NAME] live [DATE] at 7:30"
type textarea "x"
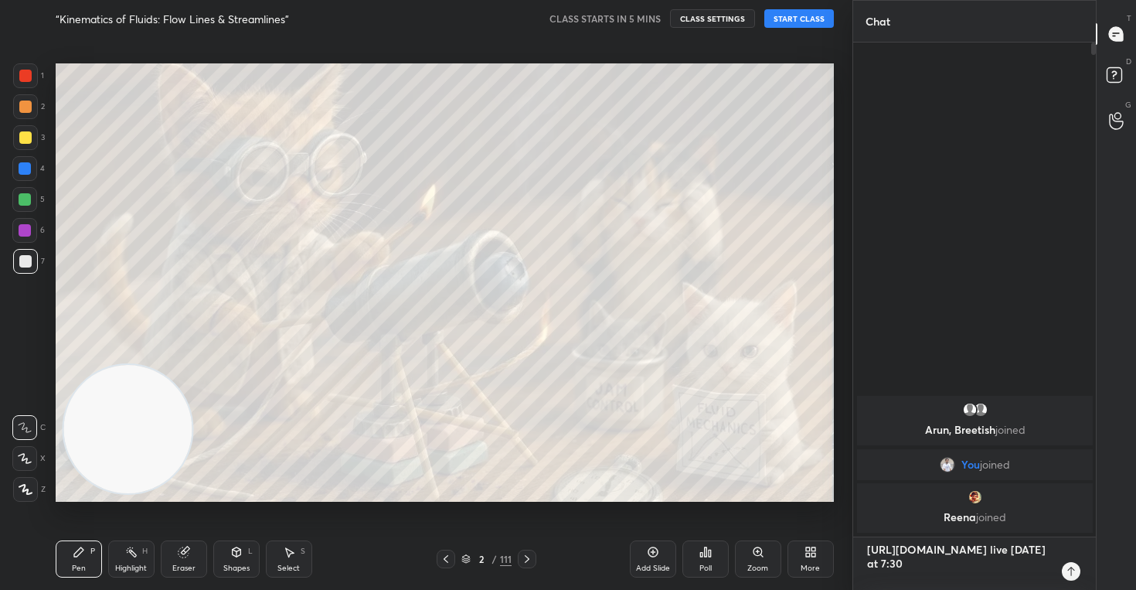
type textarea "[URL][DOMAIN_NAME] live [DATE] at 7:30 p"
type textarea "x"
type textarea "[URL][DOMAIN_NAME] live [DATE] at 7:30 pm"
type textarea "x"
type textarea "[URL][DOMAIN_NAME] live [DATE] at 7:30 pm."
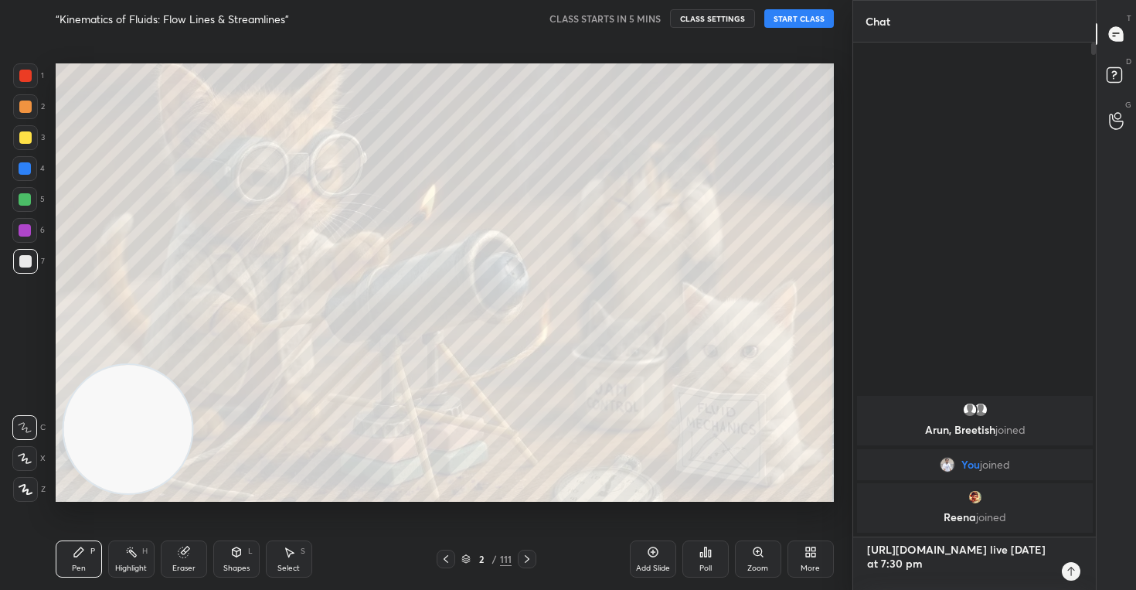
type textarea "x"
type textarea "[URL][DOMAIN_NAME] live [DATE] at 7:30 pm.."
type textarea "x"
type textarea "[URL][DOMAIN_NAME] live [DATE] at 7:30 pm..."
type textarea "x"
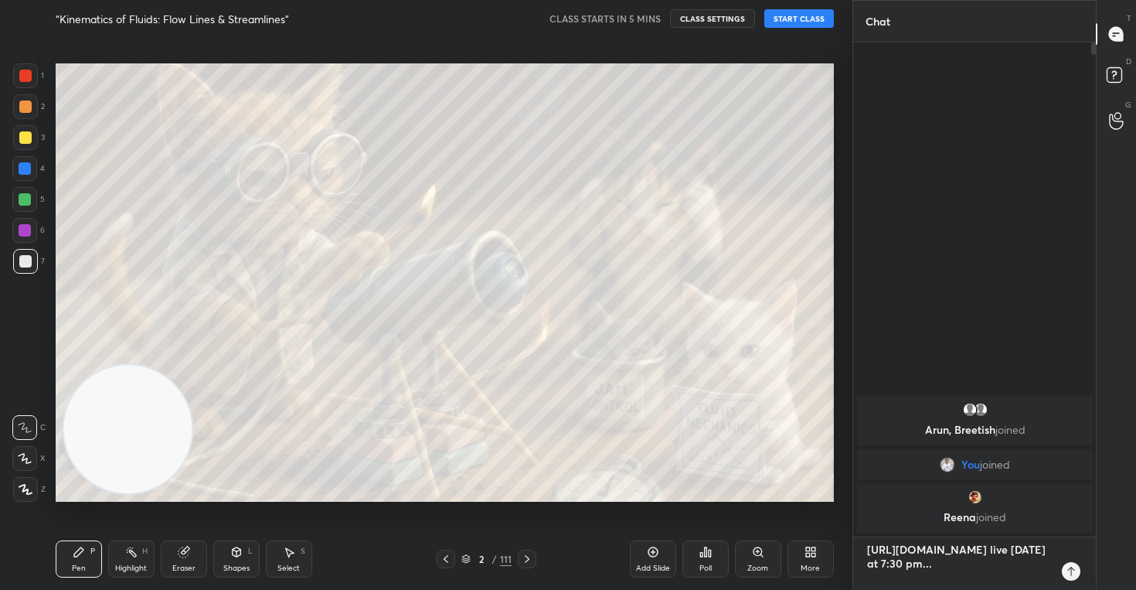
type textarea "[URL][DOMAIN_NAME] live [DATE] at 7:30 pm..."
type textarea "x"
type textarea "[URL][DOMAIN_NAME] live [DATE] at 7:30 pm... w"
type textarea "x"
type textarea "[URL][DOMAIN_NAME] live [DATE] at 7:30 pm... we"
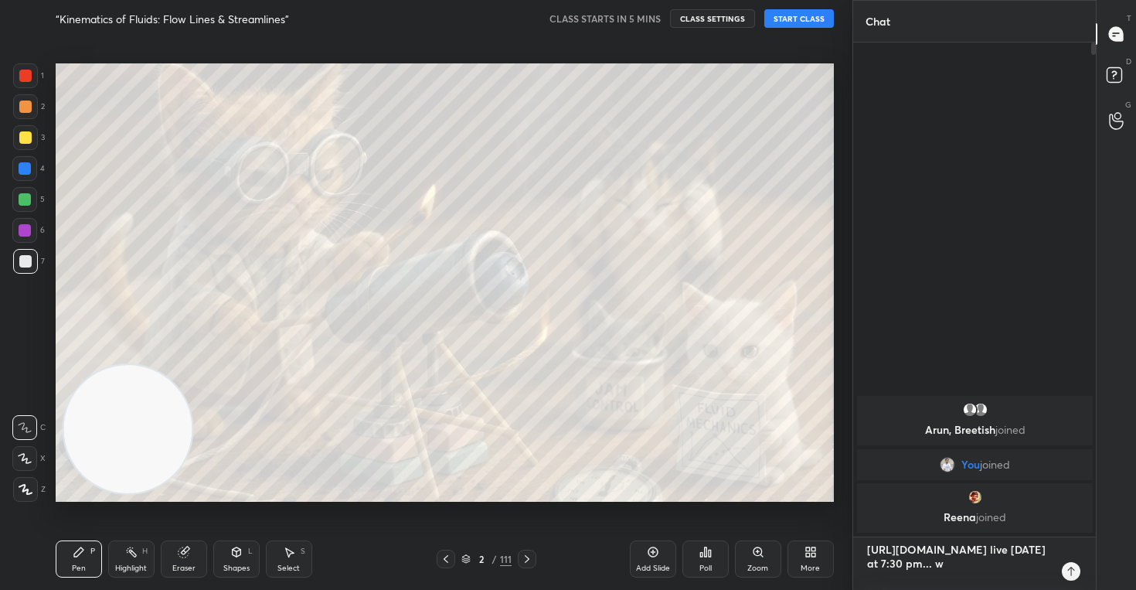
type textarea "x"
type textarea "[URL][DOMAIN_NAME] live [DATE] at 7:30 pm... we"
type textarea "x"
type textarea "[URL][DOMAIN_NAME] live [DATE] at 7:30 pm... we w"
type textarea "x"
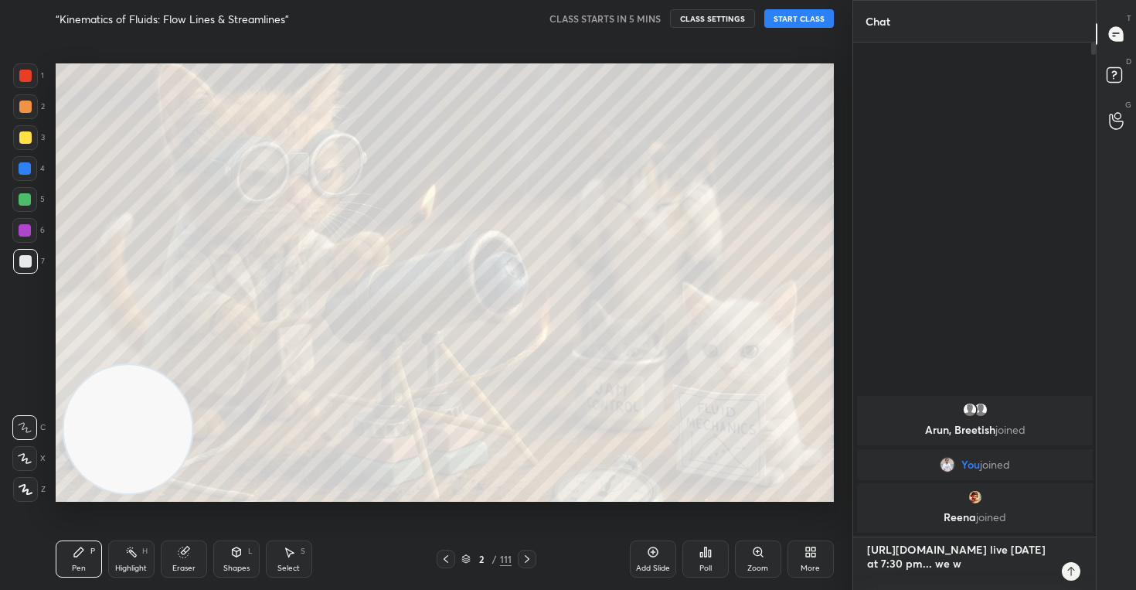
type textarea "[URL][DOMAIN_NAME] live [DATE] at 7:30 pm... we wi"
type textarea "x"
type textarea "[URL][DOMAIN_NAME] live [DATE] at 7:30 pm... we wil"
type textarea "x"
type textarea "[URL][DOMAIN_NAME] live [DATE] at 7:30 pm... we will"
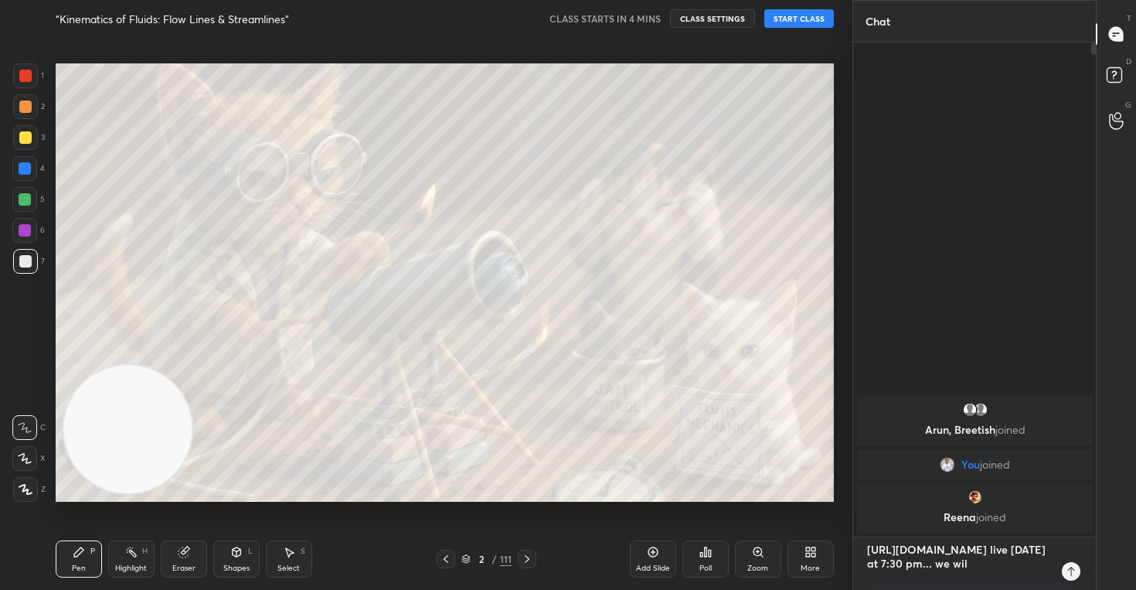
type textarea "x"
type textarea "[URL][DOMAIN_NAME] live [DATE] at 7:30 pm... we will"
type textarea "x"
type textarea "[URL][DOMAIN_NAME] live [DATE] at 7:30 pm... we will b"
type textarea "x"
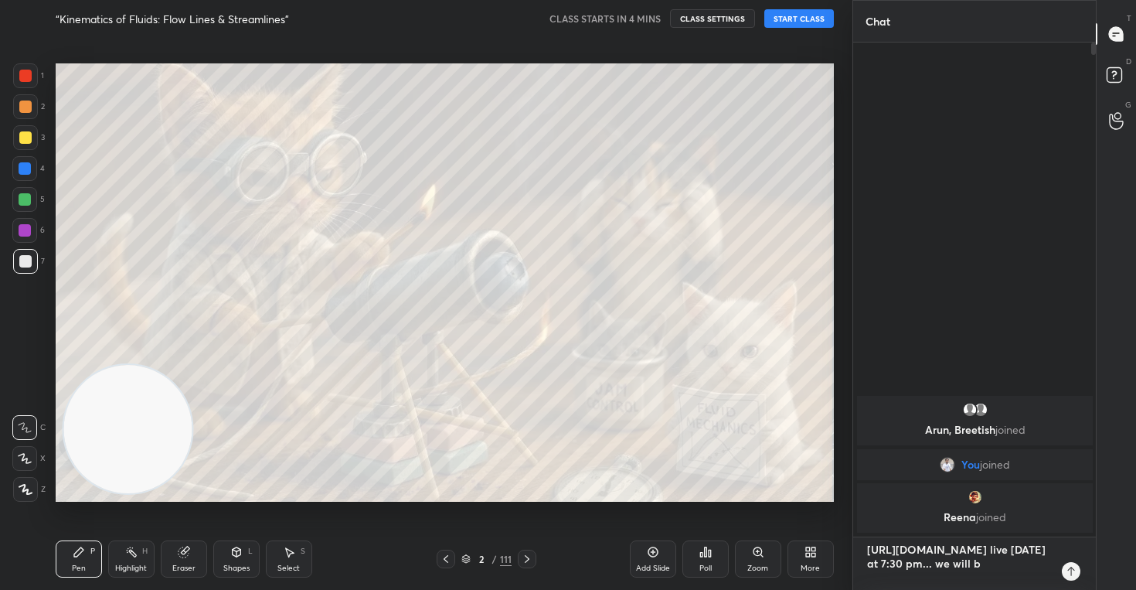
type textarea "[URL][DOMAIN_NAME] live [DATE] at 7:30 pm... we will be"
type textarea "x"
type textarea "[URL][DOMAIN_NAME] live [DATE] at 7:30 pm... we will be"
type textarea "x"
type textarea "[URL][DOMAIN_NAME] live [DATE] at 7:30 pm... we will be d"
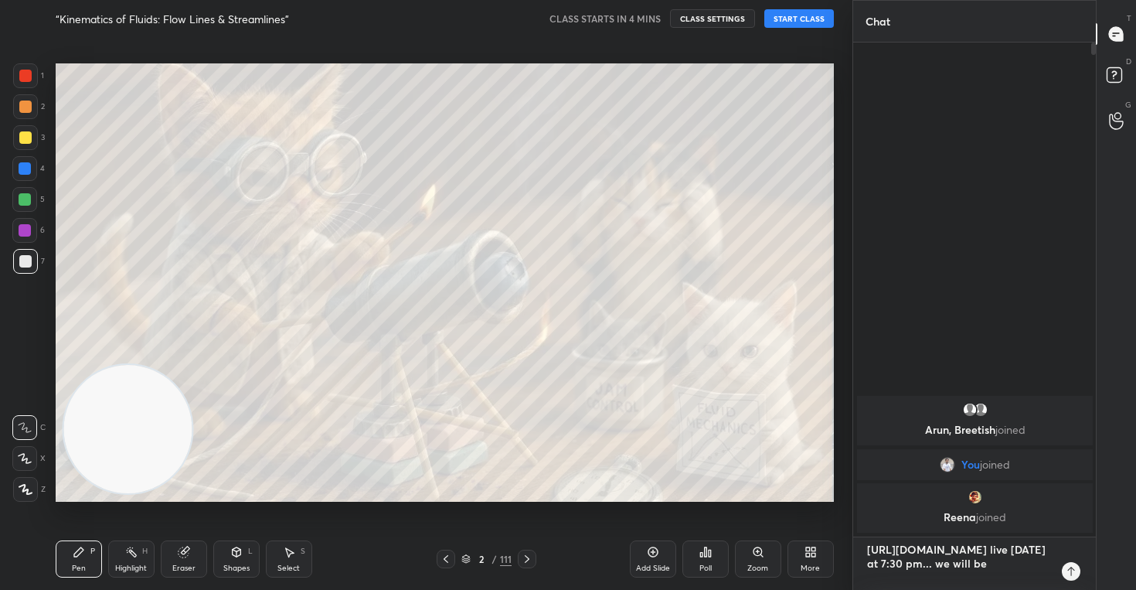
type textarea "x"
type textarea "[URL][DOMAIN_NAME] live [DATE] at 7:30 pm... we will be di"
type textarea "x"
type textarea "[URL][DOMAIN_NAME] live [DATE] at 7:30 pm... we will be dis"
type textarea "x"
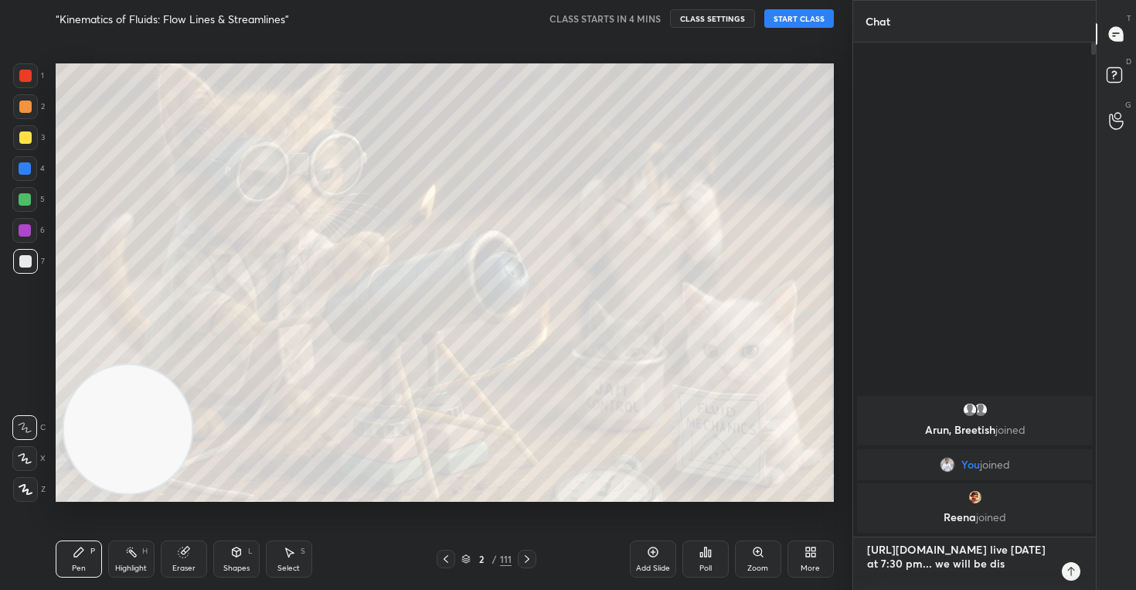
type textarea "[URL][DOMAIN_NAME] live [DATE] at 7:30 pm... we will be disc"
type textarea "x"
type textarea "[URL][DOMAIN_NAME] live [DATE] at 7:30 pm... we will be discu"
type textarea "x"
type textarea "[URL][DOMAIN_NAME] live [DATE] at 7:30 pm... we will be discus"
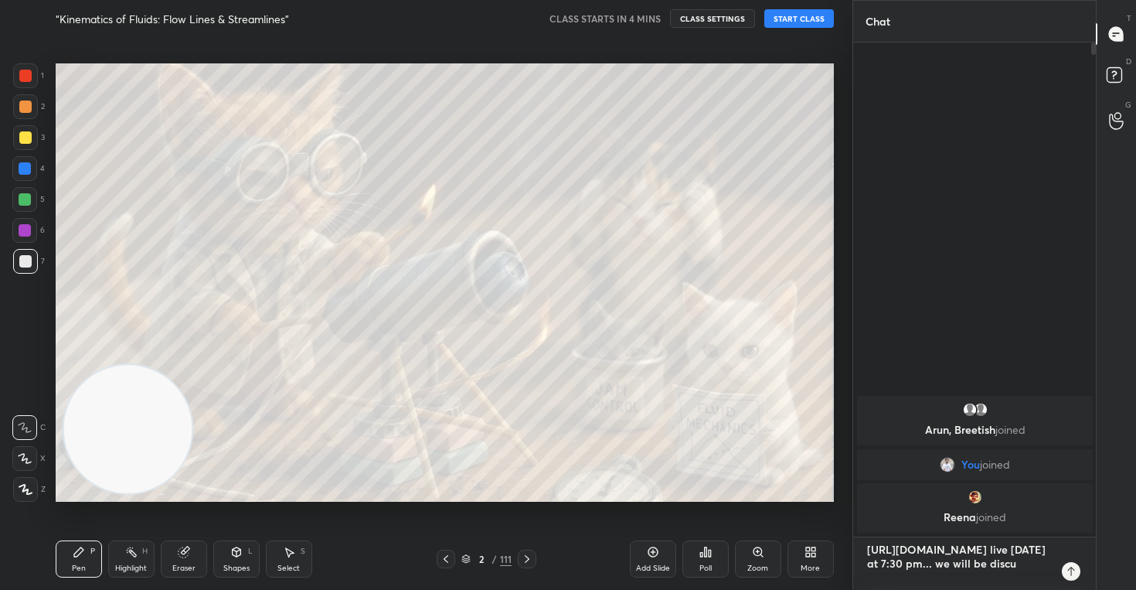
type textarea "x"
type textarea "[URL][DOMAIN_NAME] live [DATE] at 7:30 pm... we will be discuss"
type textarea "x"
type textarea "[URL][DOMAIN_NAME] live [DATE] at 7:30 pm... we will be discussi"
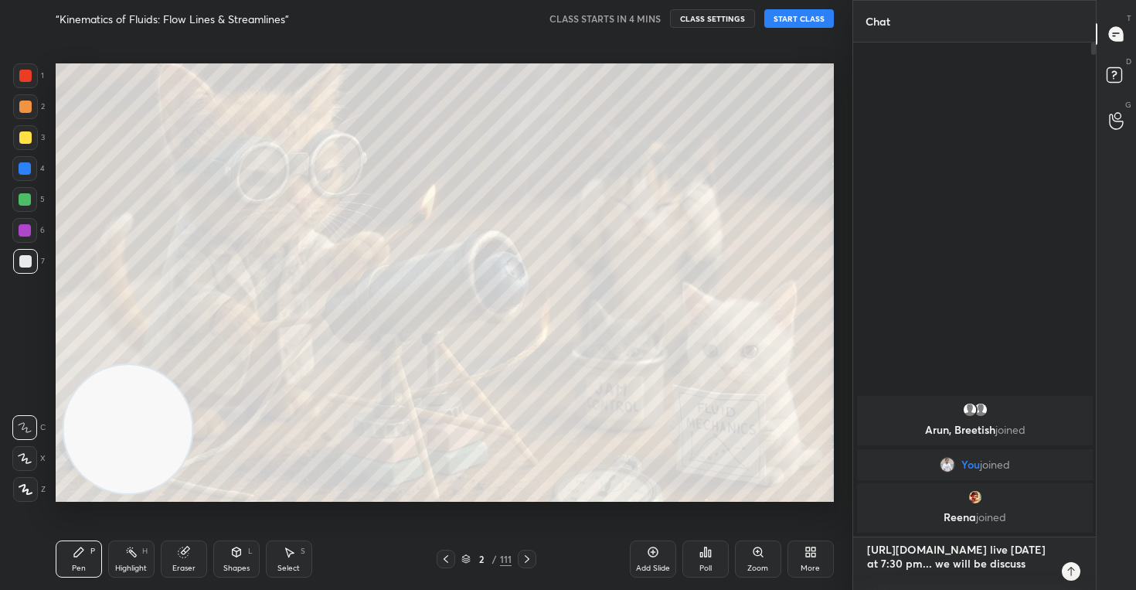
type textarea "x"
type textarea "[URL][DOMAIN_NAME] live [DATE] at 7:30 pm... we will be discussin"
type textarea "x"
type textarea "[URL][DOMAIN_NAME] live [DATE] at 7:30 pm... we will be discussing"
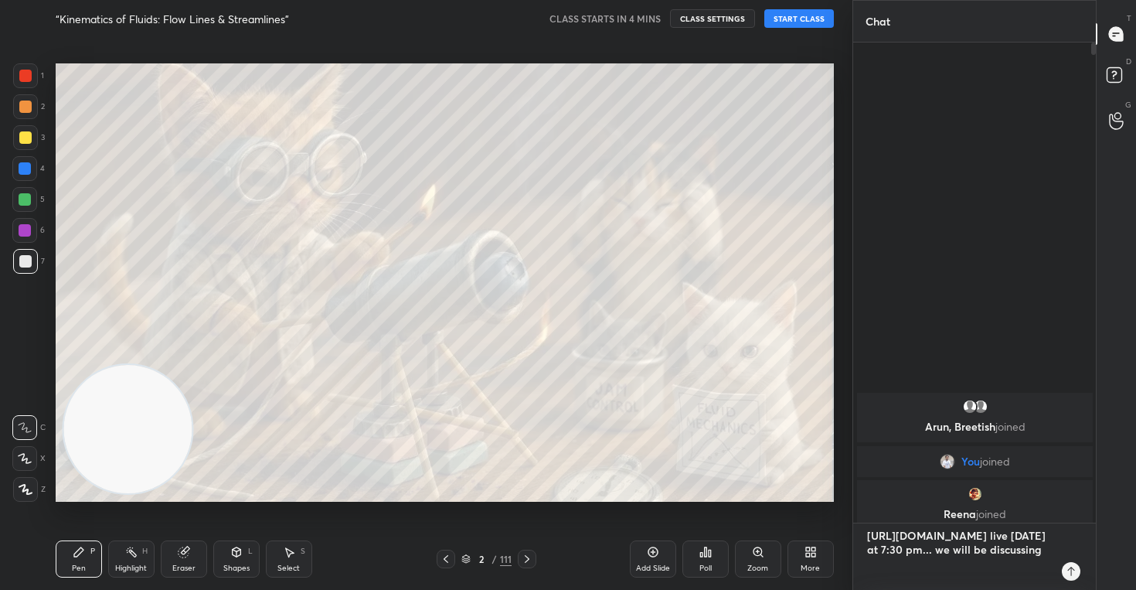
type textarea "x"
type textarea "[URL][DOMAIN_NAME] live [DATE] at 7:30 pm... we will be discussing"
type textarea "x"
type textarea "[URL][DOMAIN_NAME] live [DATE] at 7:30 pm... we will be discussing F"
type textarea "x"
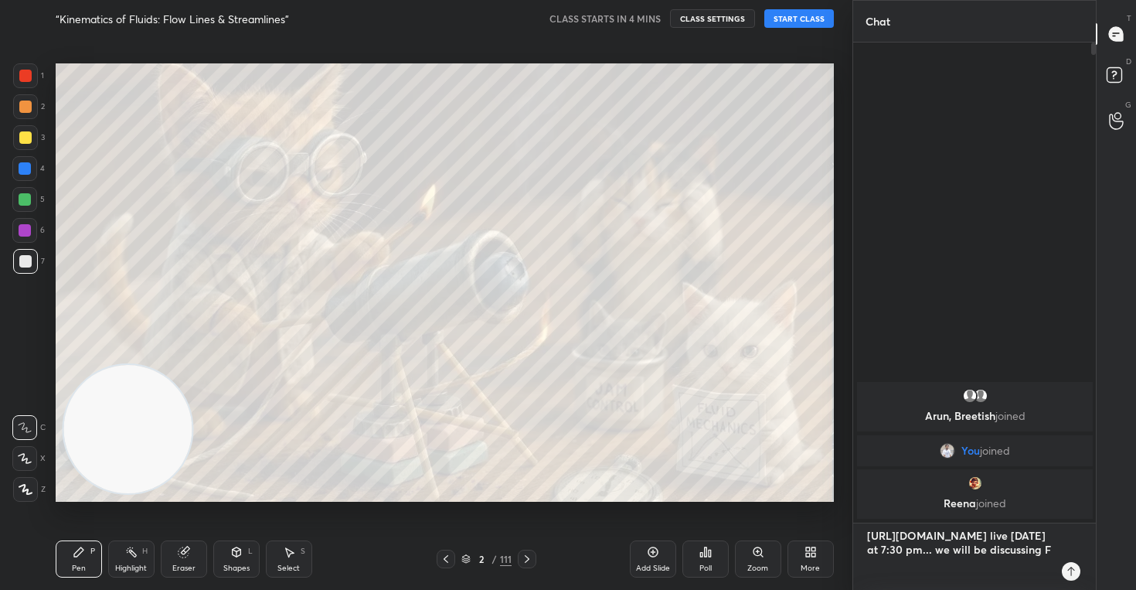
type textarea "[URL][DOMAIN_NAME] live [DATE] at 7:30 pm... we will be discussing Fl"
type textarea "x"
type textarea "[URL][DOMAIN_NAME] live [DATE] at 7:30 pm... we will be discussing Flu"
type textarea "x"
type textarea "[URL][DOMAIN_NAME] live [DATE] at 7:30 pm... we will be discussing Flui"
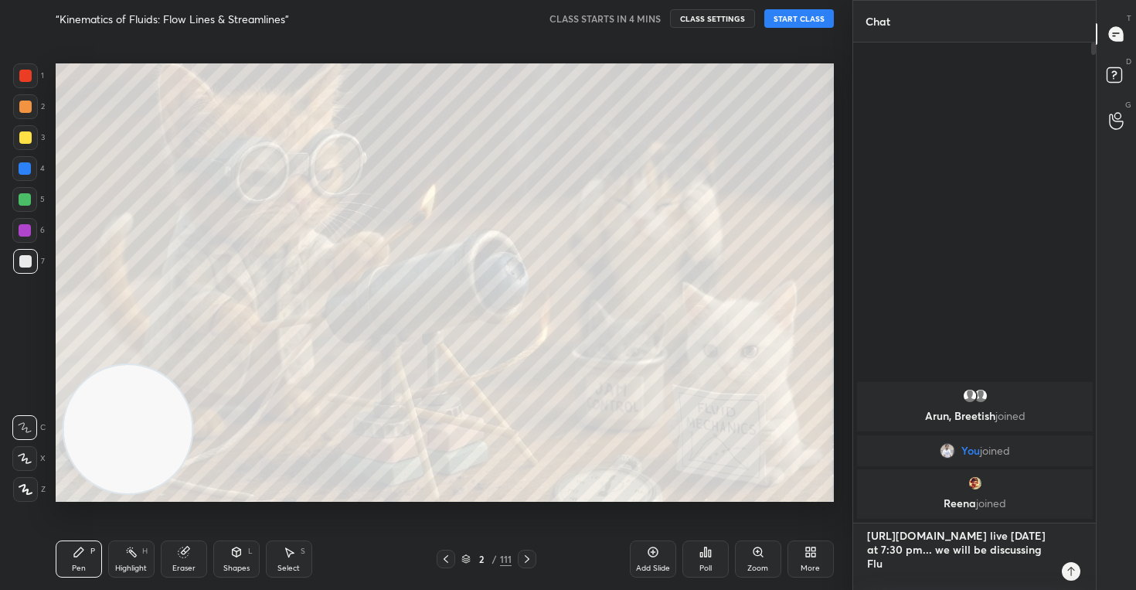
type textarea "x"
type textarea "[URL][DOMAIN_NAME] live [DATE] at 7:30 pm... we will be discussing Fluid"
type textarea "x"
type textarea "[URL][DOMAIN_NAME] live [DATE] at 7:30 pm... we will be discussing Fluid"
type textarea "x"
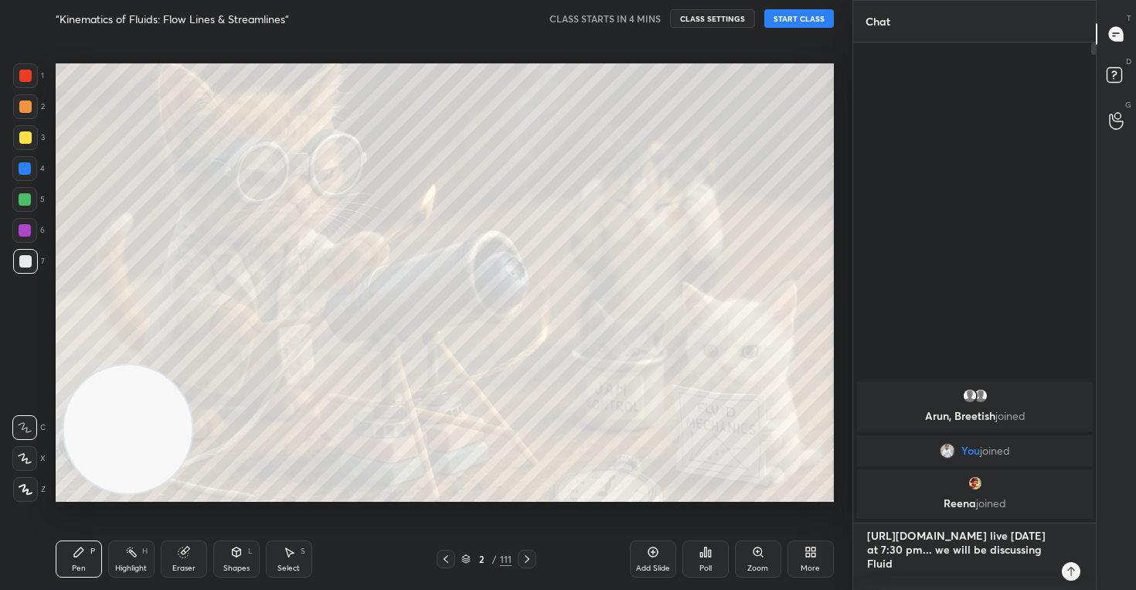
type textarea "[URL][DOMAIN_NAME] live [DATE] at 7:30 pm... we will be discussing Fluid M"
type textarea "x"
type textarea "[URL][DOMAIN_NAME] live [DATE] at 7:30 pm... we will be discussing Fluid Me"
type textarea "x"
type textarea "[URL][DOMAIN_NAME] live [DATE] at 7:30 pm... we will be discussing Fluid Mec"
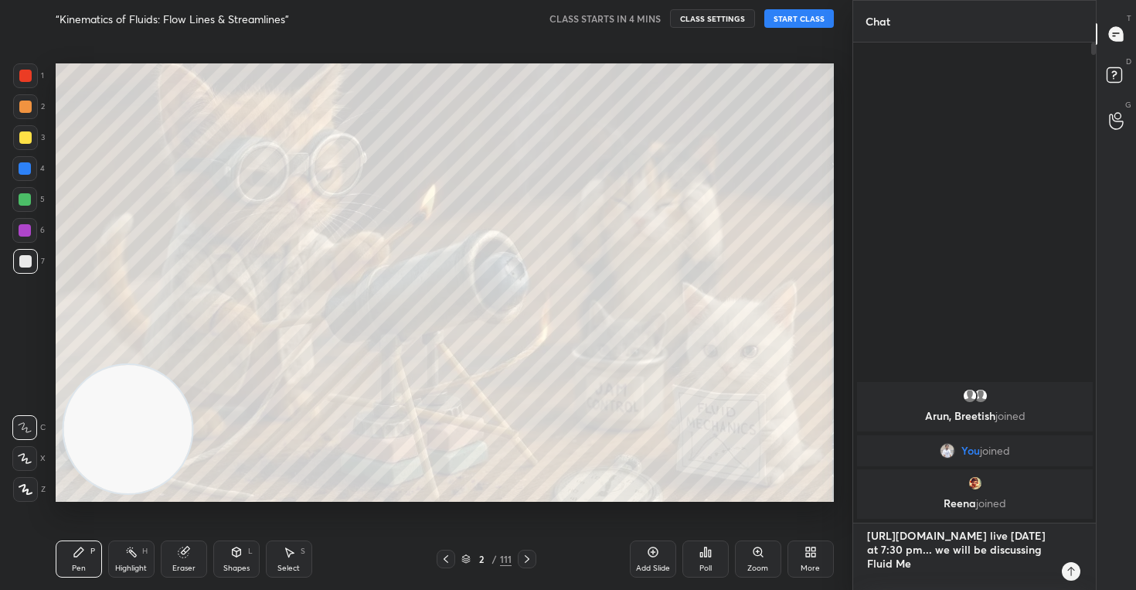
type textarea "x"
type textarea "[URL][DOMAIN_NAME] live [DATE] at 7:30 pm... we will be discussing Fluid Mech"
type textarea "x"
type textarea "[URL][DOMAIN_NAME] live [DATE] at 7:30 pm... we will be discussing Fluid Mecha"
type textarea "x"
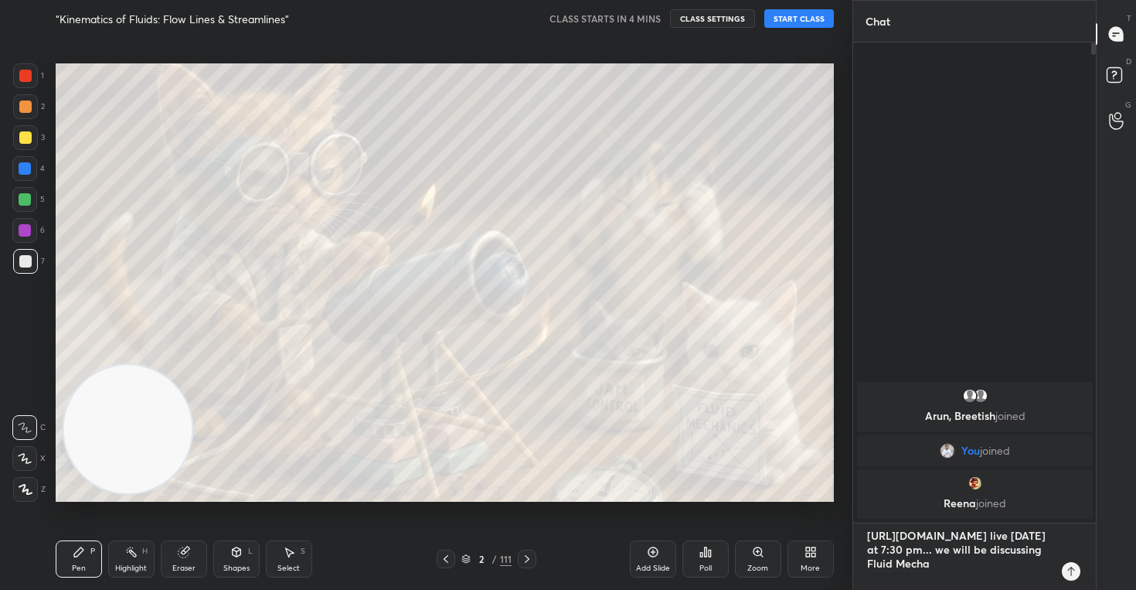
type textarea "[URL][DOMAIN_NAME] live [DATE] at 7:30 pm... we will be discussing Fluid Mechan"
type textarea "x"
type textarea "[URL][DOMAIN_NAME] live [DATE] at 7:30 pm... we will be discussing Fluid Mechani"
type textarea "x"
type textarea "[URL][DOMAIN_NAME] live [DATE] at 7:30 pm... we will be discussing Fluid Mechan…"
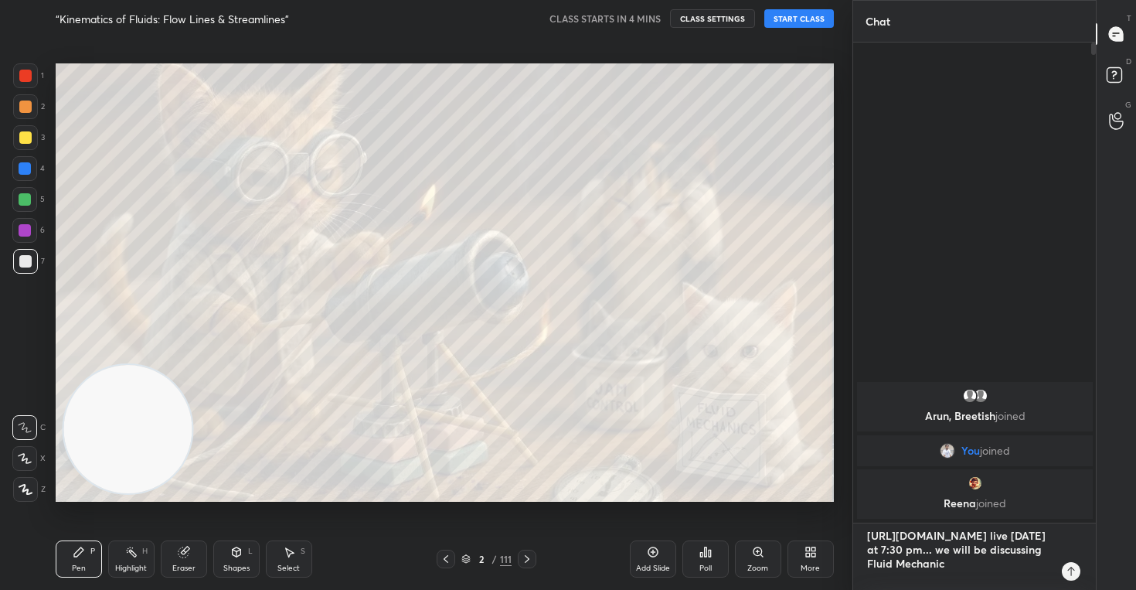
type textarea "x"
type textarea "[URL][DOMAIN_NAME] live [DATE] at 7:30 pm... we will be discussing Fluid Mechan…"
type textarea "x"
type textarea "[URL][DOMAIN_NAME] live [DATE] at 7:30 pm... we will be discussing Fluid Mechan…"
type textarea "x"
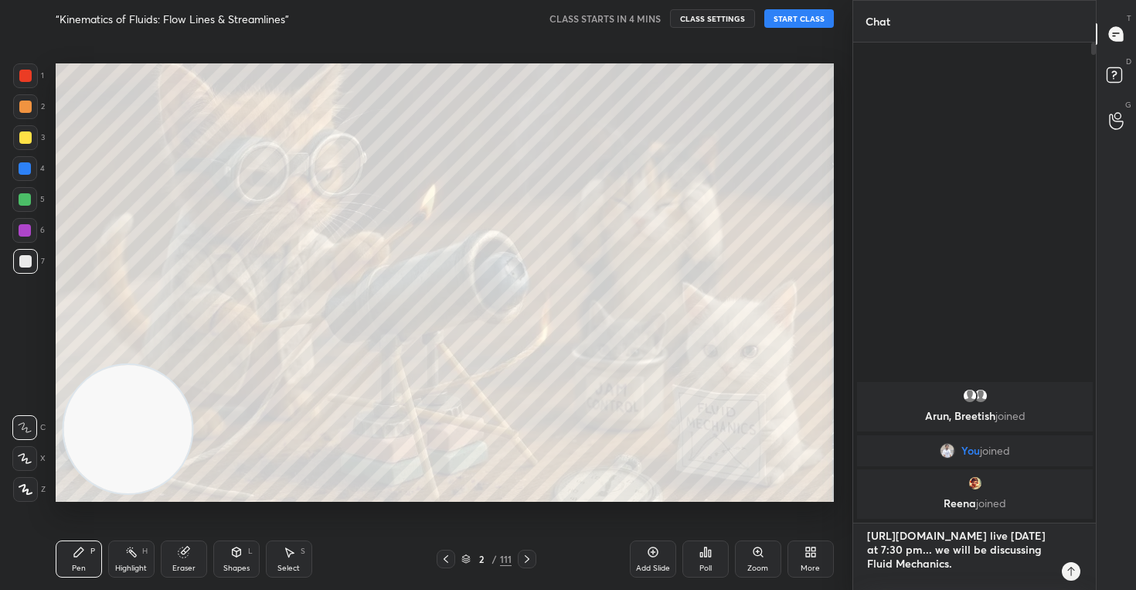
type textarea "[URL][DOMAIN_NAME] live [DATE] at 7:30 pm... we will be discussing Fluid Mechan…"
type textarea "x"
type textarea "[URL][DOMAIN_NAME] live [DATE] at 7:30 pm... we will be discussing Fluid Mechan…"
type textarea "x"
type textarea "[URL][DOMAIN_NAME] live [DATE] at 7:30 pm... we will be discussing Fluid Mechan…"
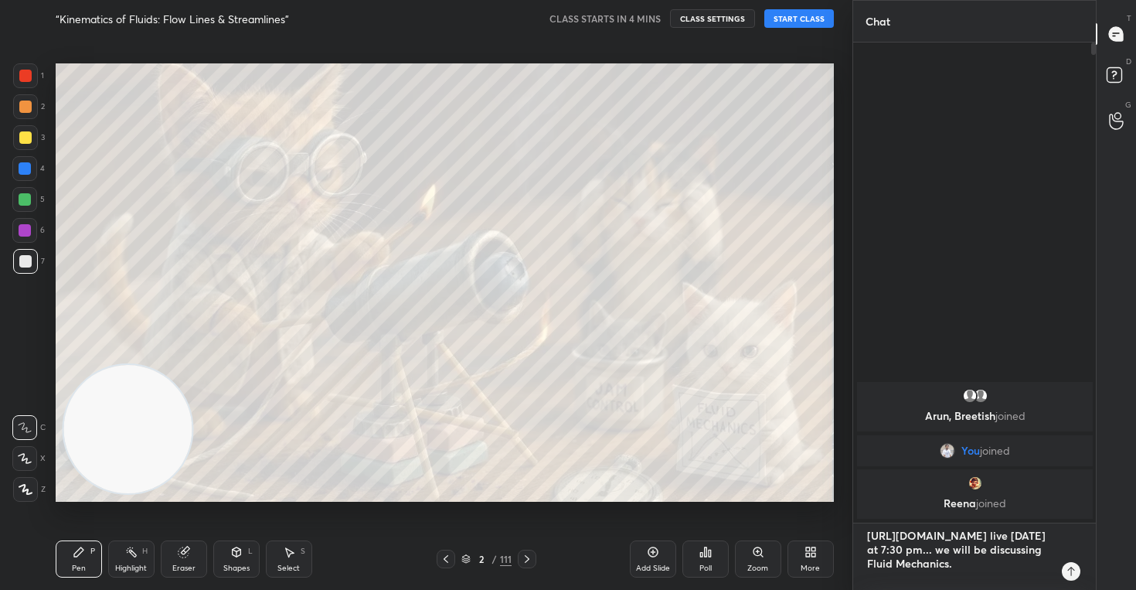
type textarea "x"
type textarea "[URL][DOMAIN_NAME] live [DATE] at 7:30 pm... we will be discussing Fluid Mechan…"
type textarea "x"
type textarea "[URL][DOMAIN_NAME] live [DATE] at 7:30 pm... we will be discussing Fluid Mechani"
type textarea "x"
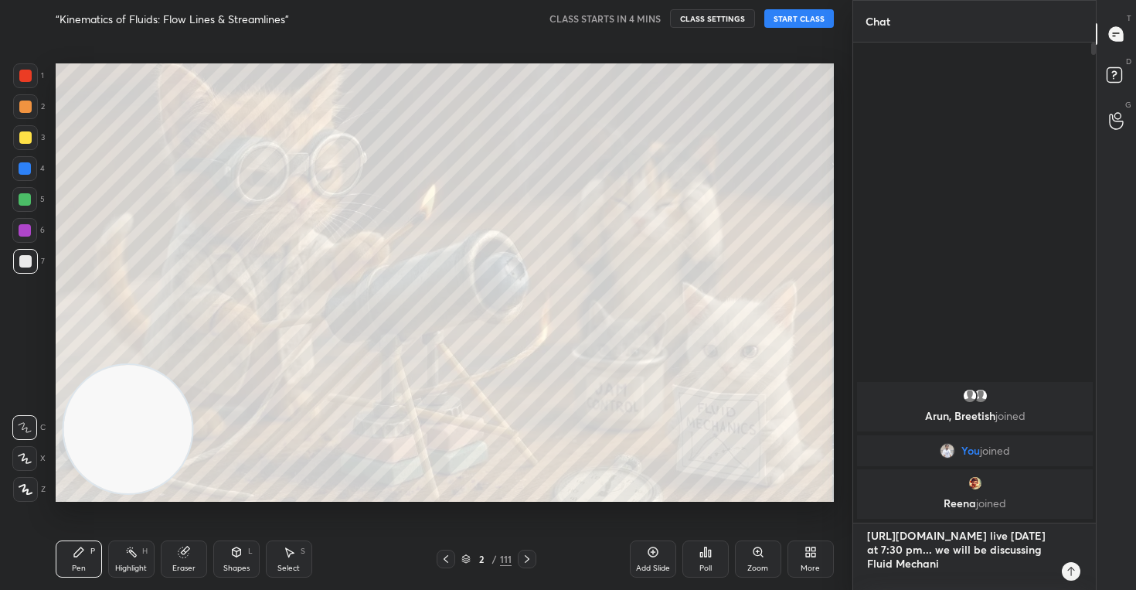
type textarea "[URL][DOMAIN_NAME] live [DATE] at 7:30 pm... we will be discussing Fluid Mechan"
type textarea "x"
type textarea "[URL][DOMAIN_NAME] live [DATE] at 7:30 pm... we will be discussing Fluid Mecha"
type textarea "x"
type textarea "[URL][DOMAIN_NAME] live [DATE] at 7:30 pm... we will be discussing Fluid Mech"
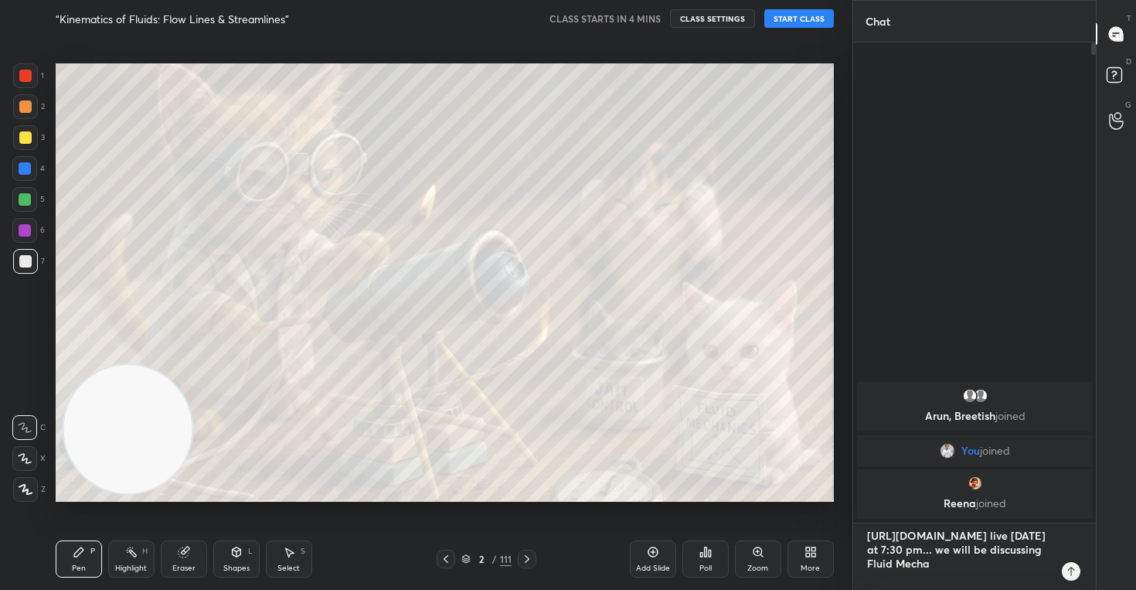
type textarea "x"
type textarea "[URL][DOMAIN_NAME] live [DATE] at 7:30 pm... we will be discussing Fluid Mec"
type textarea "x"
type textarea "[URL][DOMAIN_NAME] live [DATE] at 7:30 pm... we will be discussing Fluid Me"
type textarea "x"
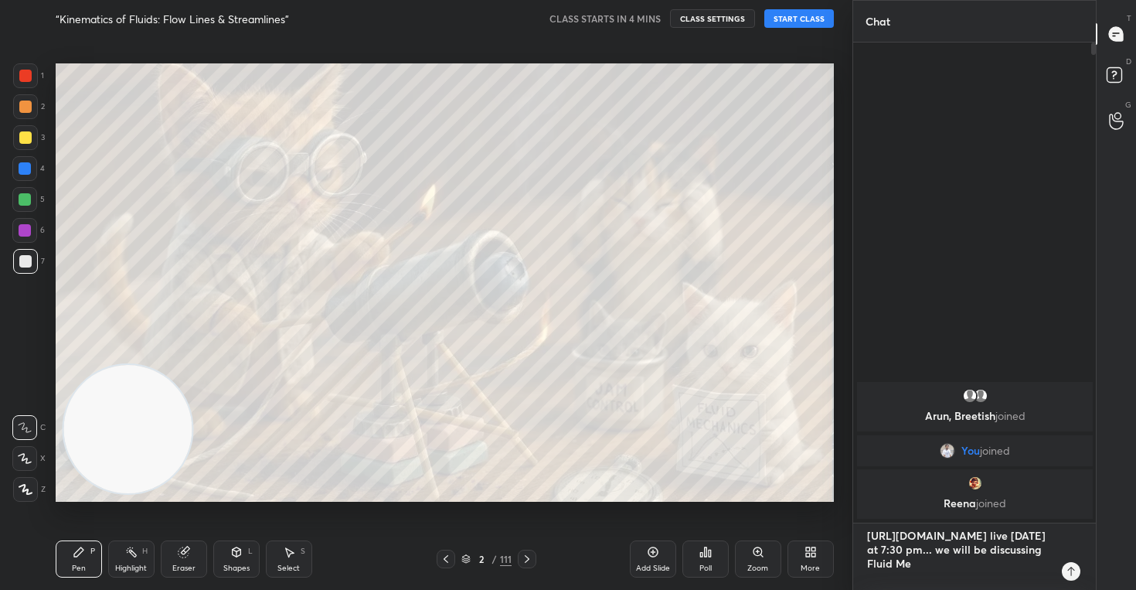
type textarea "[URL][DOMAIN_NAME] live [DATE] at 7:30 pm... we will be discussing Fluid M"
type textarea "x"
type textarea "[URL][DOMAIN_NAME] live [DATE] at 7:30 pm... we will be discussing Fluid"
type textarea "x"
type textarea "[URL][DOMAIN_NAME] live [DATE] at 7:30 pm... we will be discussing Fluid"
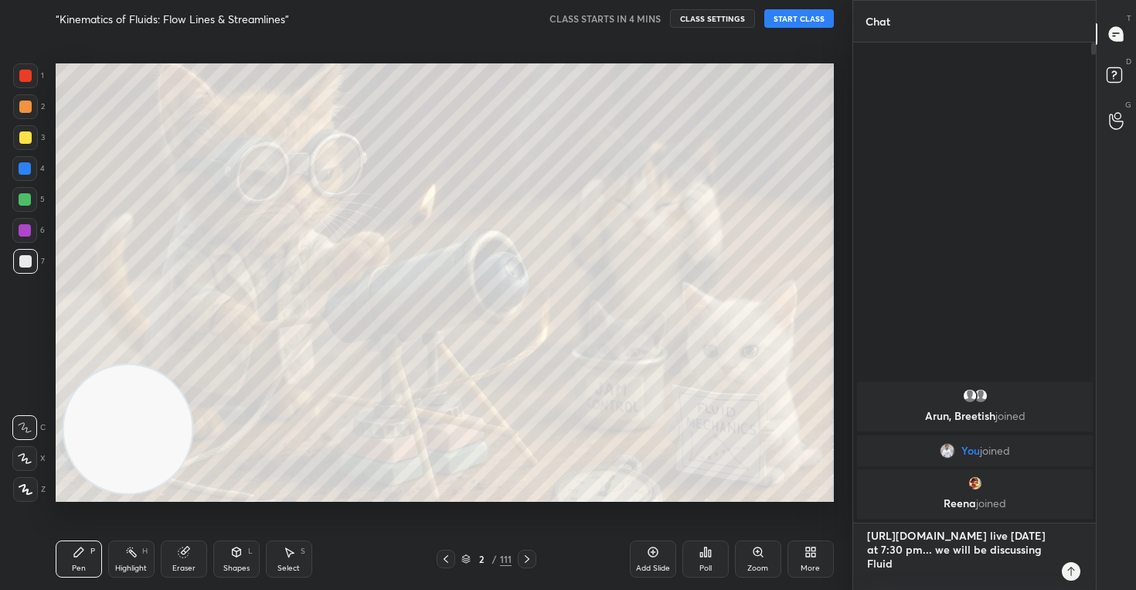
type textarea "x"
type textarea "[URL][DOMAIN_NAME] live [DATE] at 7:30 pm... we will be discussing Flui"
type textarea "x"
type textarea "[URL][DOMAIN_NAME] live [DATE] at 7:30 pm... we will be discussing Flu"
type textarea "x"
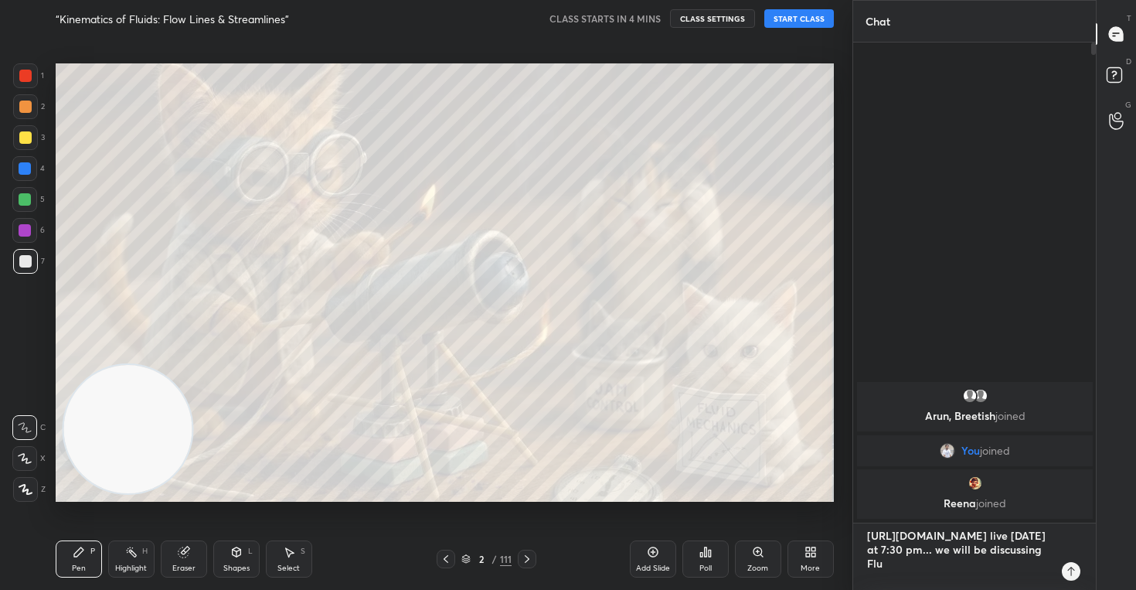
type textarea "[URL][DOMAIN_NAME] live [DATE] at 7:30 pm... we will be discussing Fl"
type textarea "x"
type textarea "[URL][DOMAIN_NAME] live [DATE] at 7:30 pm... we will be discussing F"
type textarea "x"
type textarea "[URL][DOMAIN_NAME] live [DATE] at 7:30 pm... we will be discussing"
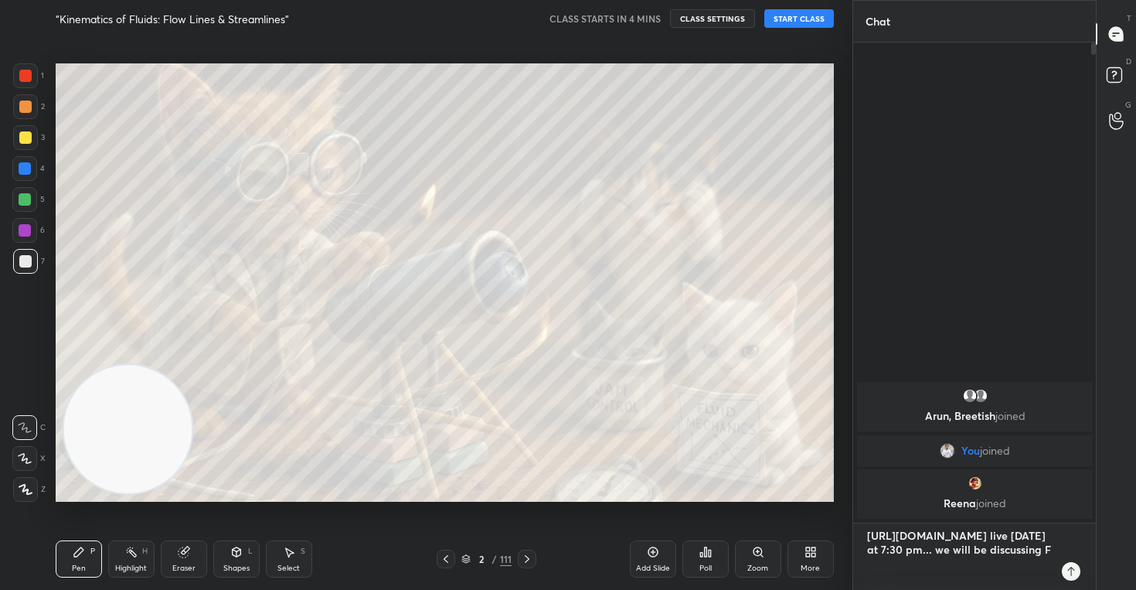
type textarea "x"
type textarea "[URL][DOMAIN_NAME] live [DATE] at 7:30 pm... we will be discussing s"
type textarea "x"
type textarea "[URL][DOMAIN_NAME] live [DATE] at 7:30 pm... we will be discussing st"
type textarea "x"
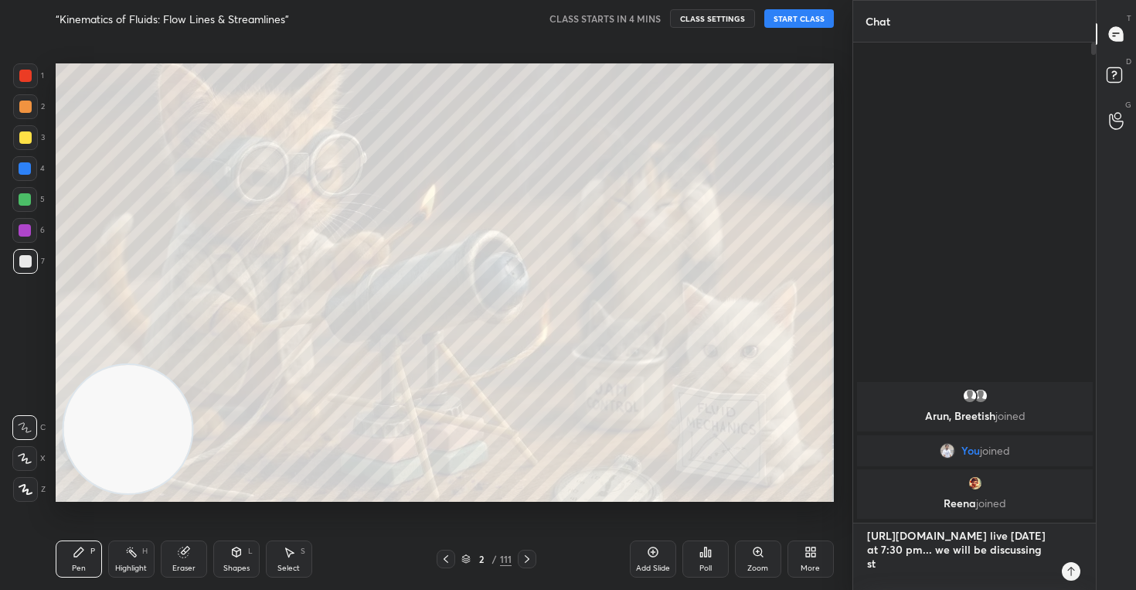
type textarea "[URL][DOMAIN_NAME] live [DATE] at 7:30 pm... we will be discussing sta"
type textarea "x"
type textarea "[URL][DOMAIN_NAME] live [DATE] at 7:30 pm... we will be discussing stat"
type textarea "x"
type textarea "[URL][DOMAIN_NAME] live [DATE] at 7:30 pm... we will be discussing stati"
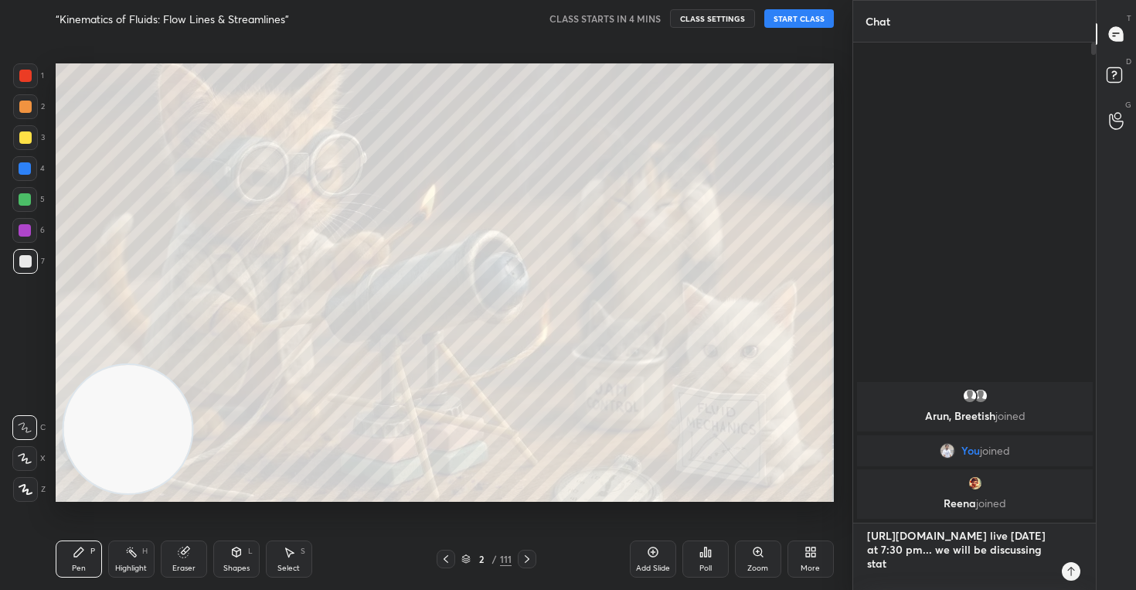
type textarea "x"
type textarea "[URL][DOMAIN_NAME] live [DATE] at 7:30 pm... we will be discussing statis"
type textarea "x"
type textarea "[URL][DOMAIN_NAME] live [DATE] at 7:30 pm... we will be discussing statist"
type textarea "x"
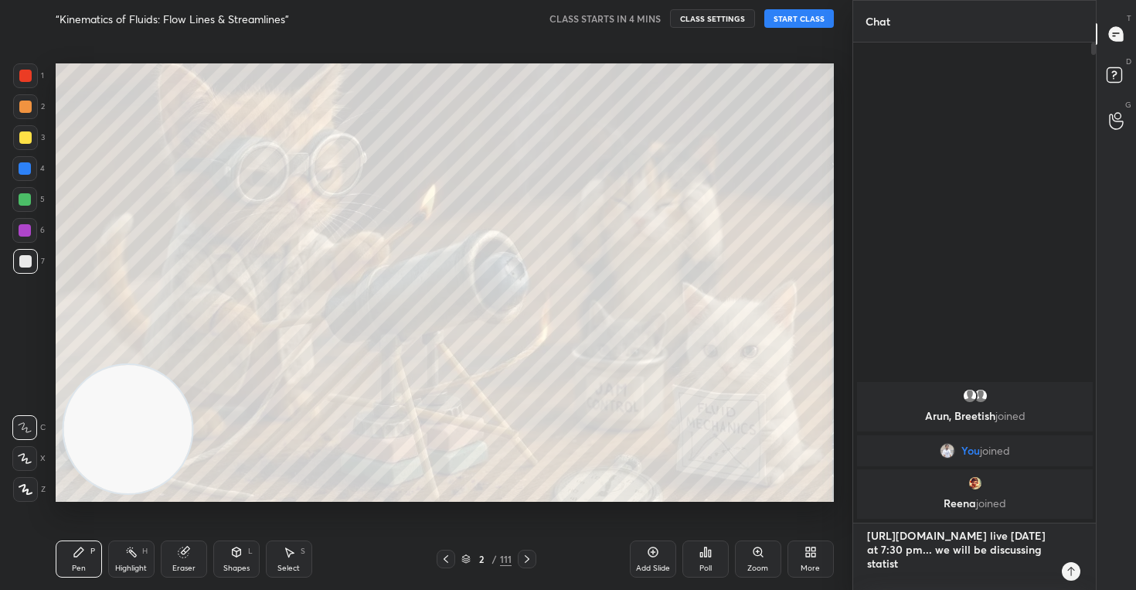
type textarea "[URL][DOMAIN_NAME] live [DATE] at 7:30 pm... we will be discussing statisti"
type textarea "x"
type textarea "[URL][DOMAIN_NAME] live [DATE] at 7:30 pm... we will be discussing statistic"
type textarea "x"
type textarea "[URL][DOMAIN_NAME] live [DATE] at 7:30 pm... we will be discussing statistica"
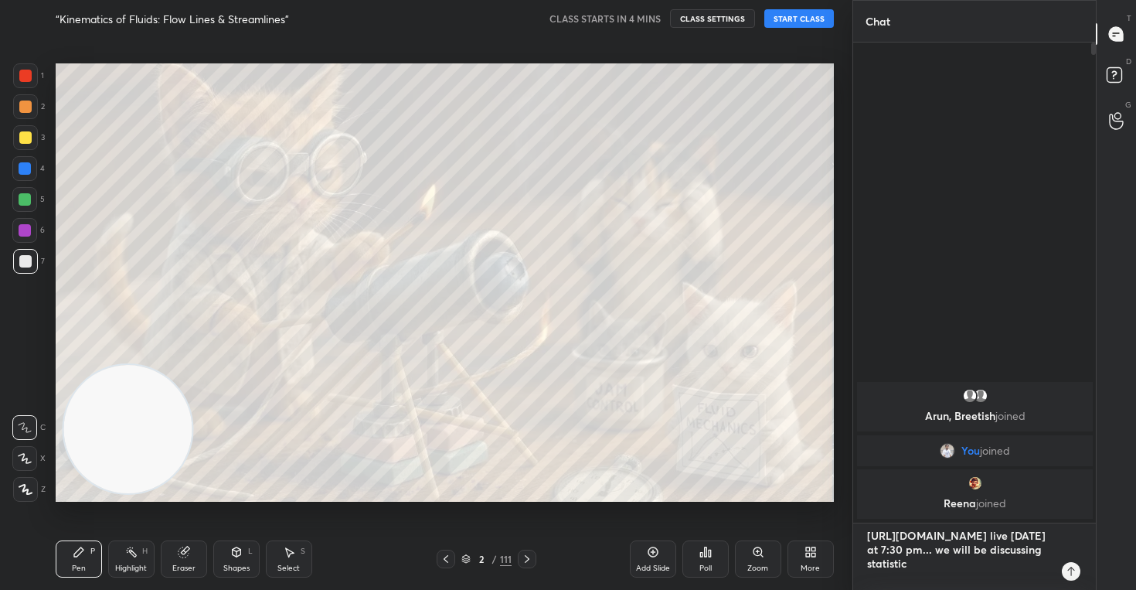
type textarea "x"
type textarea "[URL][DOMAIN_NAME] live [DATE] at 7:30 pm... we will be discussing statistical"
type textarea "x"
type textarea "[URL][DOMAIN_NAME] live [DATE] at 7:30 pm... we will be discussing statistical"
type textarea "x"
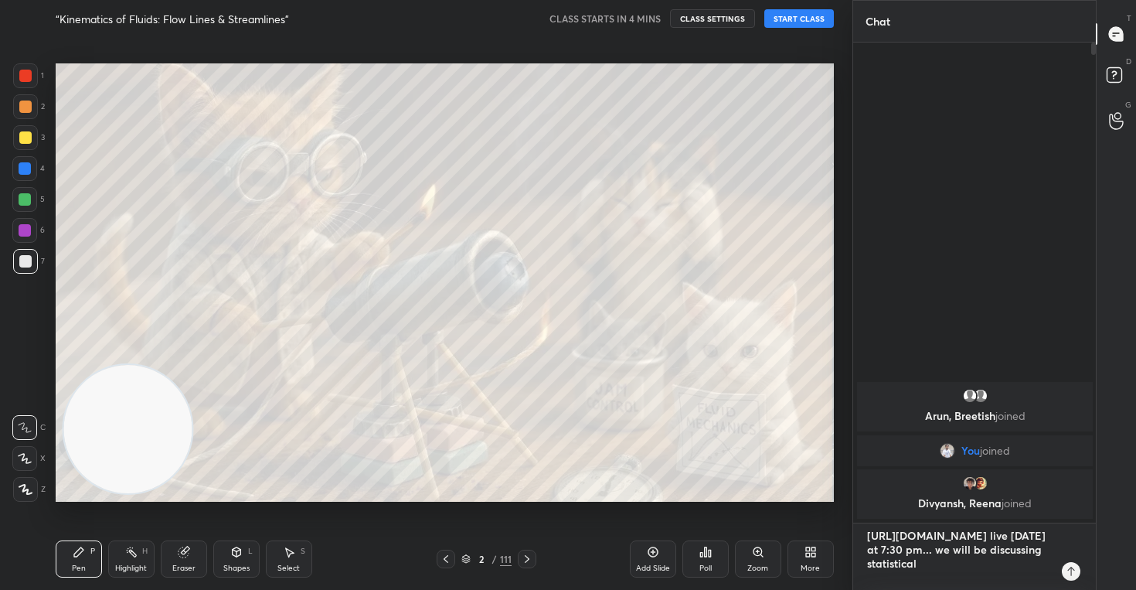
type textarea "[URL][DOMAIN_NAME] live [DATE] at 7:30 pm... we will be discussing statistical m"
type textarea "x"
type textarea "[URL][DOMAIN_NAME] live [DATE] at 7:30 pm... we will be discussing statistical …"
type textarea "x"
type textarea "[URL][DOMAIN_NAME] live [DATE] at 7:30 pm... we will be discussing statistical …"
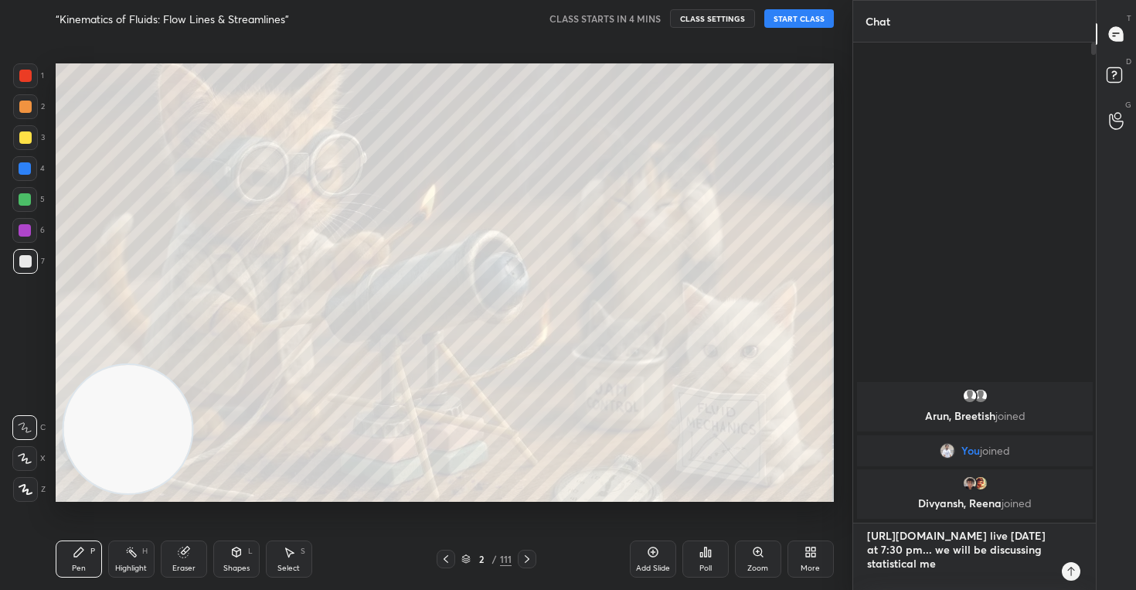
type textarea "x"
type textarea "[URL][DOMAIN_NAME] live [DATE] at 7:30 pm... we will be discussing statistical …"
type textarea "x"
type textarea "[URL][DOMAIN_NAME] live [DATE] at 7:30 pm... we will be discussing statistical …"
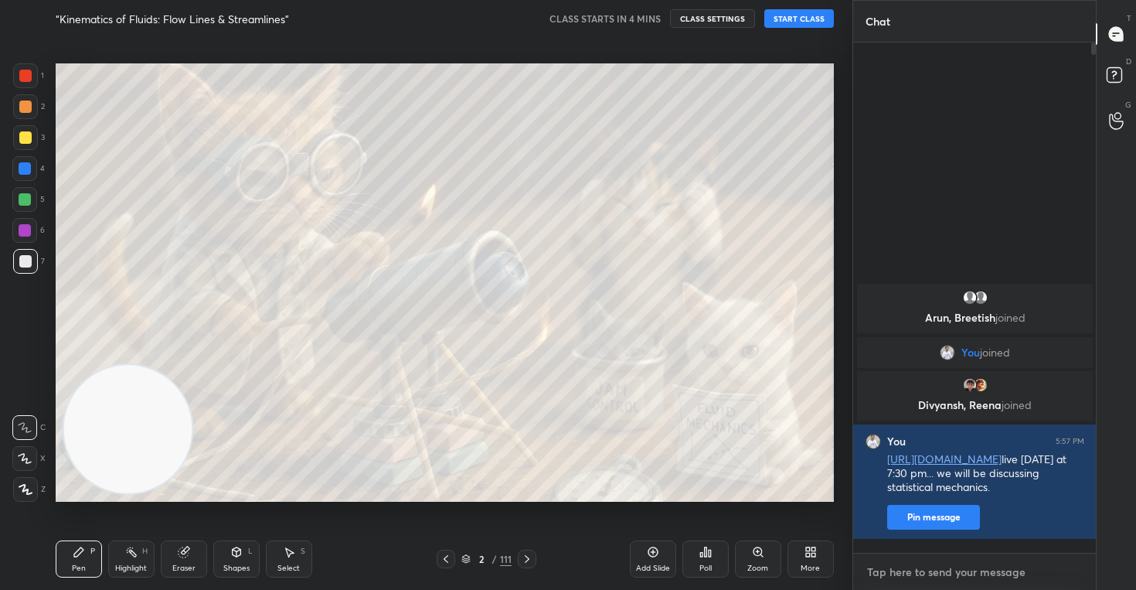
scroll to position [505, 238]
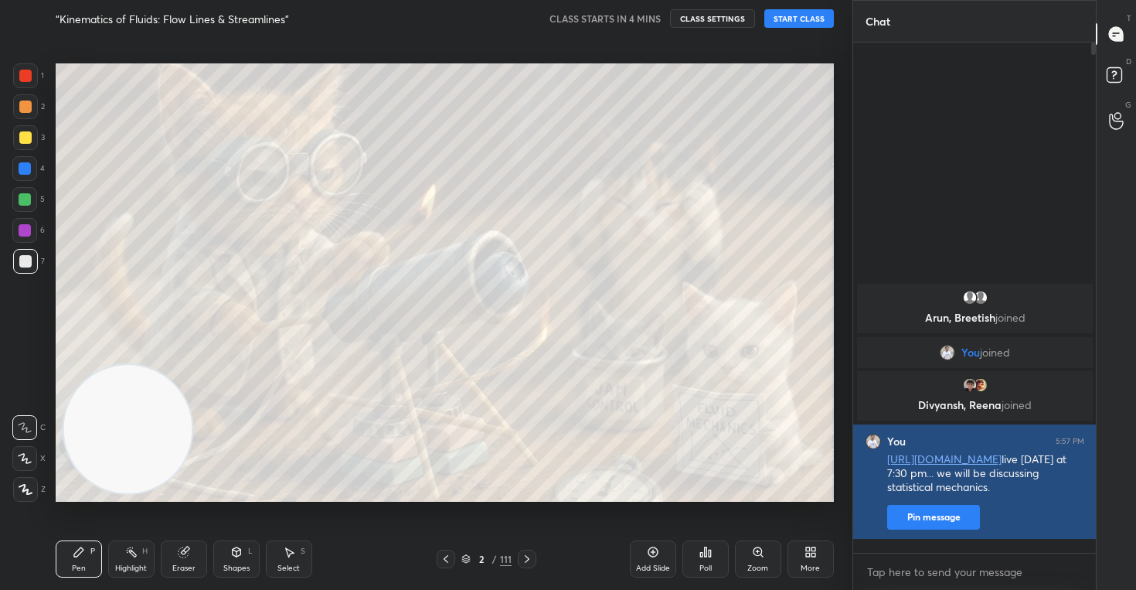
click at [943, 525] on button "Pin message" at bounding box center [933, 517] width 93 height 25
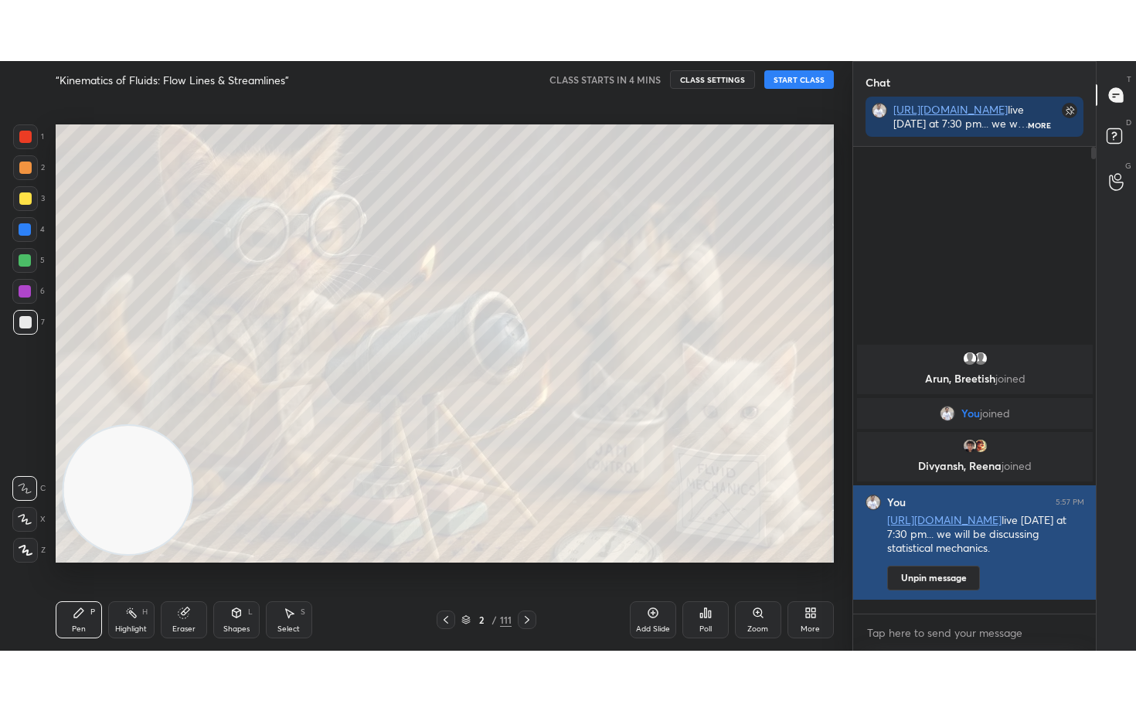
scroll to position [454, 238]
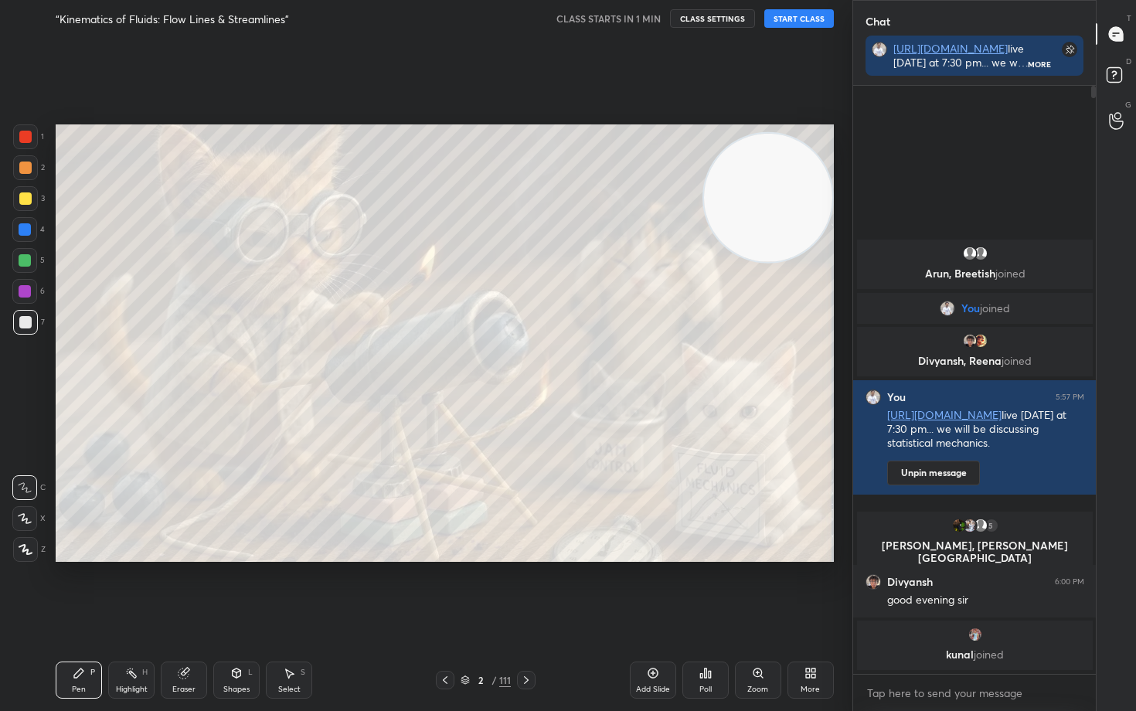
drag, startPoint x: 121, startPoint y: 519, endPoint x: 776, endPoint y: 226, distance: 717.7
click at [776, 226] on video at bounding box center [768, 198] width 128 height 128
click at [793, 19] on button "START CLASS" at bounding box center [799, 18] width 70 height 19
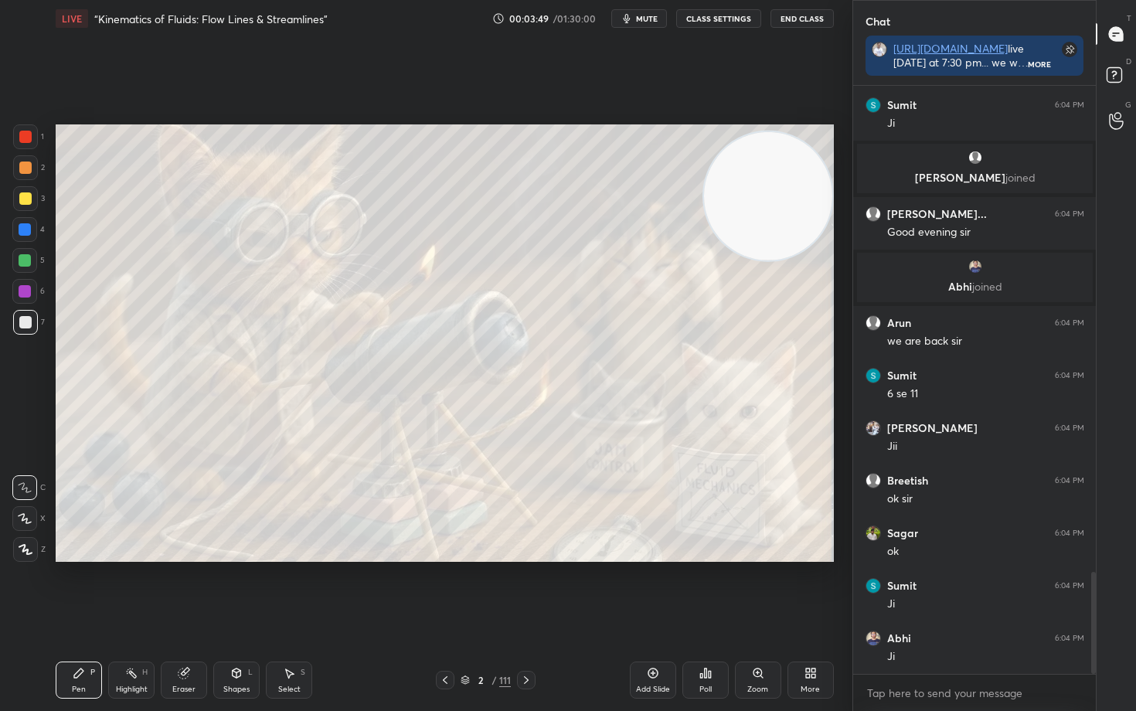
scroll to position [2805, 0]
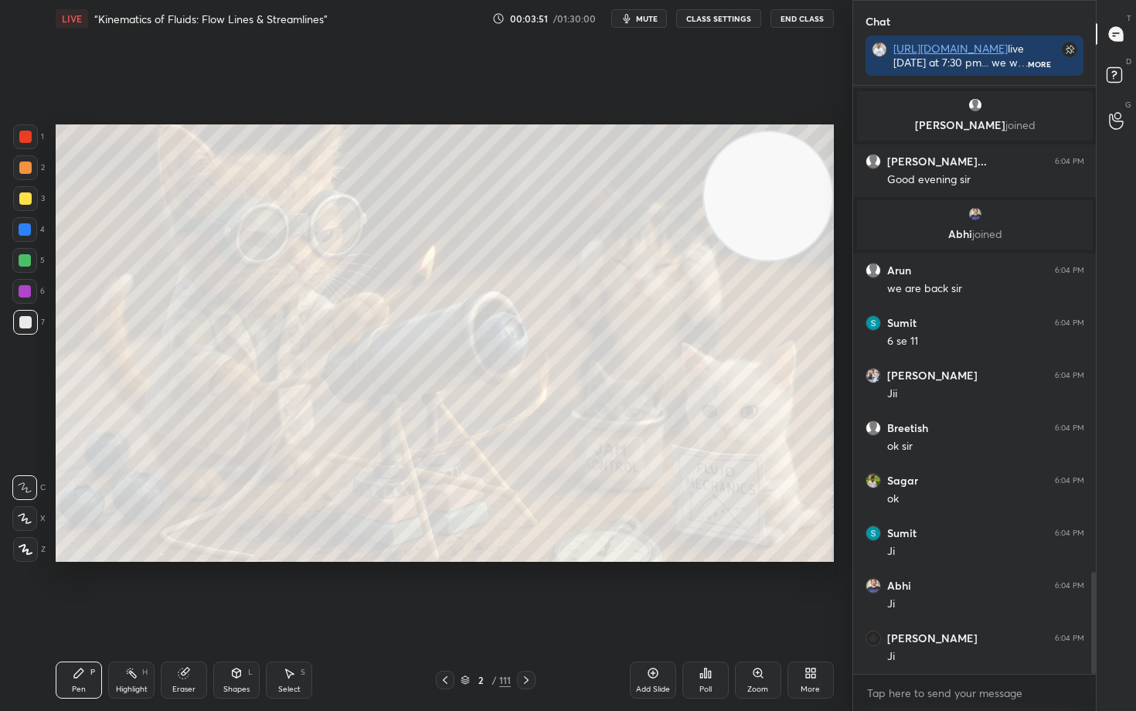
click at [651, 589] on icon at bounding box center [653, 673] width 12 height 12
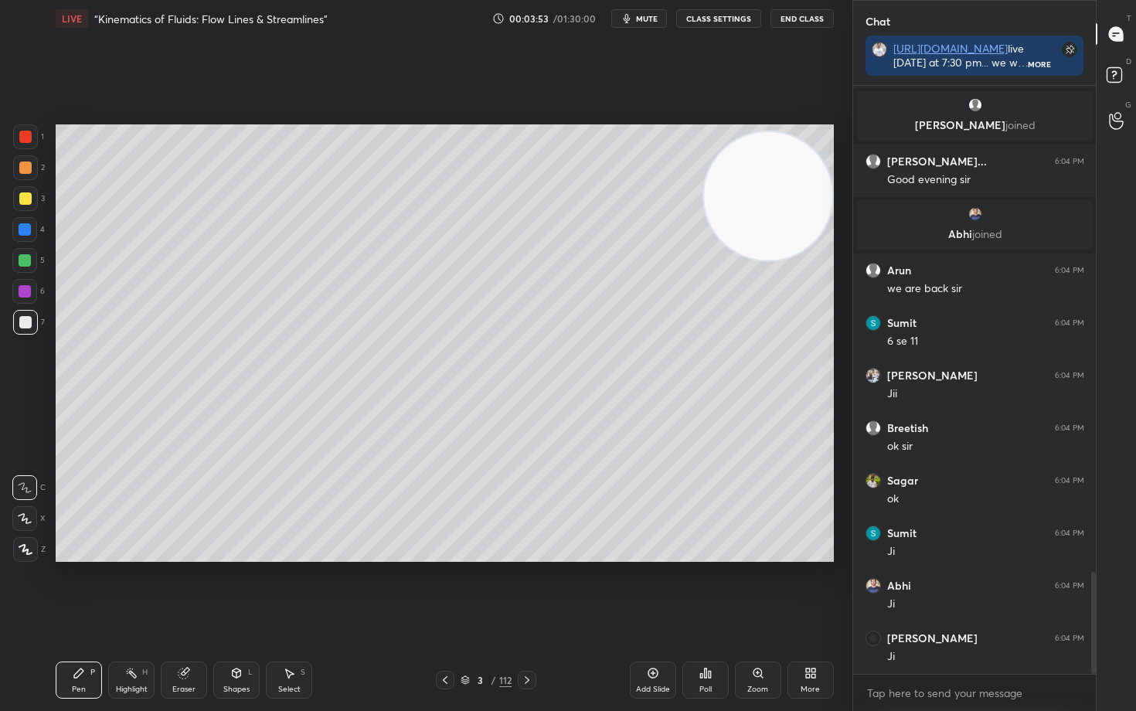
click at [22, 204] on div at bounding box center [25, 198] width 25 height 25
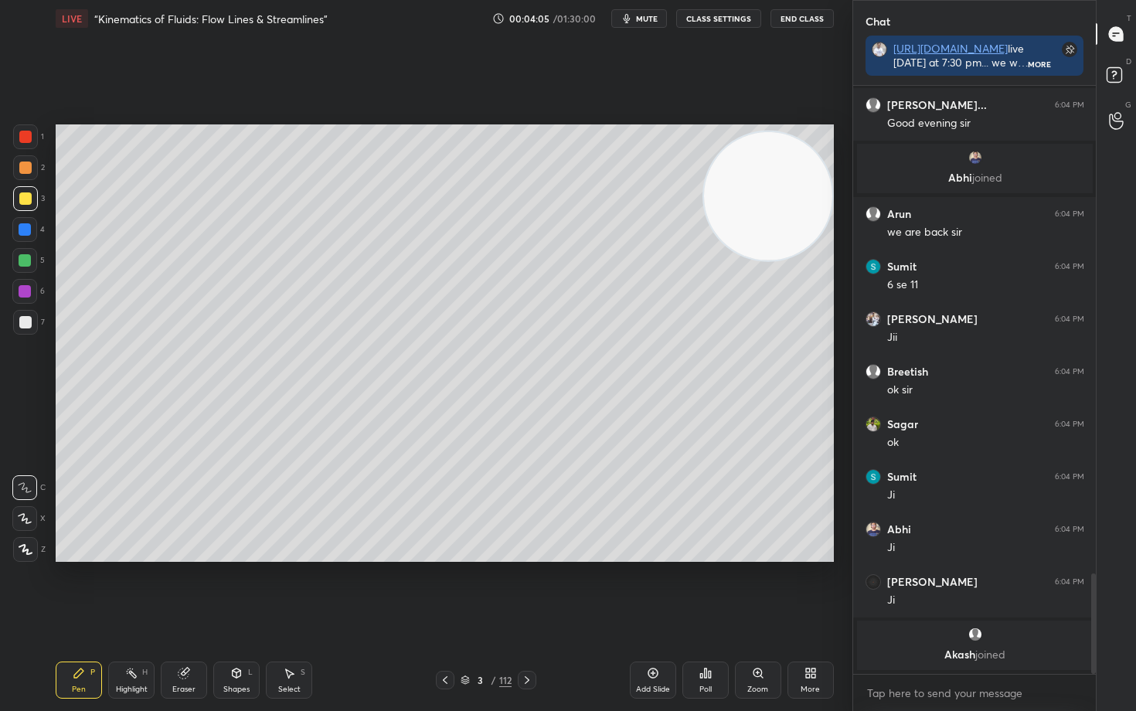
click at [25, 516] on icon at bounding box center [25, 518] width 14 height 11
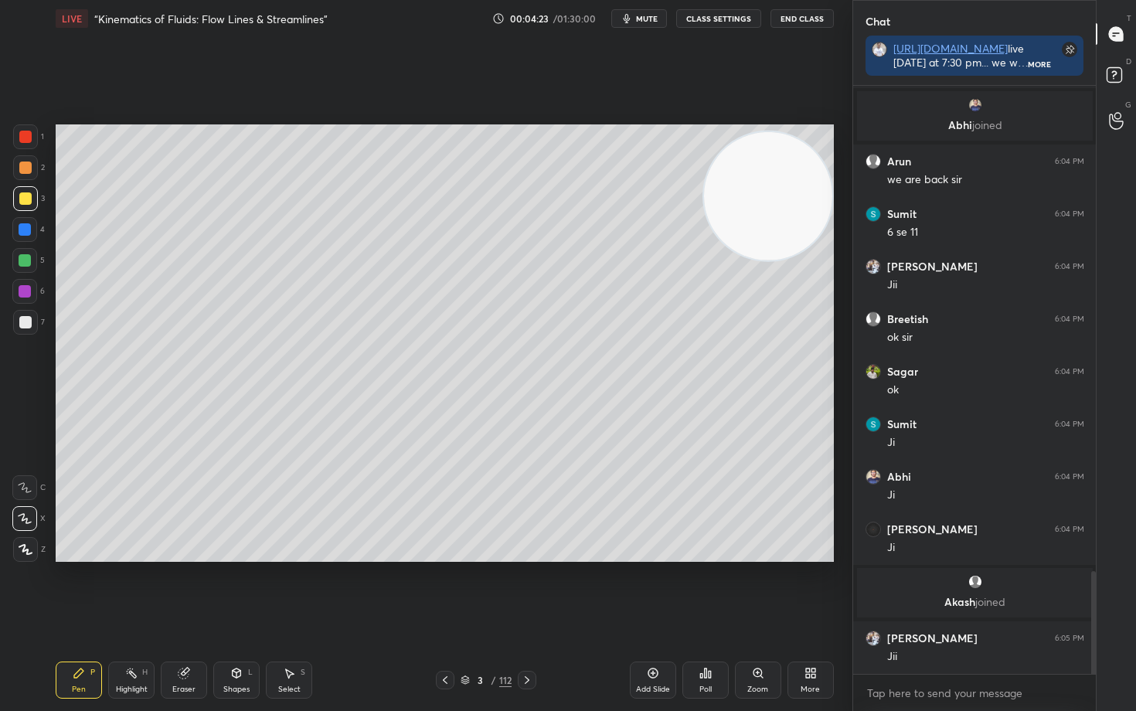
drag, startPoint x: 25, startPoint y: 325, endPoint x: 37, endPoint y: 321, distance: 12.2
click at [25, 326] on div at bounding box center [25, 322] width 12 height 12
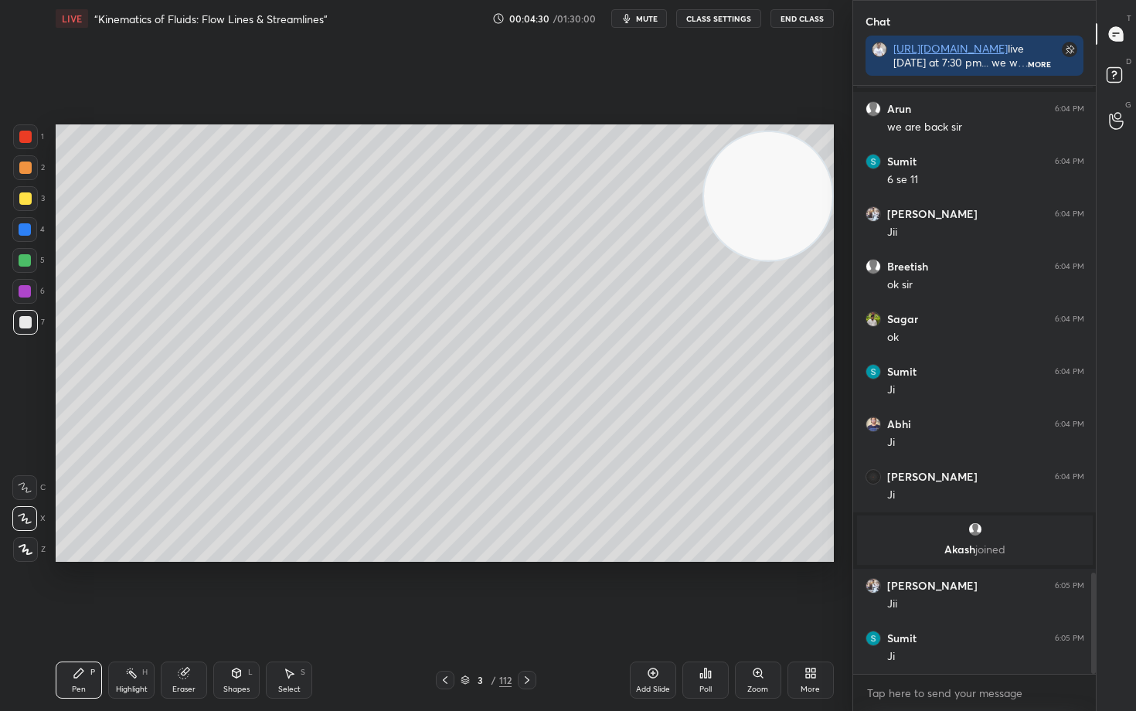
drag, startPoint x: 188, startPoint y: 684, endPoint x: 196, endPoint y: 652, distance: 32.8
click at [187, 589] on div "Eraser" at bounding box center [183, 689] width 23 height 8
click at [76, 589] on icon at bounding box center [79, 673] width 12 height 12
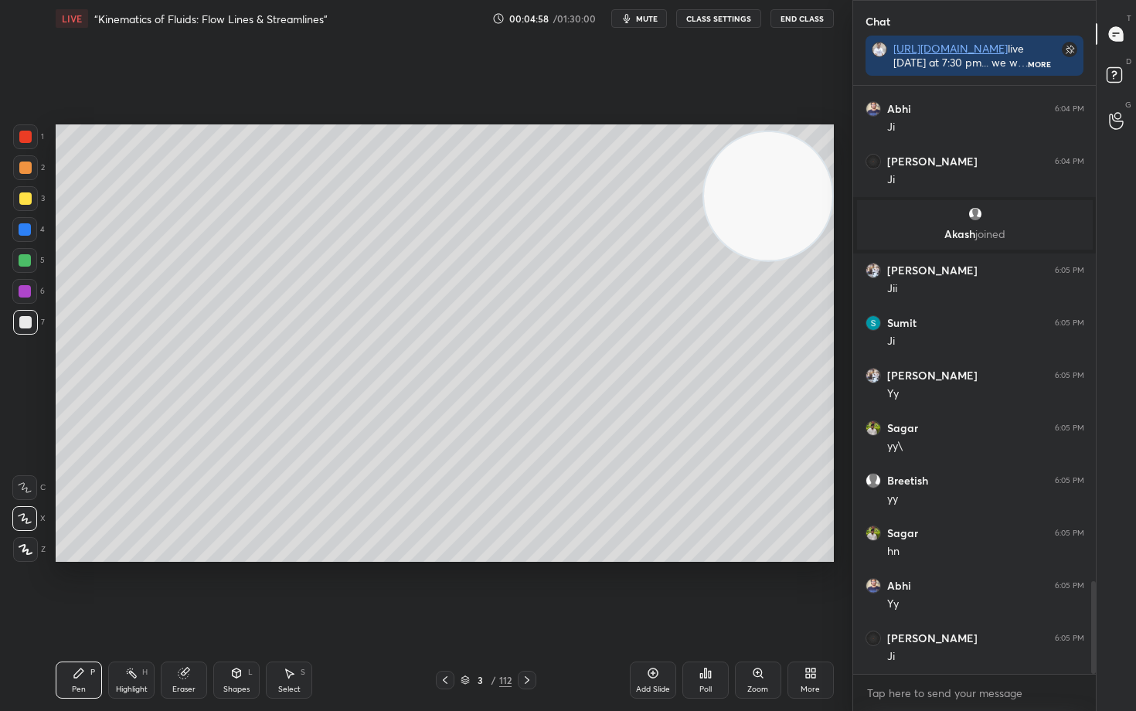
scroll to position [3258, 0]
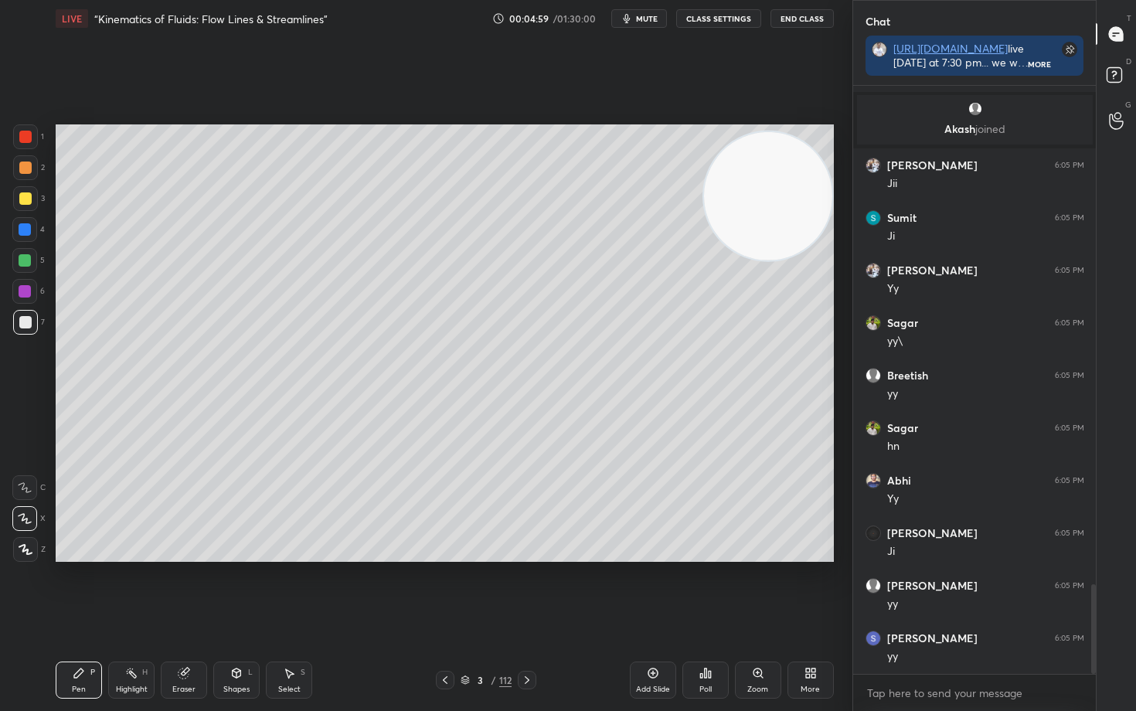
click at [647, 589] on icon at bounding box center [653, 673] width 12 height 12
click at [20, 200] on div at bounding box center [25, 198] width 12 height 12
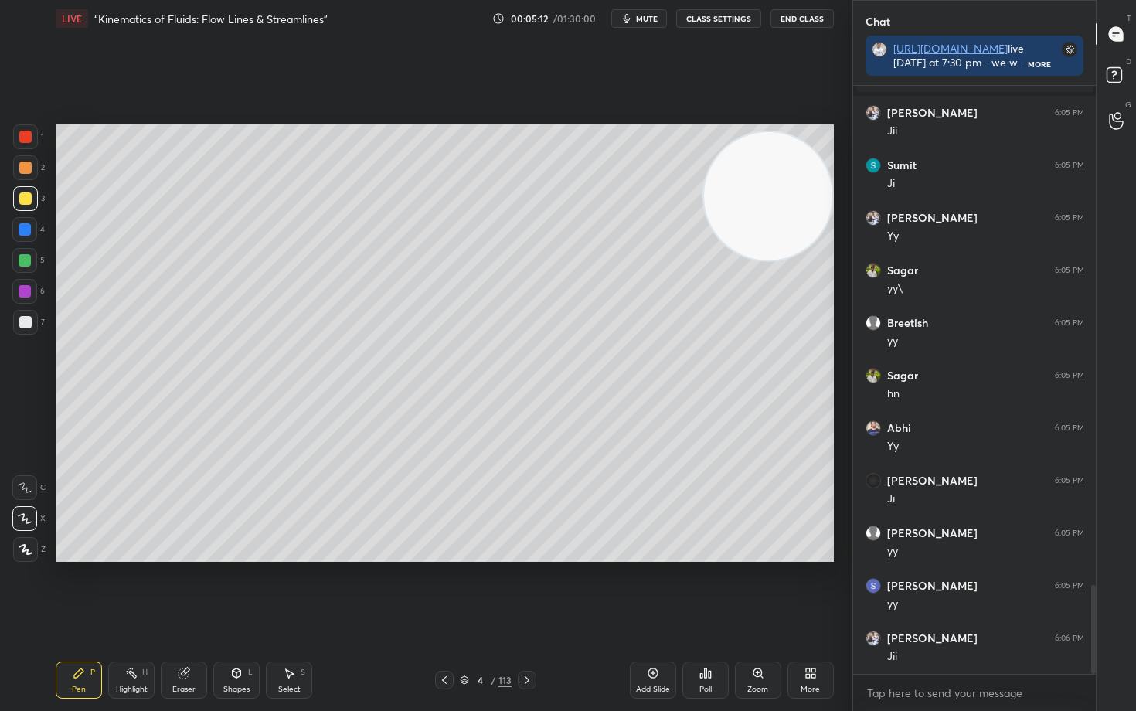
click at [26, 321] on div at bounding box center [25, 322] width 12 height 12
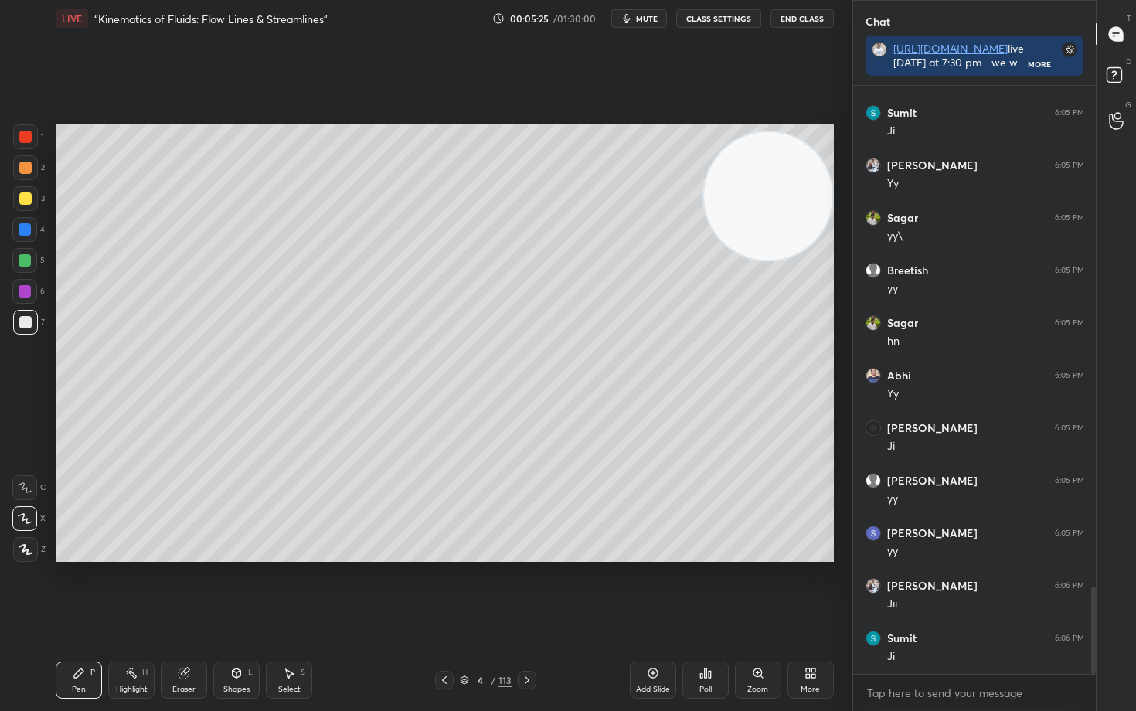
scroll to position [3415, 0]
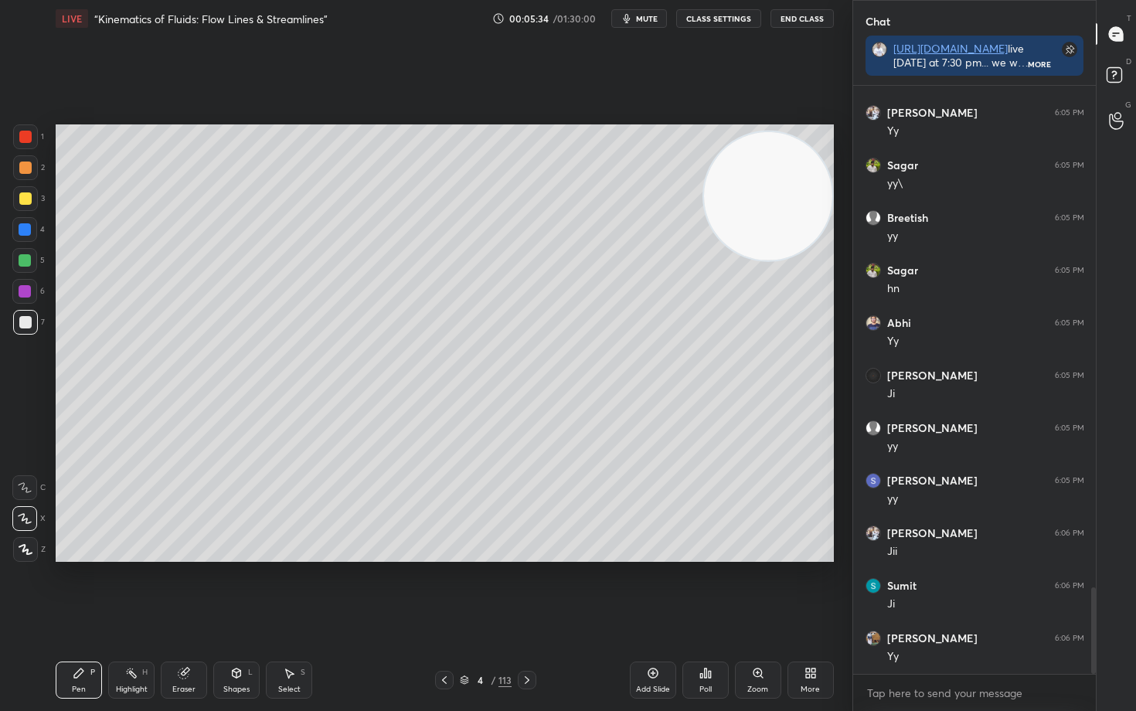
click at [29, 199] on div at bounding box center [25, 198] width 12 height 12
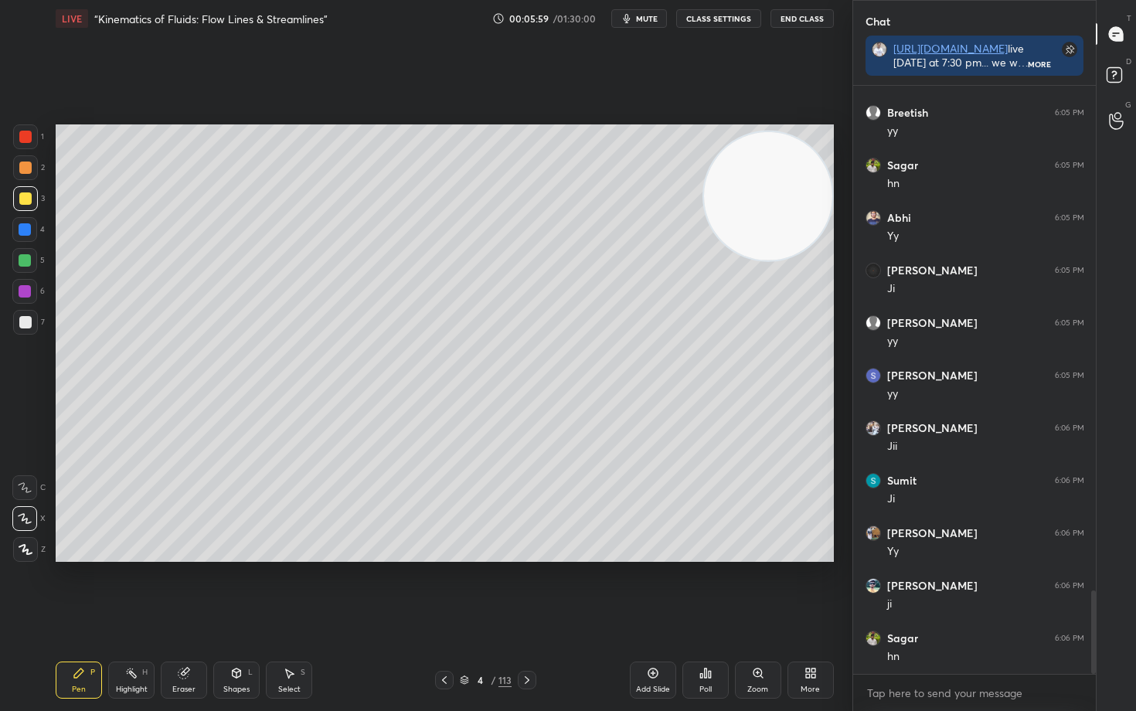
scroll to position [3573, 0]
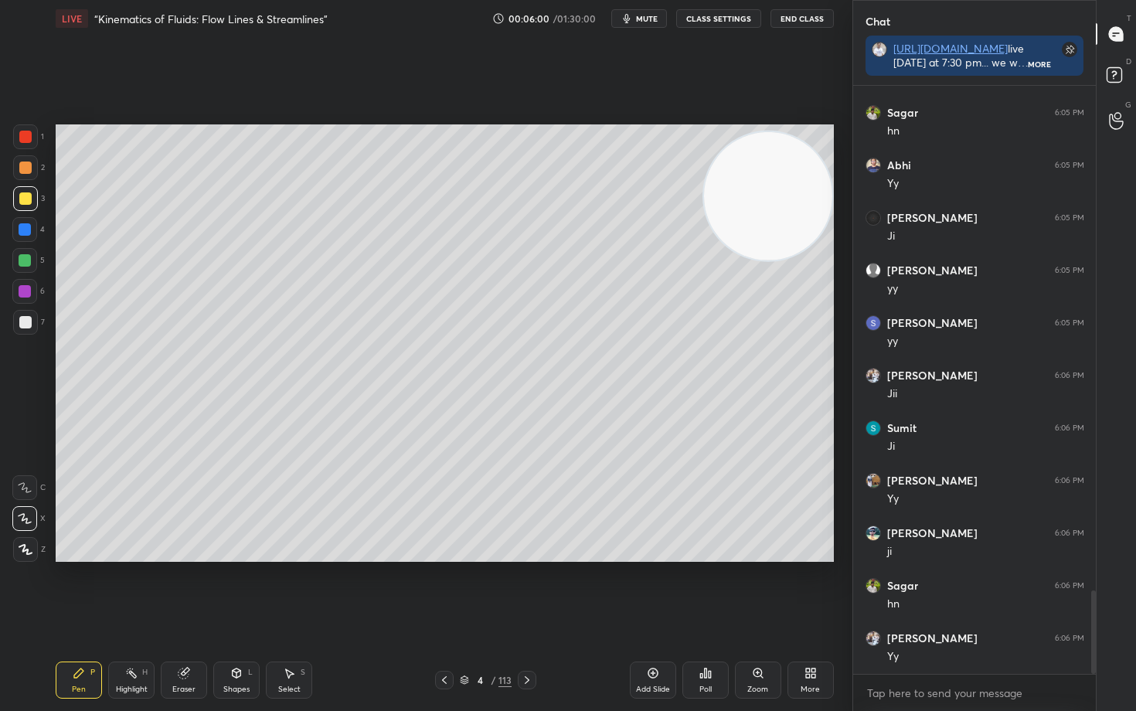
click at [228, 589] on div "Shapes L" at bounding box center [236, 679] width 46 height 37
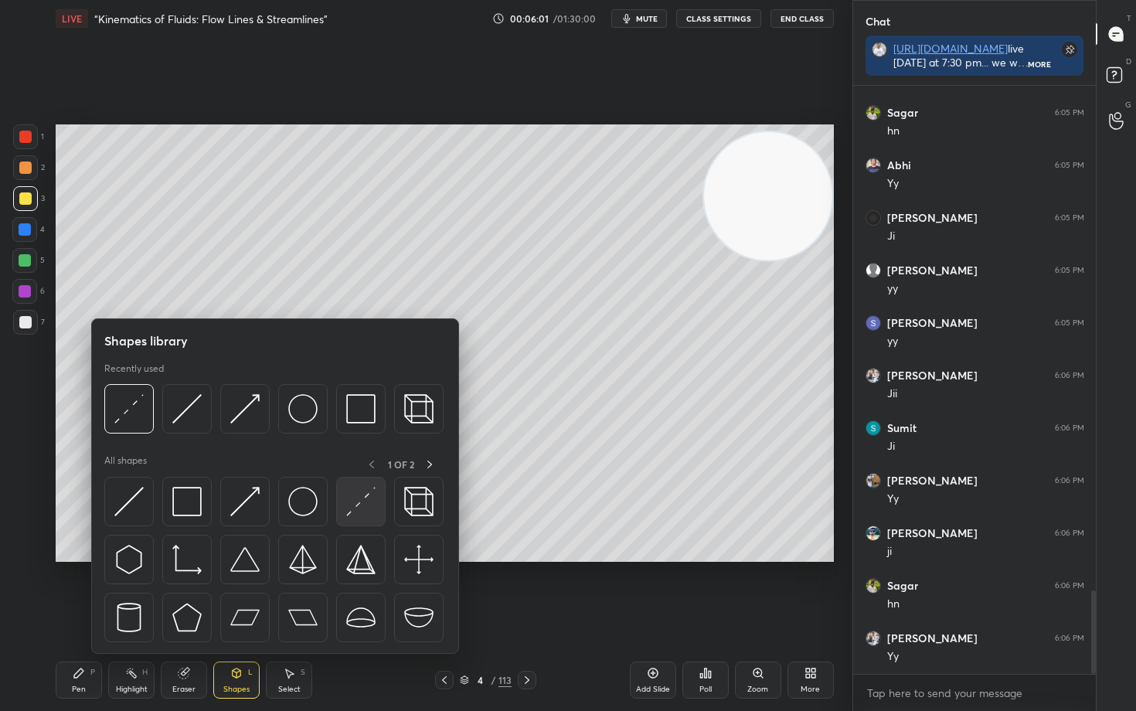
click at [363, 501] on img at bounding box center [360, 501] width 29 height 29
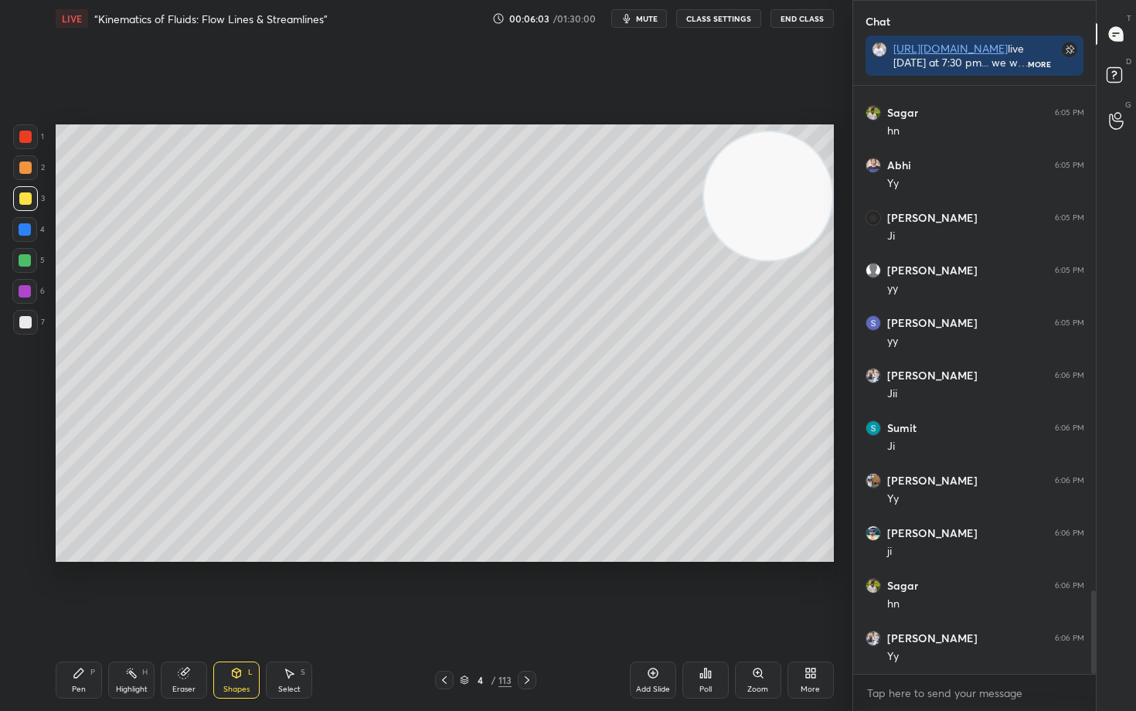
click at [25, 226] on div at bounding box center [25, 229] width 12 height 12
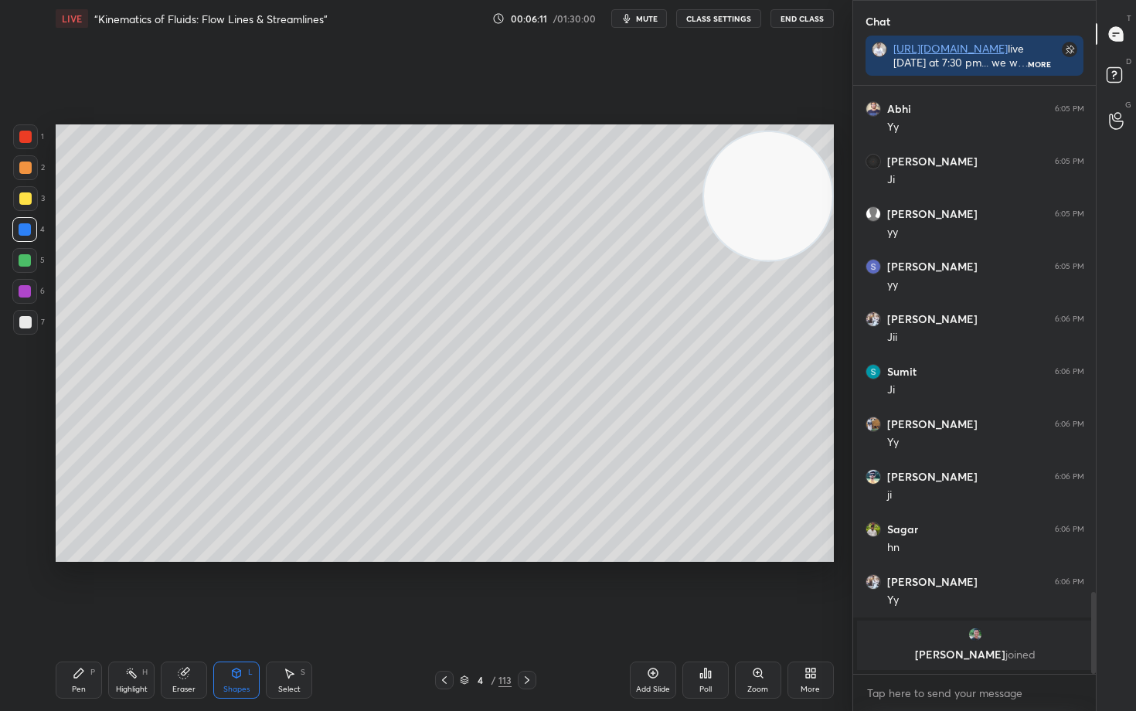
click at [82, 589] on div "Pen P" at bounding box center [79, 679] width 46 height 37
click at [27, 197] on div at bounding box center [25, 198] width 12 height 12
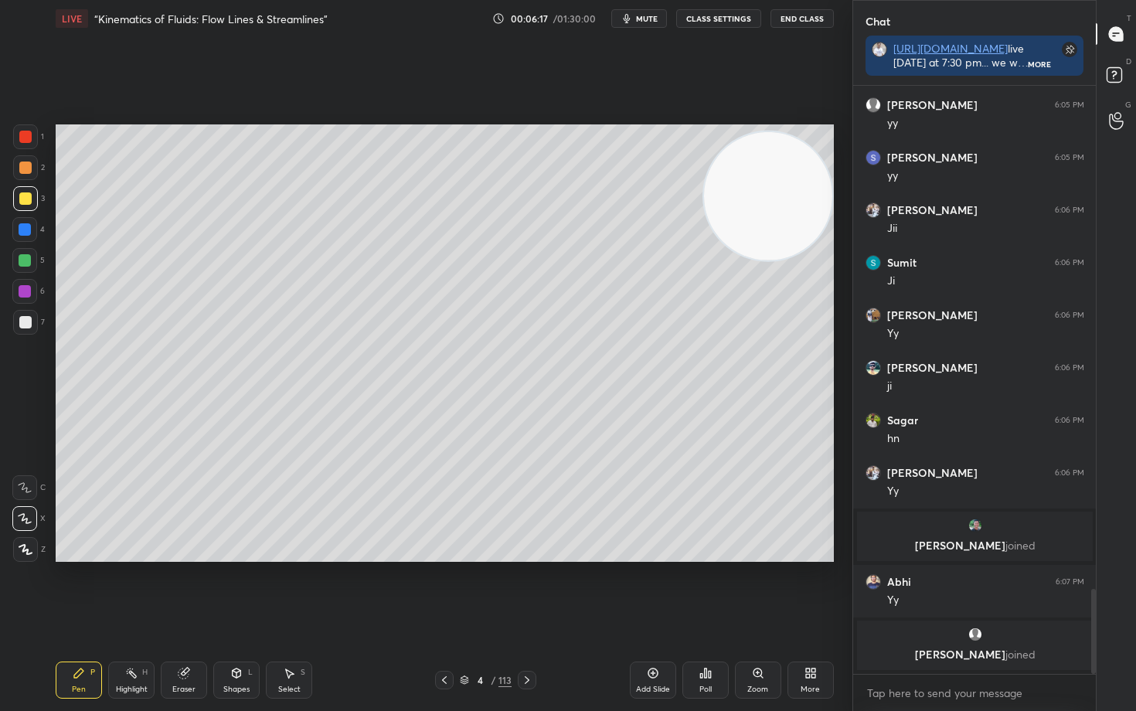
scroll to position [3557, 0]
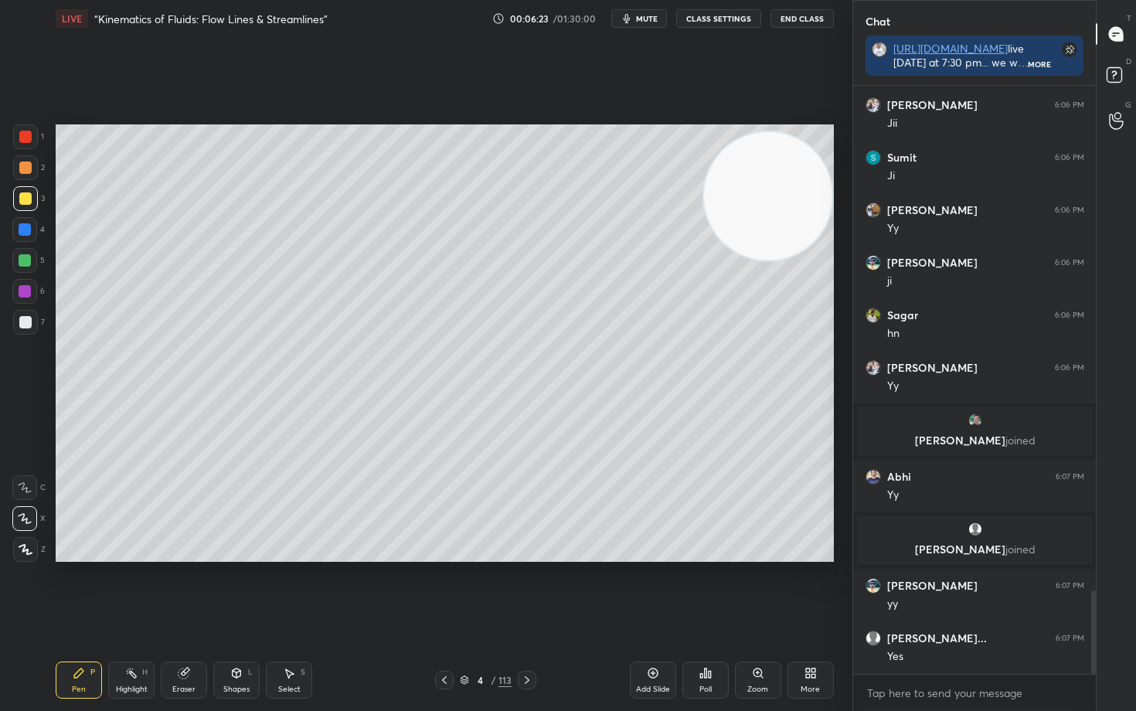
click at [25, 326] on div at bounding box center [25, 322] width 12 height 12
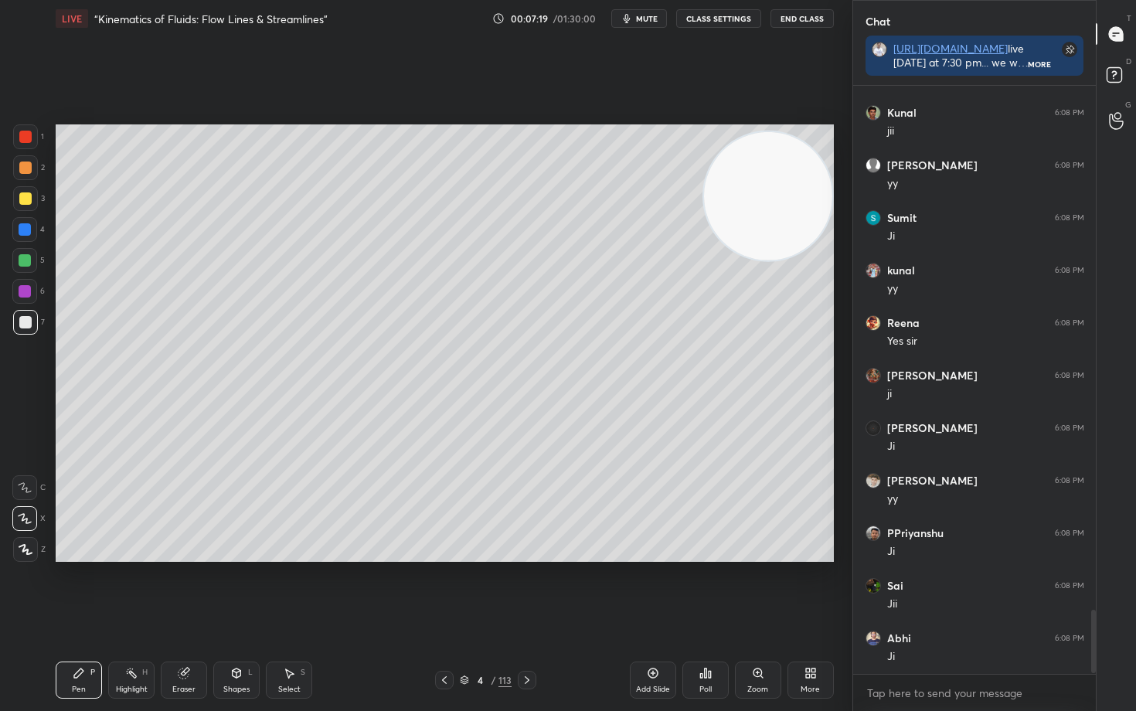
scroll to position [4876, 0]
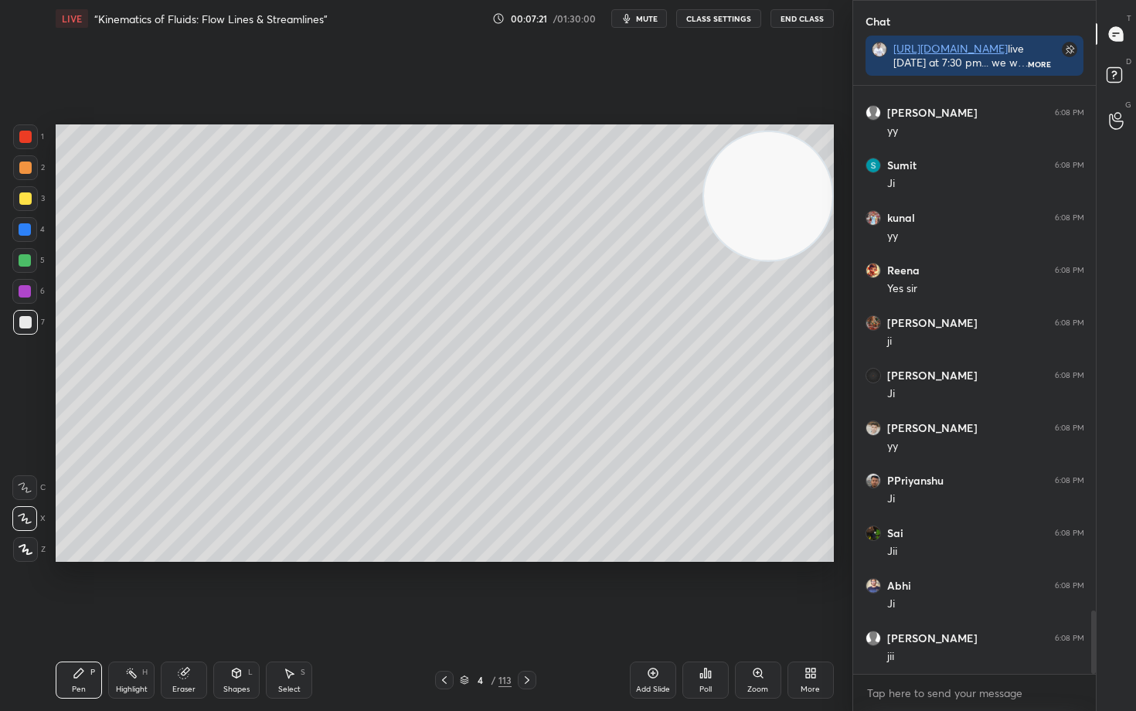
click at [19, 206] on div at bounding box center [25, 198] width 25 height 25
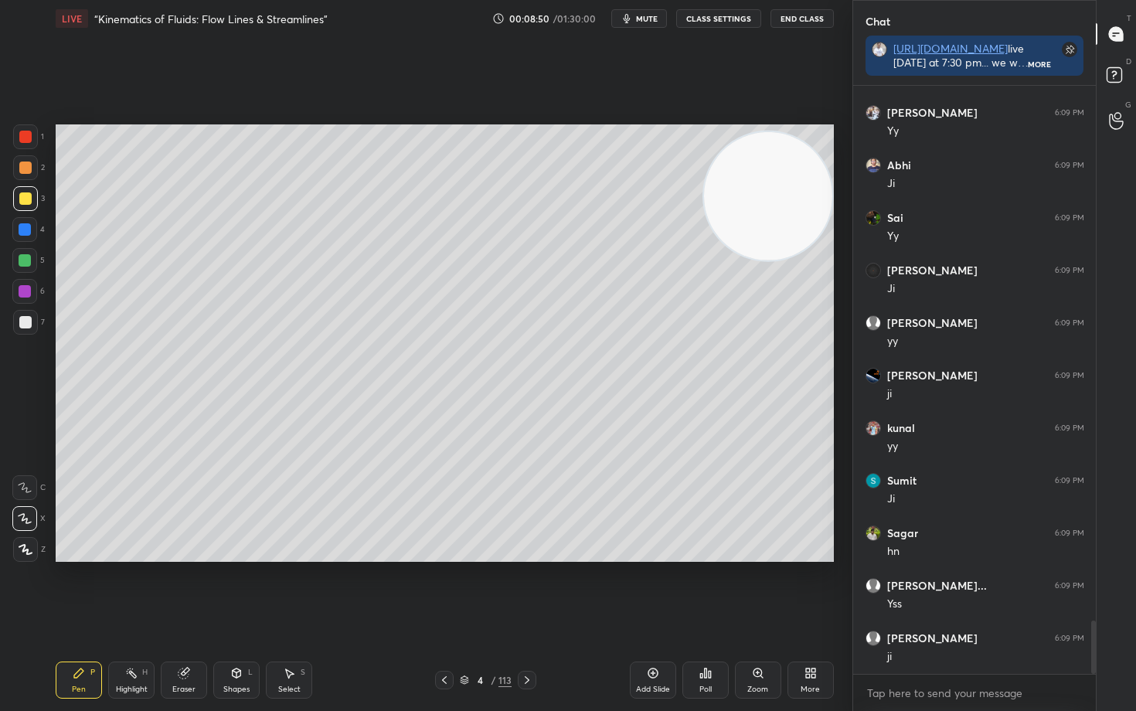
drag, startPoint x: 814, startPoint y: 271, endPoint x: 818, endPoint y: 302, distance: 31.3
click at [818, 260] on video at bounding box center [768, 196] width 128 height 128
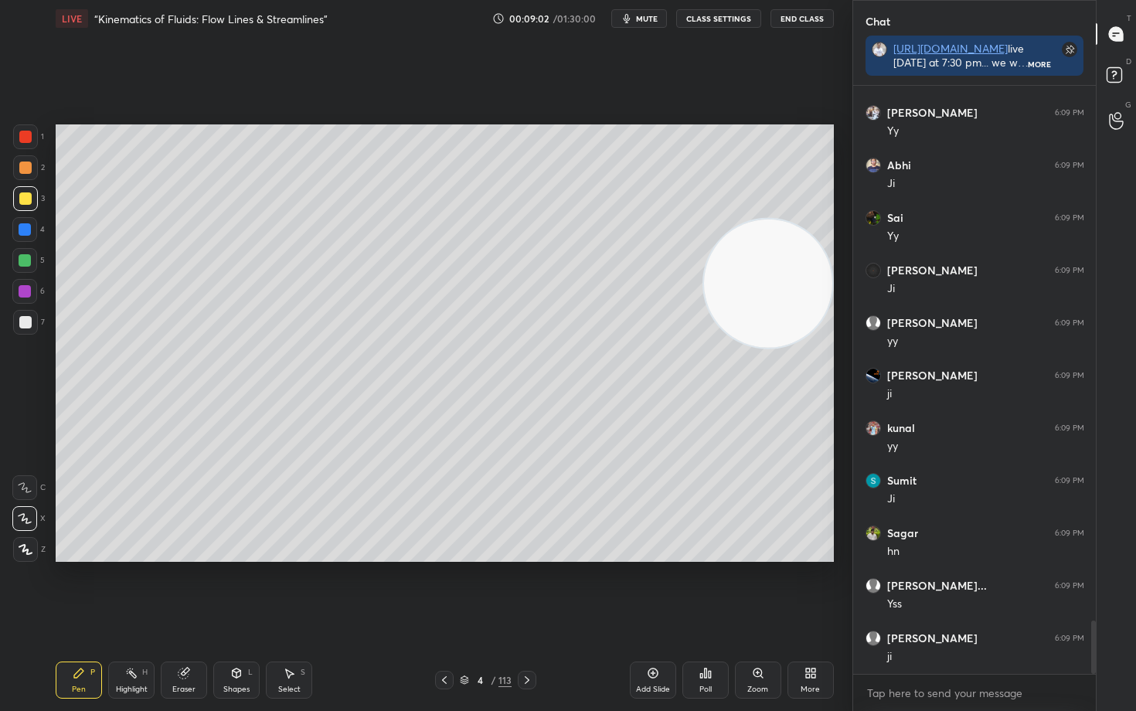
drag, startPoint x: 749, startPoint y: 293, endPoint x: 772, endPoint y: 133, distance: 161.6
click at [781, 219] on video at bounding box center [768, 283] width 128 height 128
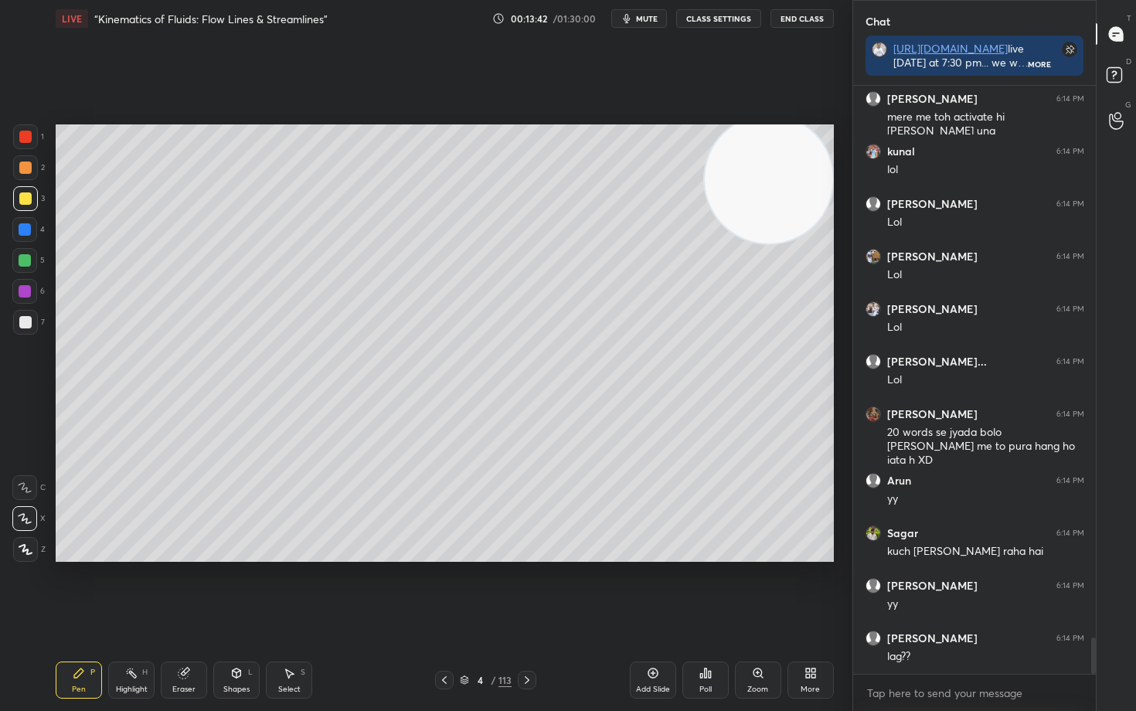
scroll to position [5, 5]
click at [707, 17] on button "CLASS SETTINGS" at bounding box center [718, 18] width 85 height 19
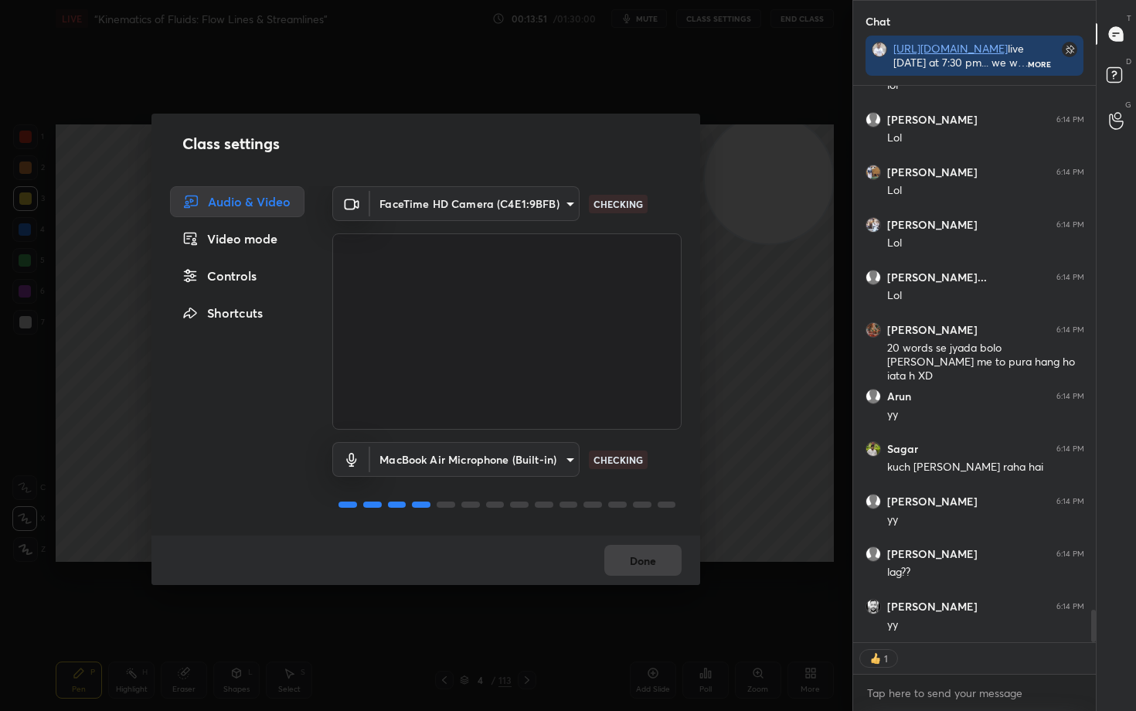
click at [234, 276] on div "Controls" at bounding box center [237, 275] width 134 height 31
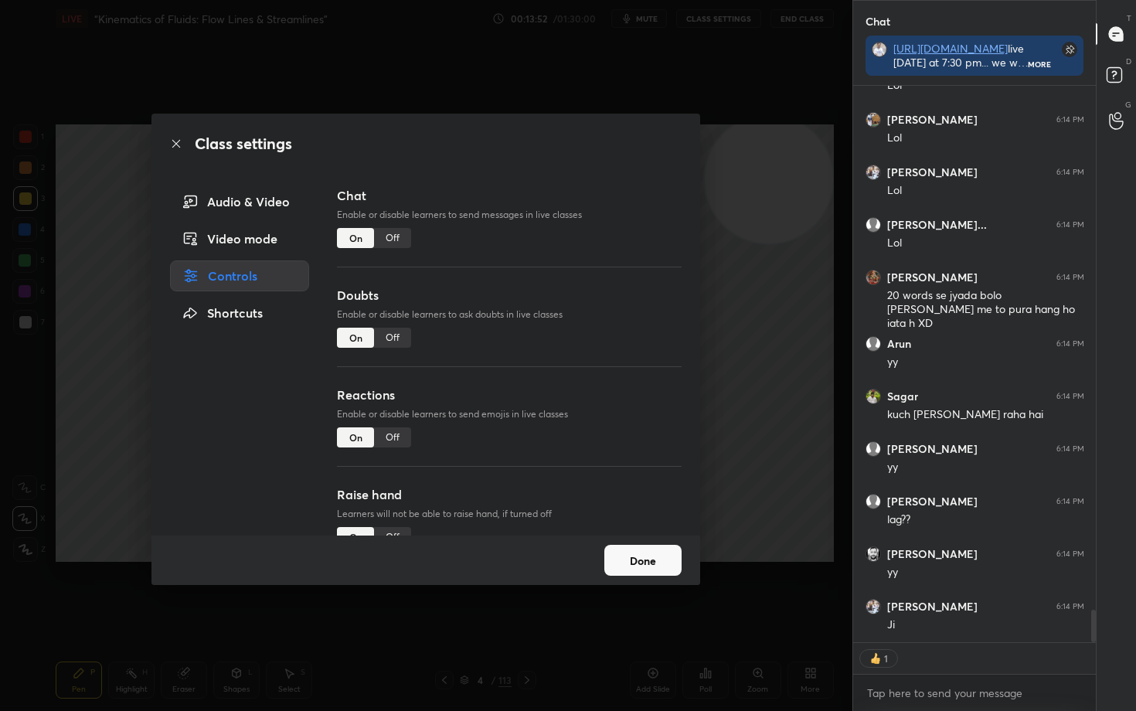
click at [397, 433] on div "Off" at bounding box center [392, 437] width 37 height 20
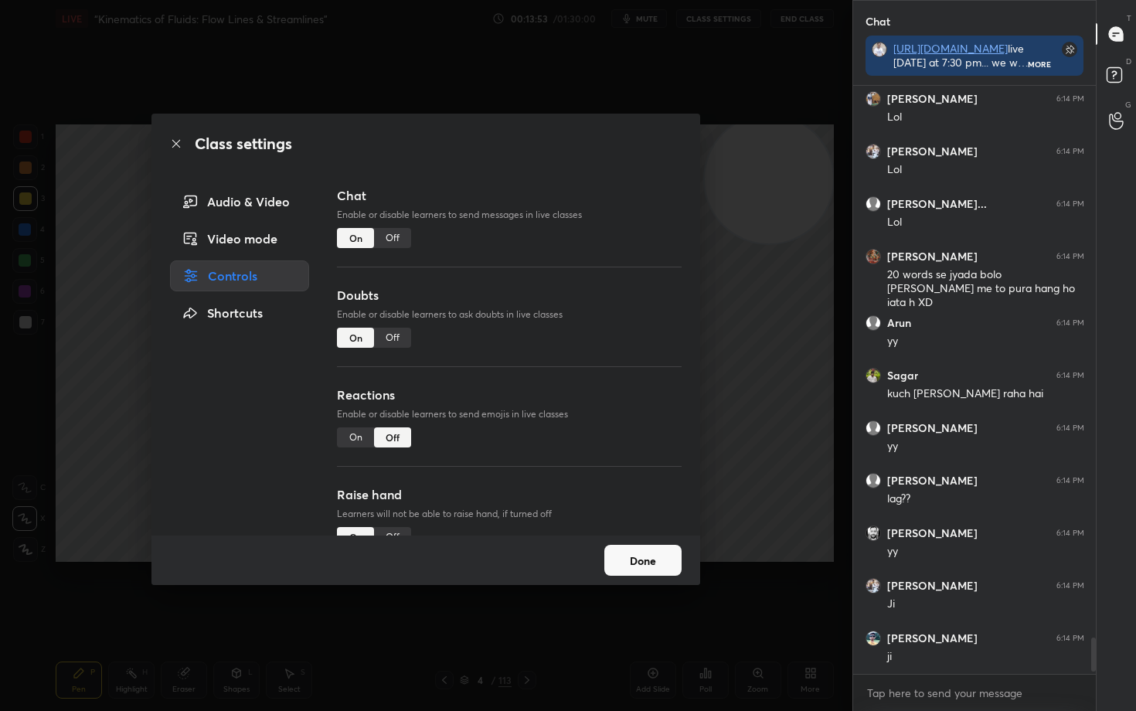
click at [658, 560] on button "Done" at bounding box center [642, 560] width 77 height 31
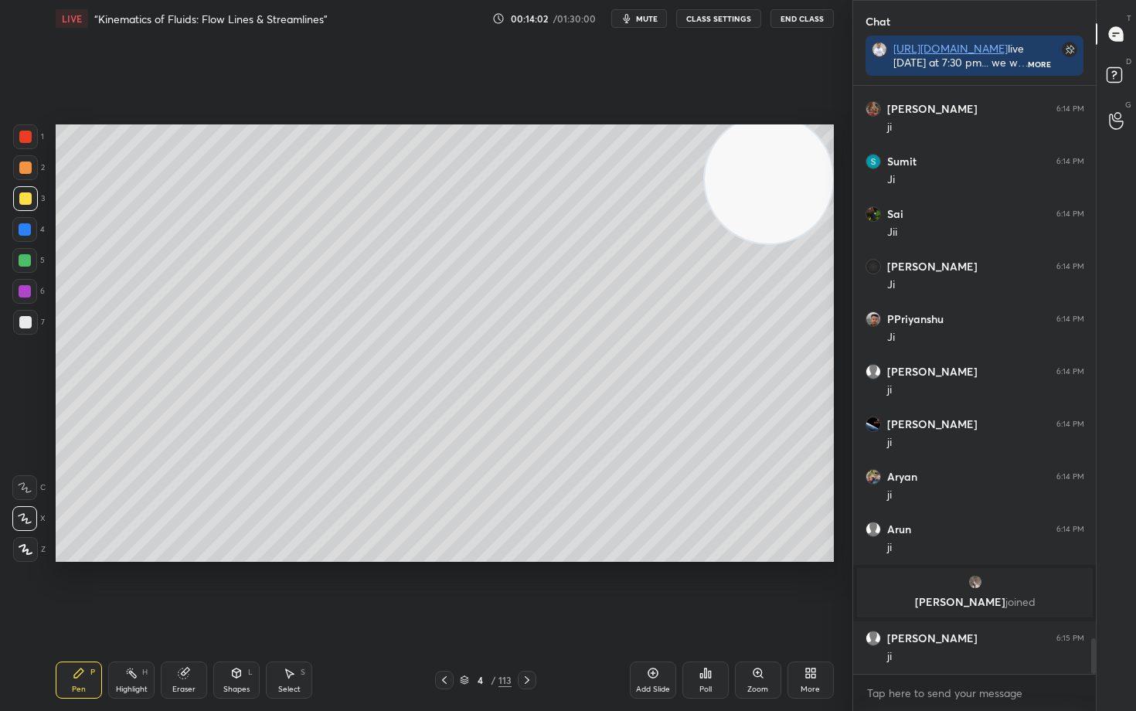
scroll to position [9152, 0]
drag, startPoint x: 656, startPoint y: 678, endPoint x: 670, endPoint y: 665, distance: 18.6
click at [655, 589] on icon at bounding box center [653, 673] width 12 height 12
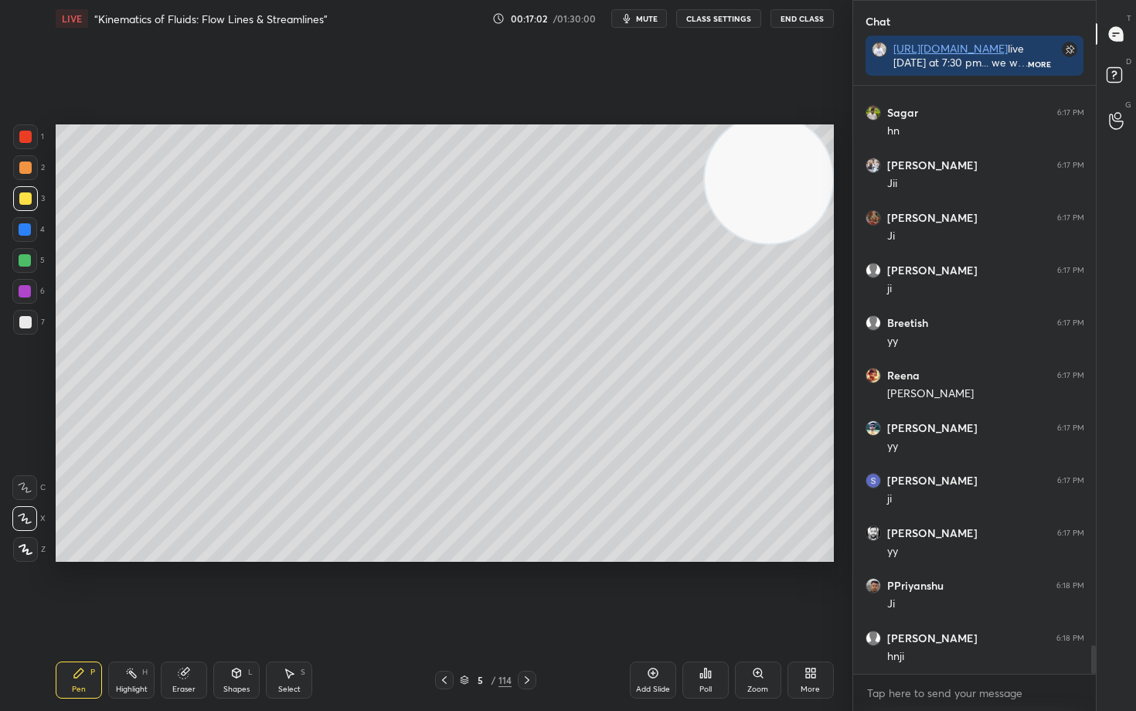
scroll to position [11373, 0]
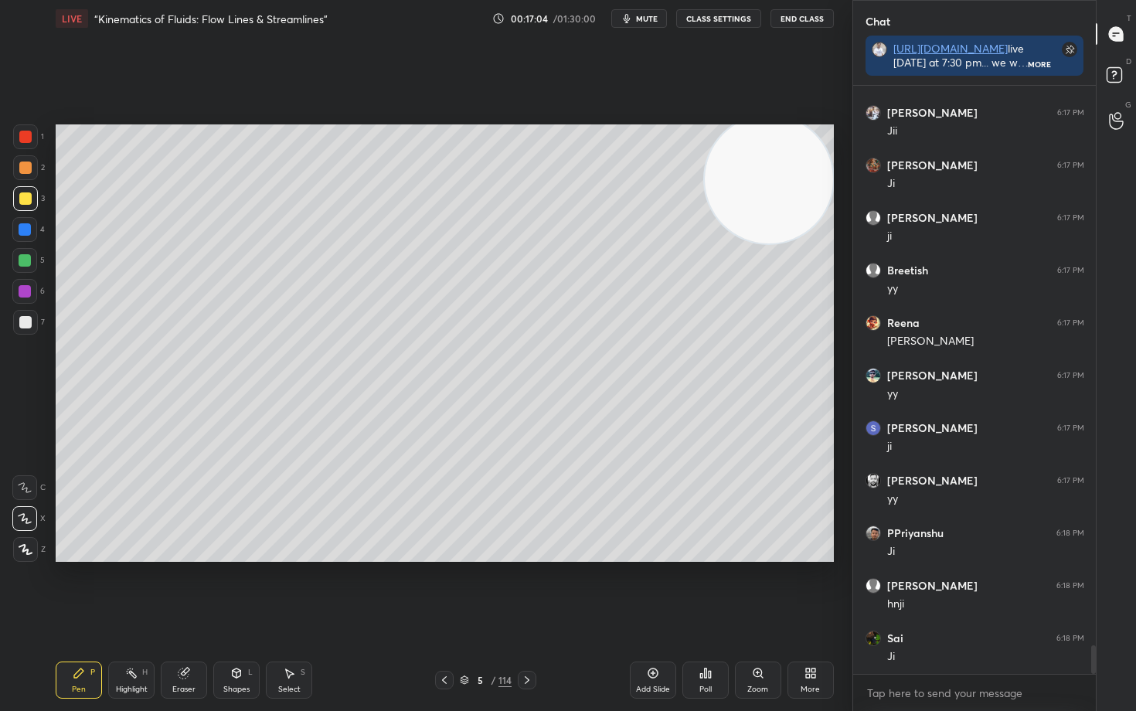
click at [651, 589] on icon at bounding box center [653, 673] width 12 height 12
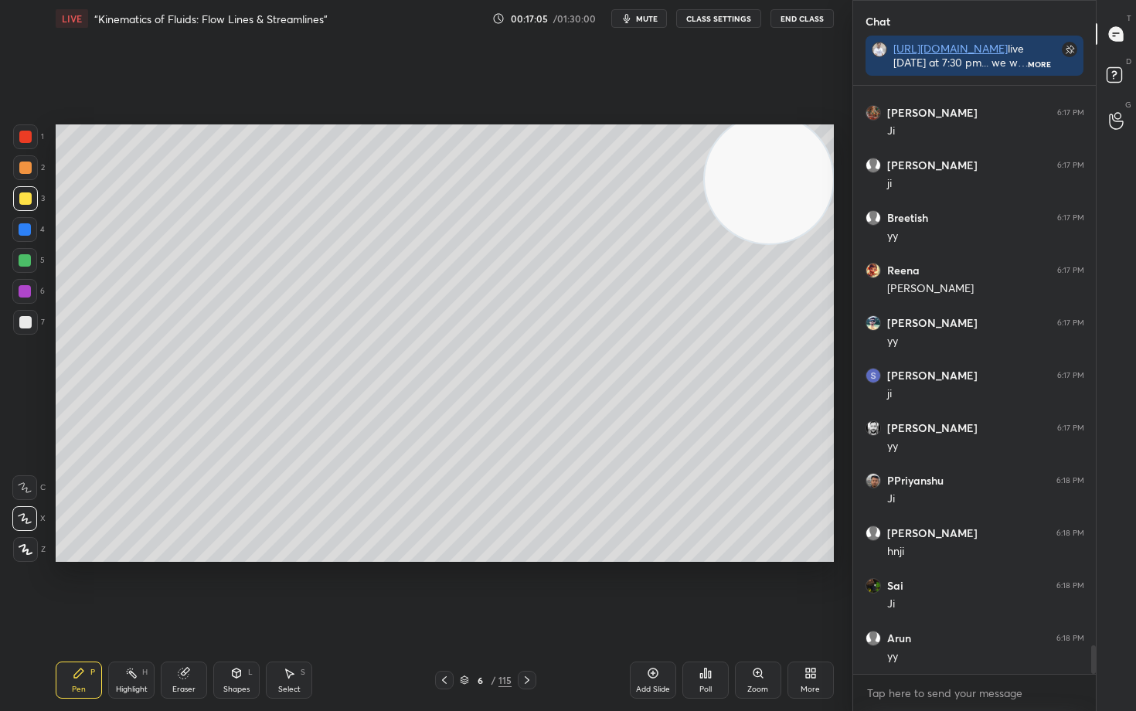
click at [21, 325] on div at bounding box center [25, 322] width 12 height 12
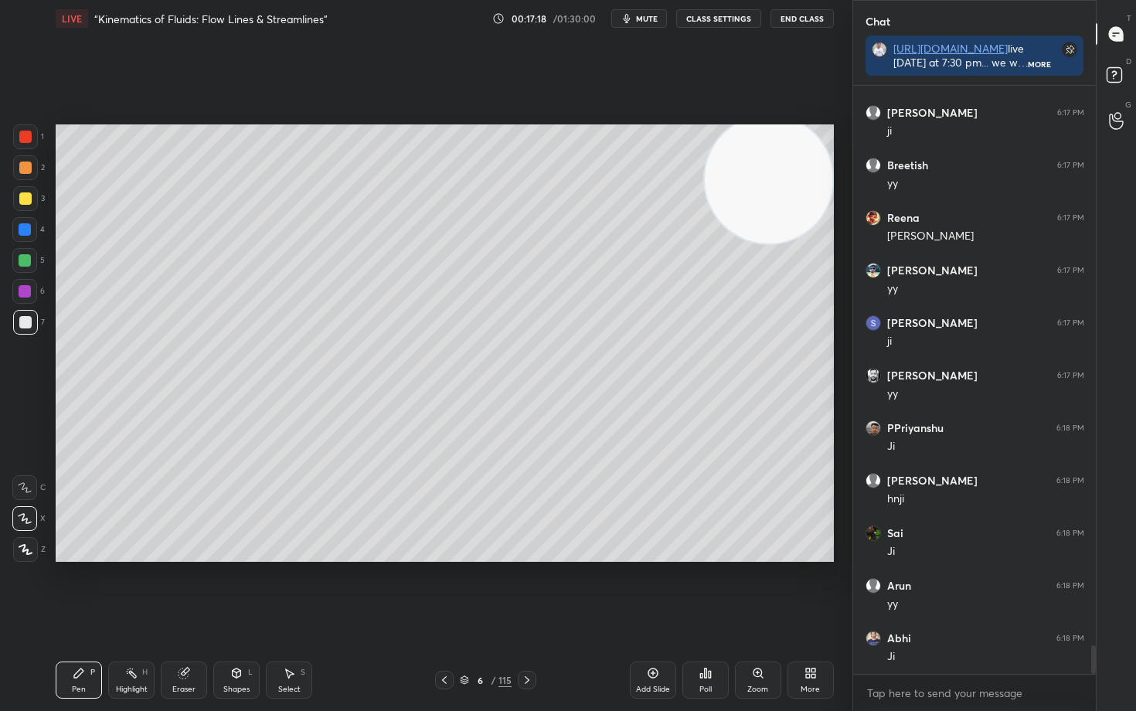
click at [24, 200] on div at bounding box center [25, 198] width 12 height 12
click at [185, 589] on g at bounding box center [184, 674] width 12 height 12
click at [77, 589] on icon at bounding box center [78, 672] width 9 height 9
click at [29, 324] on div at bounding box center [25, 322] width 12 height 12
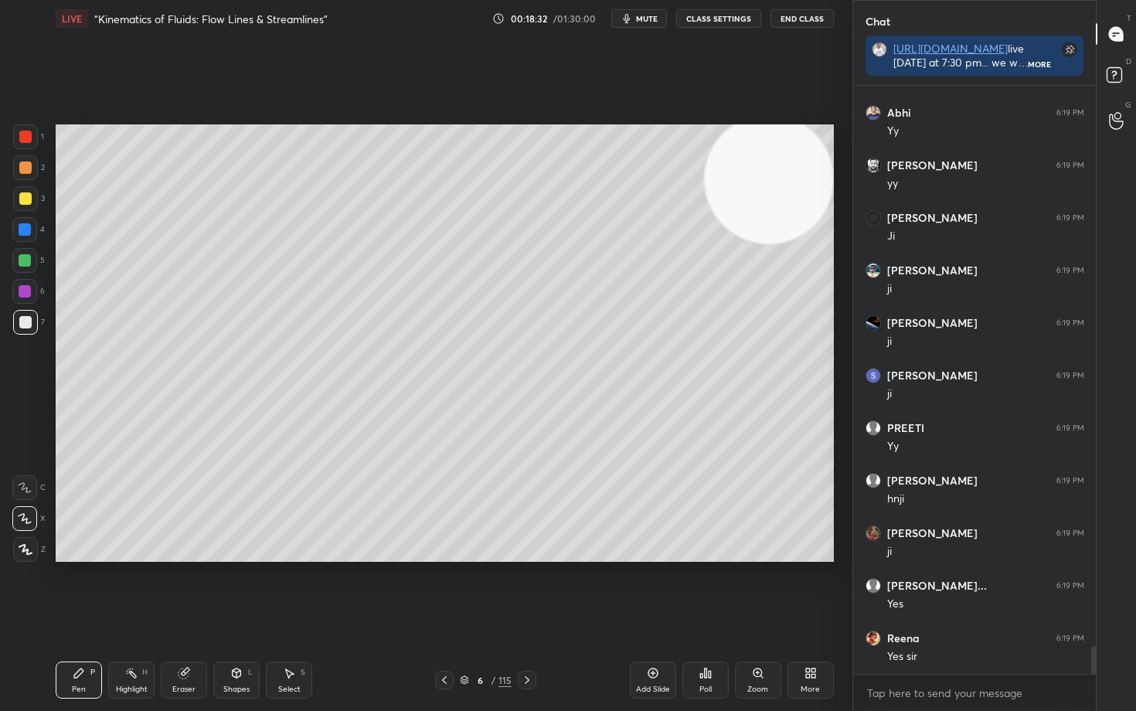
click at [25, 166] on div at bounding box center [25, 167] width 12 height 12
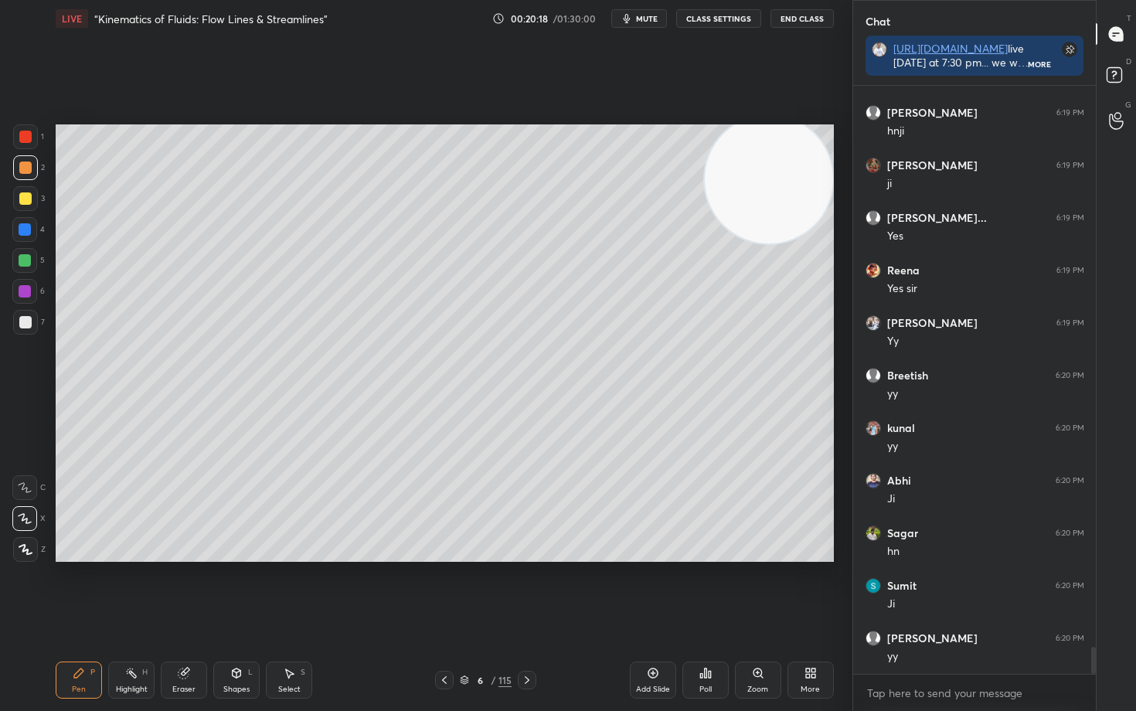
scroll to position [12137, 0]
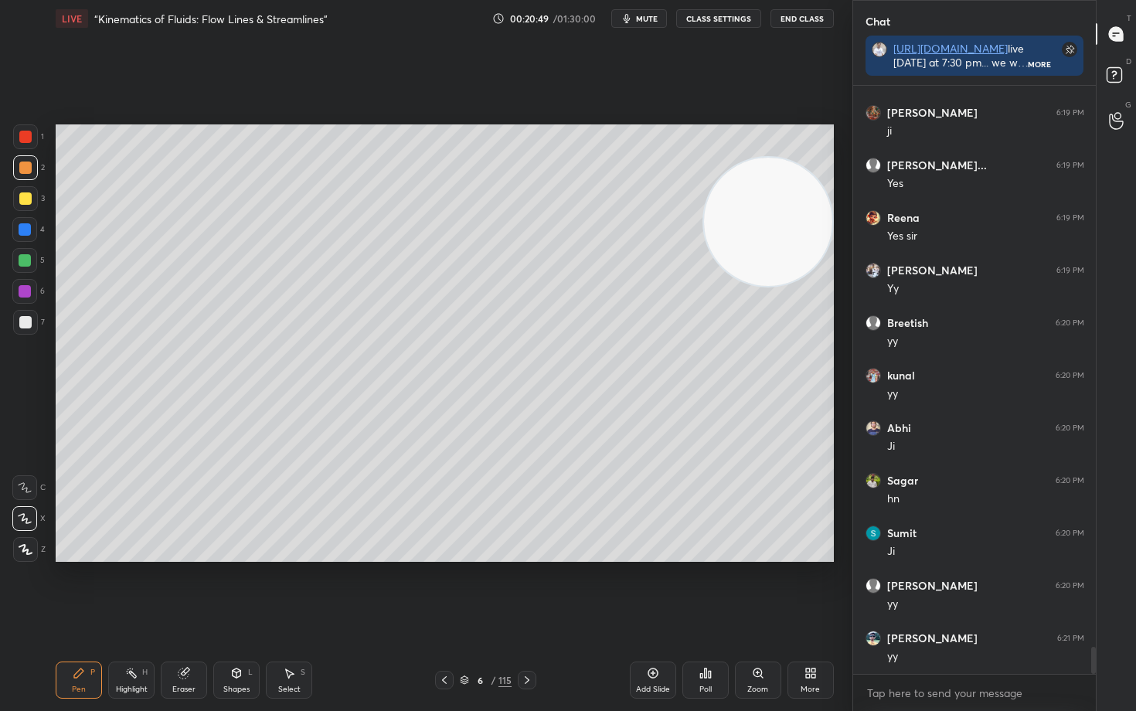
drag, startPoint x: 772, startPoint y: 226, endPoint x: 755, endPoint y: 299, distance: 74.6
click at [776, 286] on video at bounding box center [768, 222] width 128 height 128
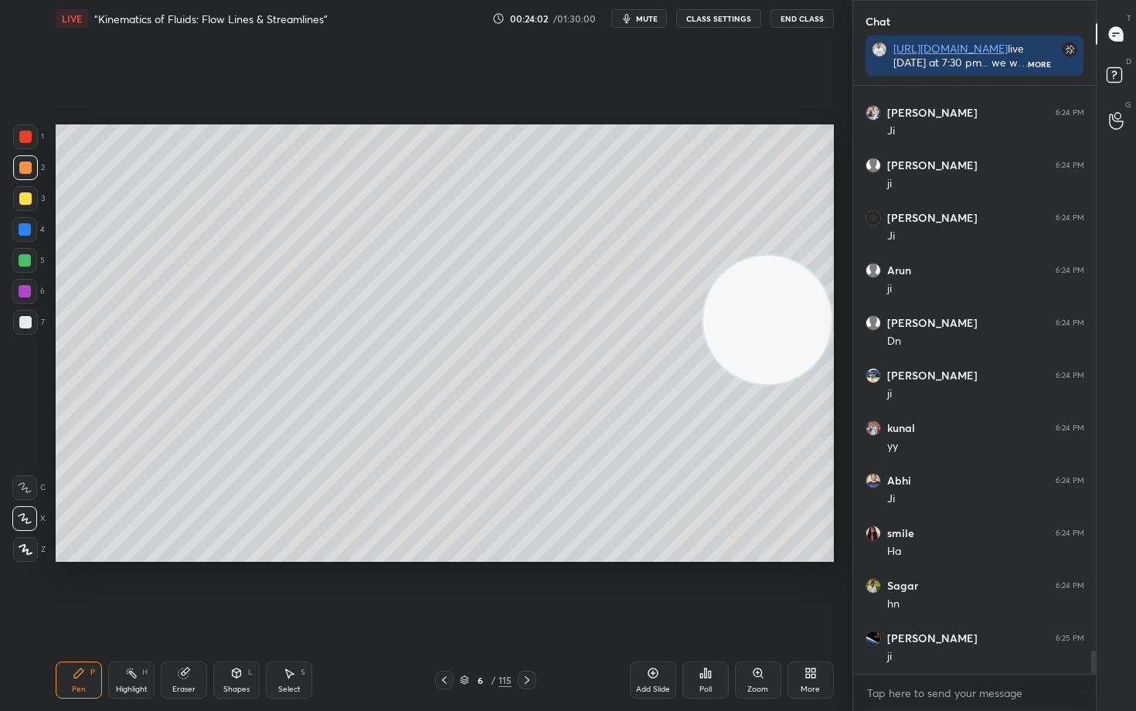
scroll to position [14527, 0]
click at [650, 589] on icon at bounding box center [653, 673] width 12 height 12
click at [23, 325] on div at bounding box center [25, 322] width 12 height 12
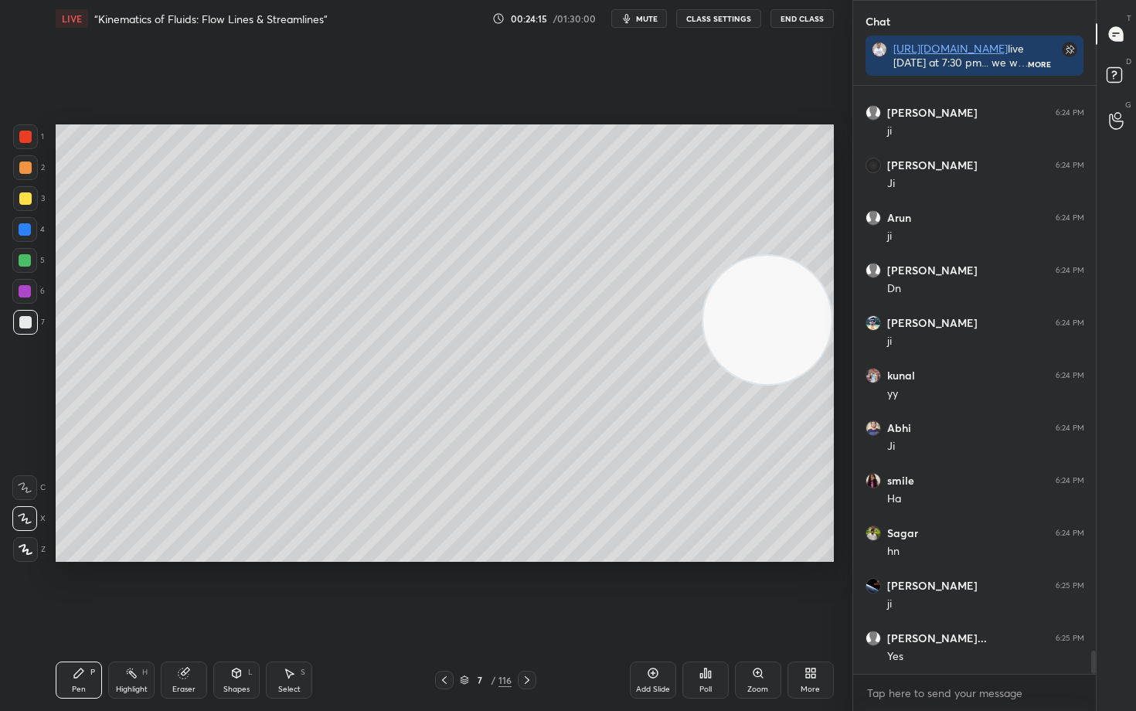
click at [185, 589] on icon at bounding box center [185, 672] width 8 height 8
click at [75, 589] on div "Pen P" at bounding box center [79, 679] width 46 height 37
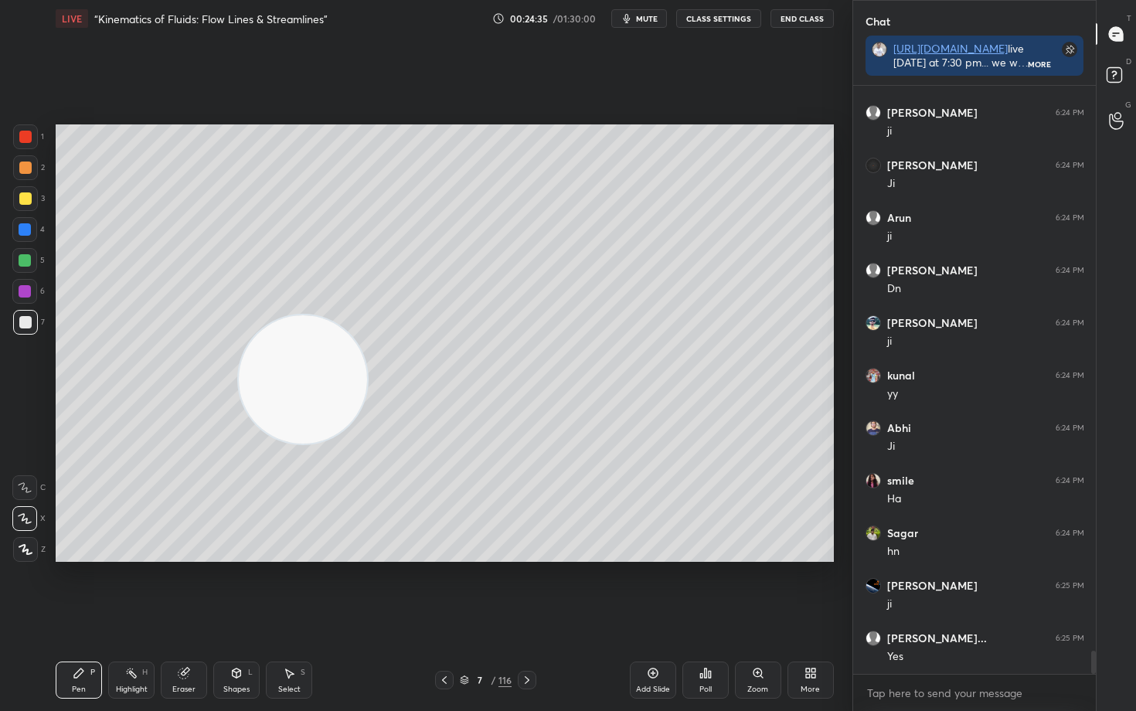
drag, startPoint x: 735, startPoint y: 335, endPoint x: 206, endPoint y: 397, distance: 532.9
click at [239, 416] on video at bounding box center [303, 379] width 128 height 128
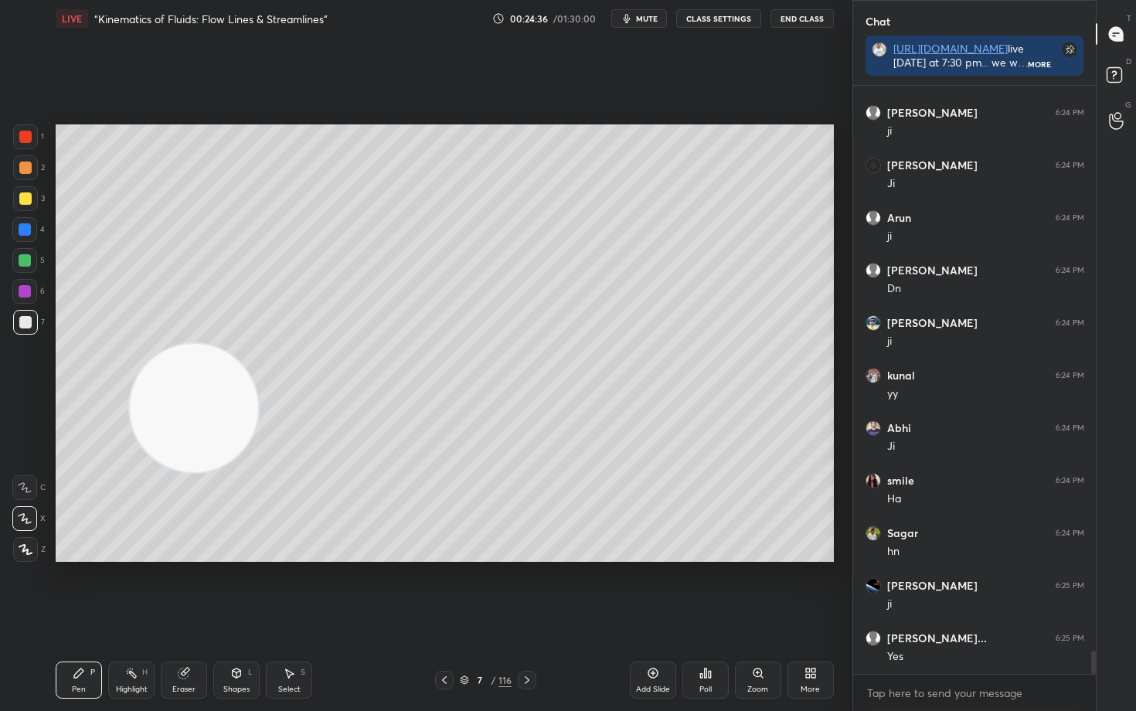
drag, startPoint x: 224, startPoint y: 409, endPoint x: 109, endPoint y: 508, distance: 151.8
click at [130, 472] on video at bounding box center [194, 408] width 128 height 128
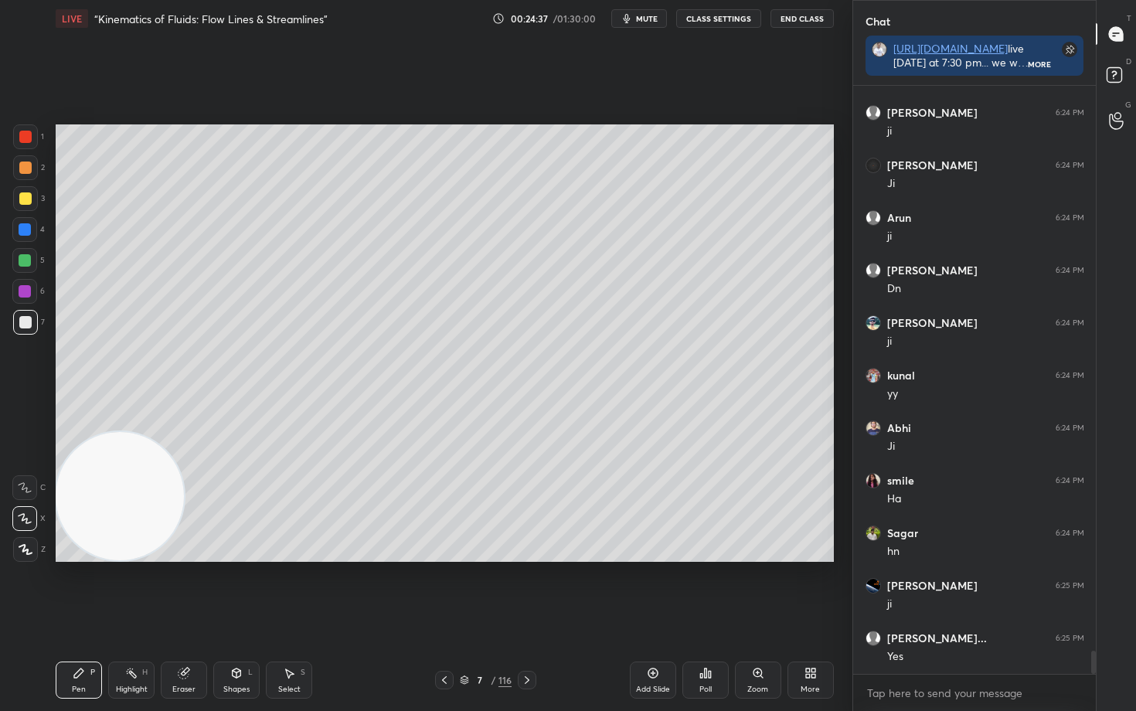
click at [23, 199] on div at bounding box center [25, 198] width 12 height 12
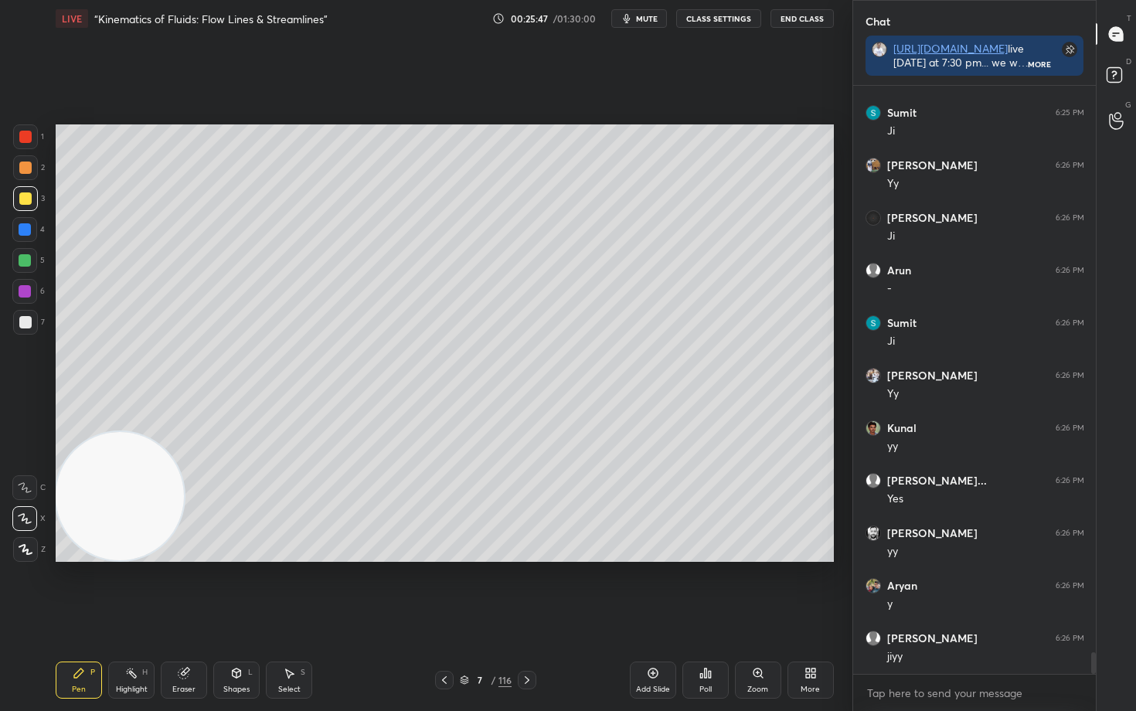
scroll to position [15210, 0]
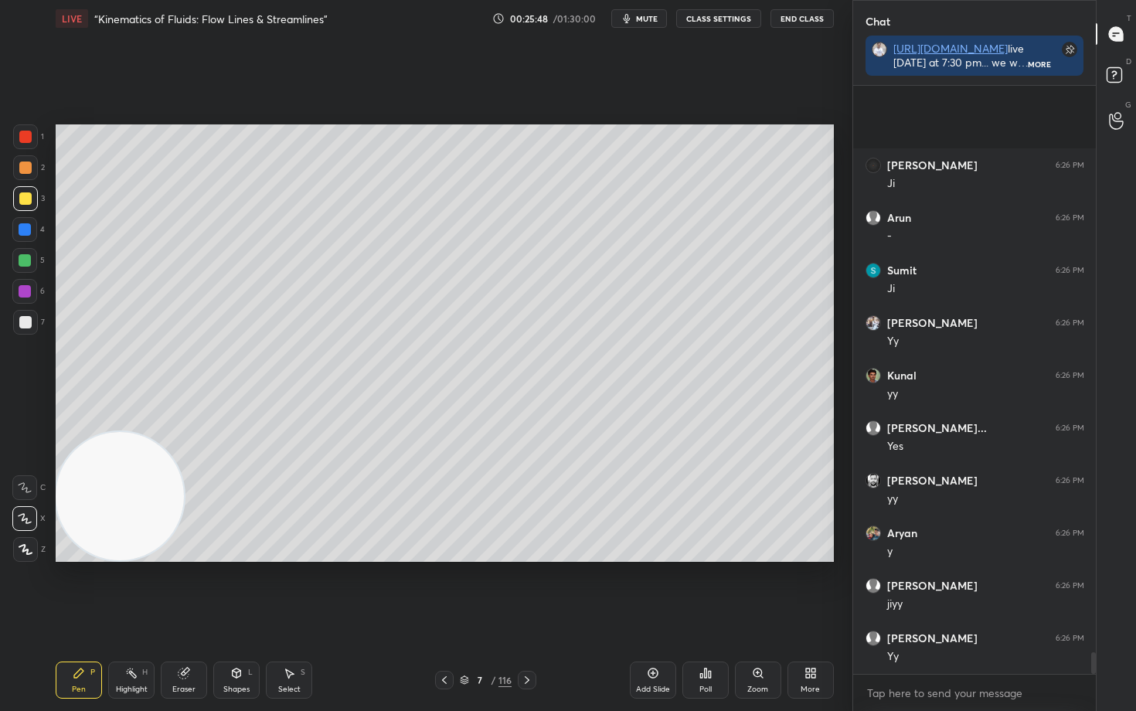
drag, startPoint x: 185, startPoint y: 684, endPoint x: 260, endPoint y: 584, distance: 124.7
click at [185, 589] on div "Eraser" at bounding box center [184, 679] width 46 height 37
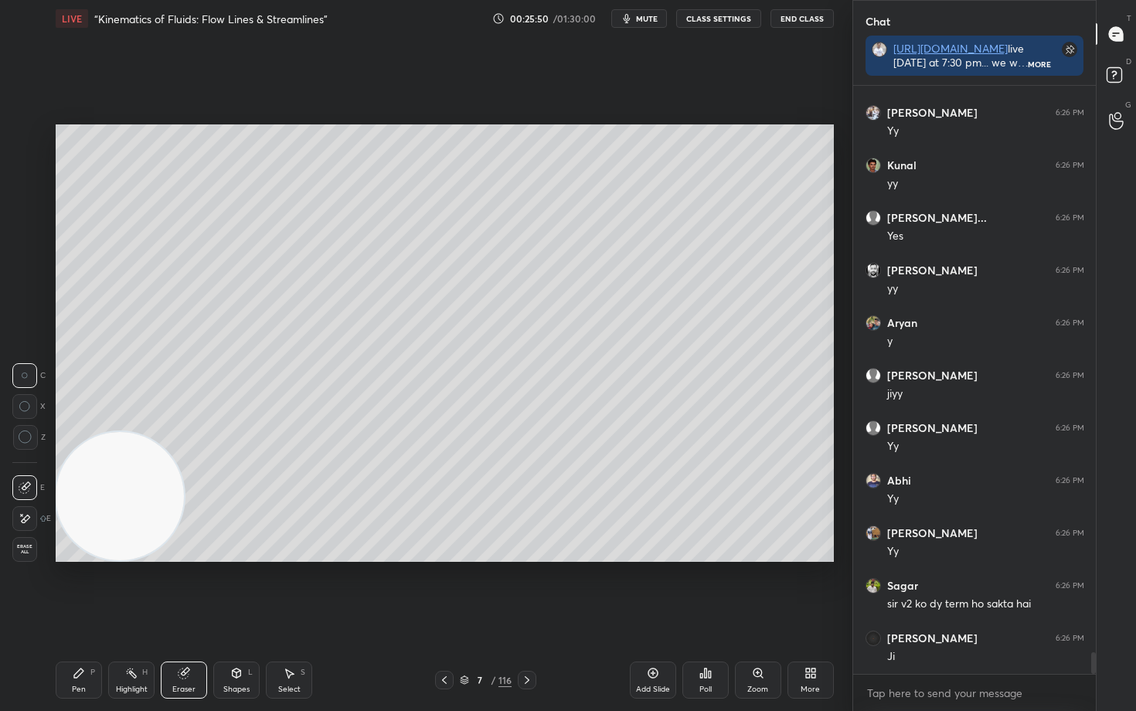
scroll to position [15472, 0]
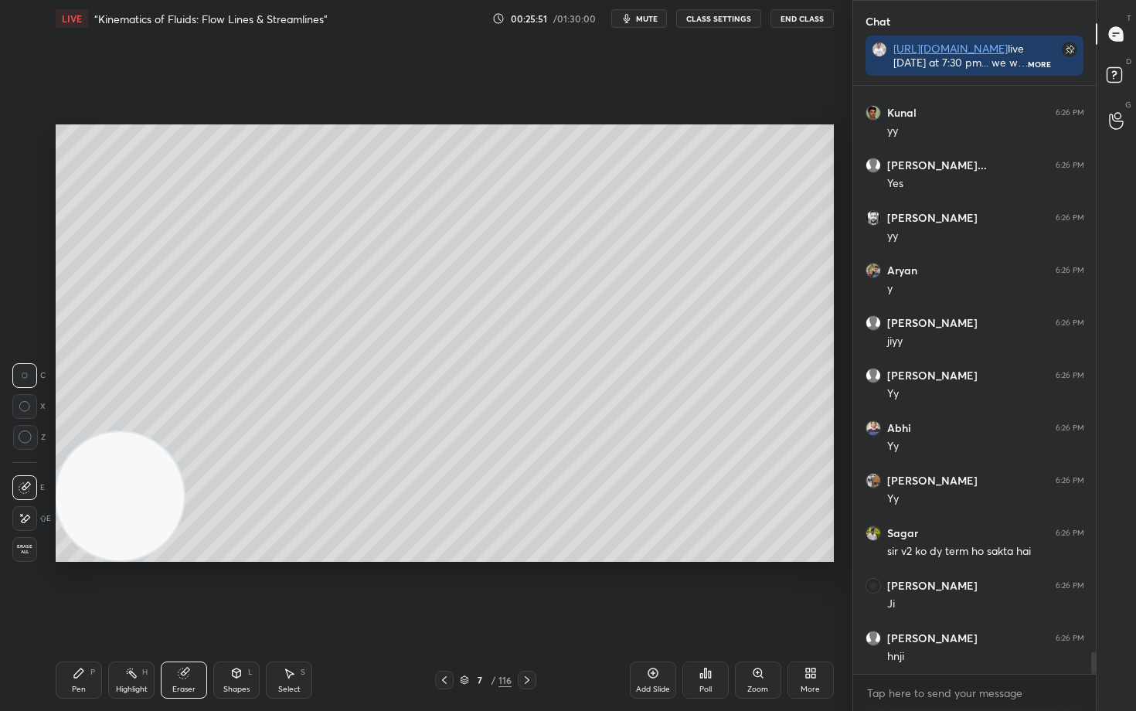
click at [80, 589] on icon at bounding box center [79, 673] width 12 height 12
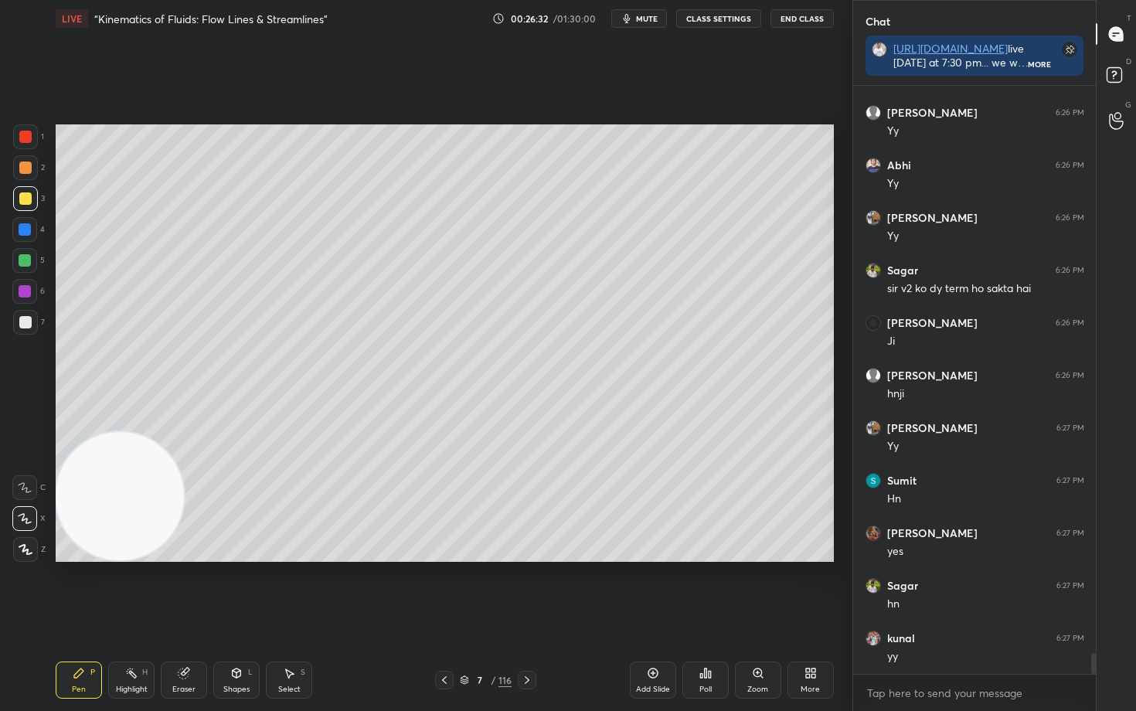
scroll to position [15788, 0]
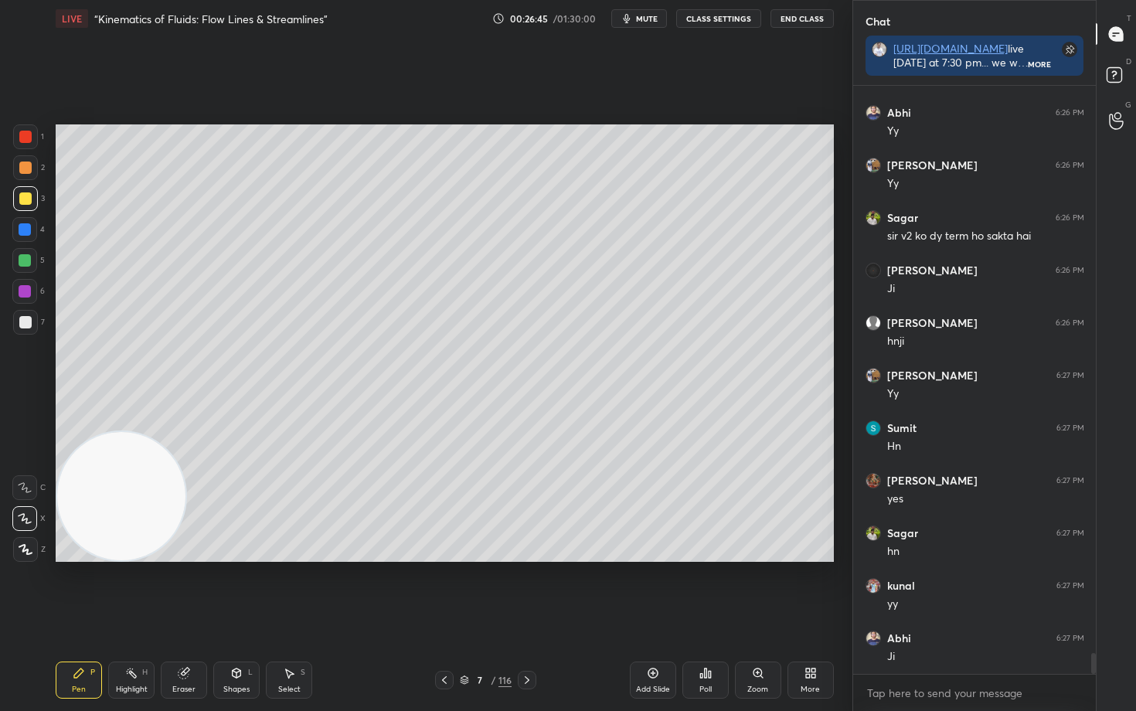
drag, startPoint x: 107, startPoint y: 514, endPoint x: 436, endPoint y: 204, distance: 452.1
click at [185, 432] on video at bounding box center [121, 496] width 128 height 128
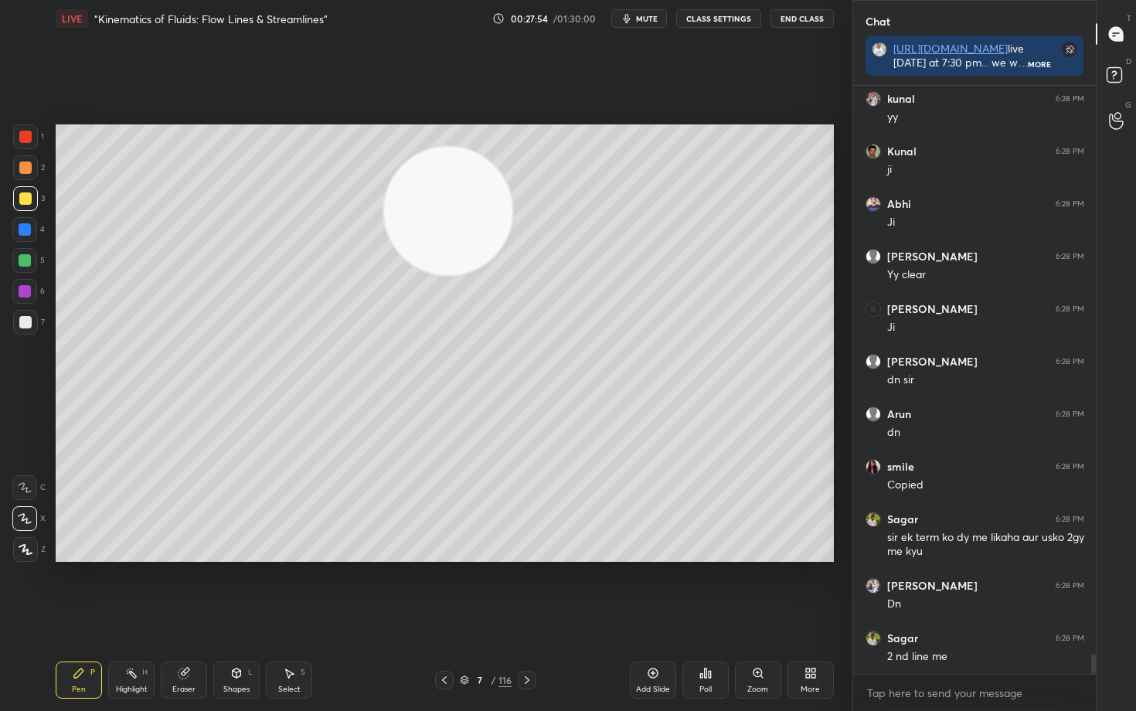
scroll to position [16958, 0]
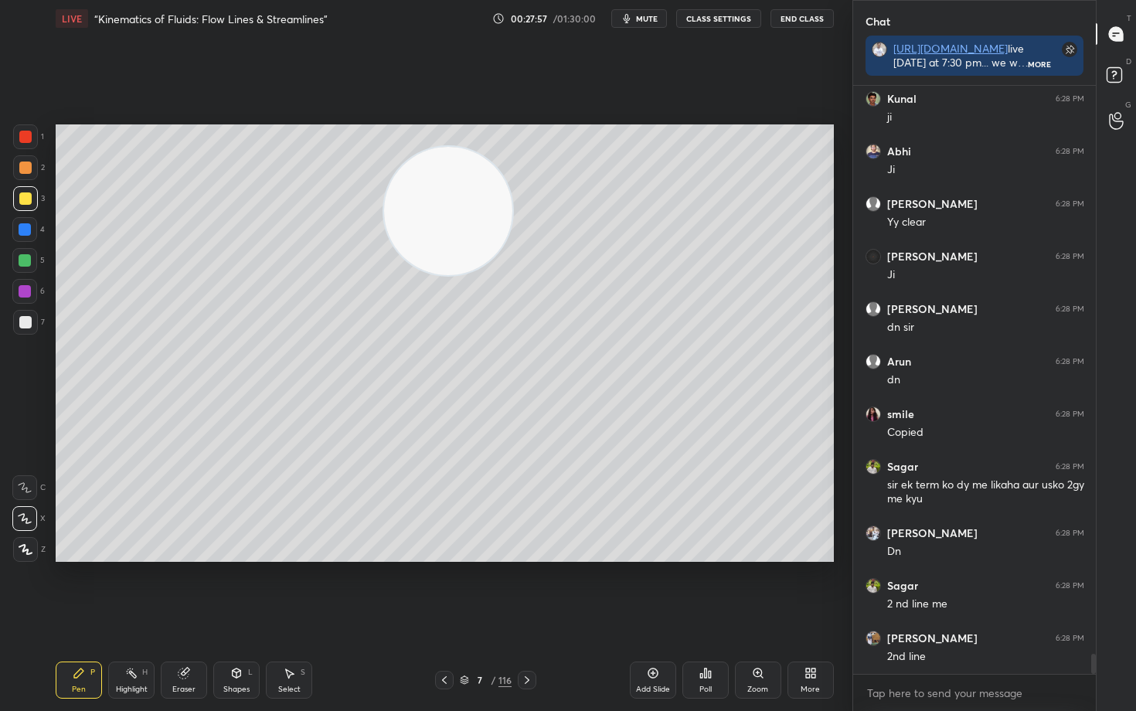
drag, startPoint x: 418, startPoint y: 227, endPoint x: 285, endPoint y: 240, distance: 133.6
click at [384, 240] on video at bounding box center [448, 211] width 128 height 128
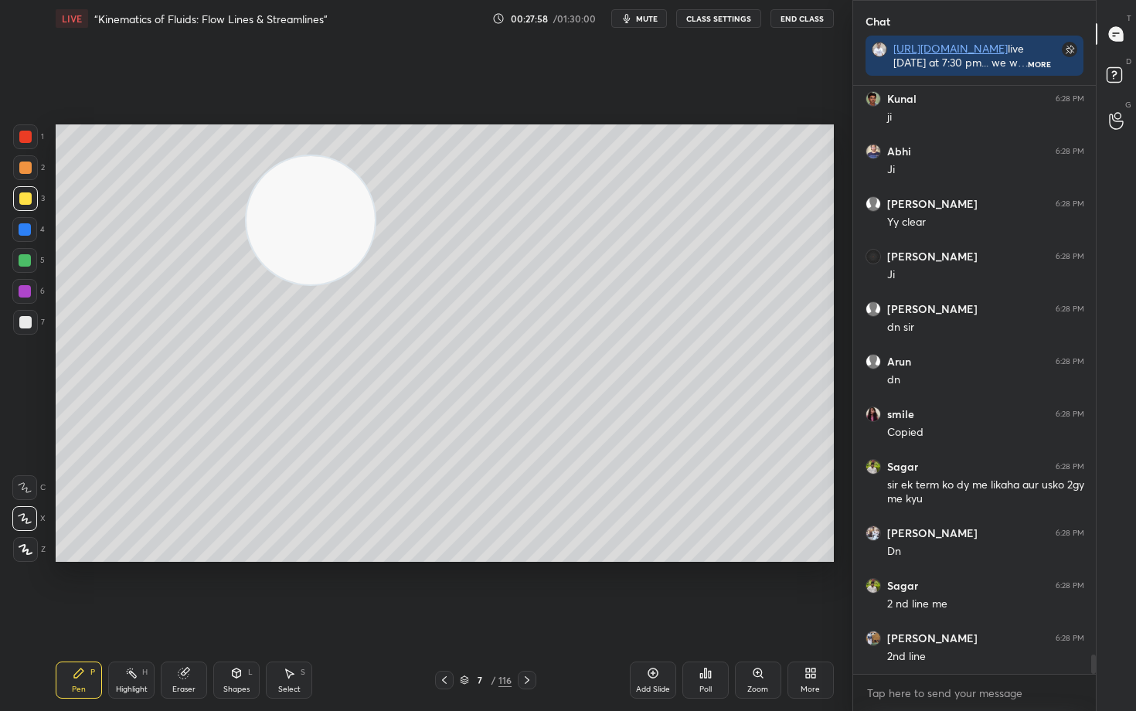
scroll to position [17010, 0]
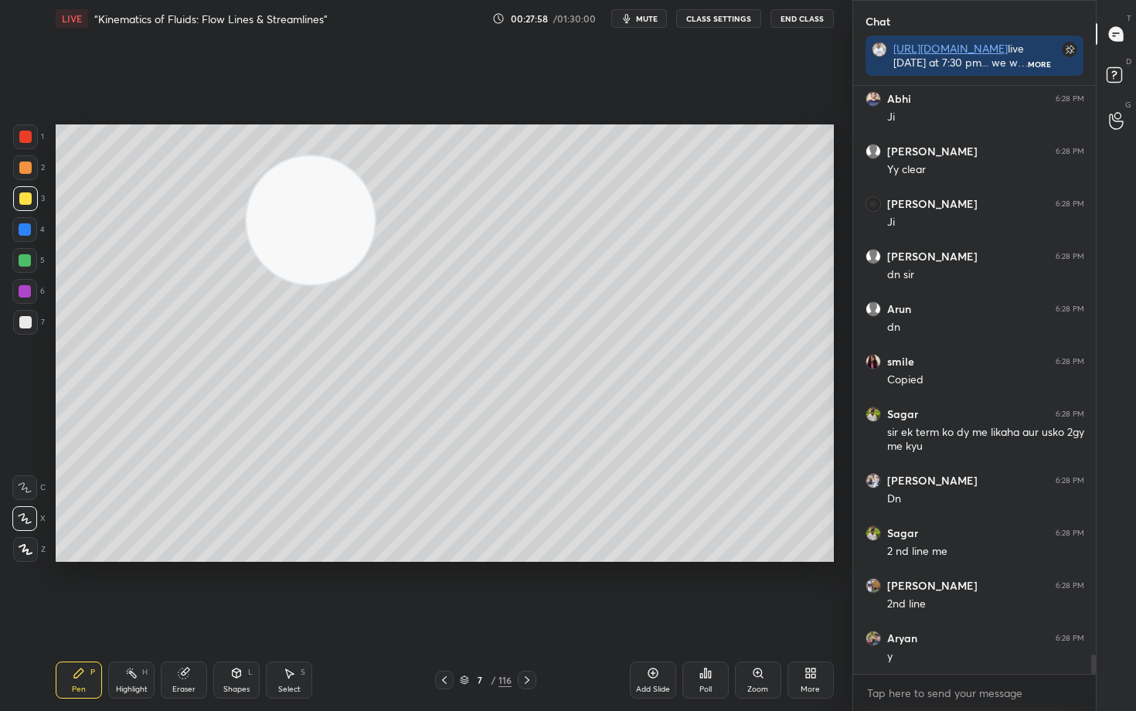
drag, startPoint x: 322, startPoint y: 236, endPoint x: 115, endPoint y: 338, distance: 230.8
click at [246, 284] on video at bounding box center [310, 220] width 128 height 128
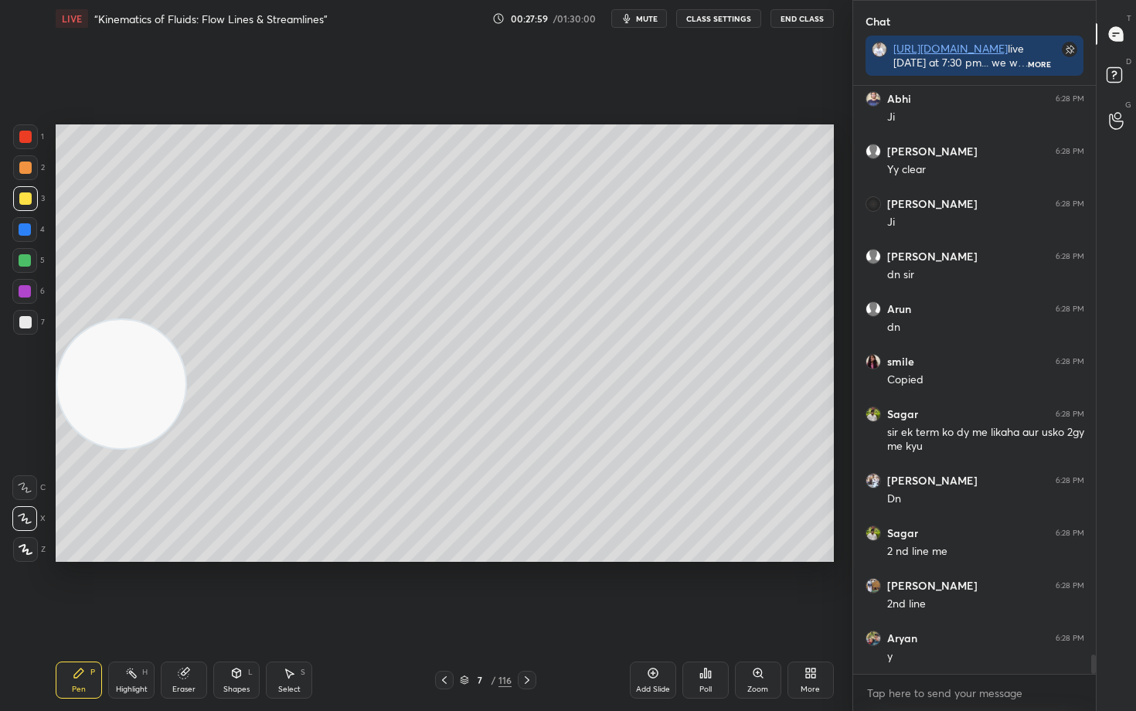
drag, startPoint x: 117, startPoint y: 396, endPoint x: 109, endPoint y: 445, distance: 49.4
click at [110, 437] on video at bounding box center [121, 384] width 128 height 128
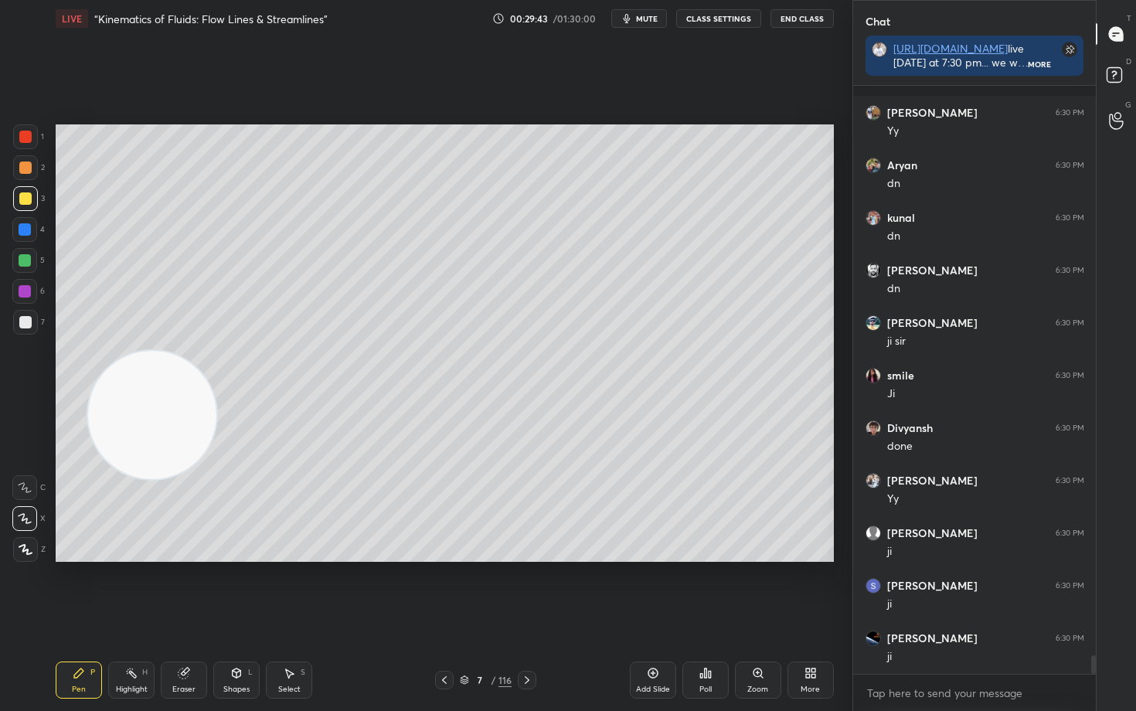
scroll to position [18285, 0]
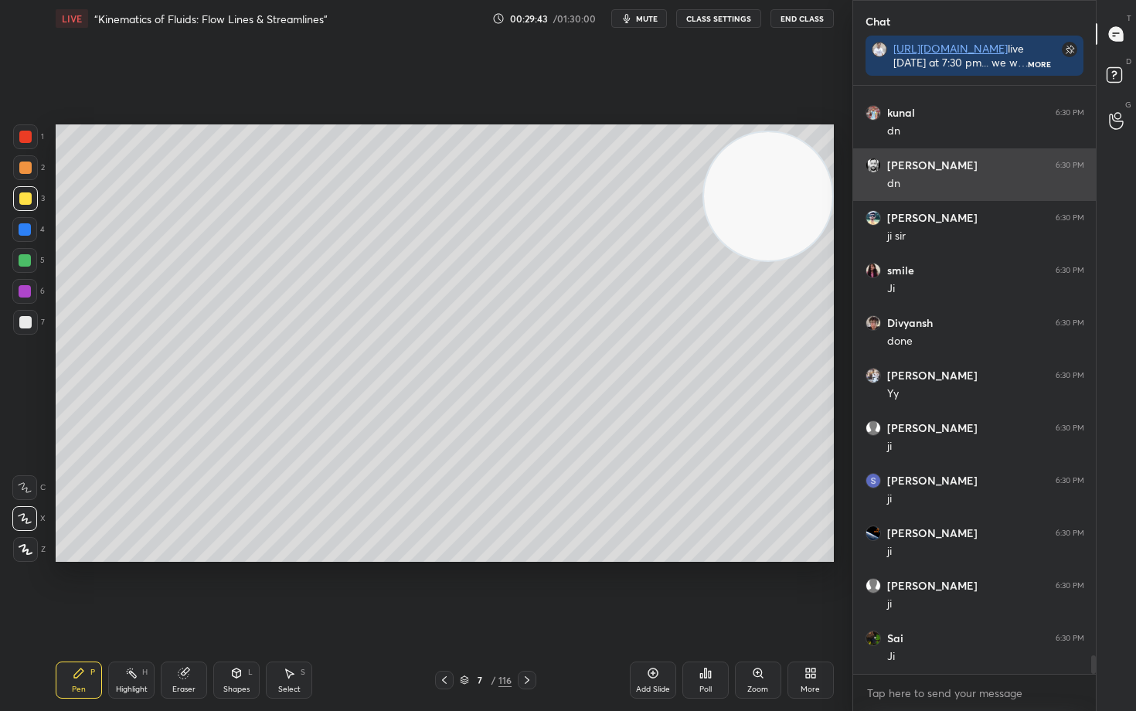
drag, startPoint x: 124, startPoint y: 445, endPoint x: 874, endPoint y: 199, distance: 789.0
click at [873, 199] on div "1 2 3 4 5 6 7 C X Z C X Z E E Erase all H H LIVE “Kinematics of Fluids: Flow Li…" at bounding box center [568, 355] width 1136 height 711
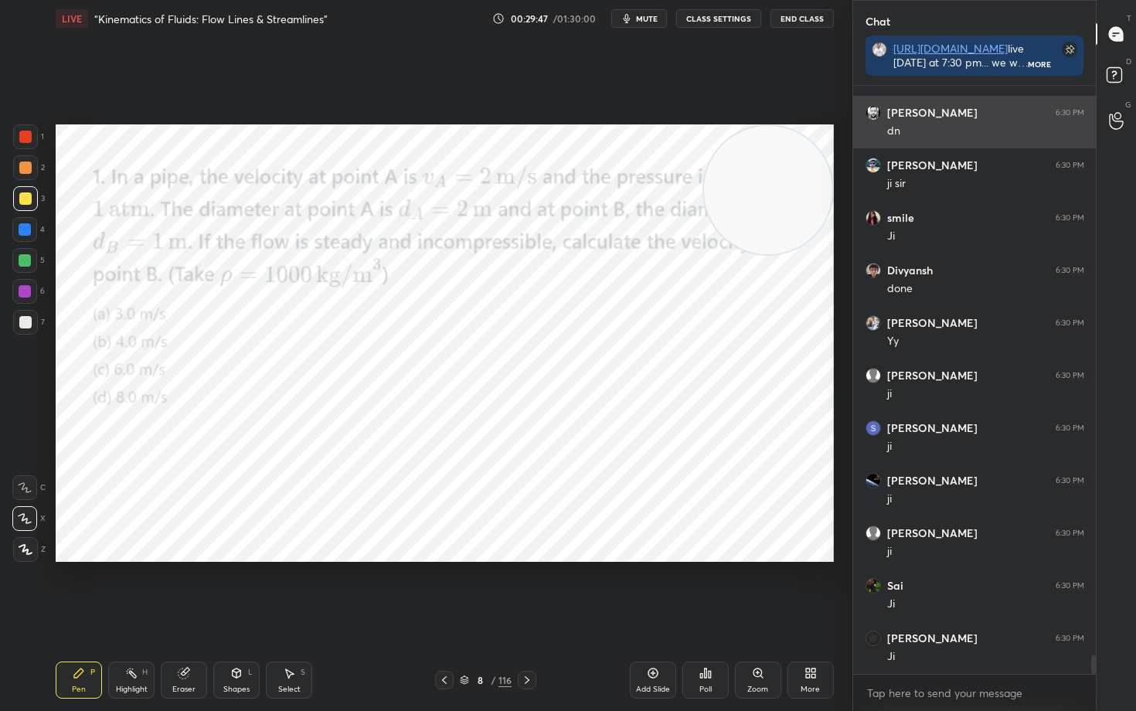
scroll to position [18404, 0]
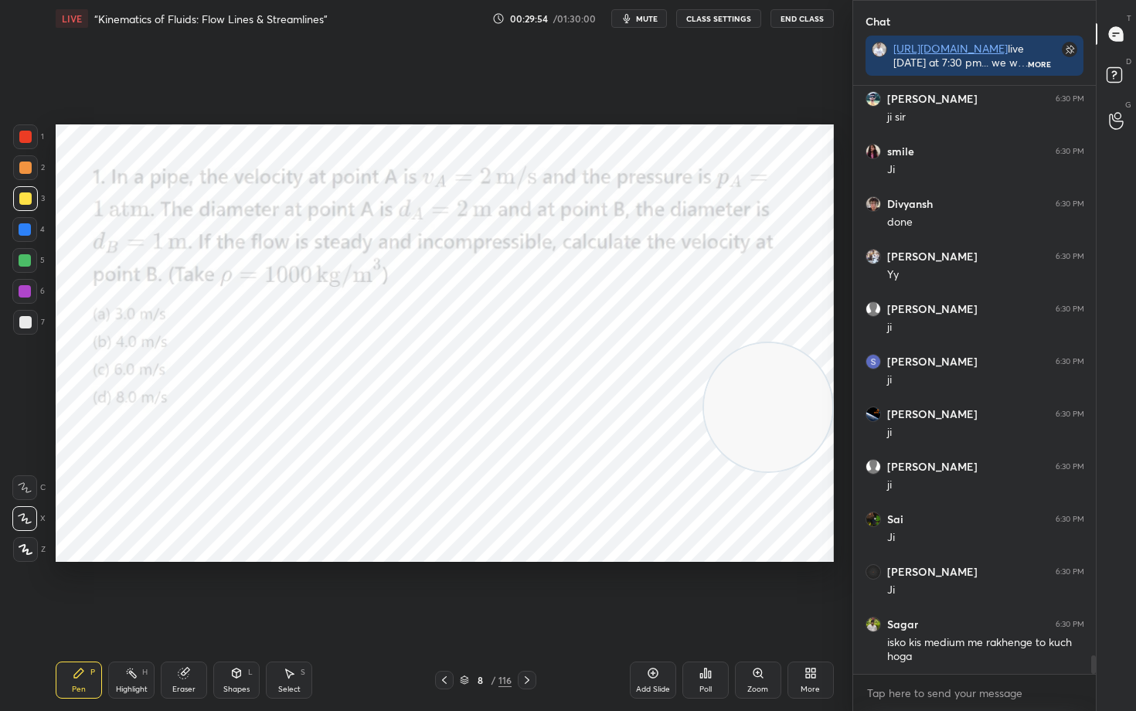
drag, startPoint x: 733, startPoint y: 195, endPoint x: 742, endPoint y: 412, distance: 217.3
click at [742, 412] on video at bounding box center [768, 407] width 128 height 128
click at [632, 20] on icon "button" at bounding box center [626, 18] width 12 height 12
click at [632, 20] on span "unmute" at bounding box center [644, 18] width 33 height 11
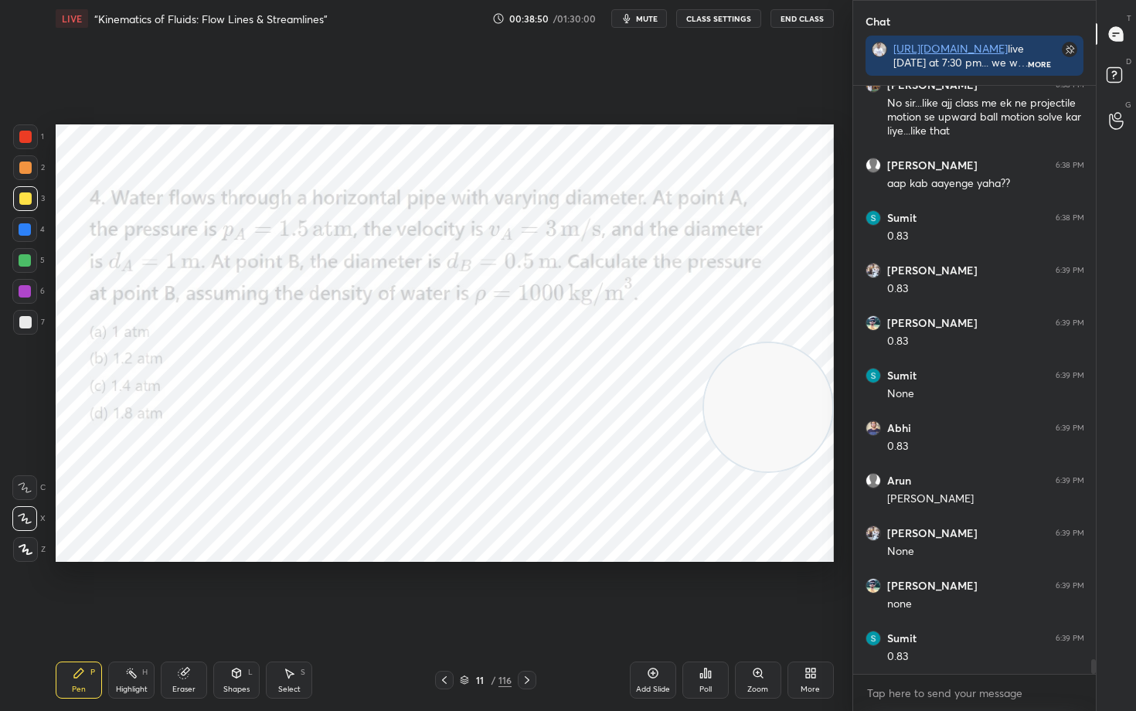
scroll to position [23049, 0]
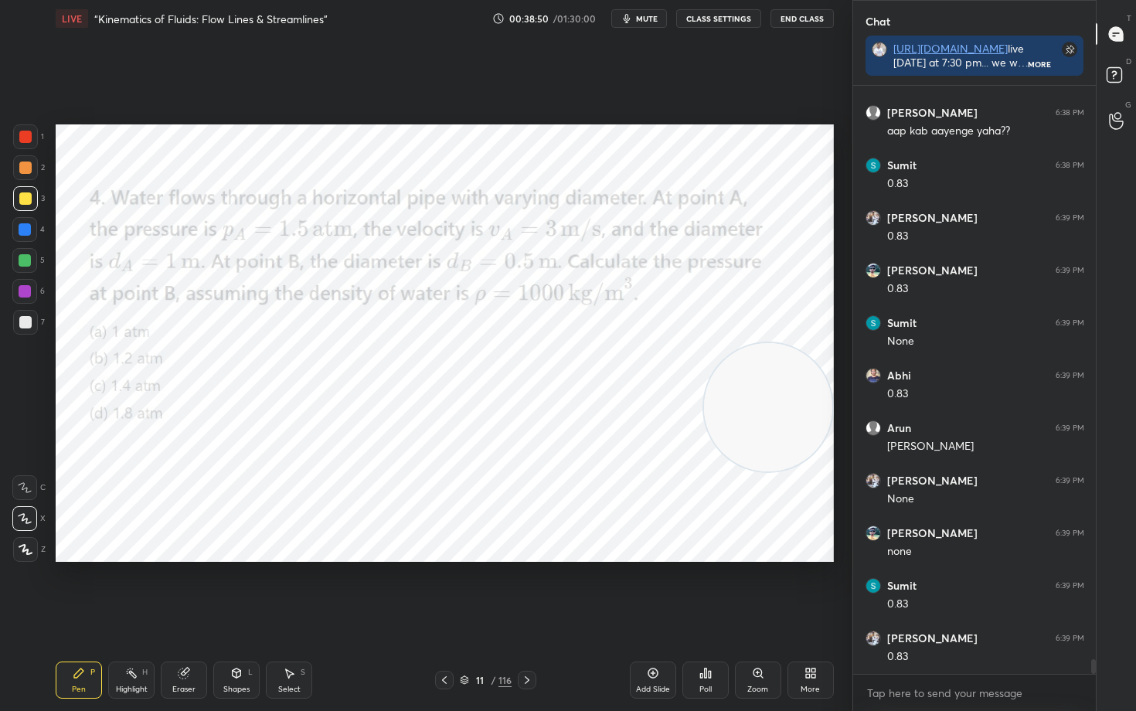
click at [22, 134] on div at bounding box center [25, 137] width 12 height 12
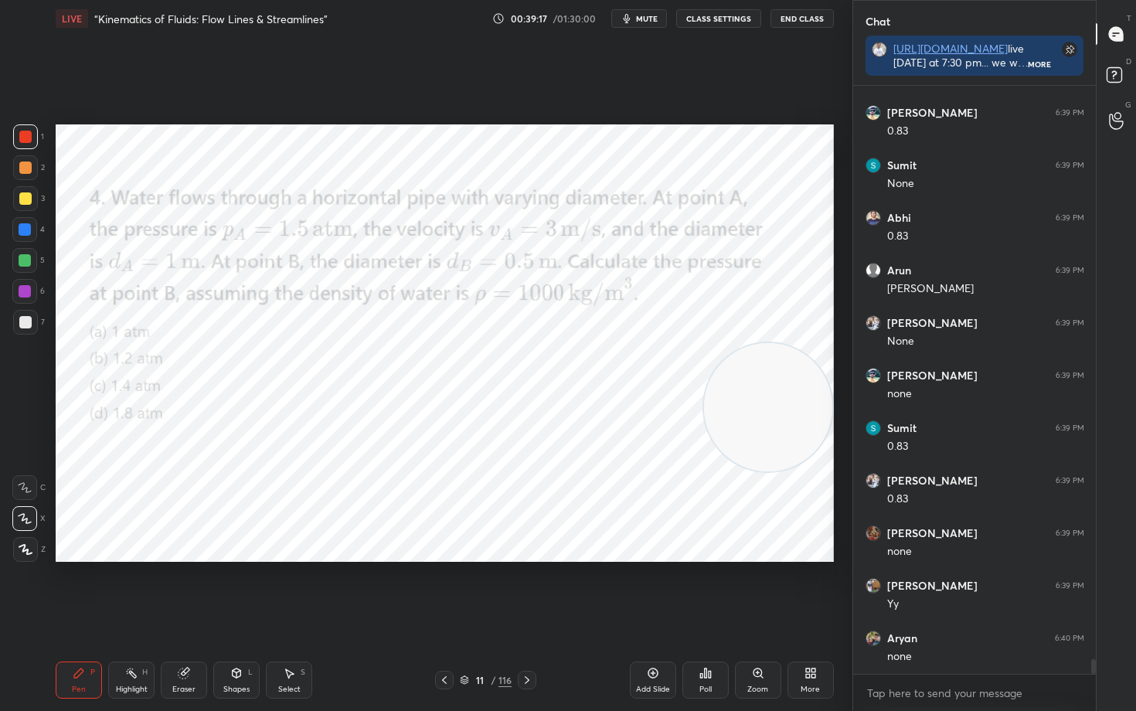
scroll to position [23260, 0]
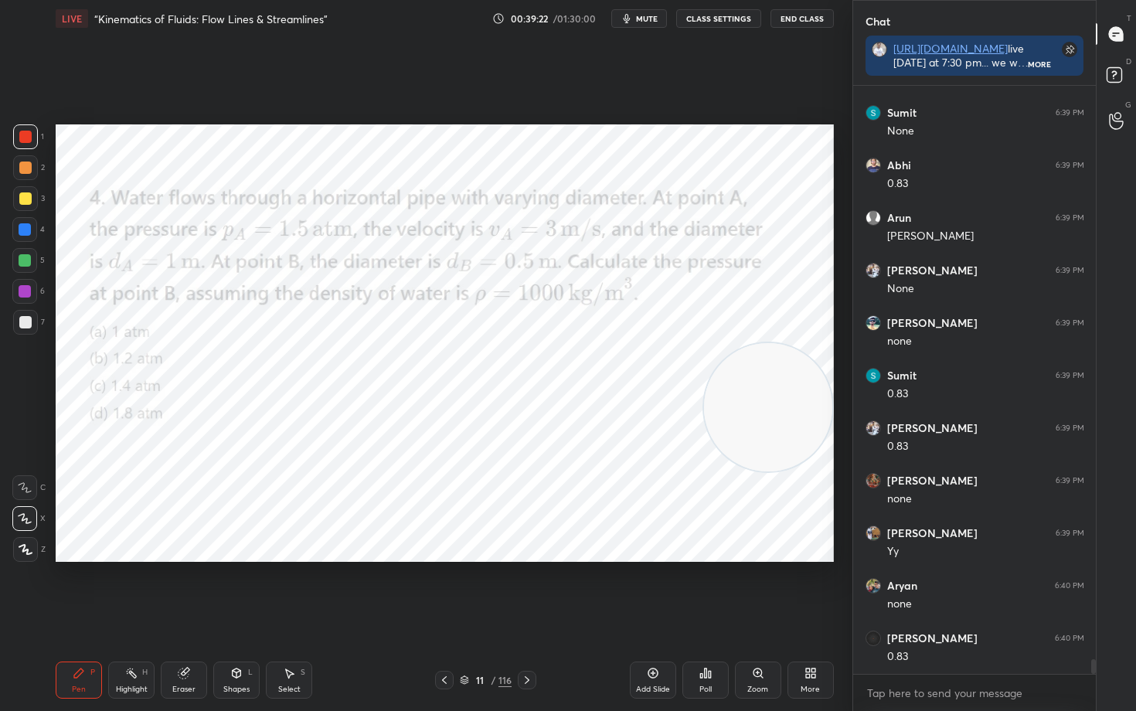
drag, startPoint x: 786, startPoint y: 441, endPoint x: 801, endPoint y: 498, distance: 59.2
click at [794, 471] on video at bounding box center [768, 407] width 128 height 128
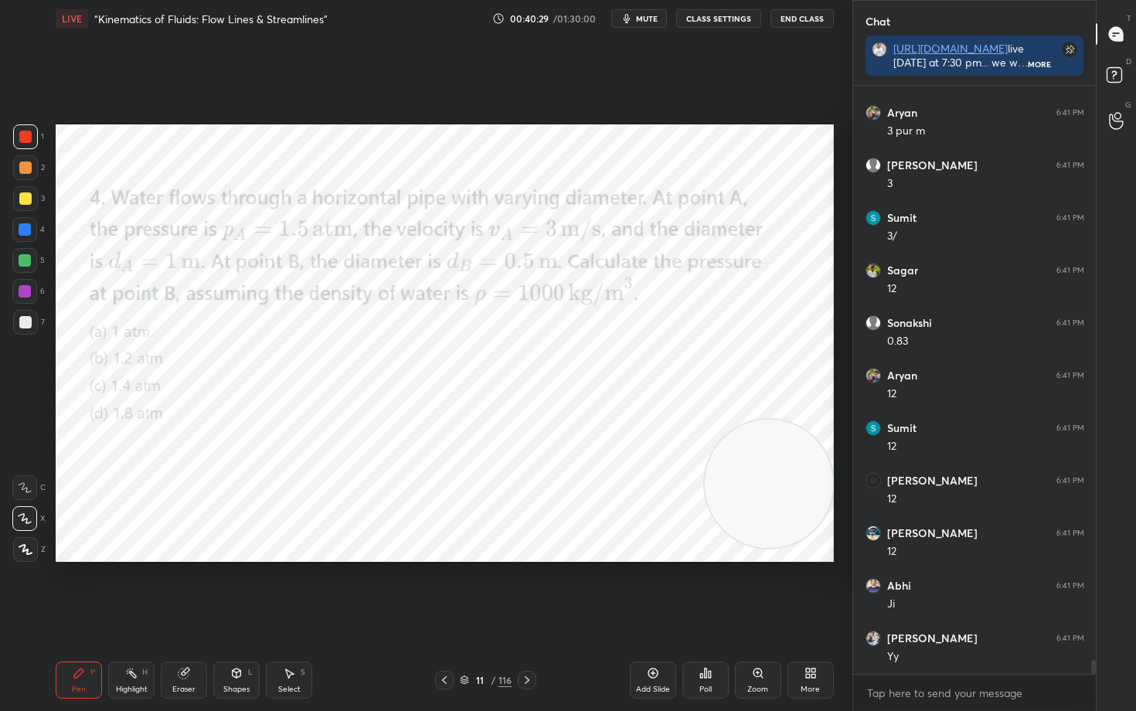
scroll to position [24521, 0]
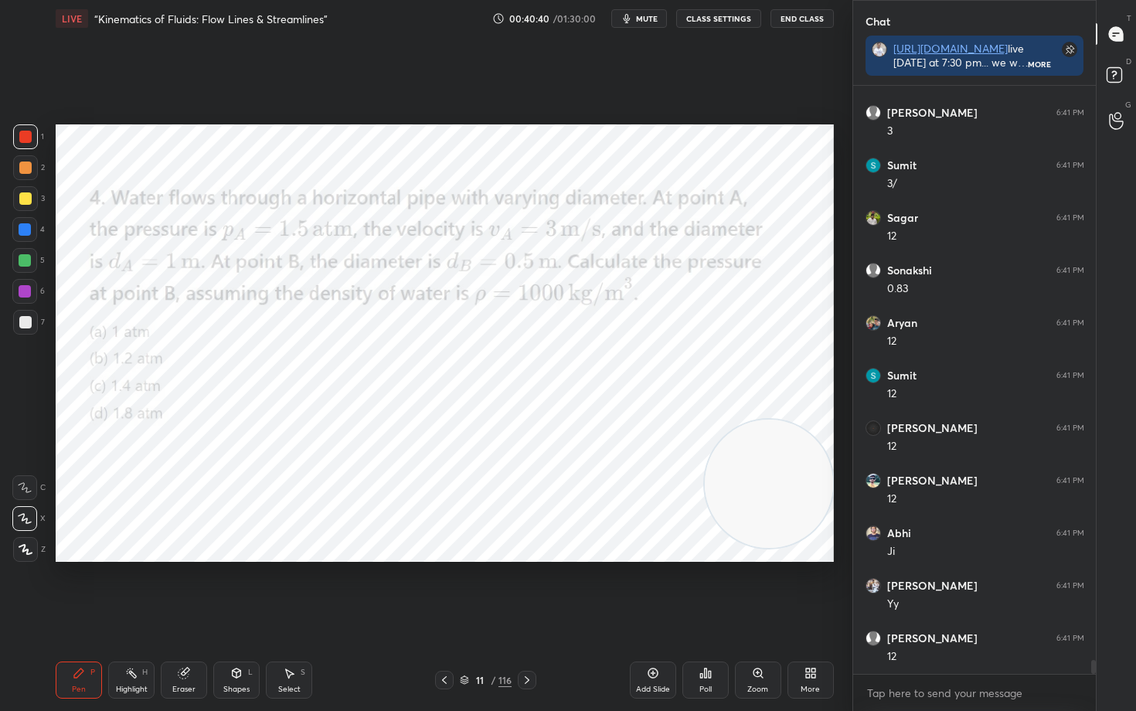
click at [187, 589] on icon at bounding box center [184, 673] width 12 height 12
drag, startPoint x: 84, startPoint y: 685, endPoint x: 214, endPoint y: 597, distance: 156.4
click at [84, 589] on div "Pen P" at bounding box center [79, 679] width 46 height 37
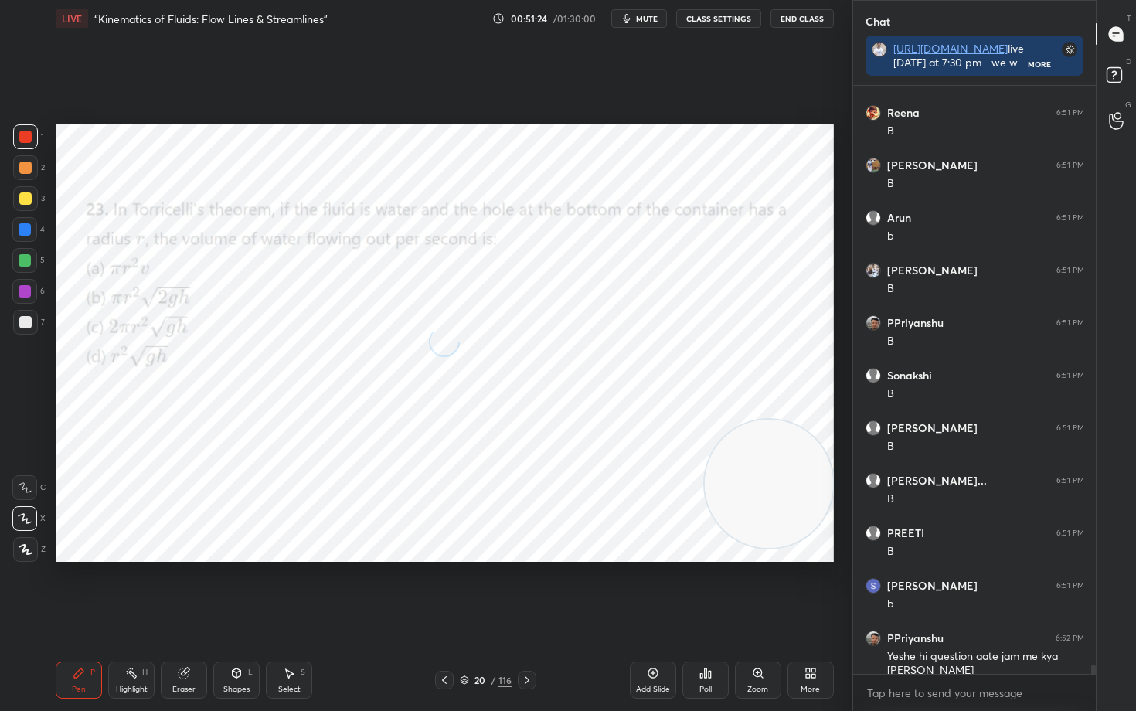
scroll to position [38295, 0]
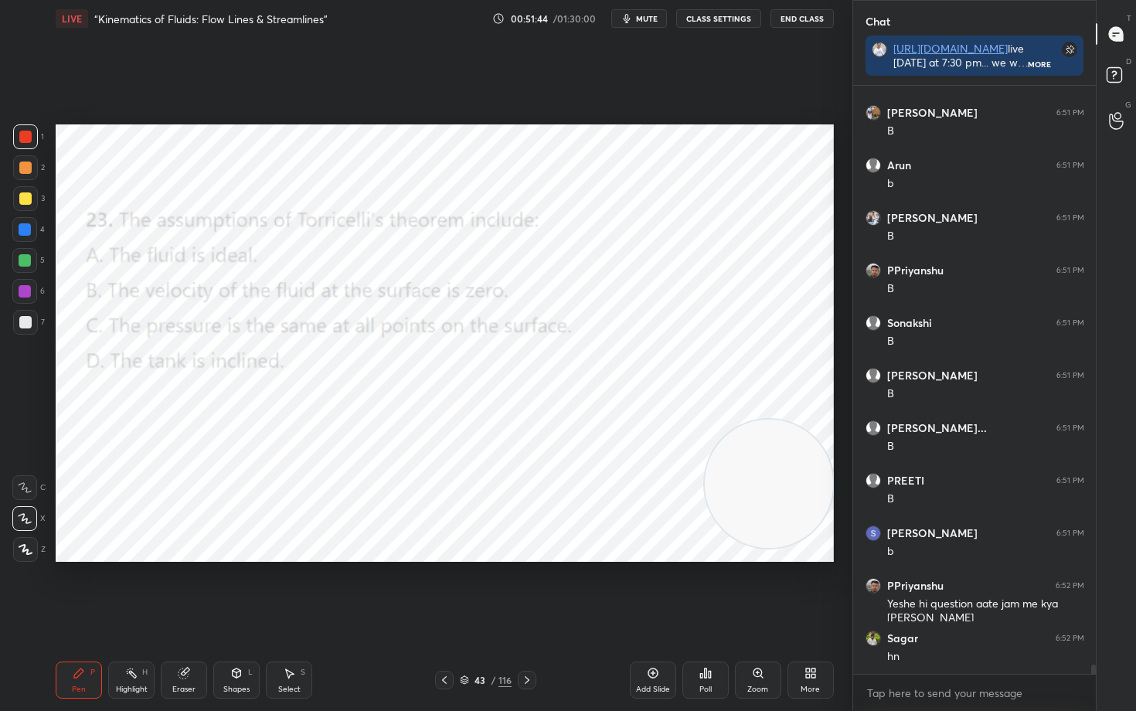
click at [461, 589] on icon at bounding box center [464, 679] width 9 height 9
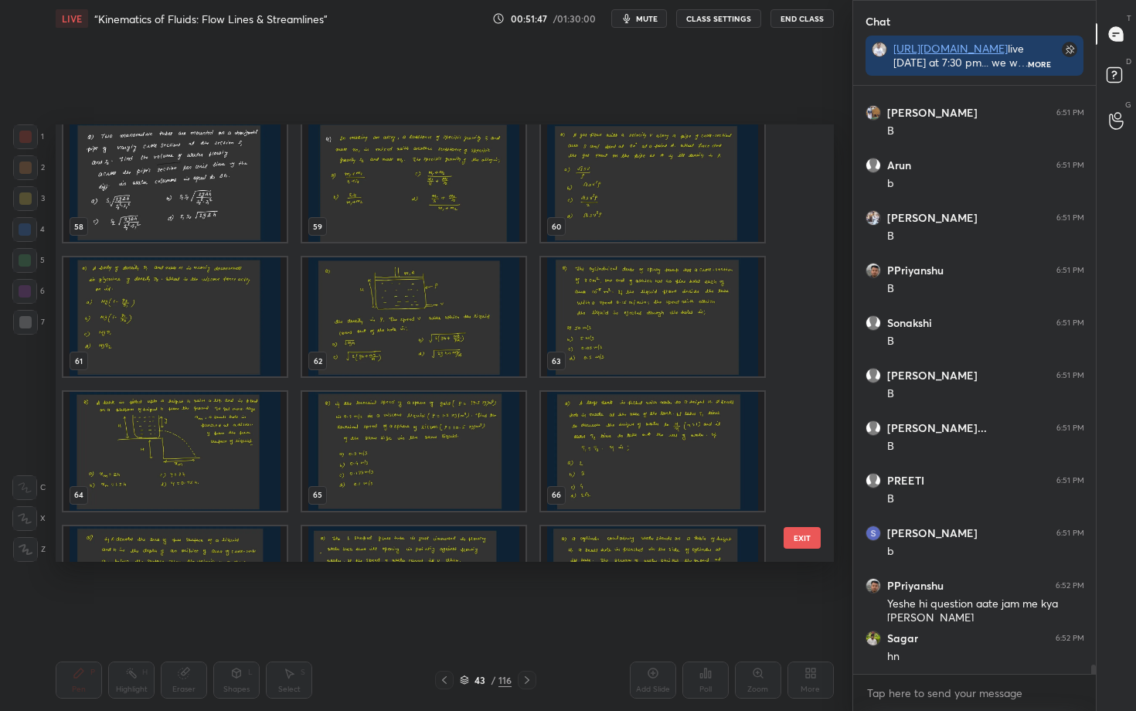
scroll to position [2547, 0]
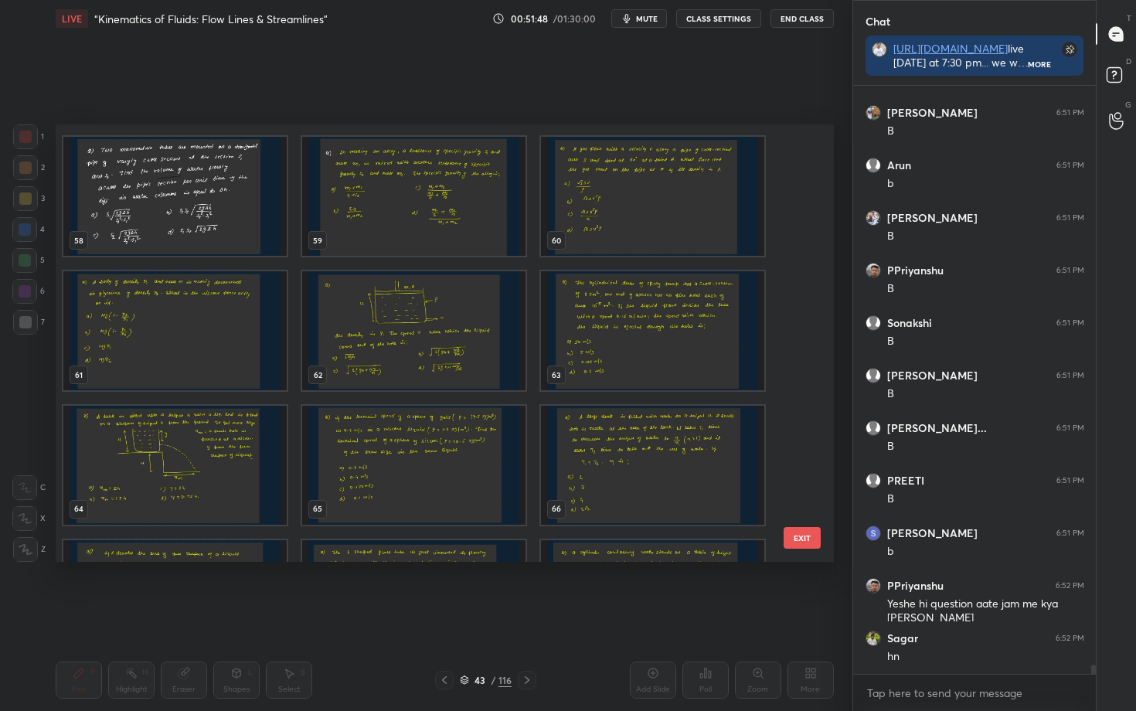
click at [192, 202] on img "grid" at bounding box center [174, 196] width 223 height 119
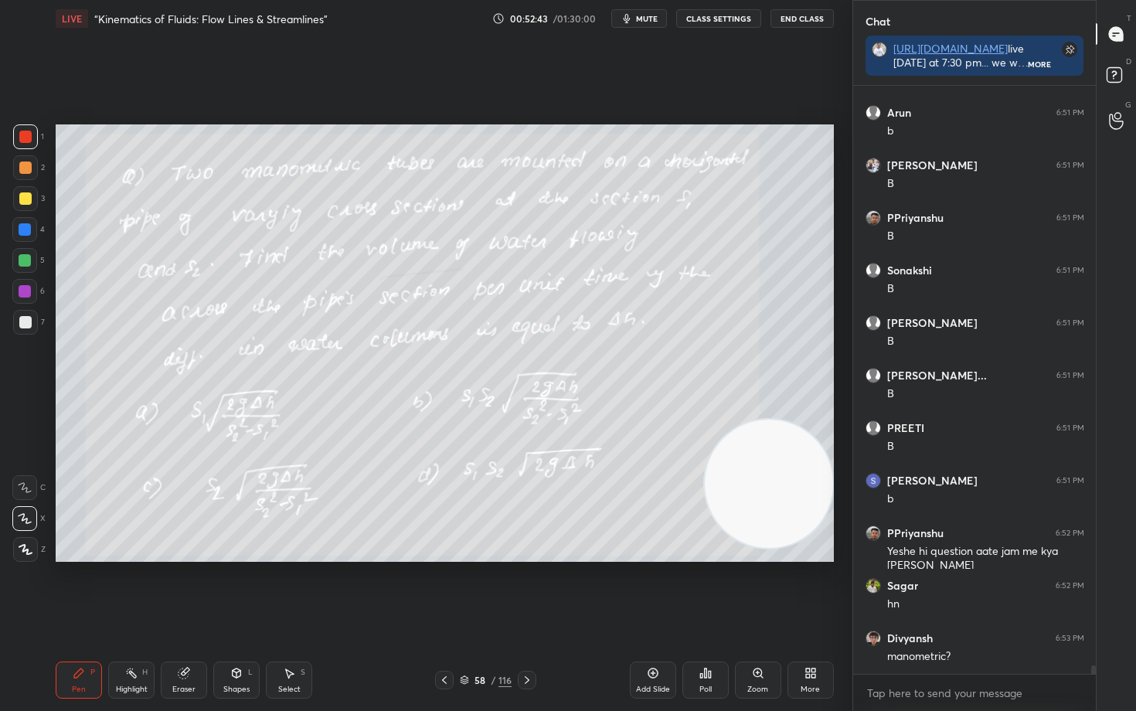
scroll to position [38400, 0]
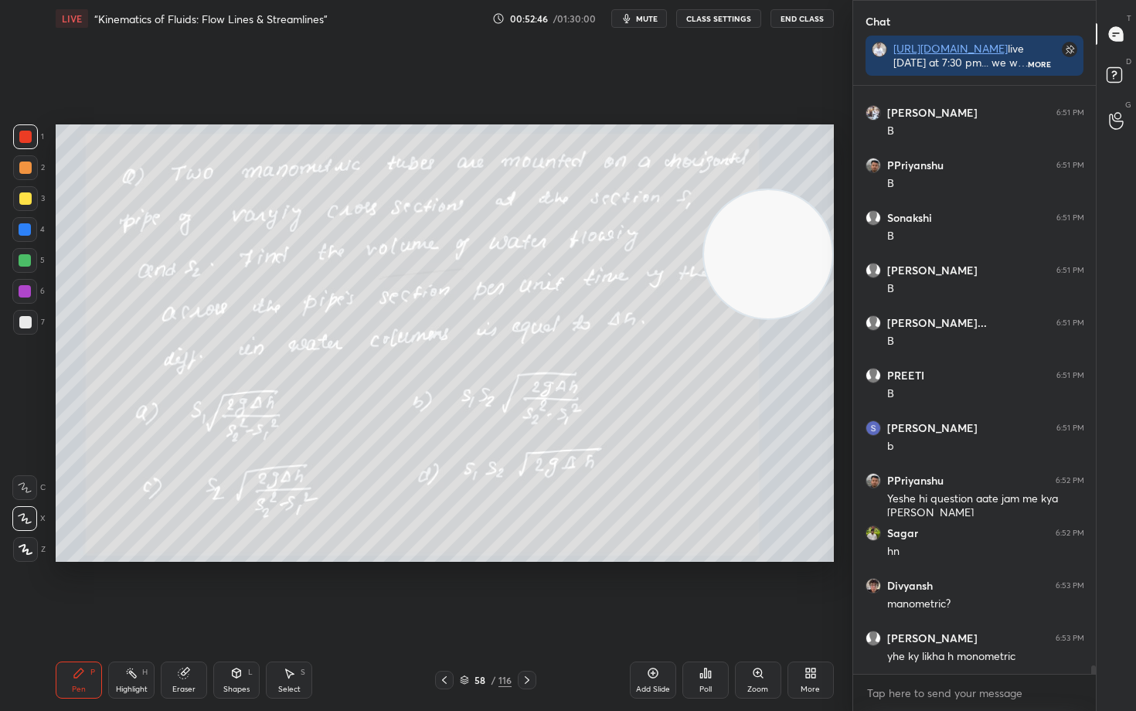
drag, startPoint x: 780, startPoint y: 484, endPoint x: 787, endPoint y: 219, distance: 264.4
click at [814, 195] on video at bounding box center [768, 254] width 128 height 128
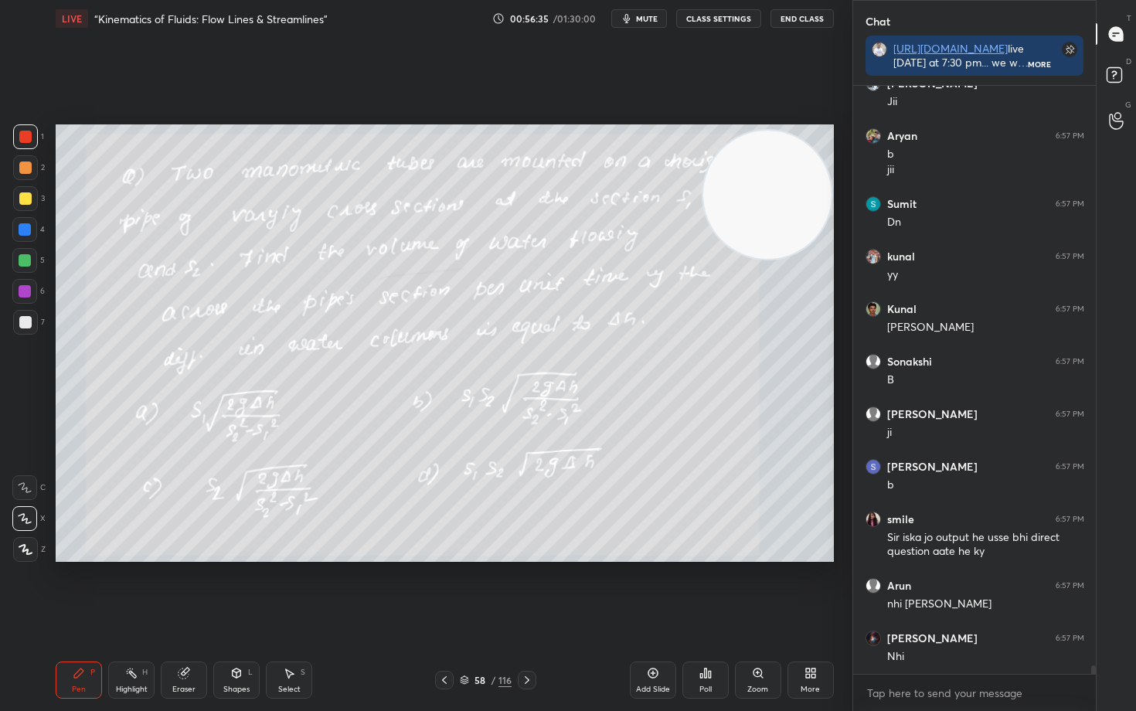
scroll to position [39757, 0]
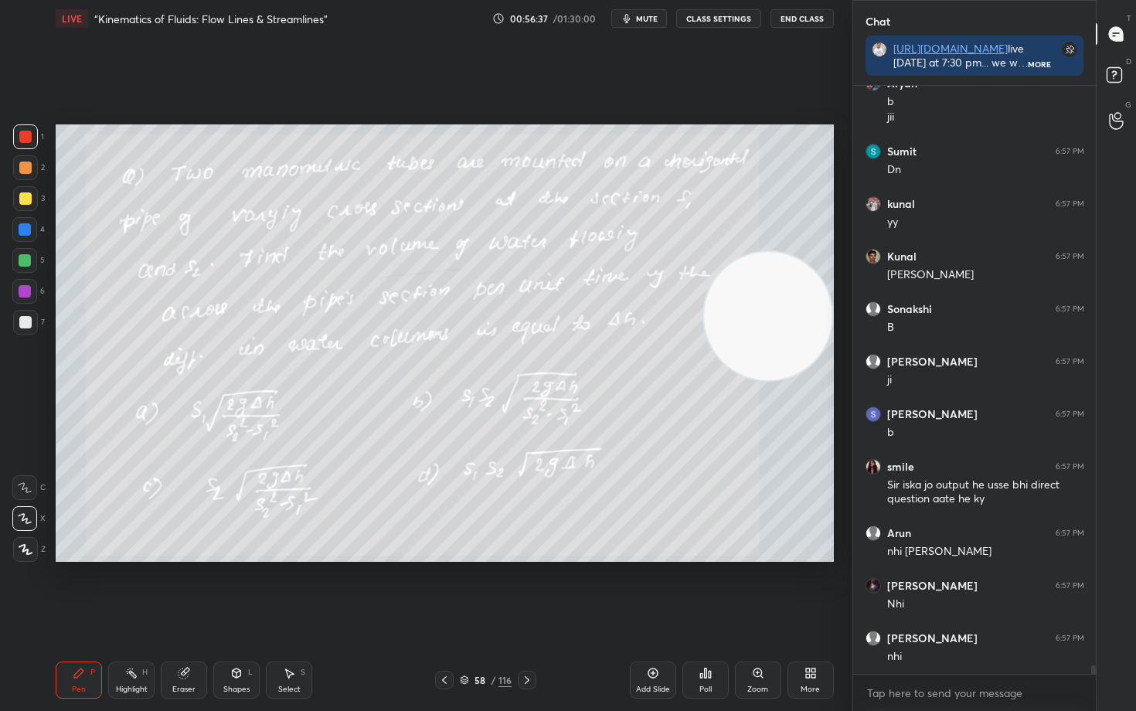
drag, startPoint x: 781, startPoint y: 221, endPoint x: 761, endPoint y: 306, distance: 87.3
click at [797, 348] on video at bounding box center [768, 316] width 128 height 128
drag, startPoint x: 770, startPoint y: 342, endPoint x: 787, endPoint y: 224, distance: 118.8
click at [788, 229] on video at bounding box center [766, 288] width 128 height 128
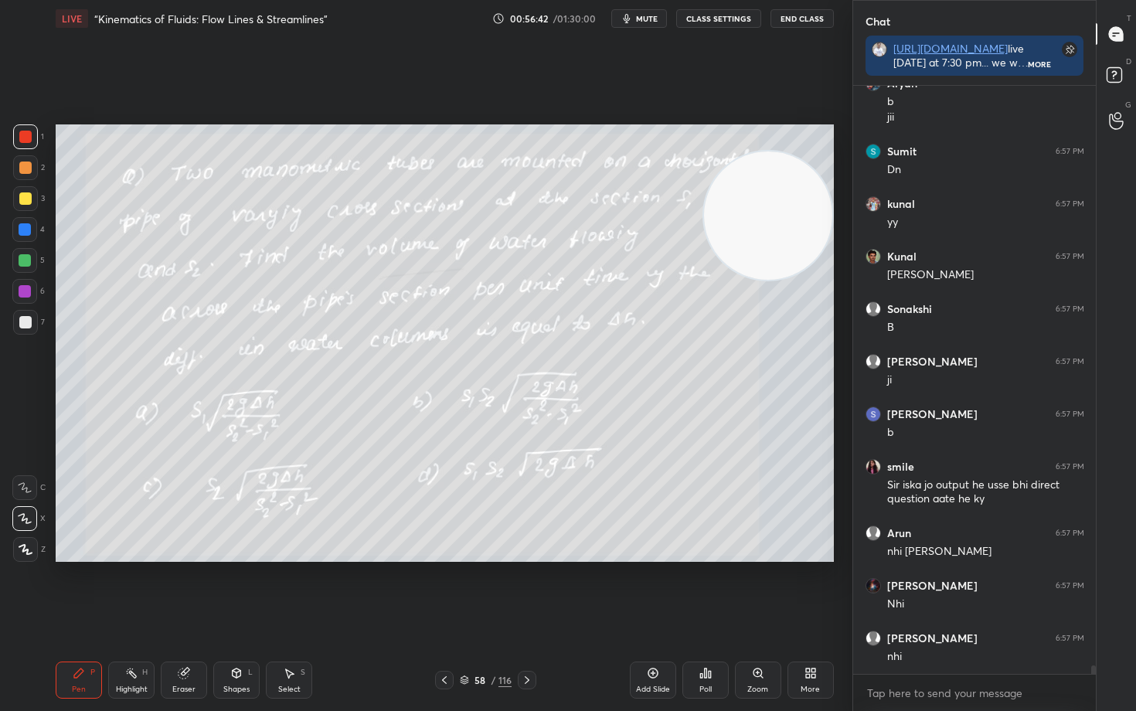
click at [651, 589] on icon at bounding box center [653, 673] width 10 height 10
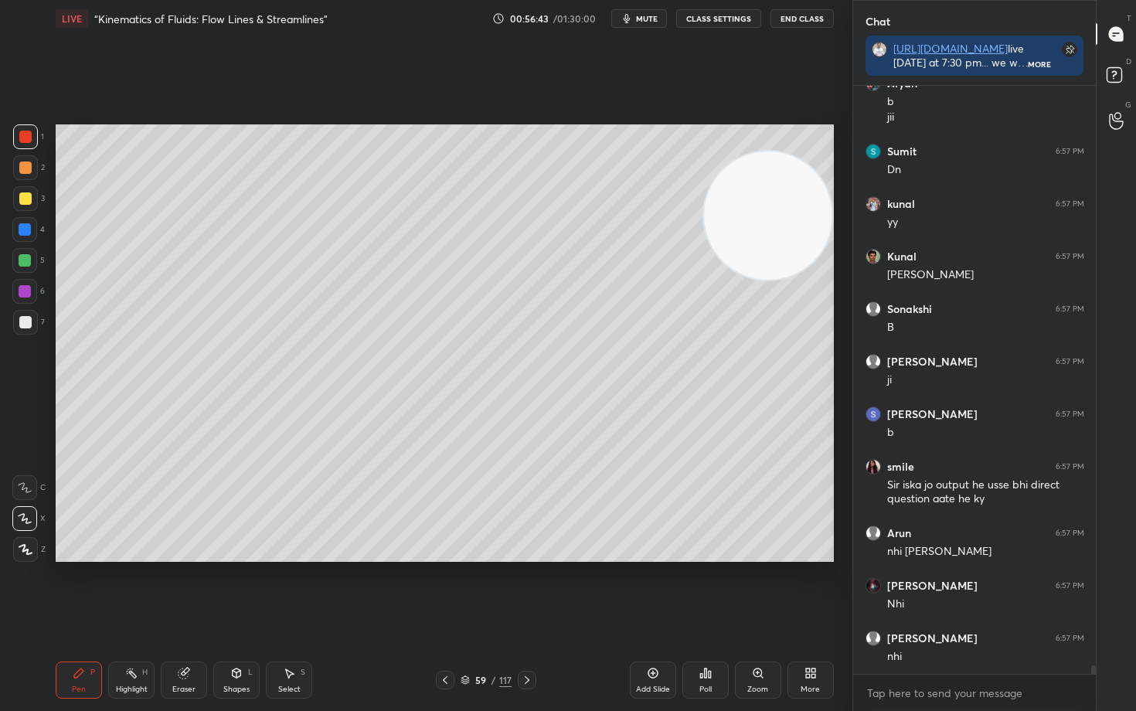
click at [27, 318] on div at bounding box center [25, 322] width 12 height 12
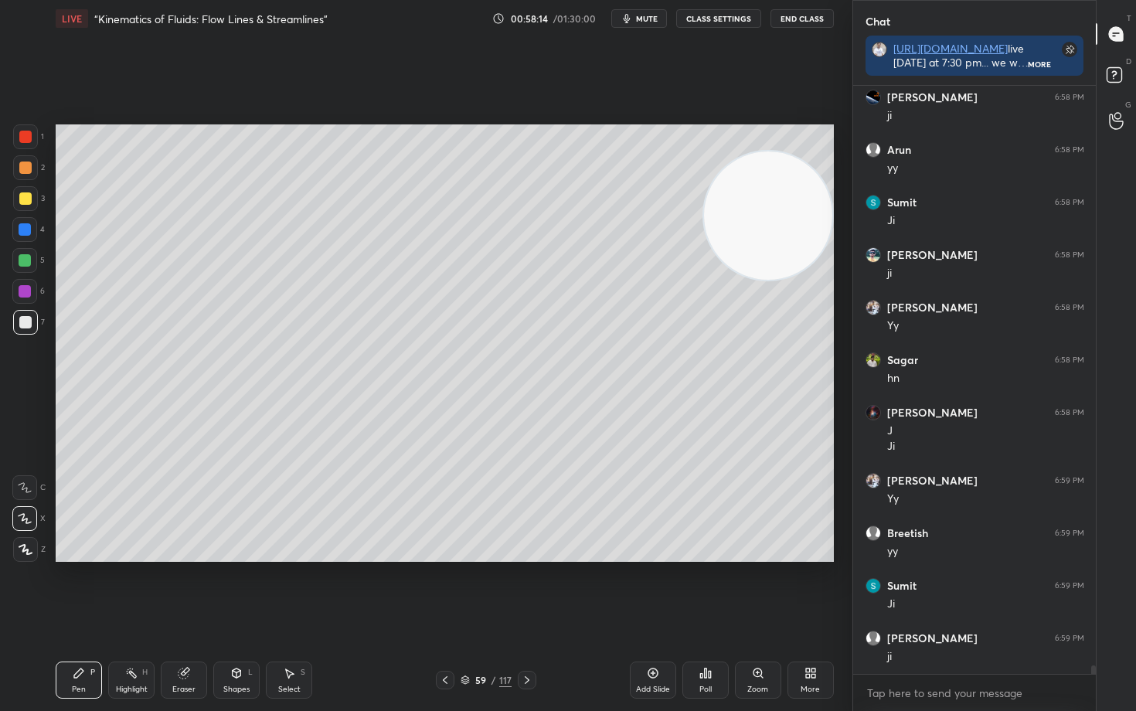
scroll to position [40770, 0]
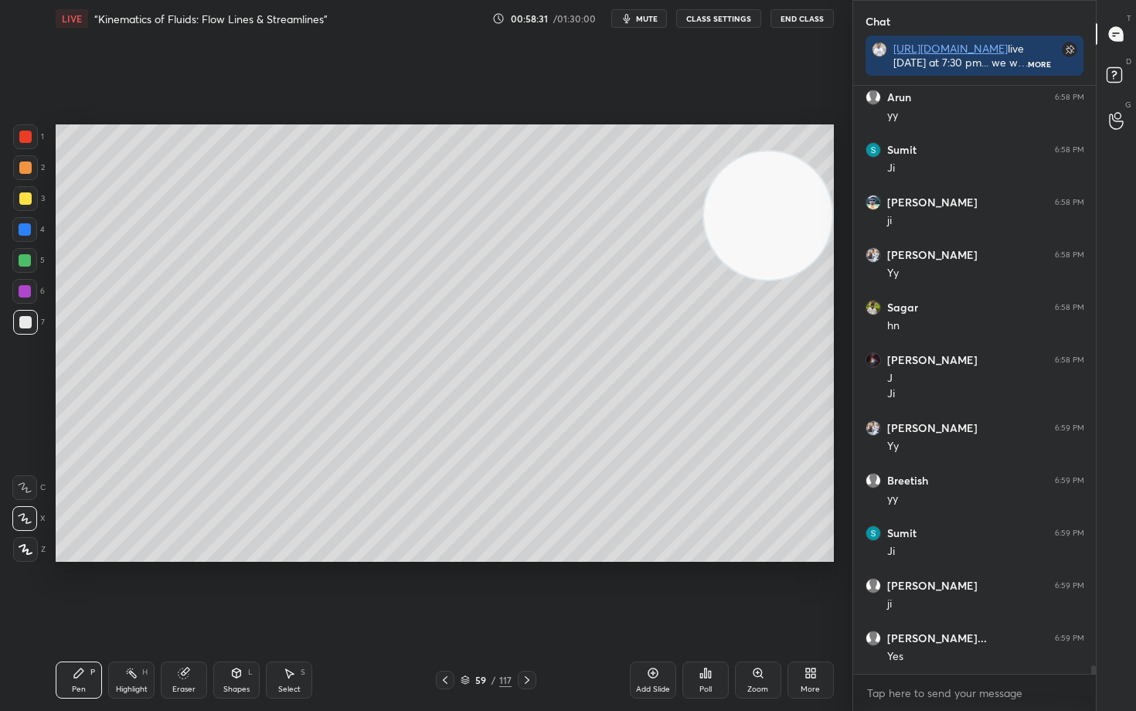
click at [192, 589] on div "Eraser" at bounding box center [184, 679] width 46 height 37
drag, startPoint x: 76, startPoint y: 680, endPoint x: 117, endPoint y: 658, distance: 47.0
click at [74, 589] on div "Pen P" at bounding box center [79, 679] width 46 height 37
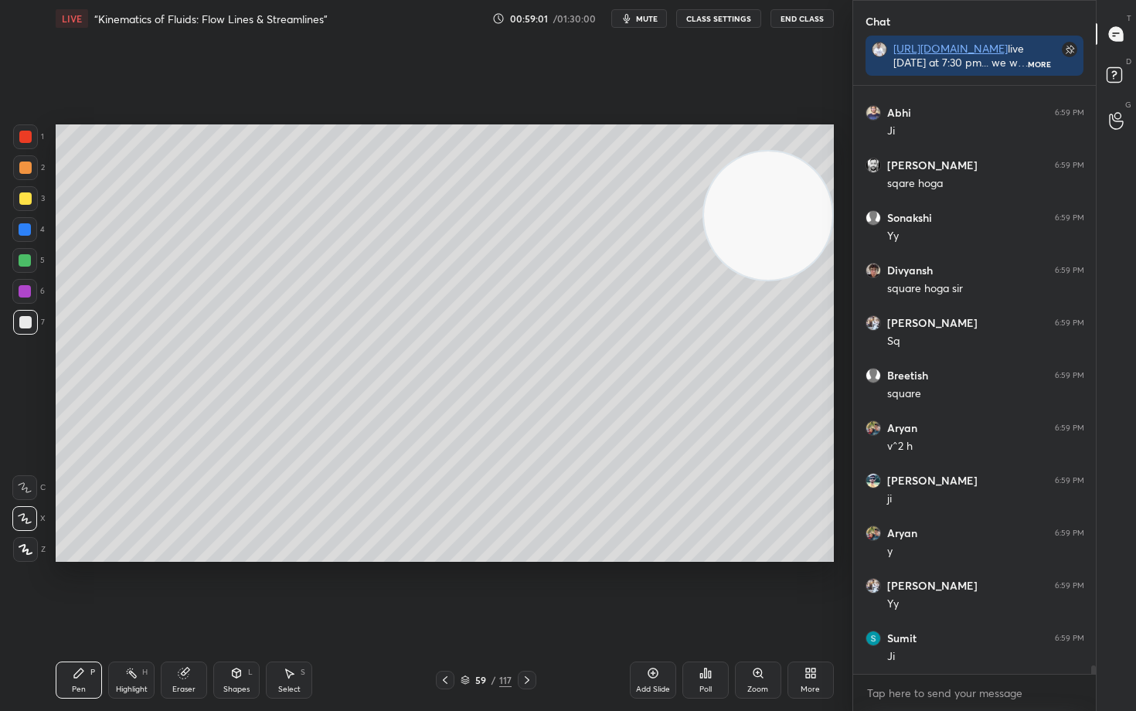
scroll to position [41401, 0]
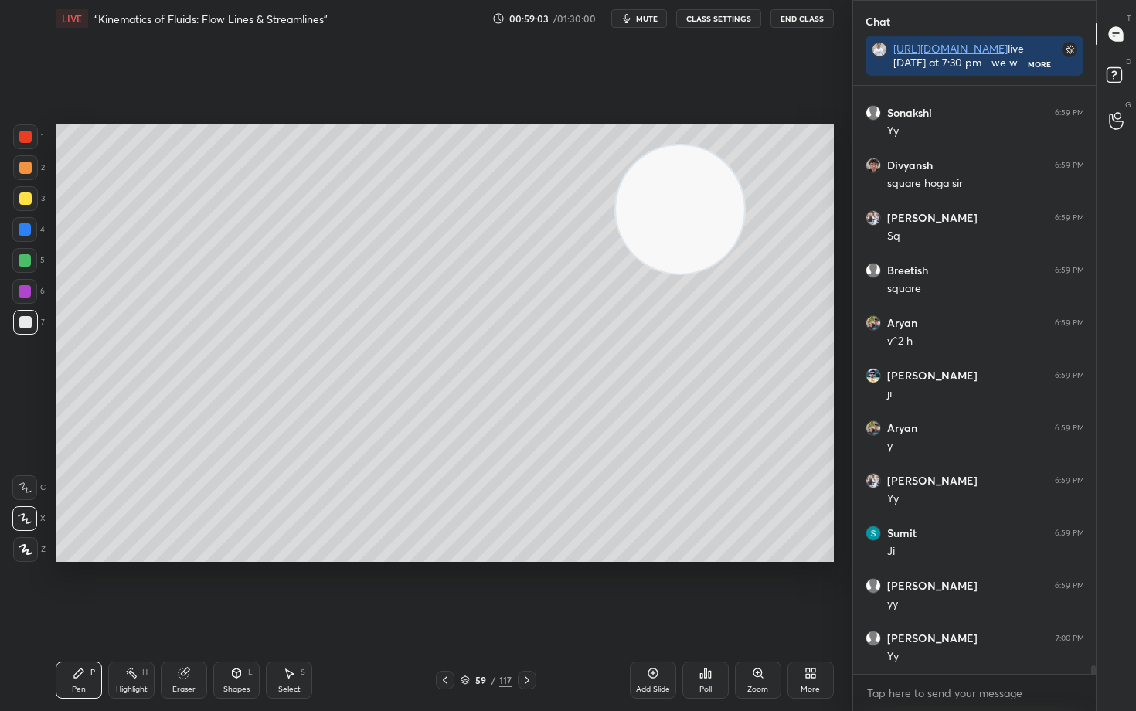
drag, startPoint x: 763, startPoint y: 223, endPoint x: 382, endPoint y: 220, distance: 380.9
click at [616, 241] on video at bounding box center [680, 209] width 128 height 128
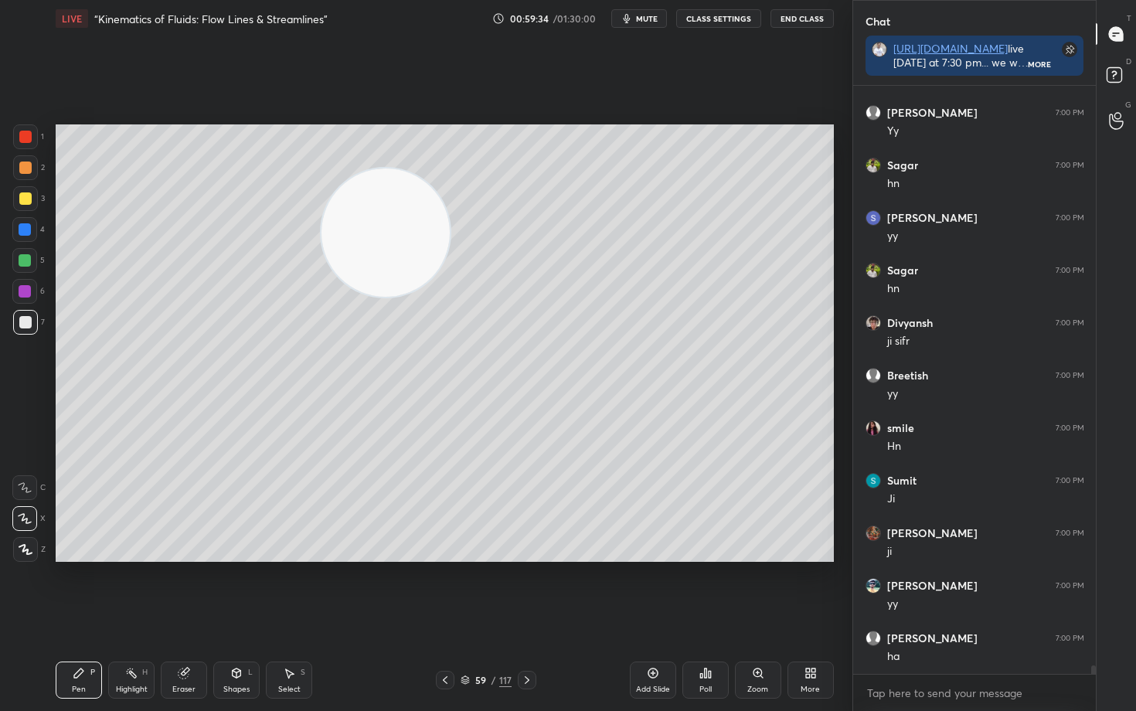
scroll to position [42031, 0]
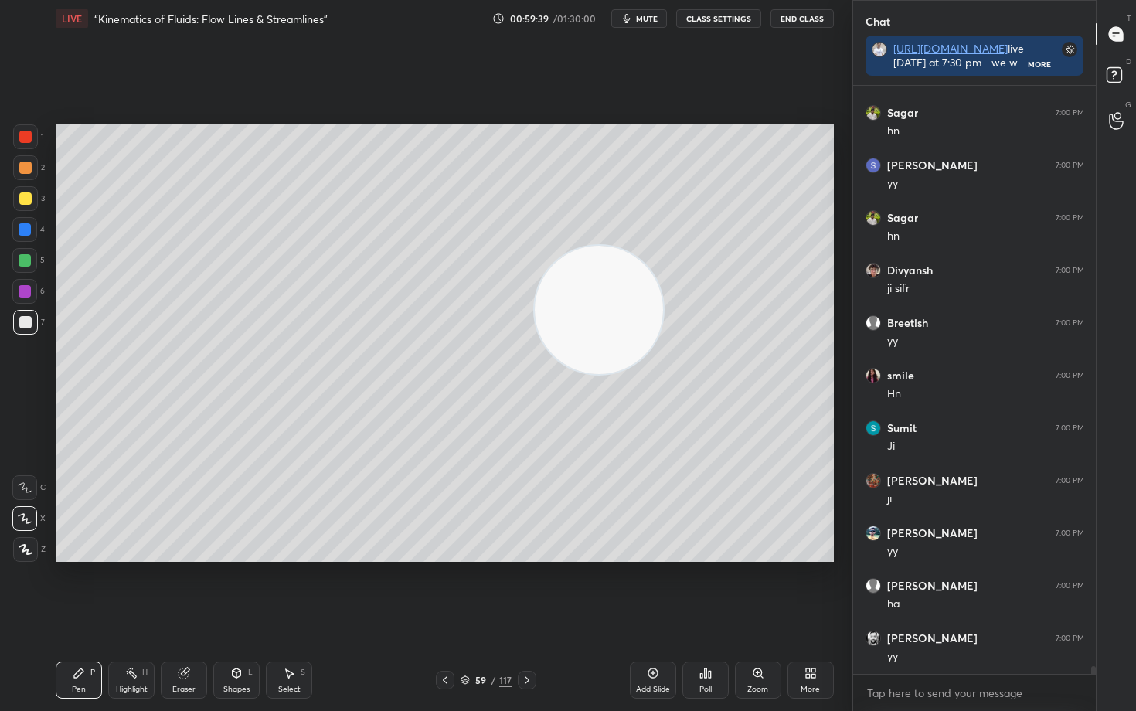
drag, startPoint x: 373, startPoint y: 238, endPoint x: 644, endPoint y: 347, distance: 291.6
click at [637, 372] on video at bounding box center [599, 310] width 128 height 128
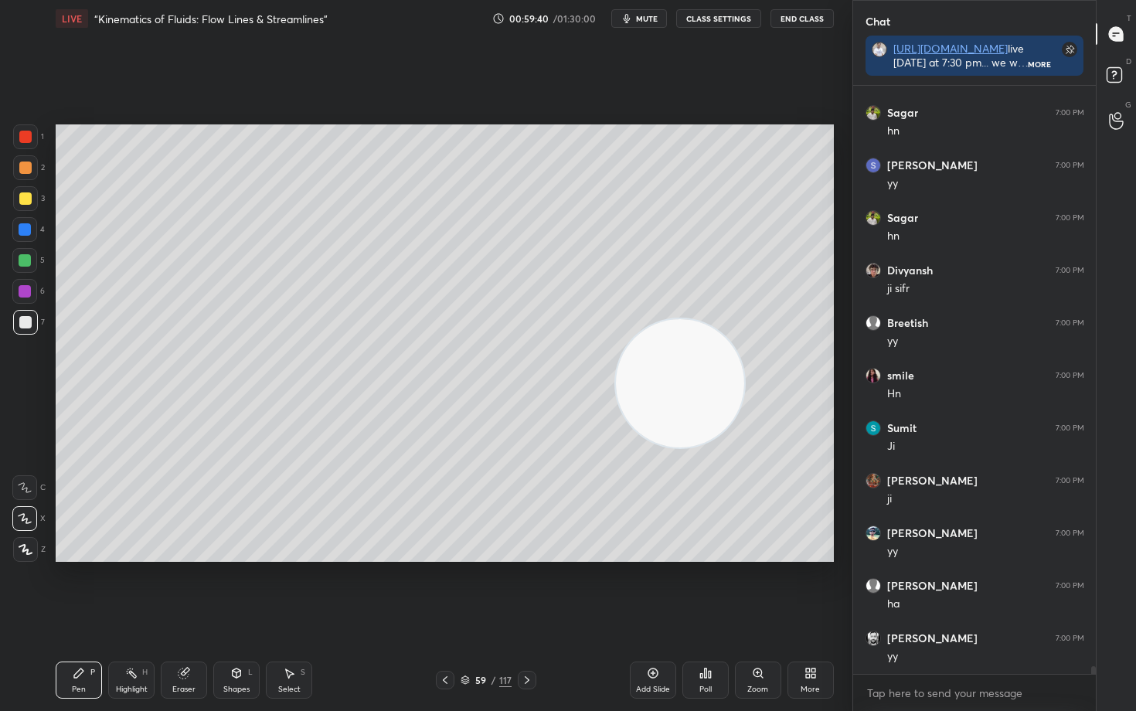
drag, startPoint x: 673, startPoint y: 375, endPoint x: 806, endPoint y: 411, distance: 137.8
click at [744, 421] on video at bounding box center [680, 383] width 128 height 128
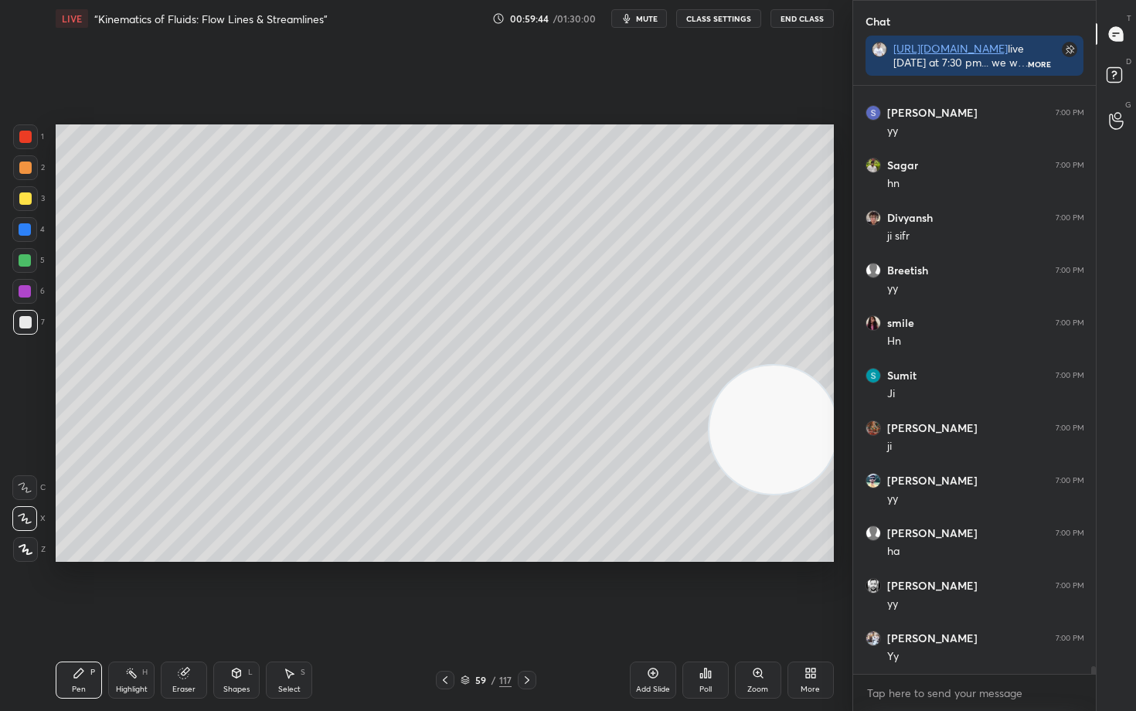
scroll to position [42137, 0]
drag, startPoint x: 646, startPoint y: 672, endPoint x: 630, endPoint y: 671, distance: 16.3
click at [639, 589] on div "Add Slide" at bounding box center [653, 679] width 46 height 37
drag, startPoint x: 29, startPoint y: 200, endPoint x: 53, endPoint y: 199, distance: 23.2
click at [29, 201] on div at bounding box center [25, 198] width 12 height 12
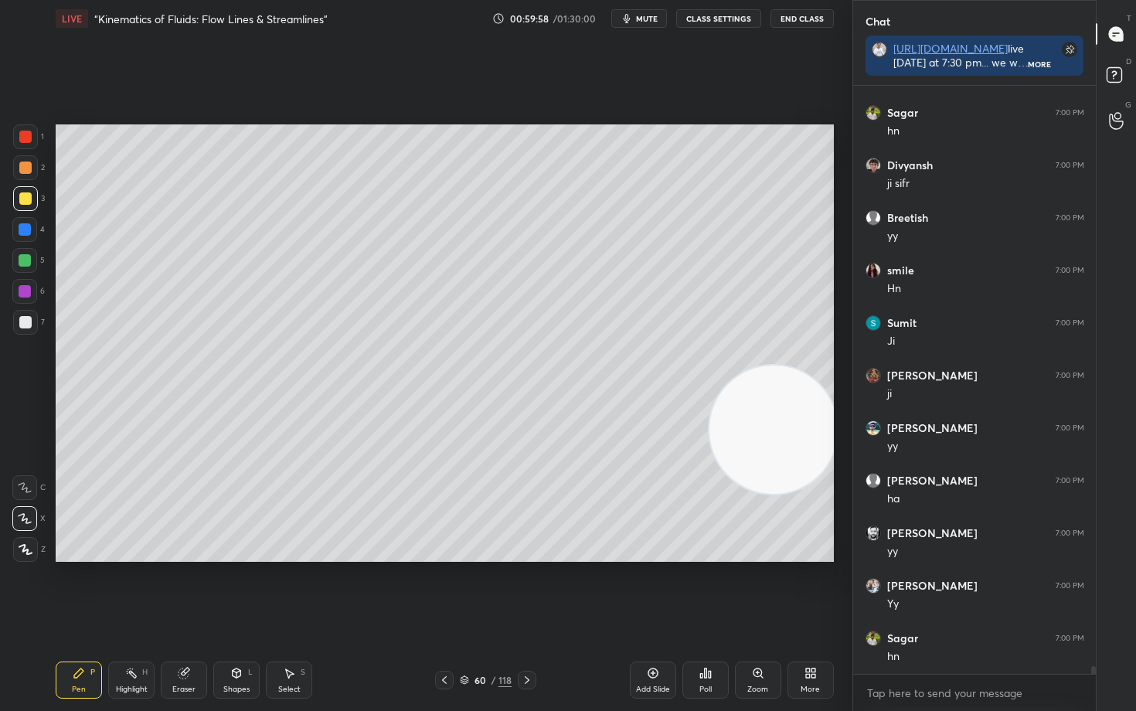
drag, startPoint x: 26, startPoint y: 164, endPoint x: 46, endPoint y: 175, distance: 22.8
click at [25, 165] on div at bounding box center [25, 167] width 12 height 12
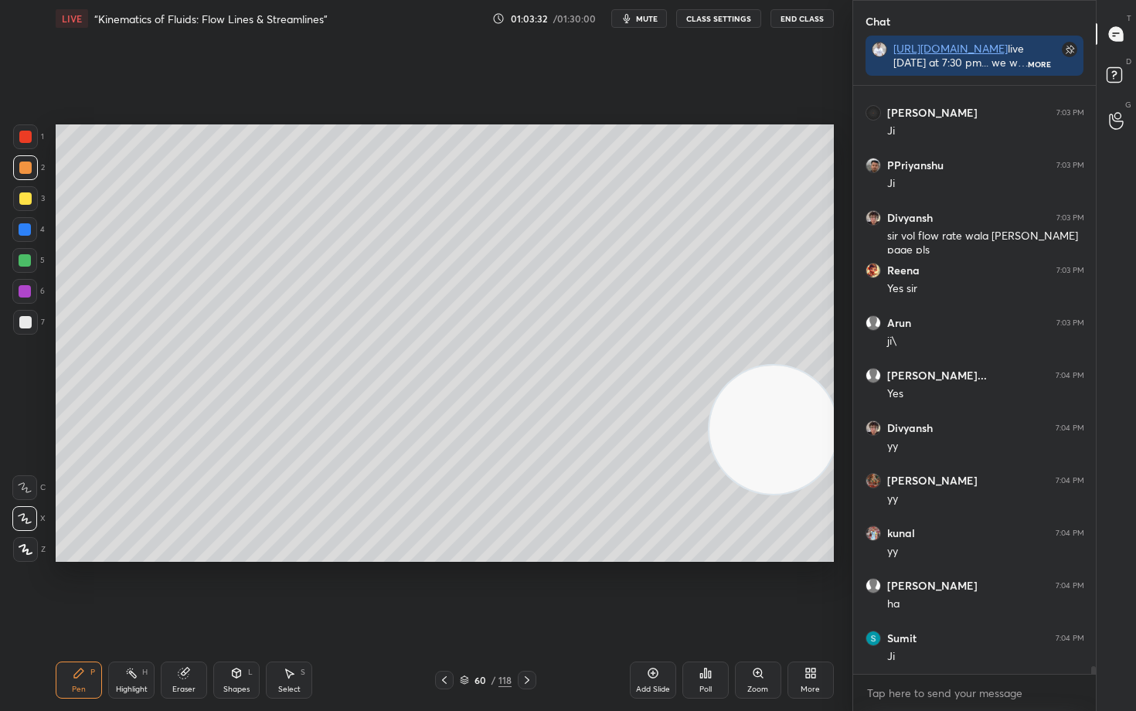
scroll to position [45250, 0]
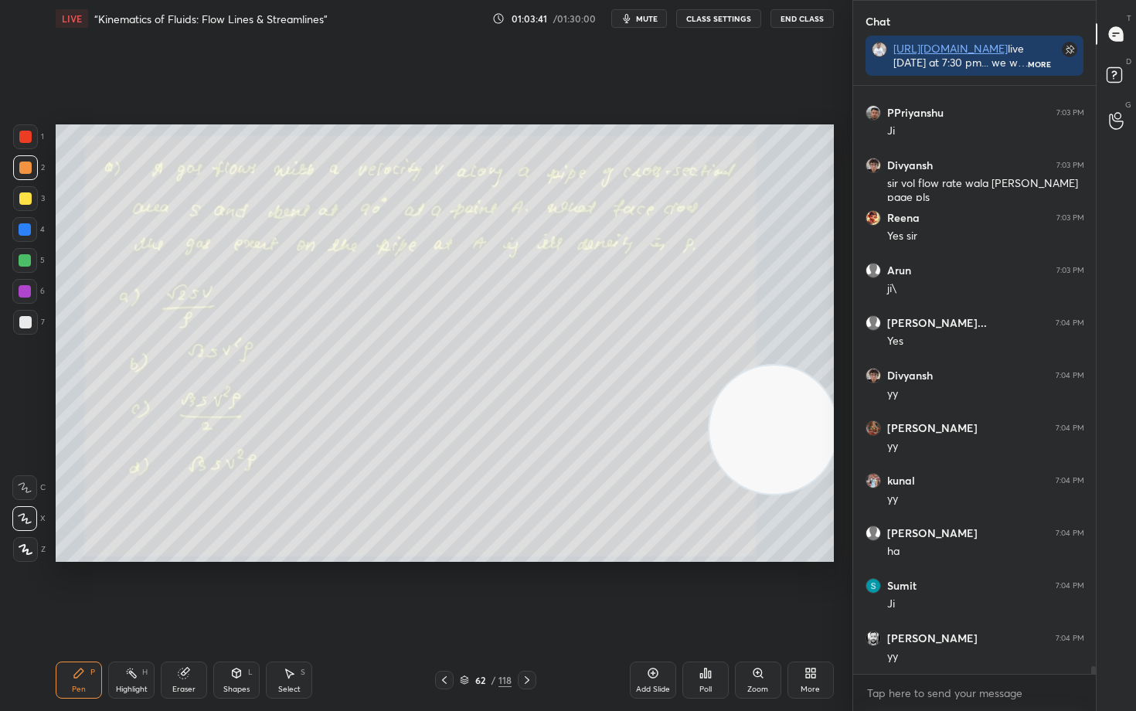
click at [22, 136] on div at bounding box center [25, 137] width 12 height 12
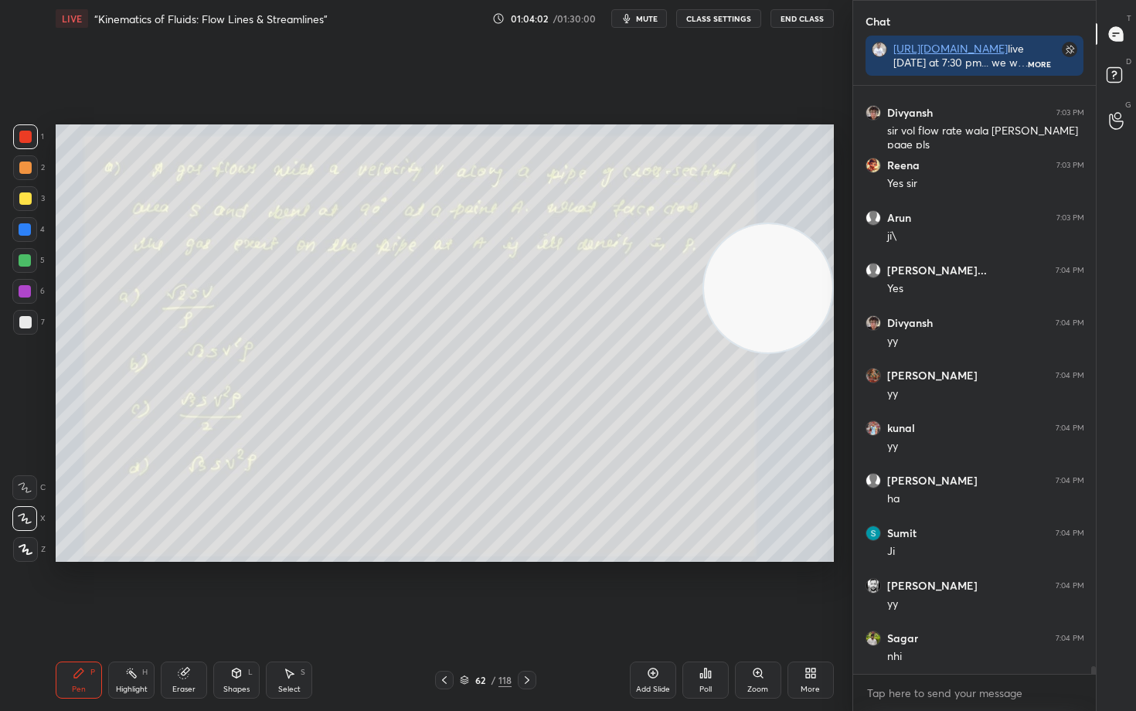
drag, startPoint x: 802, startPoint y: 458, endPoint x: 801, endPoint y: 238, distance: 220.2
click at [811, 277] on video at bounding box center [768, 288] width 128 height 128
drag, startPoint x: 787, startPoint y: 260, endPoint x: 765, endPoint y: 304, distance: 49.8
click at [802, 327] on video at bounding box center [768, 299] width 128 height 128
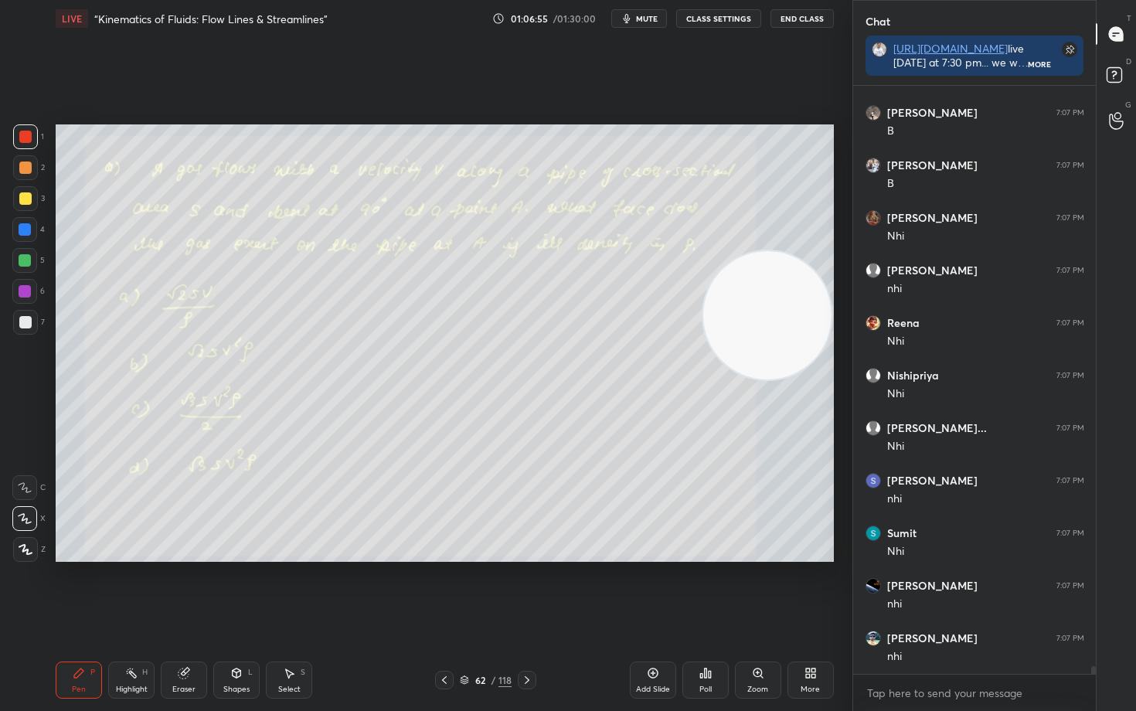
scroll to position [45934, 0]
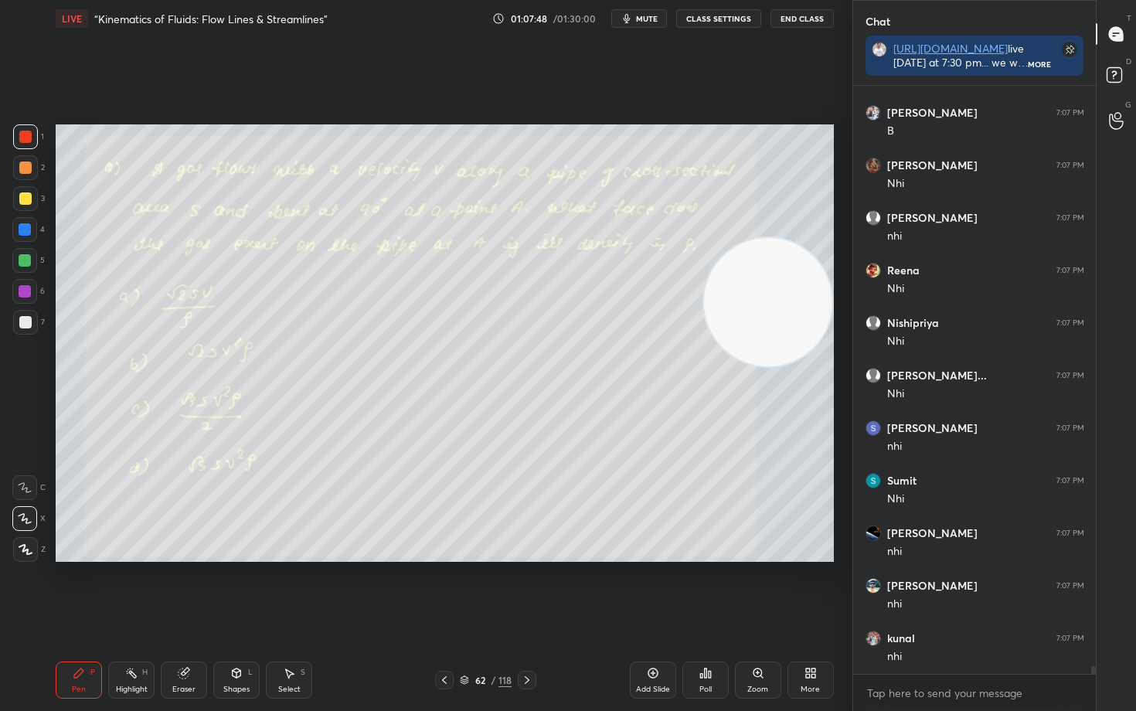
drag, startPoint x: 780, startPoint y: 341, endPoint x: 807, endPoint y: 158, distance: 185.2
click at [811, 238] on video at bounding box center [768, 302] width 128 height 128
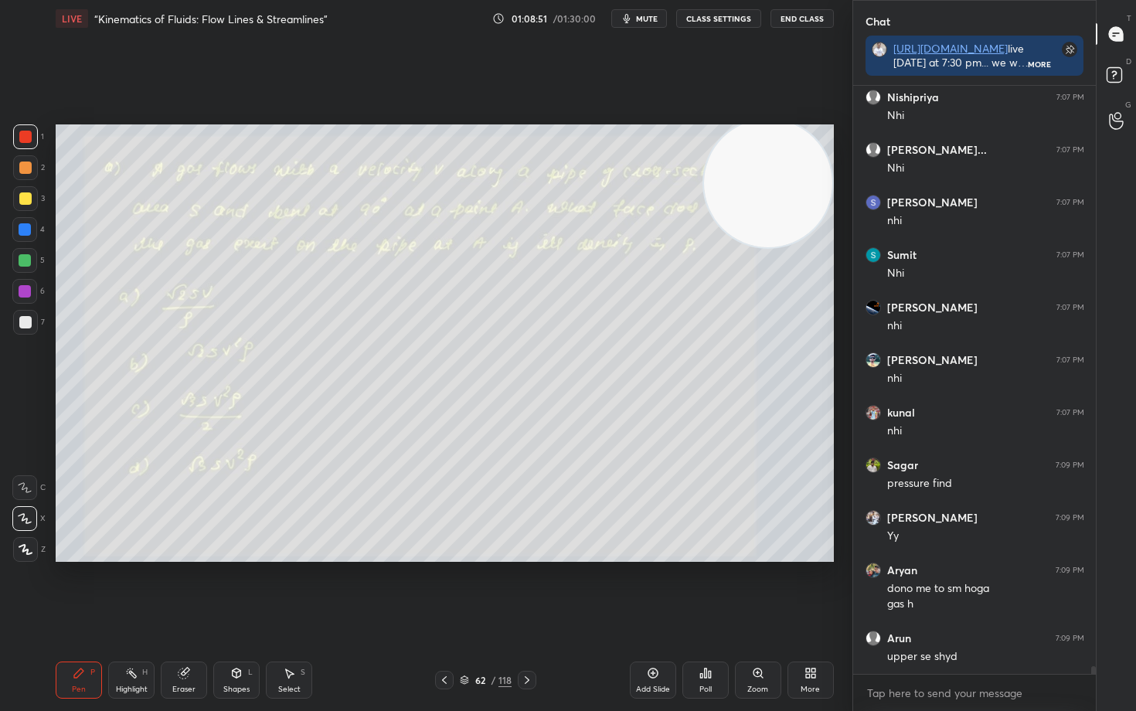
scroll to position [46212, 0]
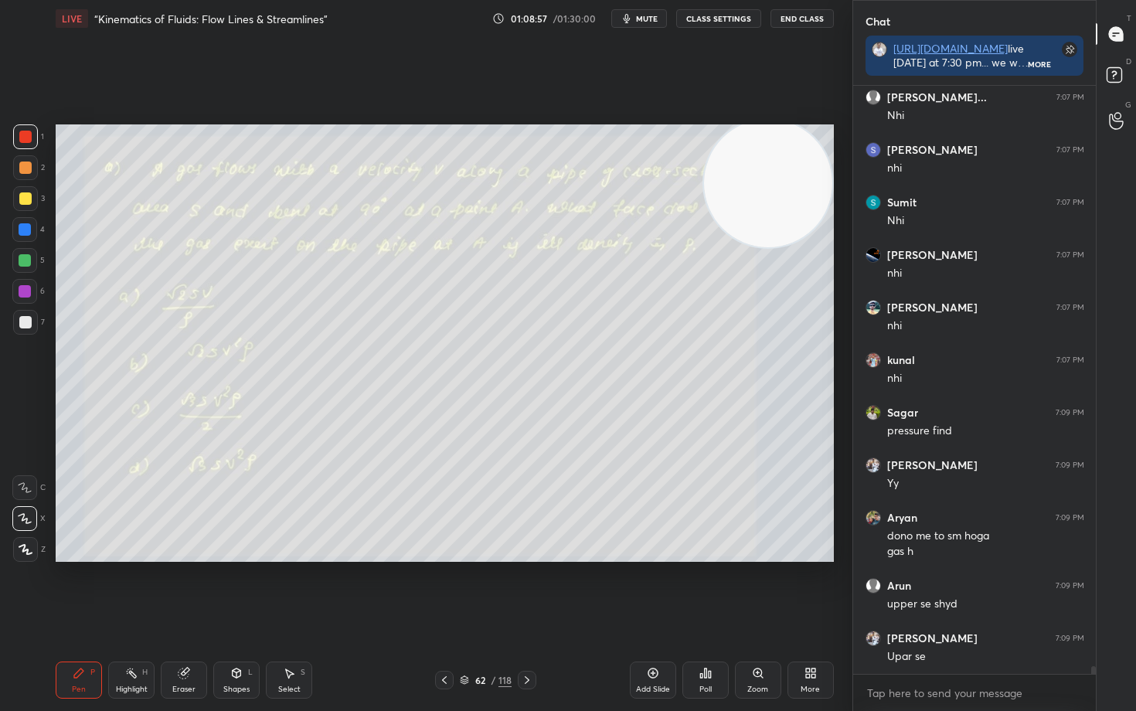
drag, startPoint x: 187, startPoint y: 678, endPoint x: 196, endPoint y: 667, distance: 14.8
click at [186, 589] on icon at bounding box center [184, 673] width 12 height 12
click at [78, 589] on icon at bounding box center [79, 673] width 12 height 12
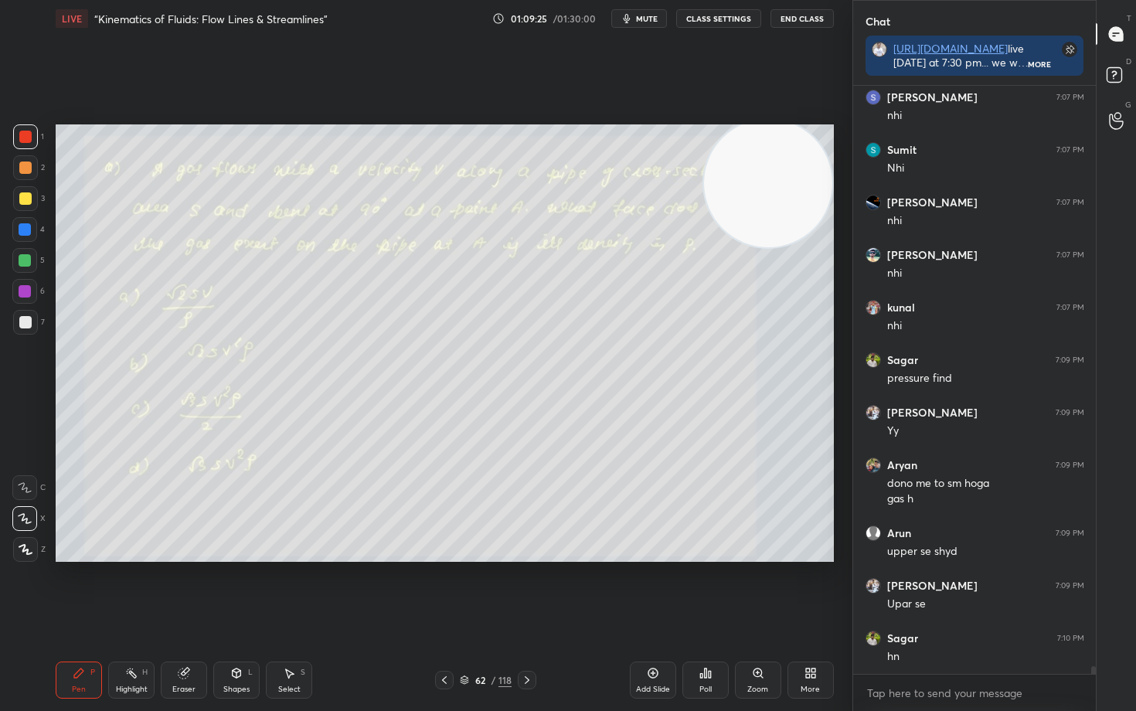
drag, startPoint x: 185, startPoint y: 674, endPoint x: 209, endPoint y: 654, distance: 30.2
click at [185, 589] on icon at bounding box center [183, 673] width 10 height 10
drag, startPoint x: 76, startPoint y: 683, endPoint x: 63, endPoint y: 673, distance: 16.5
click at [74, 589] on div "Pen" at bounding box center [79, 689] width 14 height 8
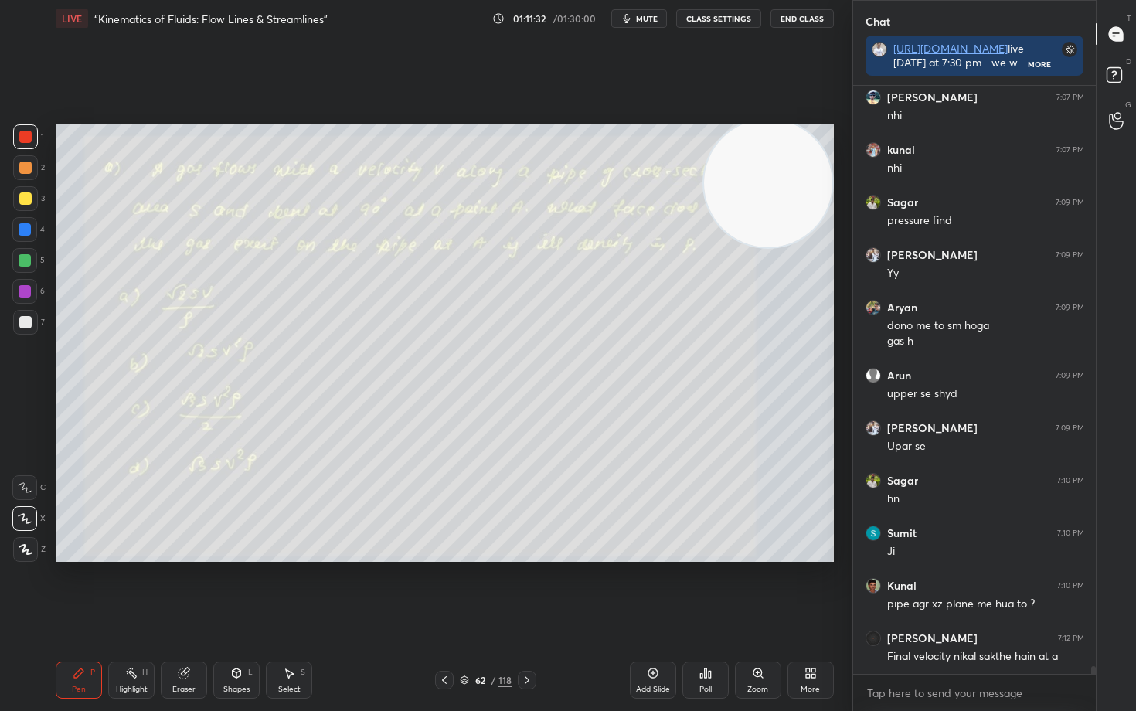
scroll to position [46488, 0]
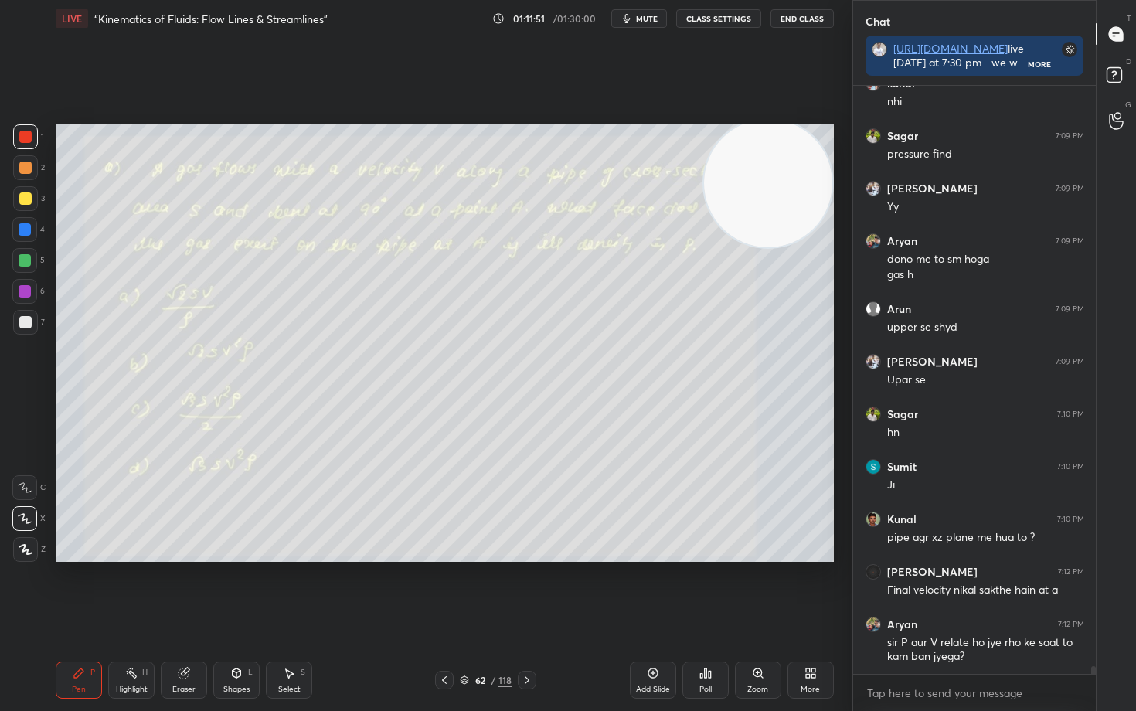
click at [651, 589] on icon at bounding box center [653, 673] width 12 height 12
drag, startPoint x: 29, startPoint y: 326, endPoint x: 53, endPoint y: 325, distance: 23.2
click at [29, 326] on div at bounding box center [25, 322] width 12 height 12
click at [22, 201] on div at bounding box center [25, 198] width 12 height 12
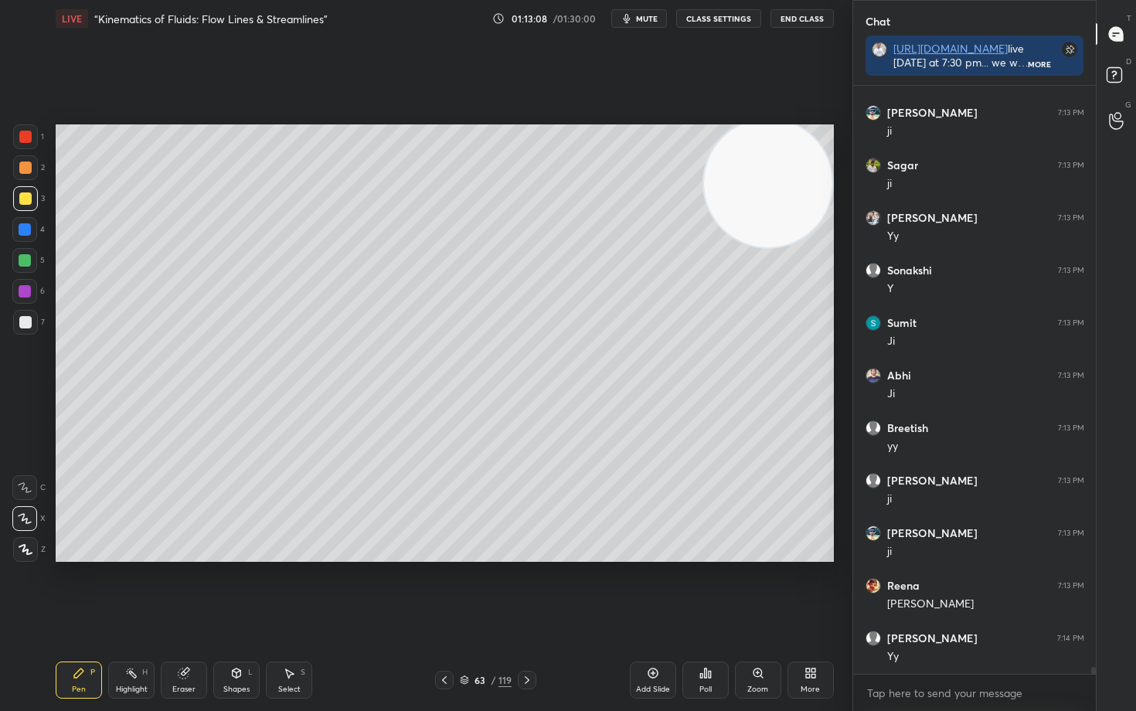
scroll to position [47434, 0]
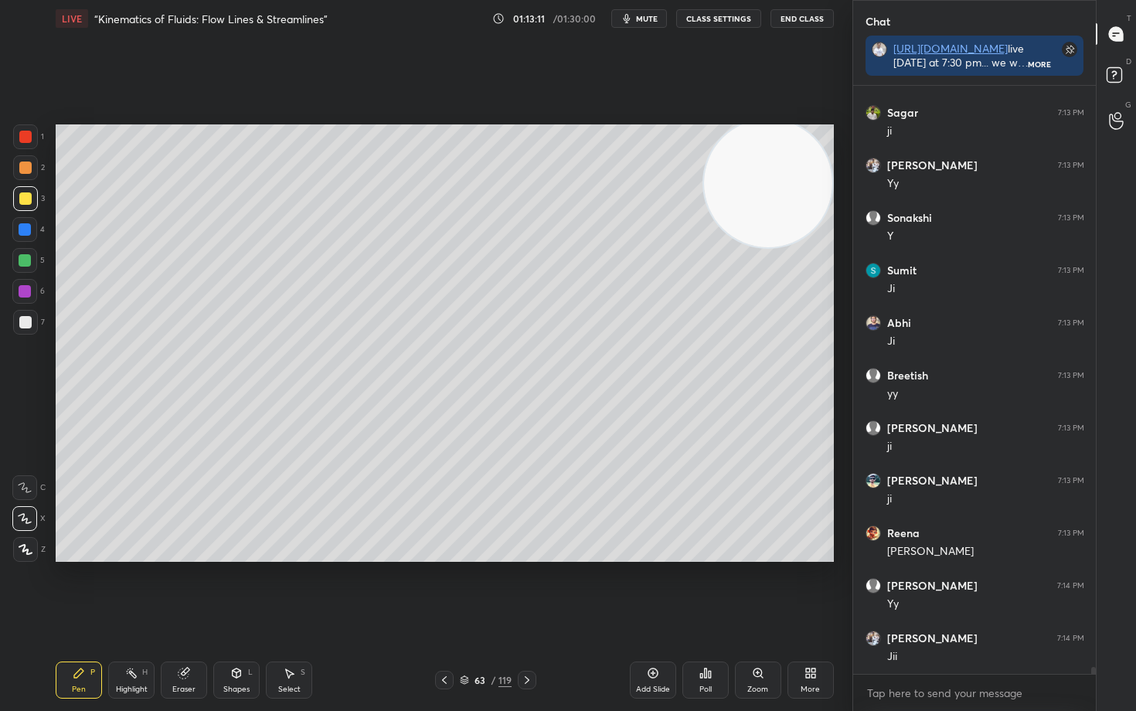
click at [24, 319] on div at bounding box center [25, 322] width 12 height 12
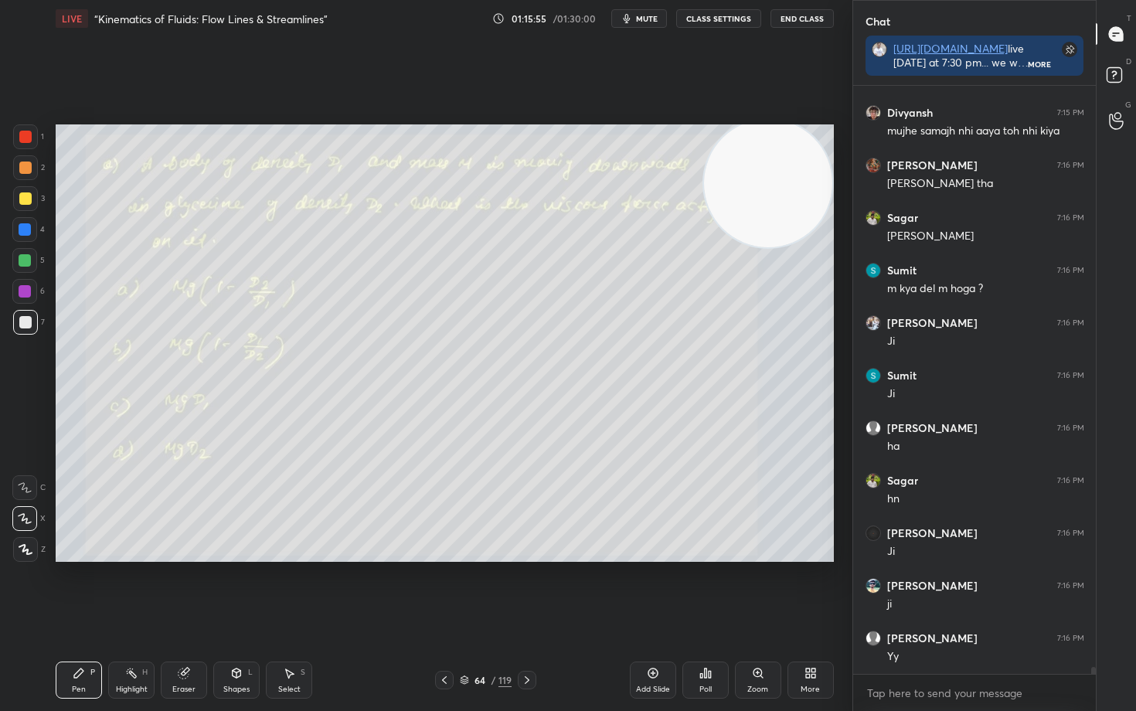
scroll to position [48905, 0]
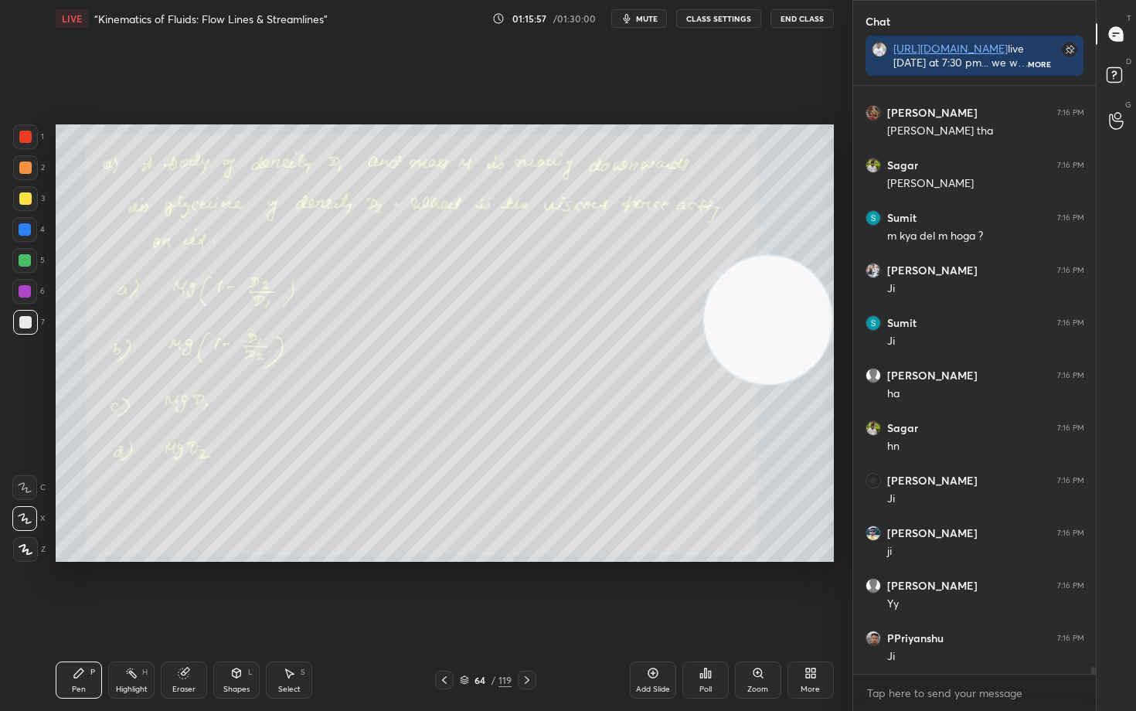
drag, startPoint x: 781, startPoint y: 192, endPoint x: 787, endPoint y: 329, distance: 136.9
click at [787, 329] on video at bounding box center [768, 320] width 128 height 128
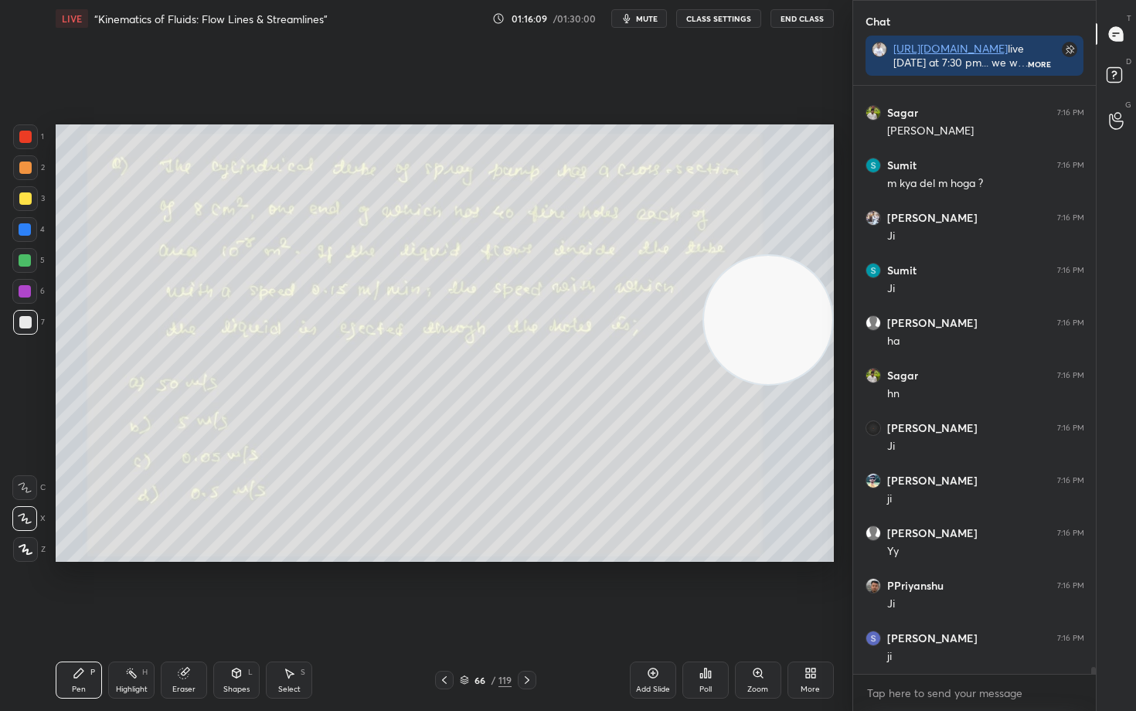
scroll to position [49010, 0]
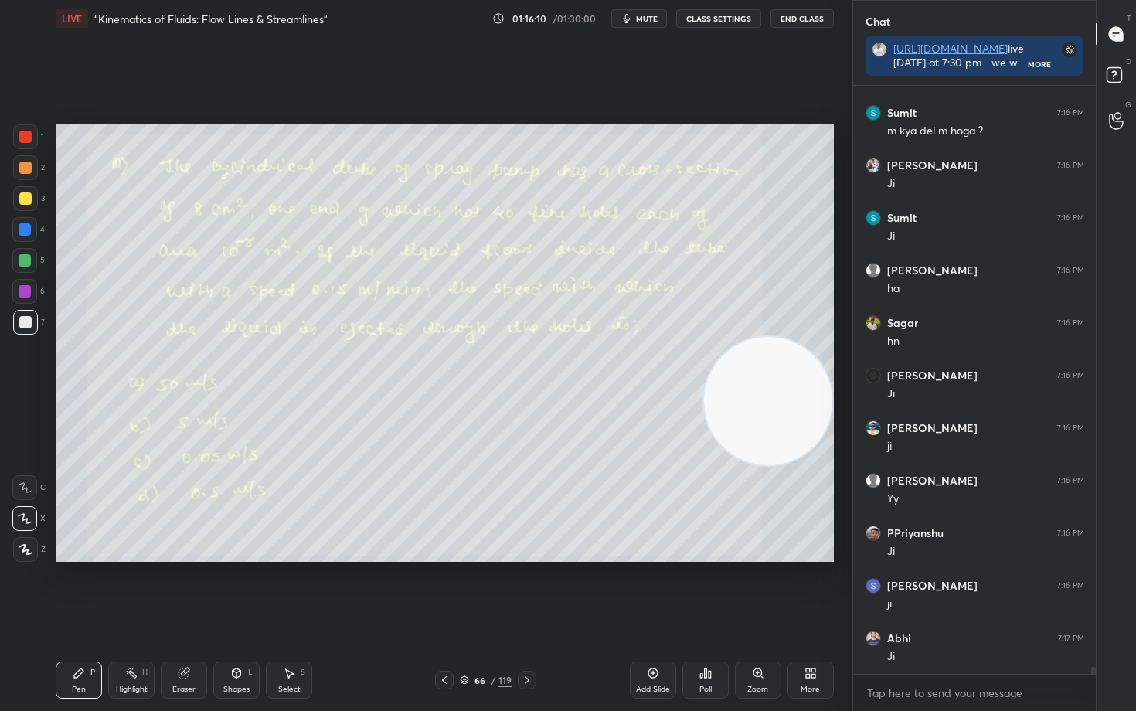
drag, startPoint x: 776, startPoint y: 318, endPoint x: 797, endPoint y: 389, distance: 73.6
click at [821, 413] on video at bounding box center [768, 401] width 128 height 128
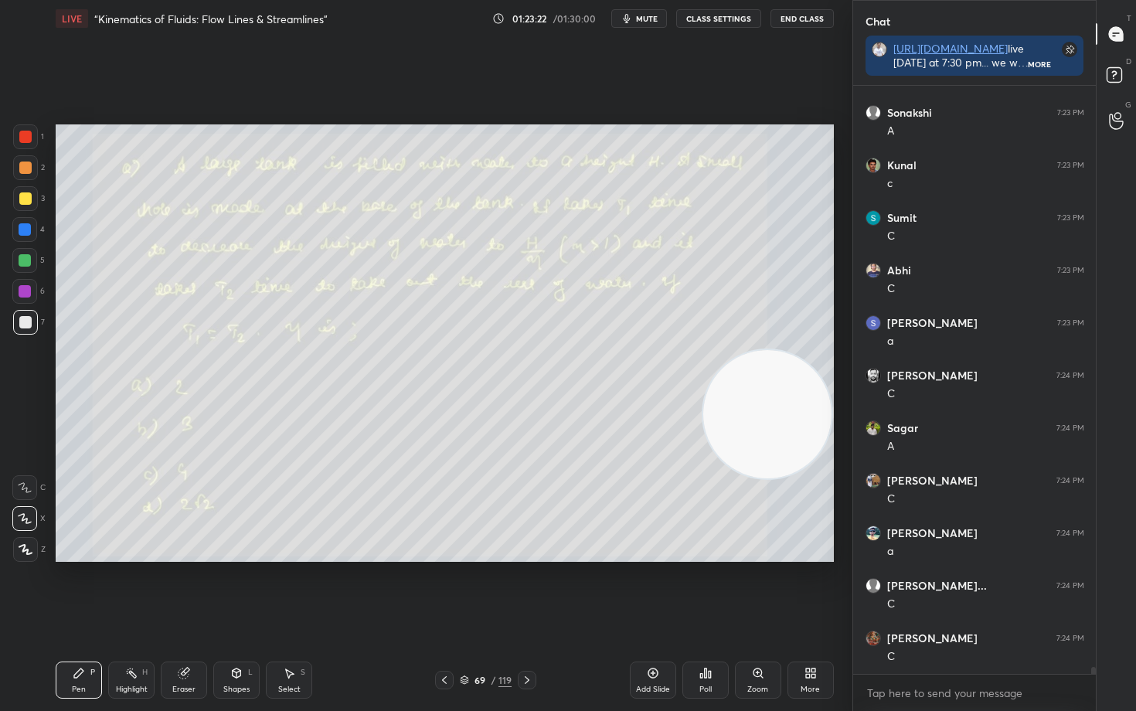
scroll to position [51981, 0]
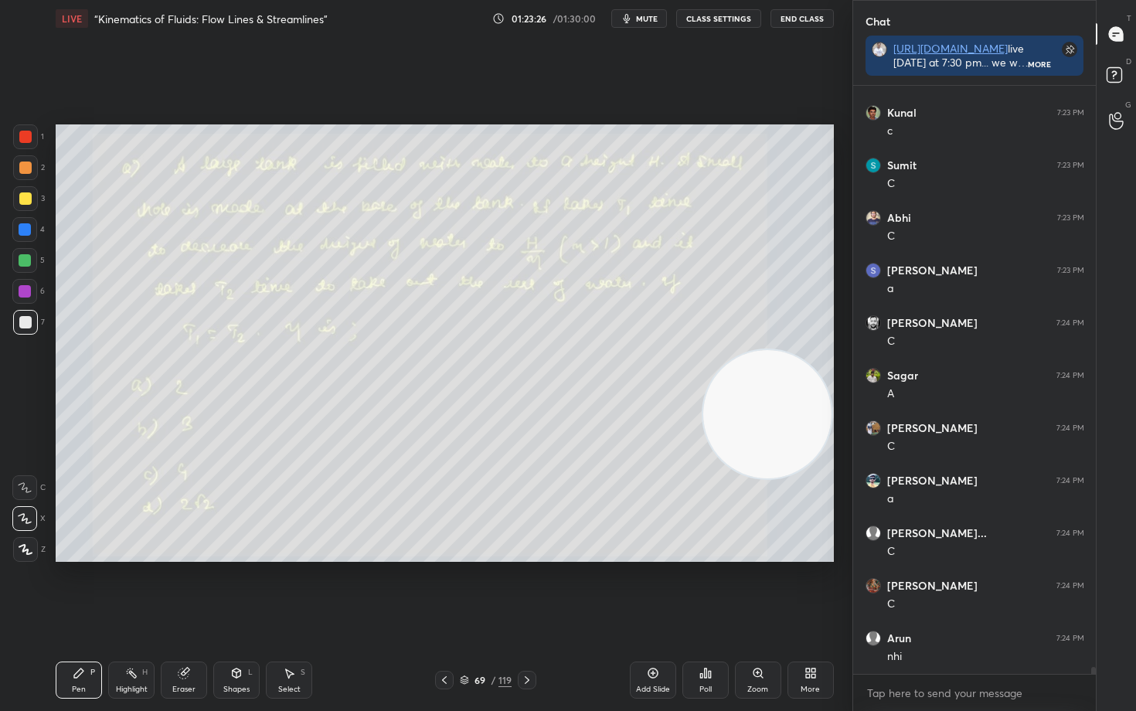
click at [25, 167] on div at bounding box center [25, 167] width 12 height 12
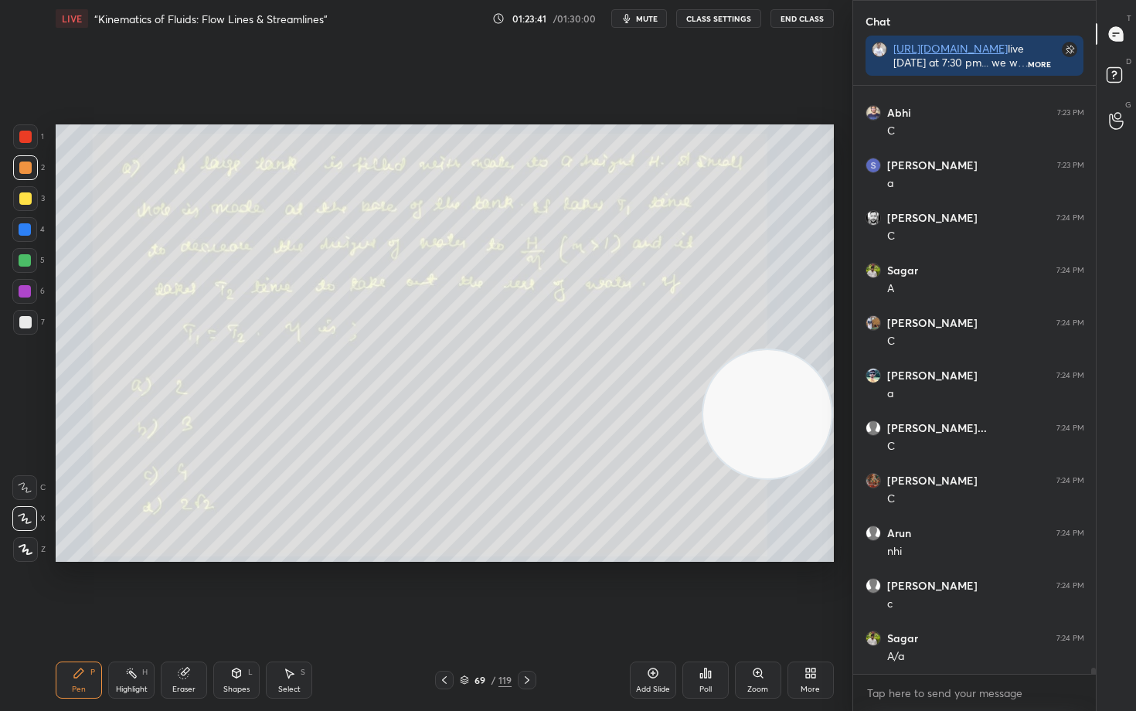
scroll to position [52138, 0]
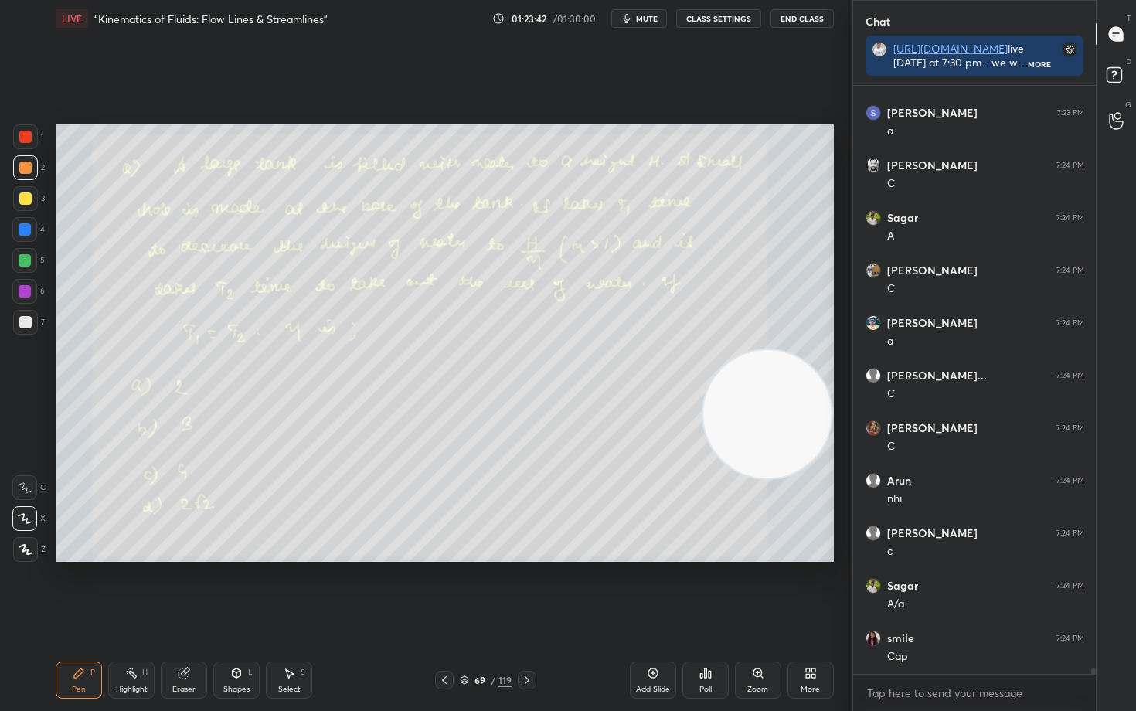
click at [185, 589] on div "Eraser" at bounding box center [184, 679] width 46 height 37
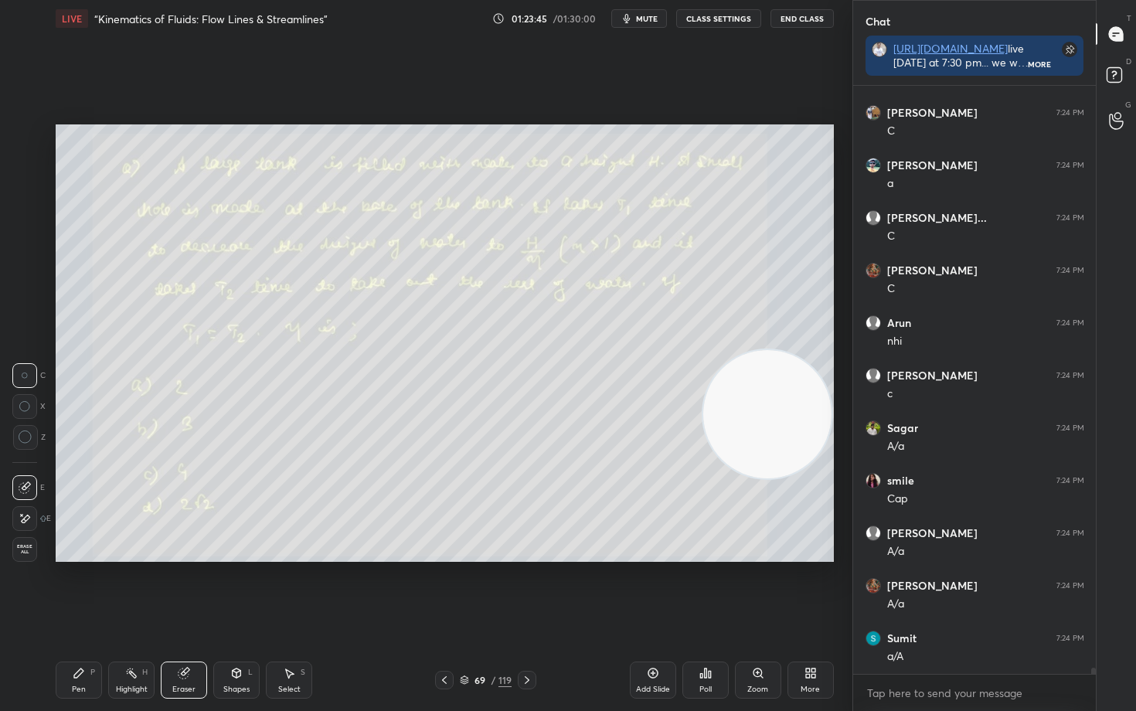
scroll to position [52348, 0]
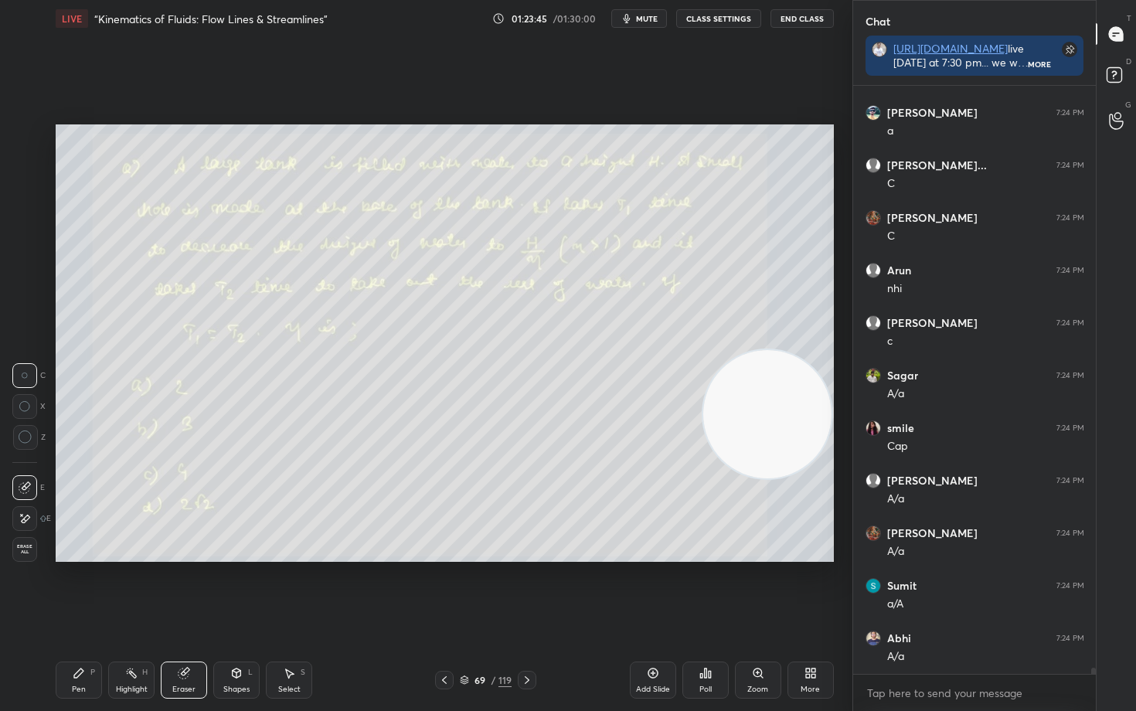
click at [74, 589] on icon at bounding box center [78, 672] width 9 height 9
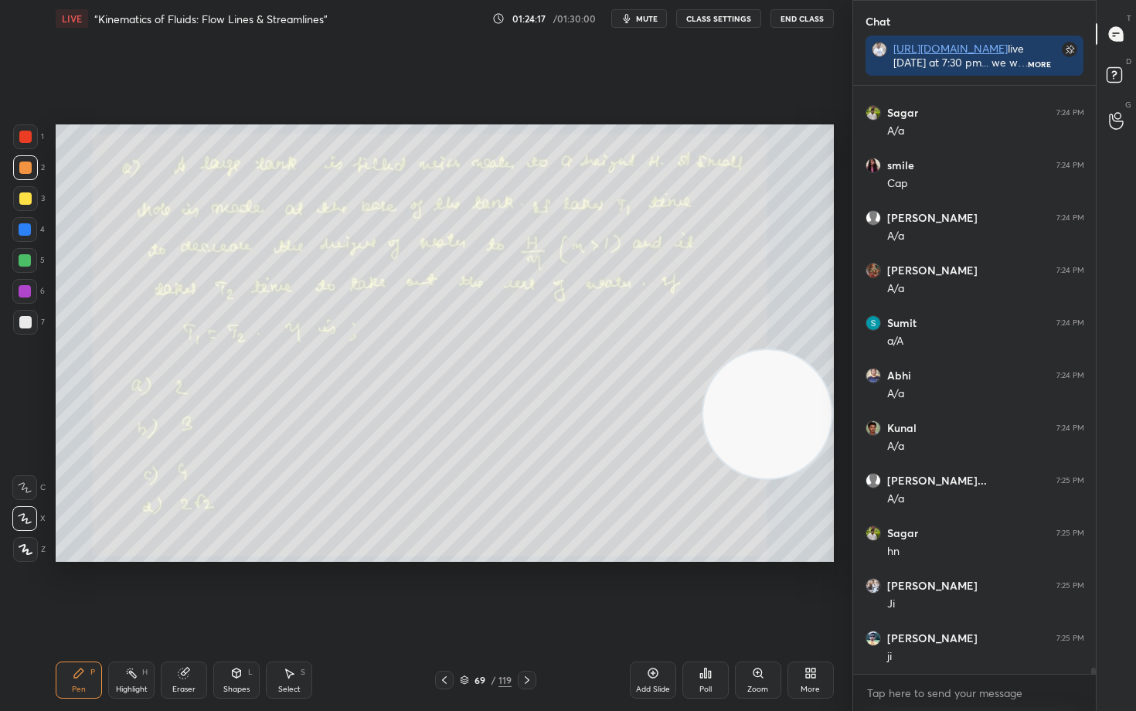
scroll to position [52664, 0]
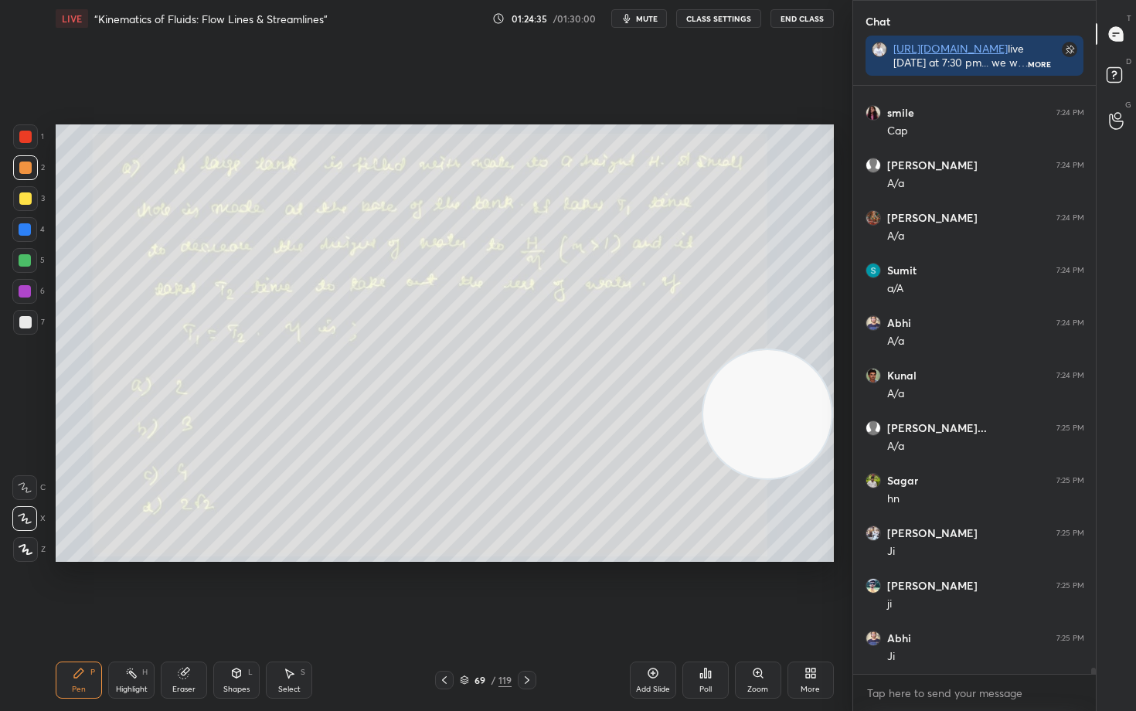
drag, startPoint x: 772, startPoint y: 441, endPoint x: 772, endPoint y: 280, distance: 161.5
click at [782, 350] on video at bounding box center [767, 414] width 128 height 128
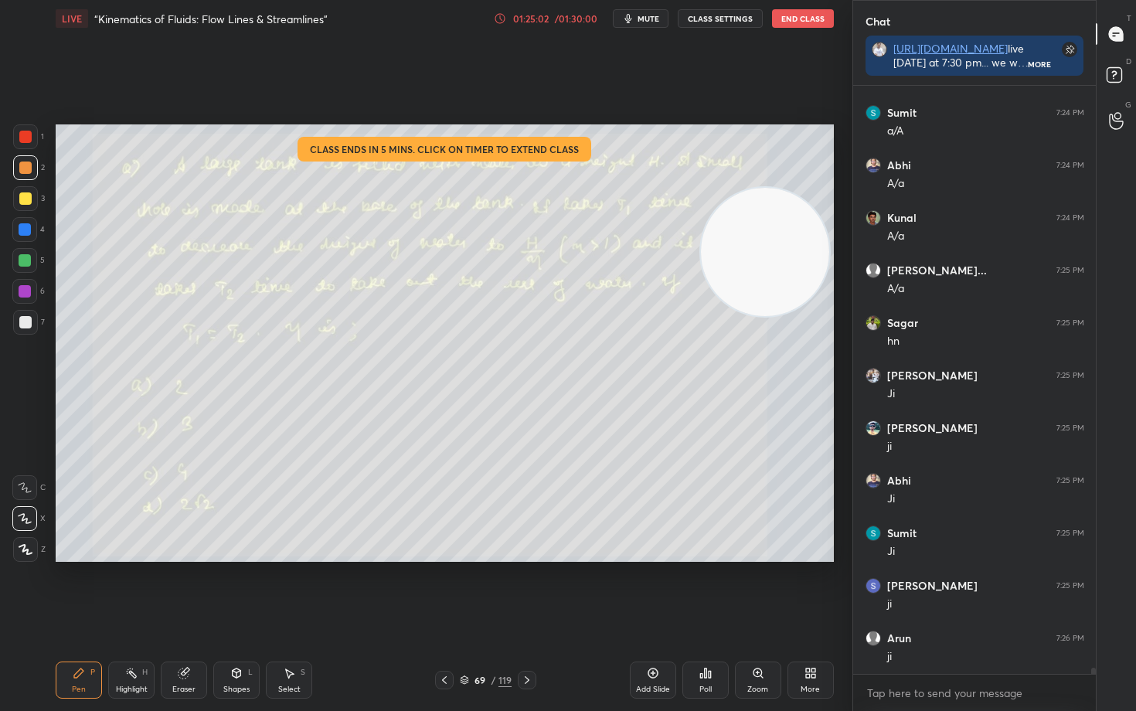
scroll to position [52874, 0]
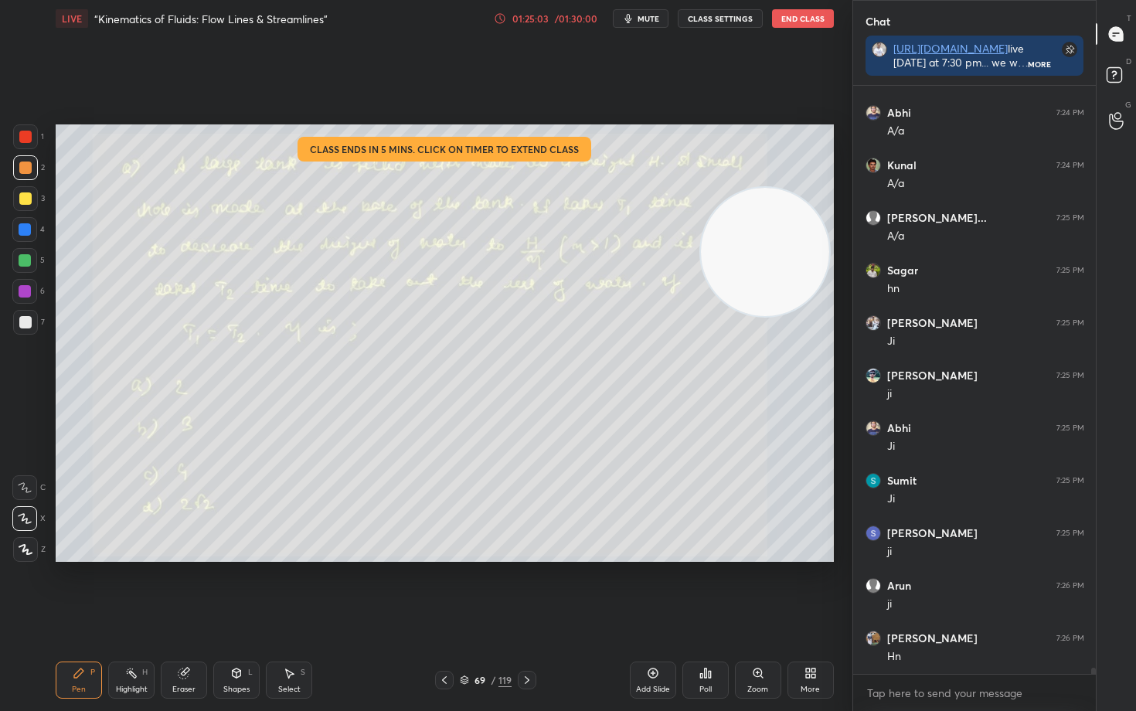
click at [655, 589] on div "Add Slide Poll Zoom More" at bounding box center [732, 680] width 204 height 87
click at [652, 589] on icon at bounding box center [653, 673] width 12 height 12
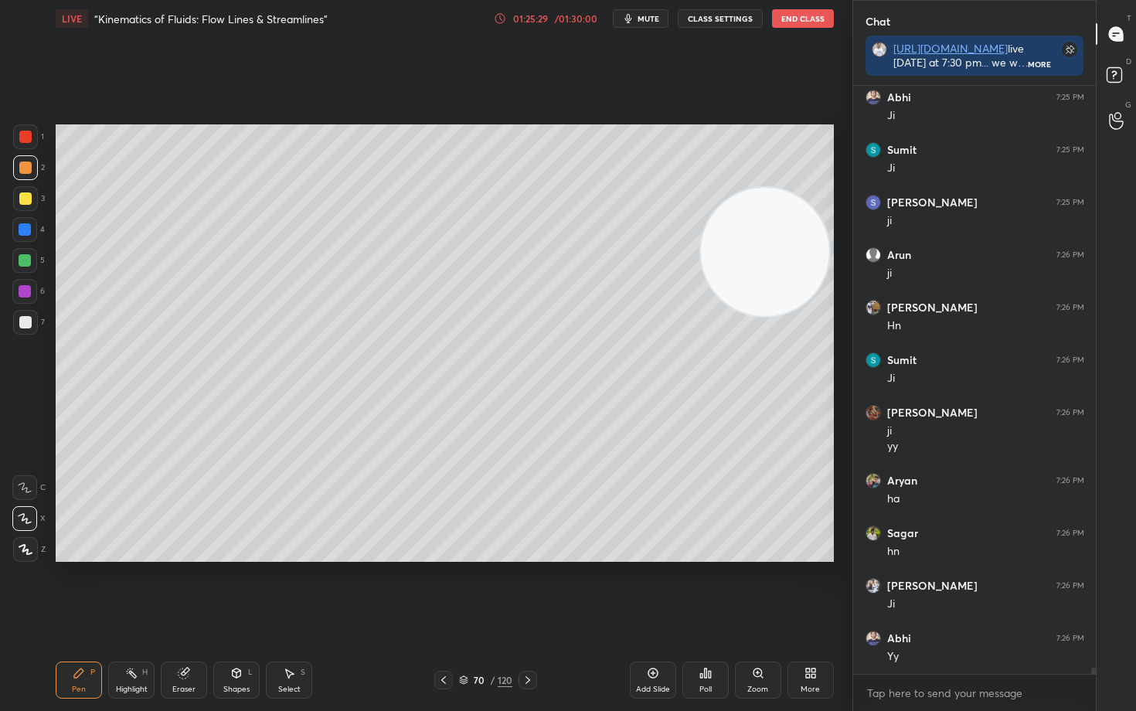
scroll to position [53257, 0]
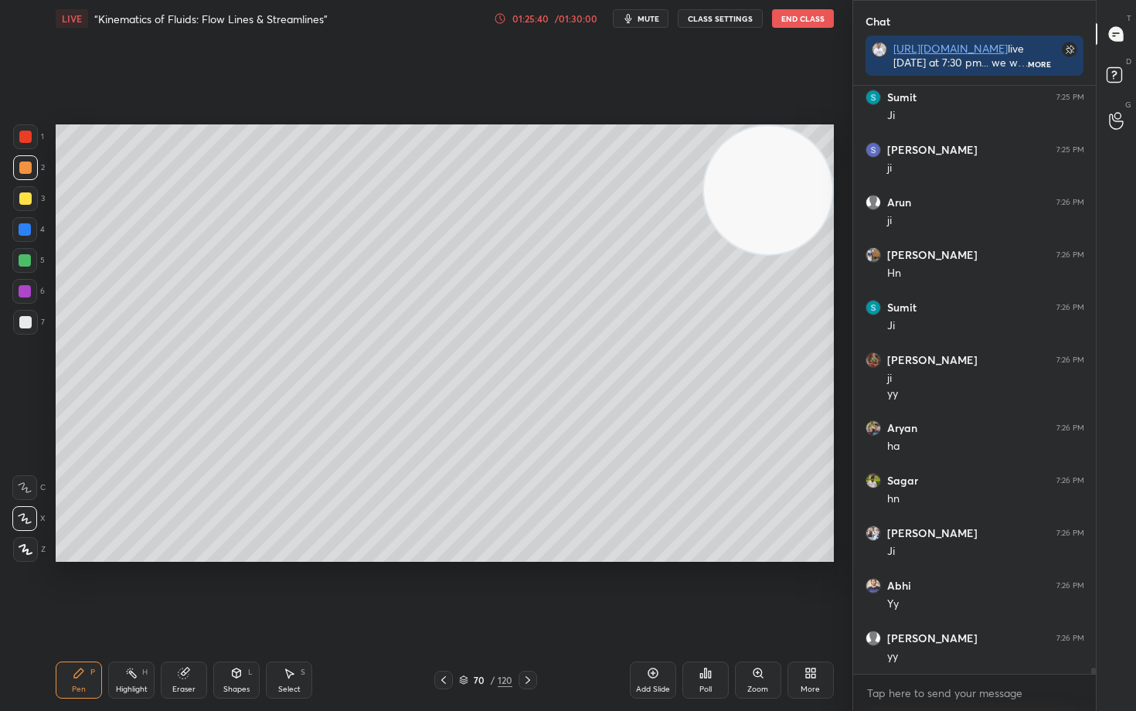
drag, startPoint x: 784, startPoint y: 274, endPoint x: 722, endPoint y: 236, distance: 72.5
click at [797, 201] on video at bounding box center [768, 190] width 128 height 128
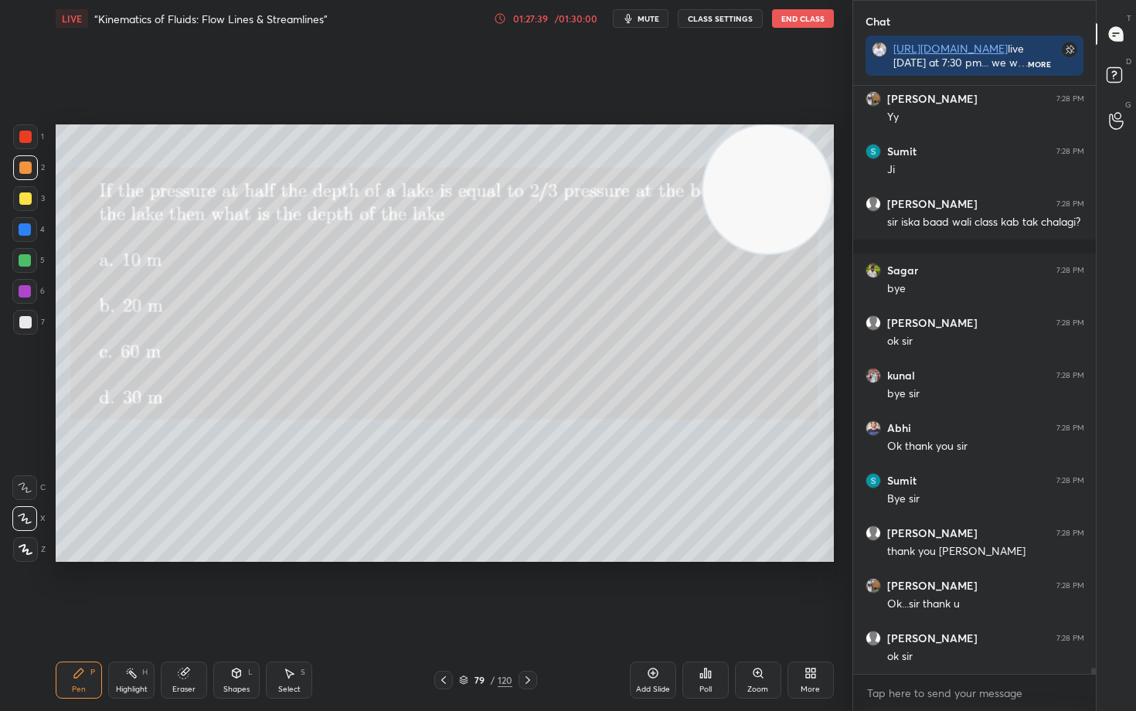
scroll to position [55320, 0]
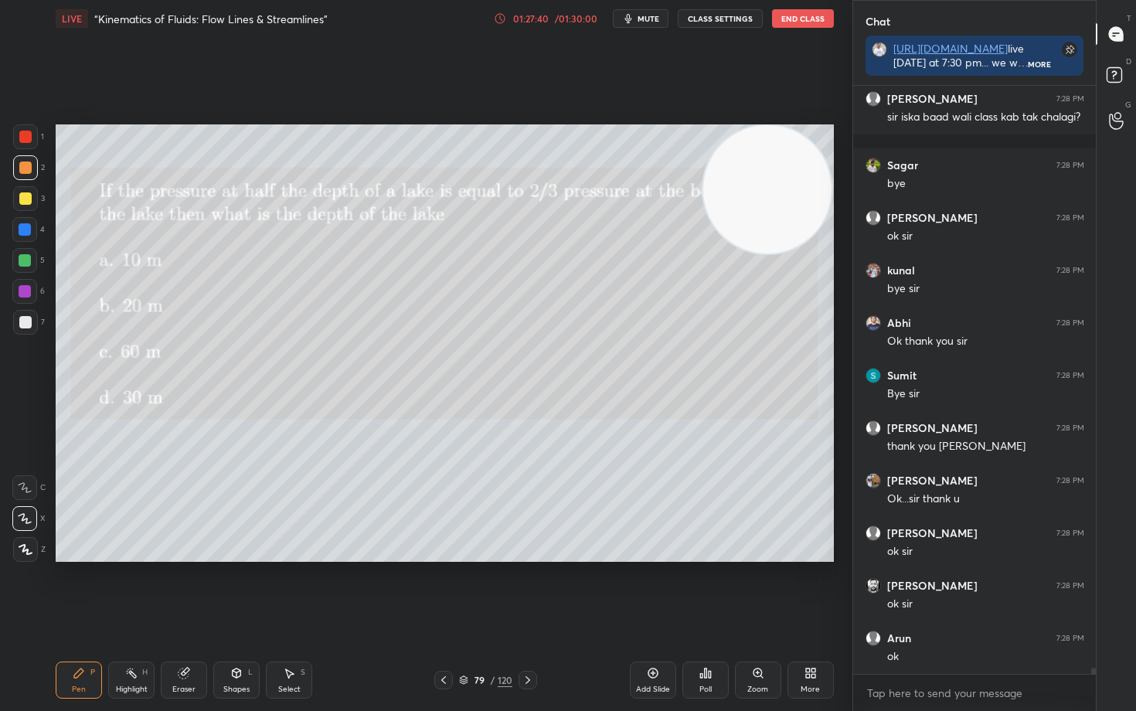
click at [796, 18] on button "End Class" at bounding box center [803, 18] width 62 height 19
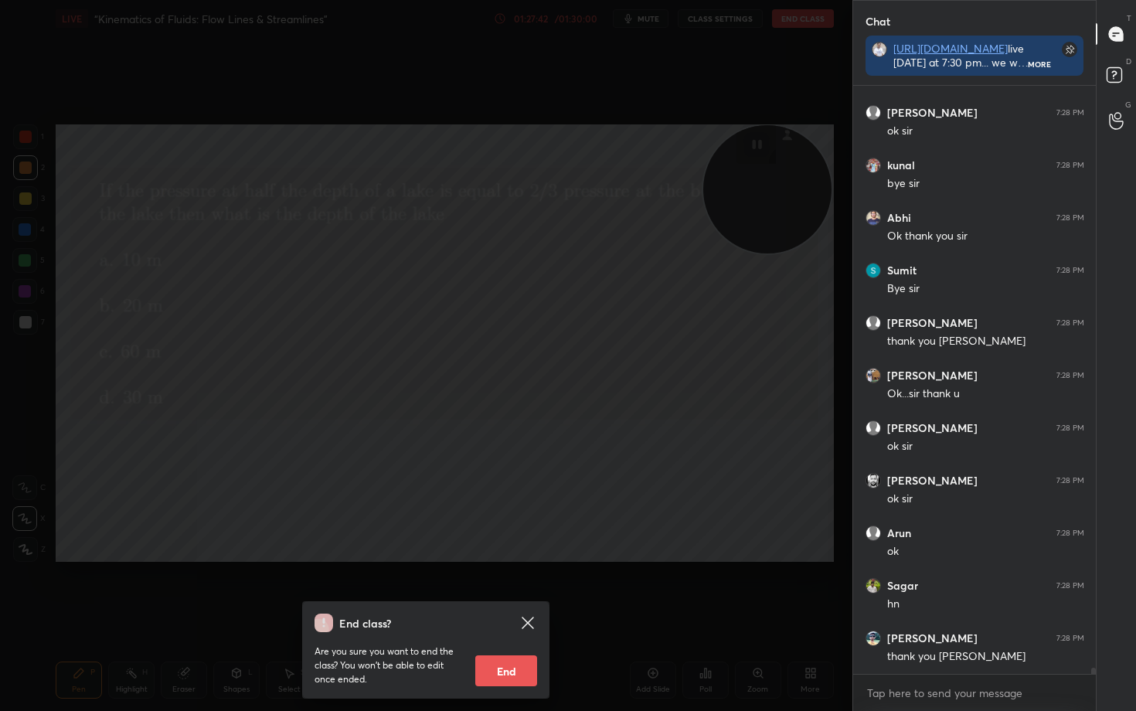
scroll to position [55478, 0]
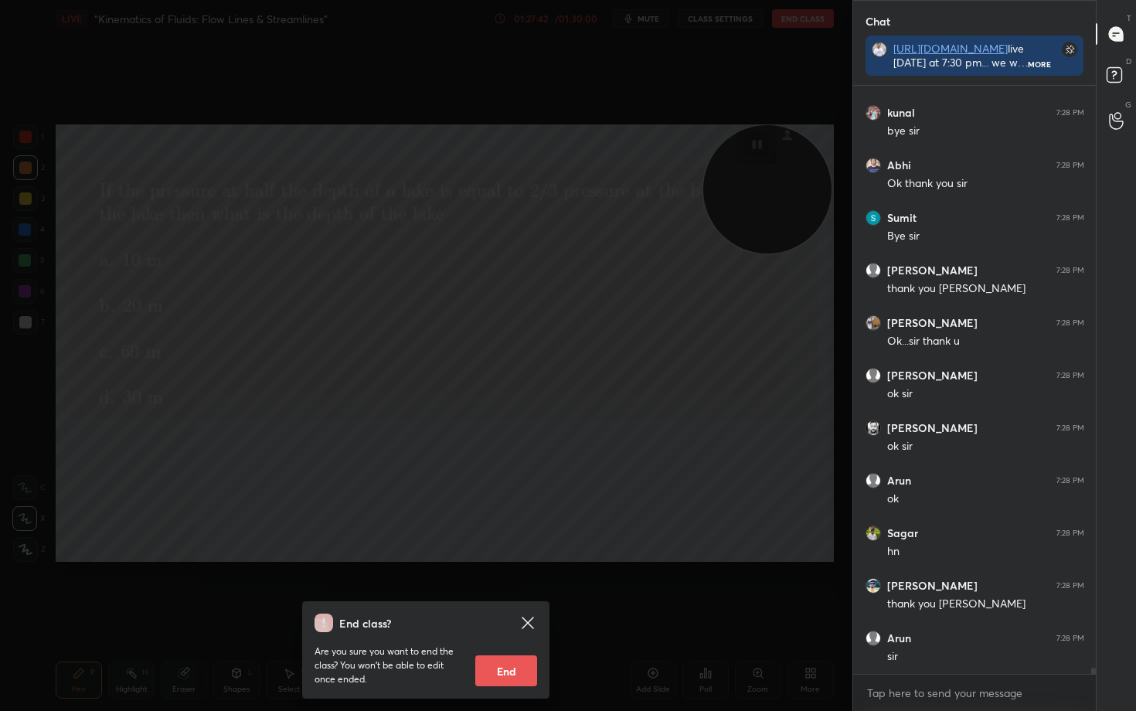
click at [504, 589] on button "End" at bounding box center [506, 670] width 62 height 31
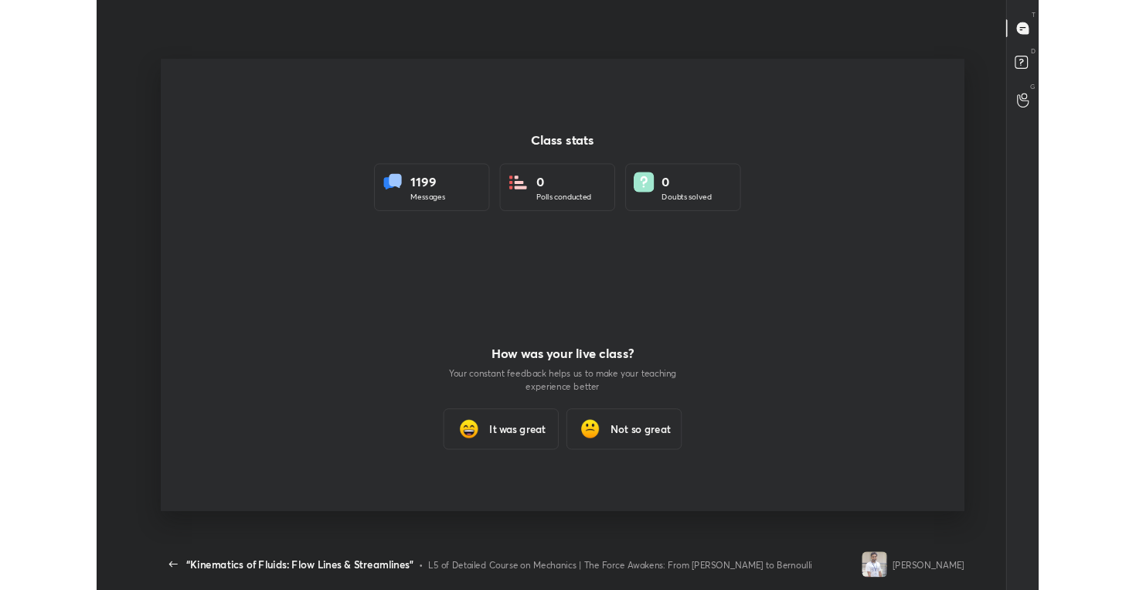
scroll to position [491, 1123]
